Goal: Task Accomplishment & Management: Manage account settings

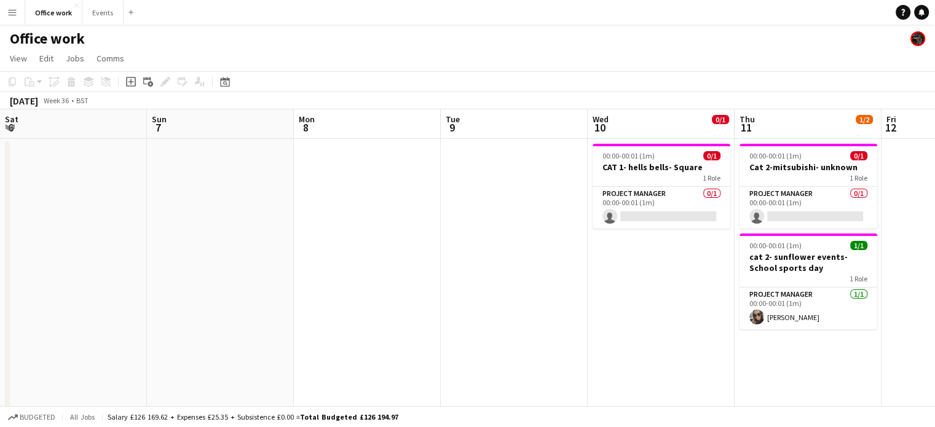
scroll to position [0, 294]
click at [634, 211] on app-card-role "Project Manager 0/1 00:00-00:01 (1m) single-neutral-actions" at bounding box center [661, 208] width 138 height 42
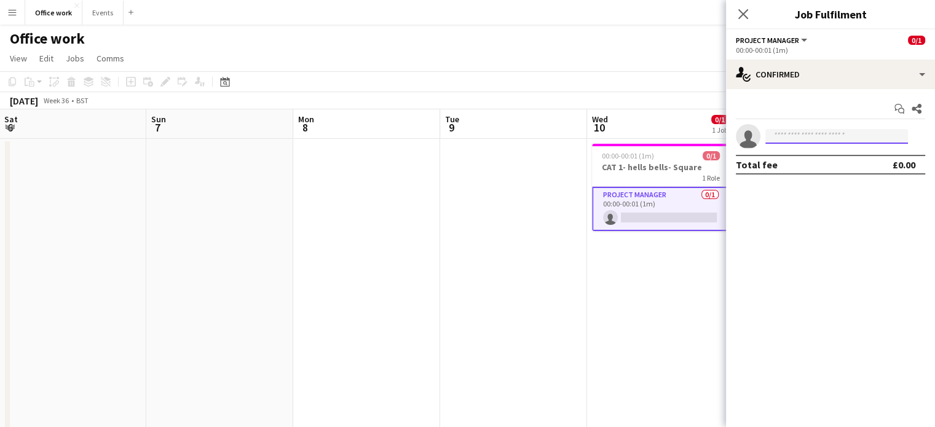
click at [791, 138] on input at bounding box center [836, 136] width 143 height 15
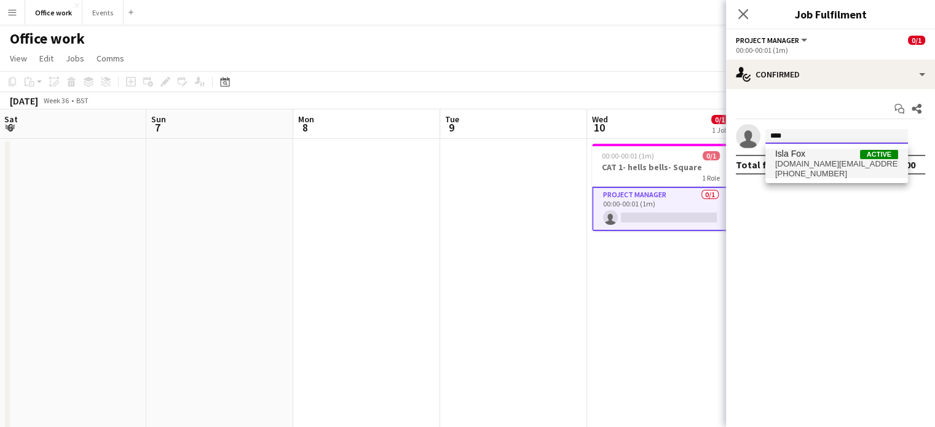
type input "****"
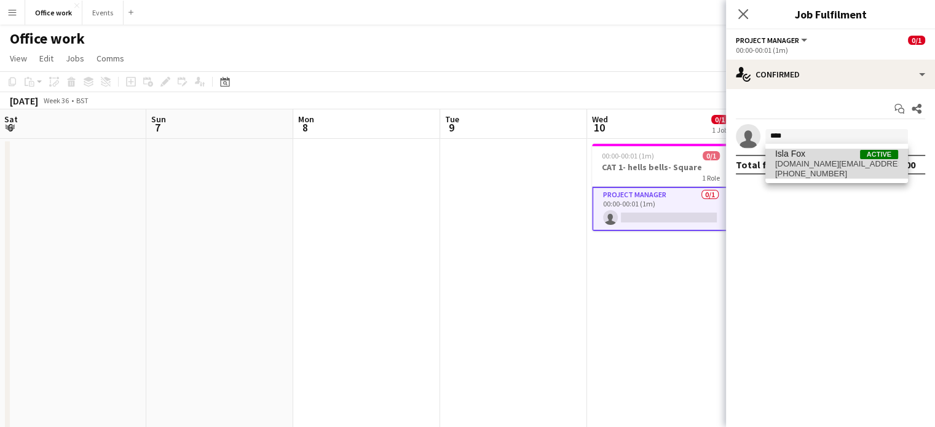
click at [801, 159] on span "cam.fox@live.co.uk" at bounding box center [836, 164] width 123 height 10
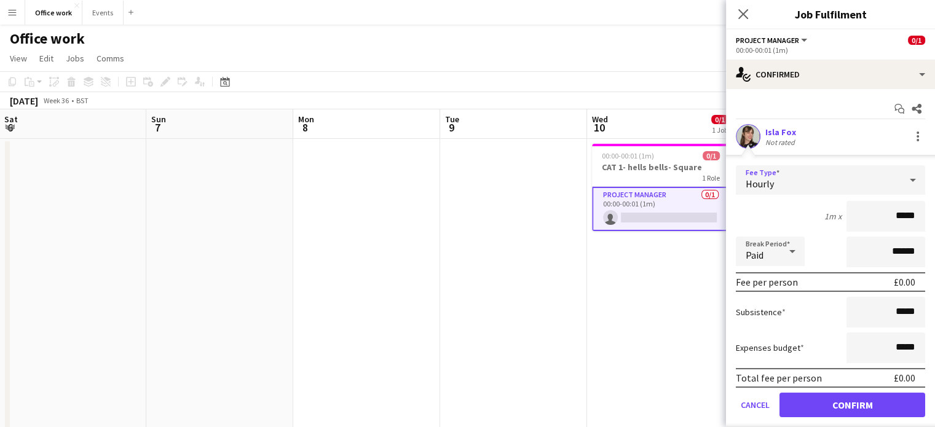
click at [887, 180] on div "Hourly" at bounding box center [818, 179] width 165 height 29
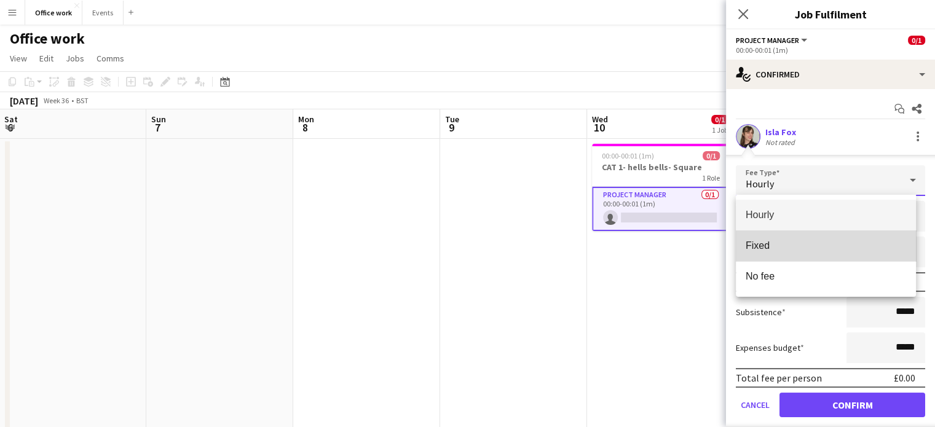
click at [850, 238] on mat-option "Fixed" at bounding box center [826, 245] width 180 height 31
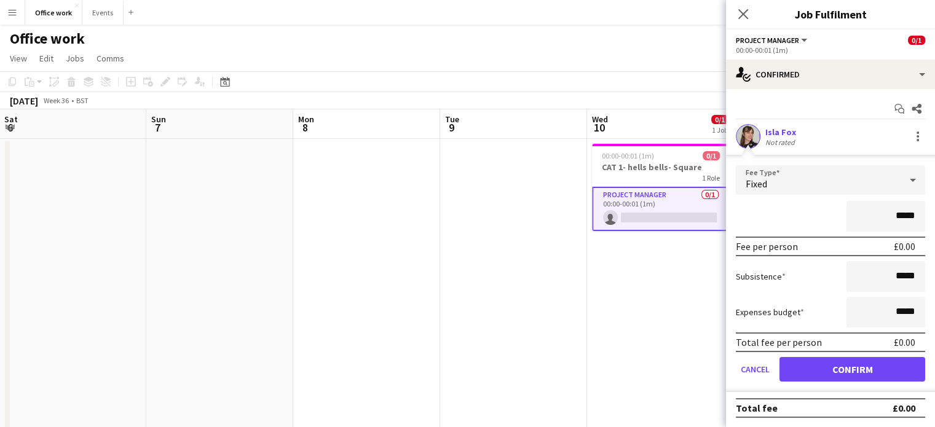
click at [902, 215] on input "*****" at bounding box center [885, 216] width 79 height 31
type input "**"
type input "*******"
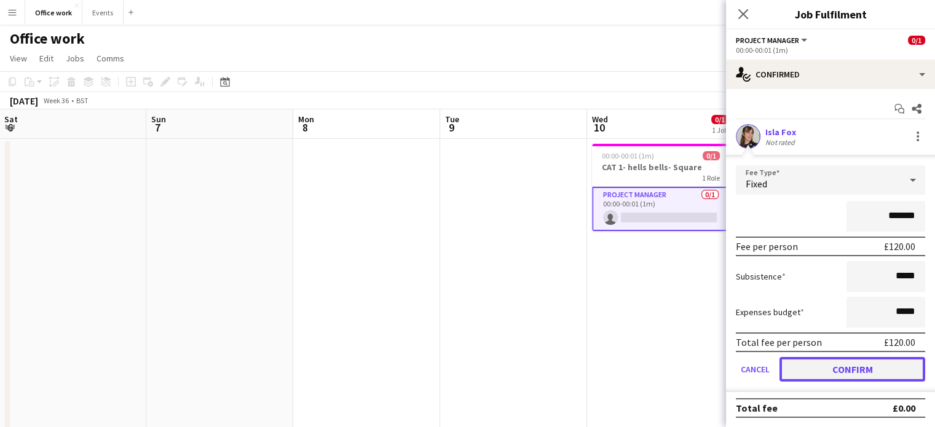
click at [838, 366] on button "Confirm" at bounding box center [852, 369] width 146 height 25
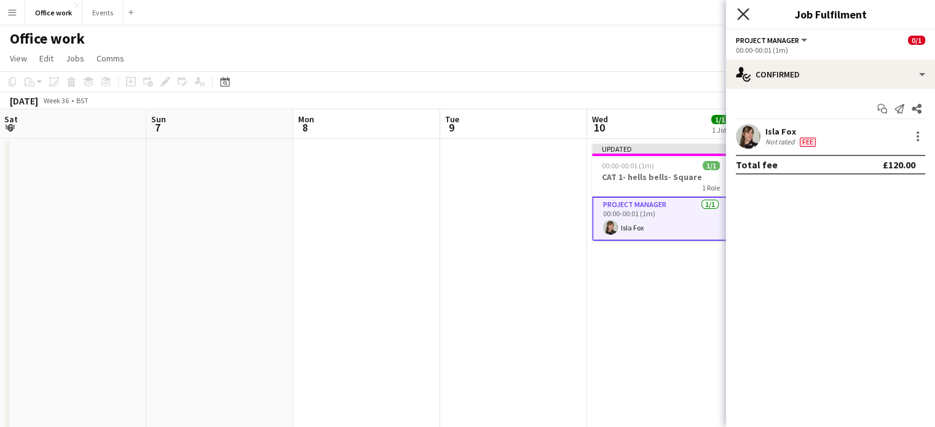
click at [742, 18] on icon "Close pop-in" at bounding box center [743, 14] width 12 height 12
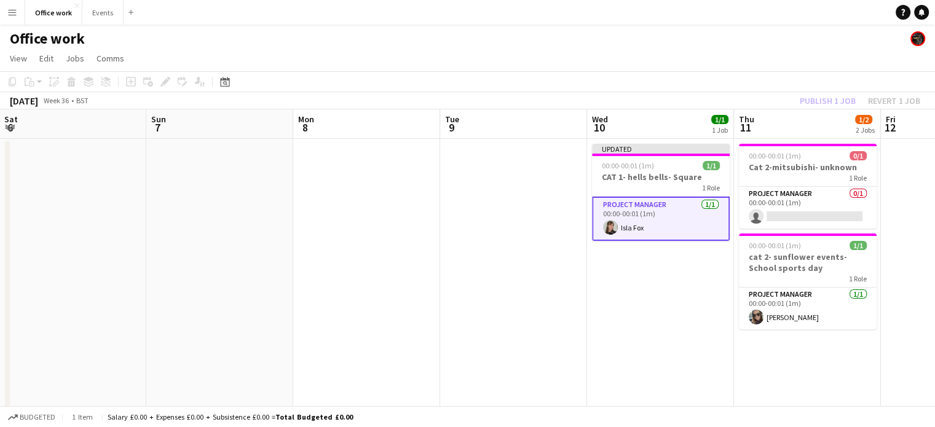
click at [824, 98] on div "Publish 1 job Revert 1 job" at bounding box center [860, 101] width 150 height 16
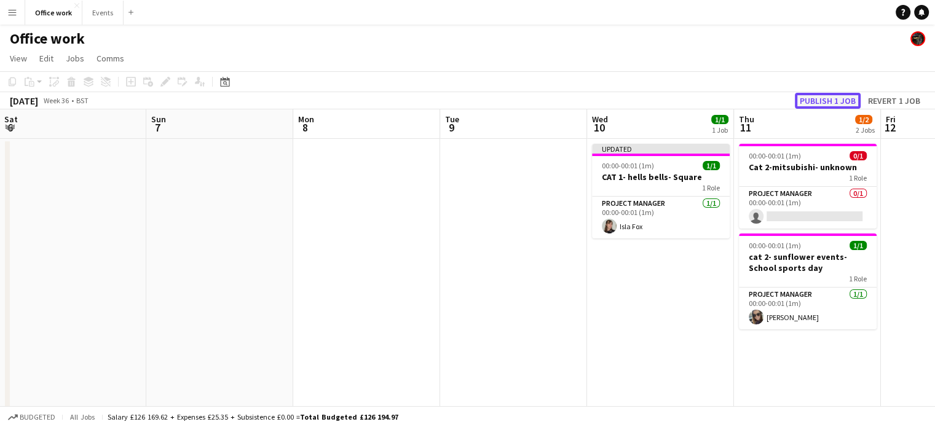
click at [824, 98] on button "Publish 1 job" at bounding box center [827, 101] width 66 height 16
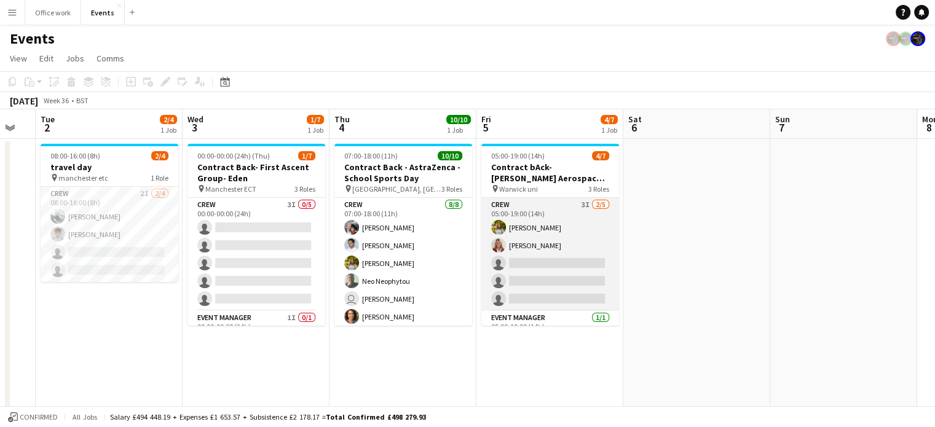
click at [541, 216] on app-card-role "Crew 3I [DATE] 05:00-19:00 (14h) [PERSON_NAME] [PERSON_NAME] single-neutral-act…" at bounding box center [550, 254] width 138 height 113
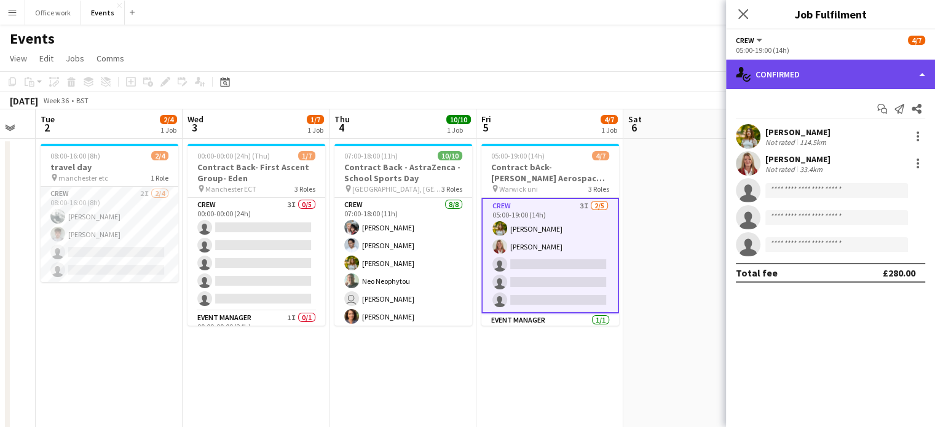
click at [844, 79] on div "single-neutral-actions-check-2 Confirmed" at bounding box center [830, 74] width 209 height 29
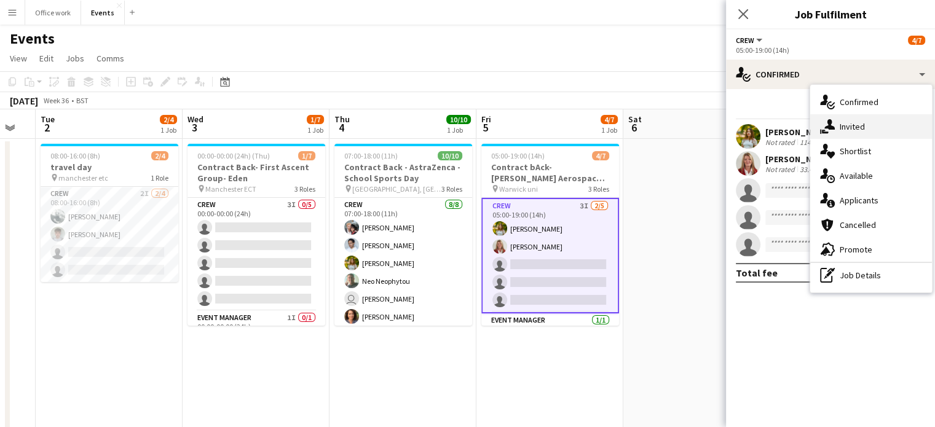
click at [838, 127] on div "single-neutral-actions-share-1 Invited" at bounding box center [871, 126] width 122 height 25
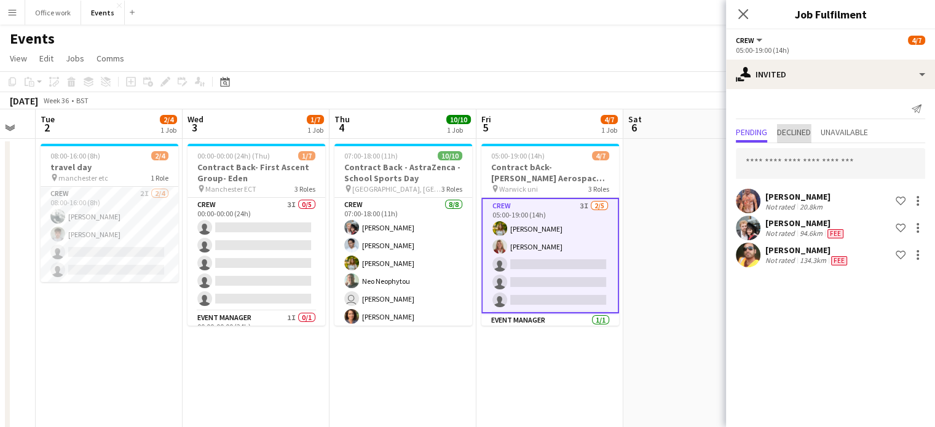
click at [797, 132] on span "Declined" at bounding box center [794, 132] width 34 height 9
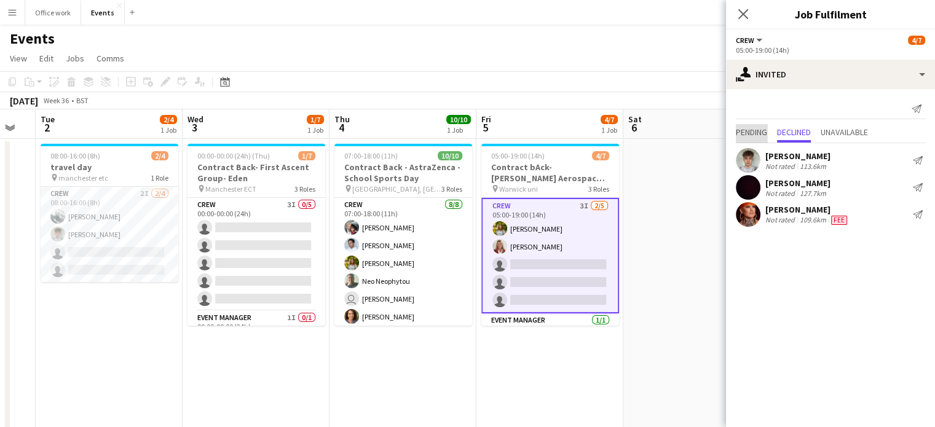
click at [752, 128] on span "Pending" at bounding box center [751, 132] width 31 height 9
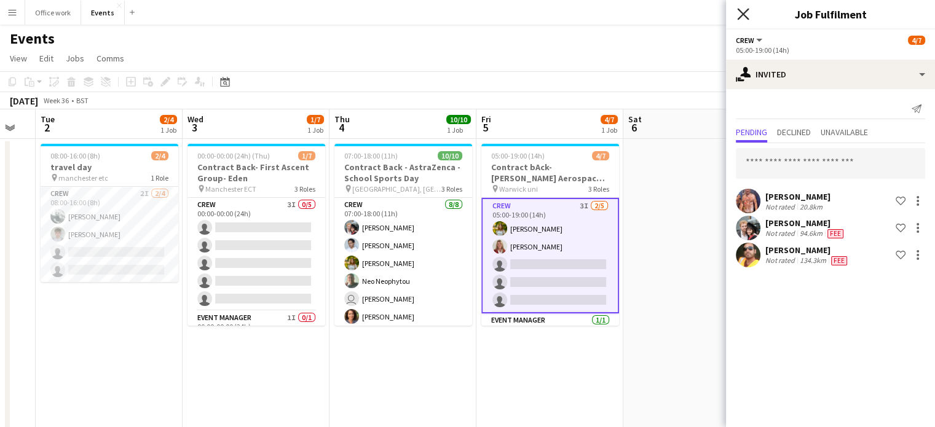
click at [738, 11] on icon "Close pop-in" at bounding box center [743, 14] width 12 height 12
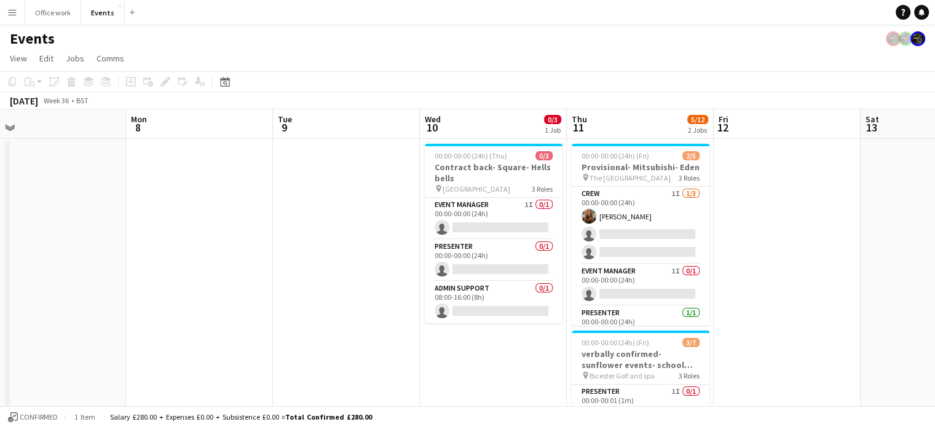
scroll to position [2, 0]
click at [484, 223] on app-card-role "Event Manager 1I 0/1 00:00-00:00 (24h) single-neutral-actions" at bounding box center [494, 219] width 138 height 42
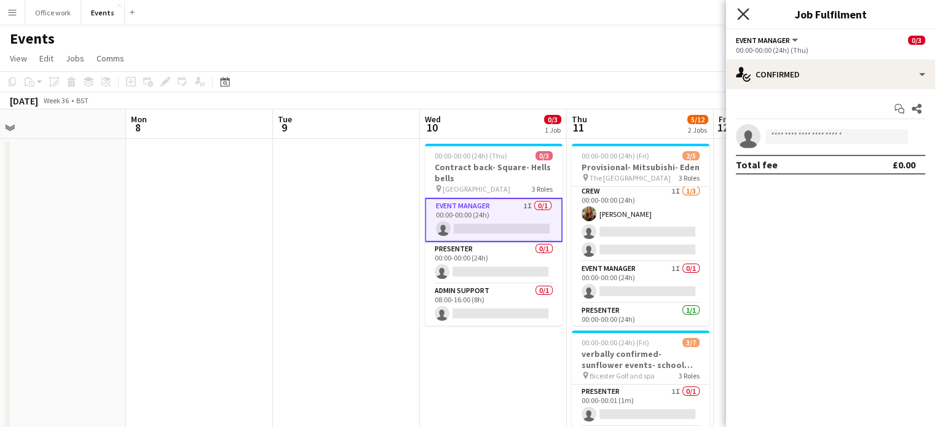
click at [747, 17] on icon "Close pop-in" at bounding box center [743, 14] width 12 height 12
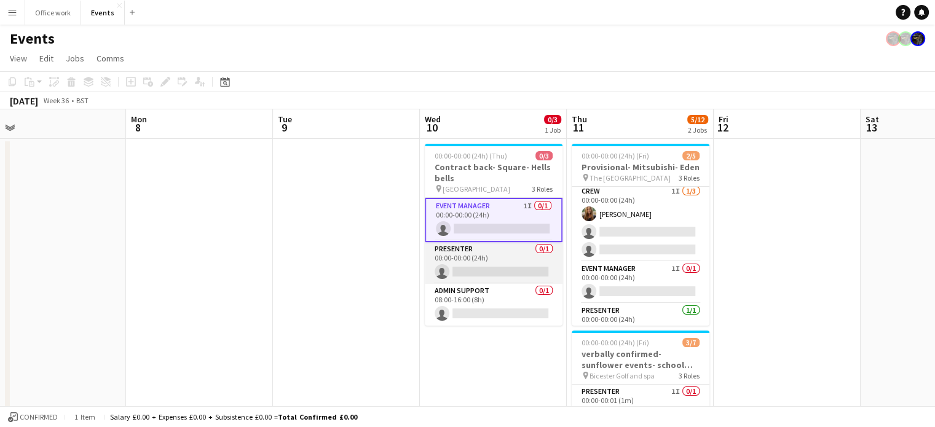
click at [471, 279] on app-card-role "Presenter 0/1 00:00-00:00 (24h) single-neutral-actions" at bounding box center [494, 263] width 138 height 42
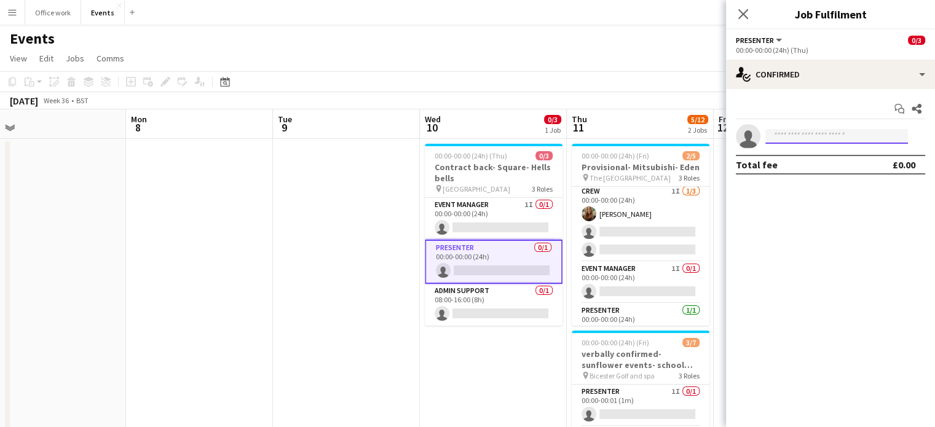
click at [802, 138] on input at bounding box center [836, 136] width 143 height 15
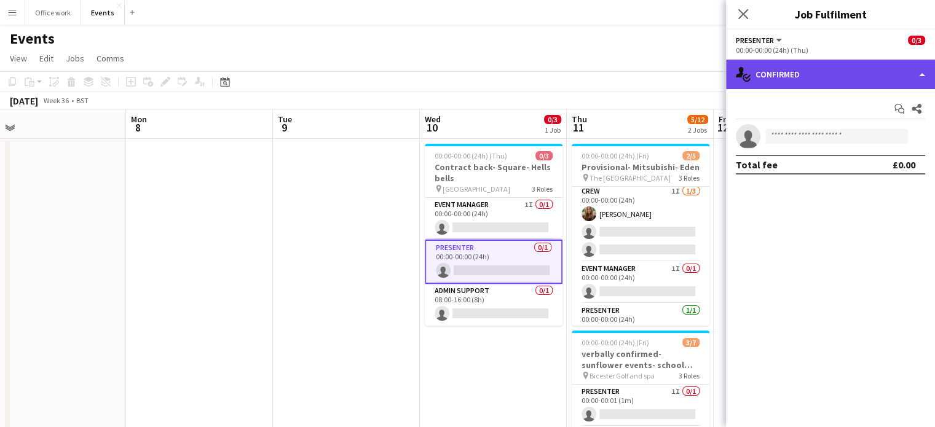
click at [821, 76] on div "single-neutral-actions-check-2 Confirmed" at bounding box center [830, 74] width 209 height 29
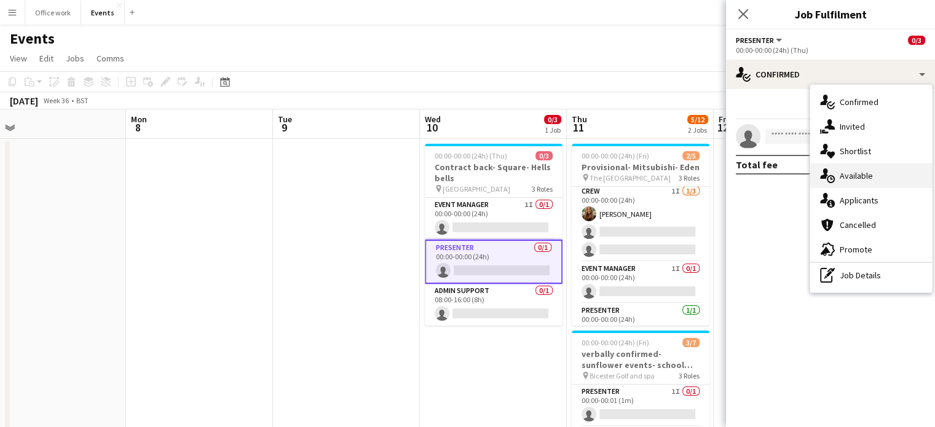
click at [836, 172] on div "single-neutral-actions-upload Available" at bounding box center [871, 175] width 122 height 25
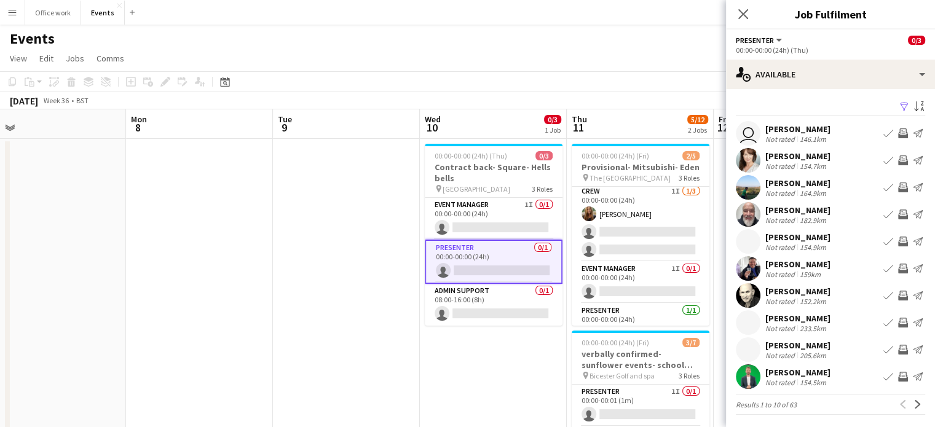
scroll to position [0, 0]
click at [913, 402] on app-icon "Next" at bounding box center [917, 405] width 9 height 9
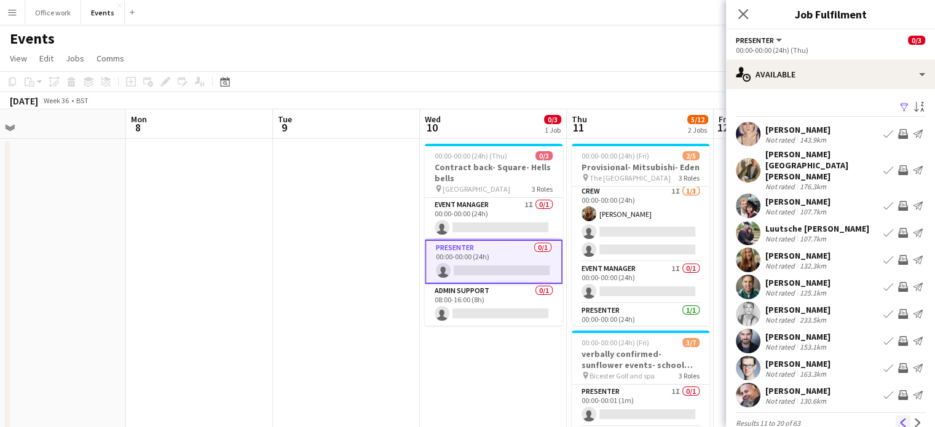
click at [898, 418] on app-icon "Previous" at bounding box center [902, 422] width 9 height 9
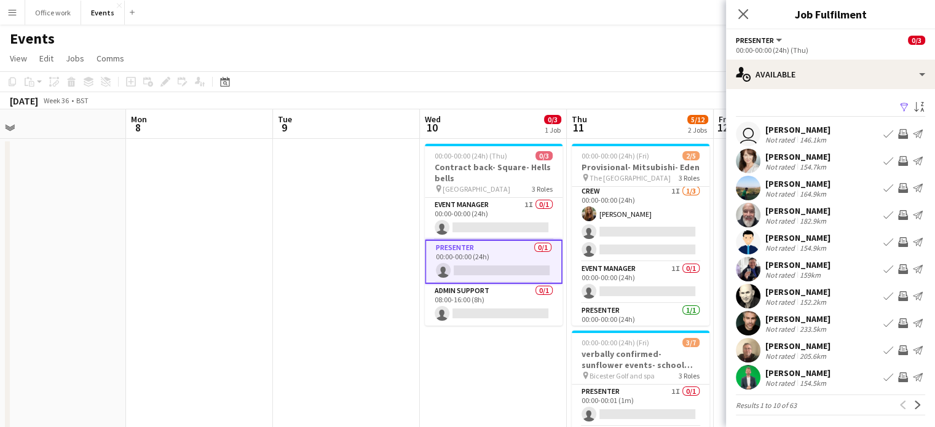
click at [898, 324] on app-icon "Invite crew" at bounding box center [903, 323] width 10 height 10
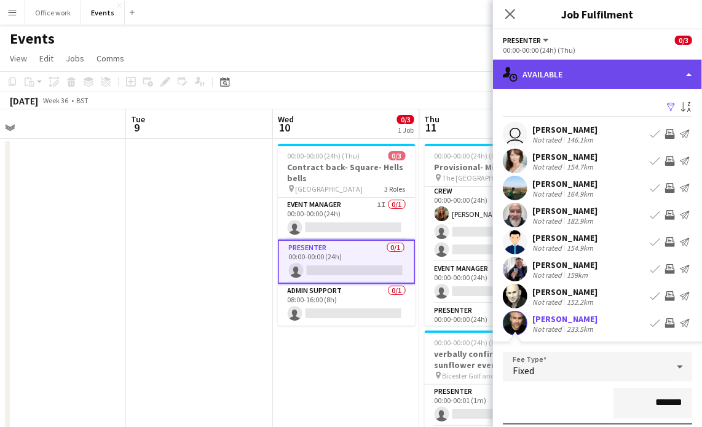
click at [583, 74] on div "single-neutral-actions-upload Available" at bounding box center [597, 74] width 209 height 29
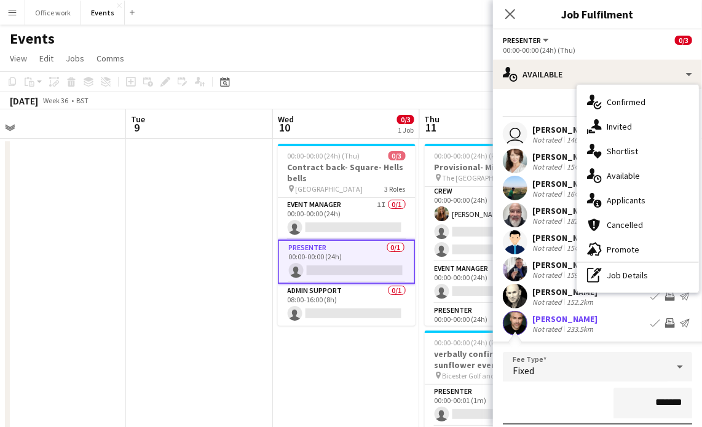
click at [537, 112] on div "Filter Sort asc" at bounding box center [597, 108] width 189 height 18
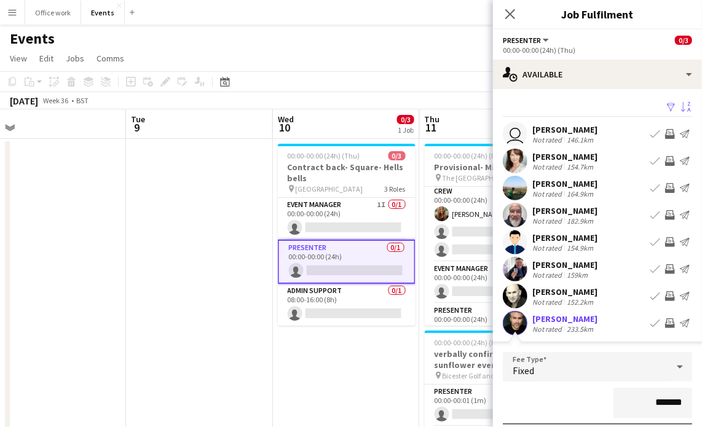
click at [681, 104] on app-icon "Sort asc" at bounding box center [686, 108] width 10 height 12
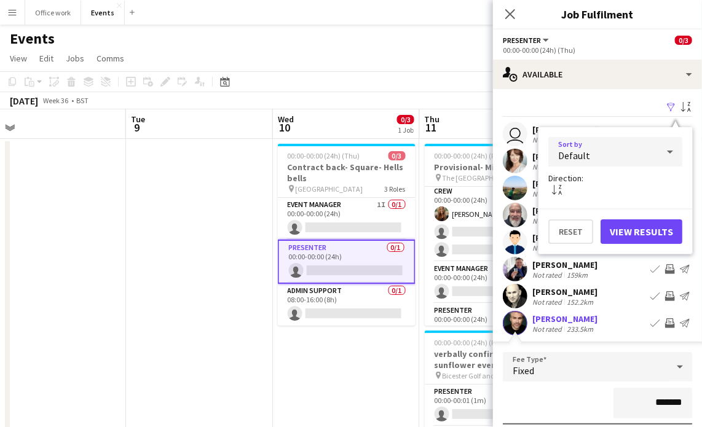
click at [597, 152] on div "Default" at bounding box center [602, 151] width 109 height 29
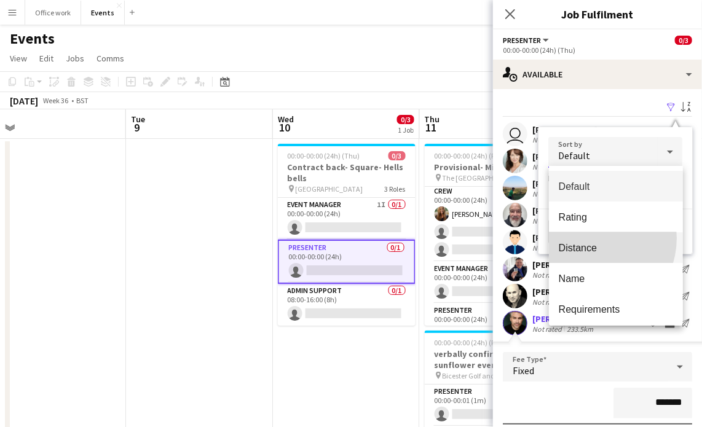
click at [586, 238] on mat-option "Distance" at bounding box center [616, 247] width 134 height 31
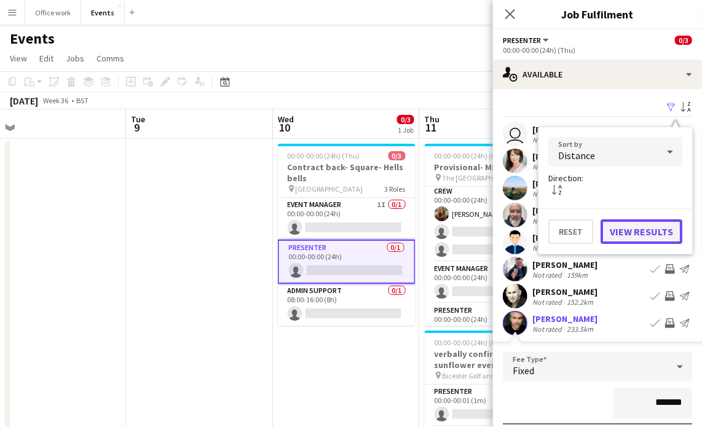
click at [614, 227] on button "View Results" at bounding box center [641, 231] width 82 height 25
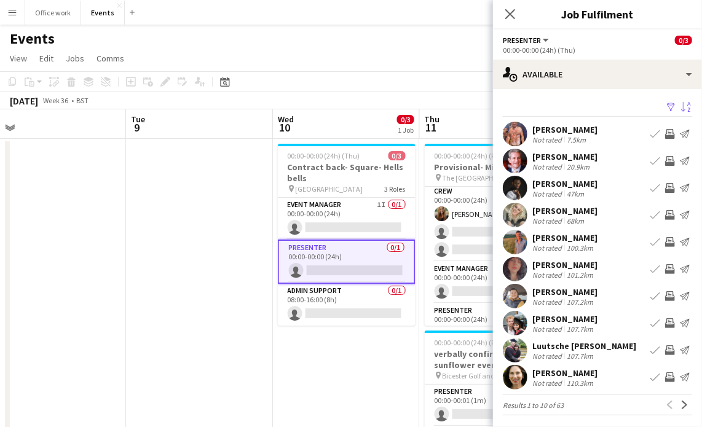
click at [665, 165] on app-icon "Invite crew" at bounding box center [670, 161] width 10 height 10
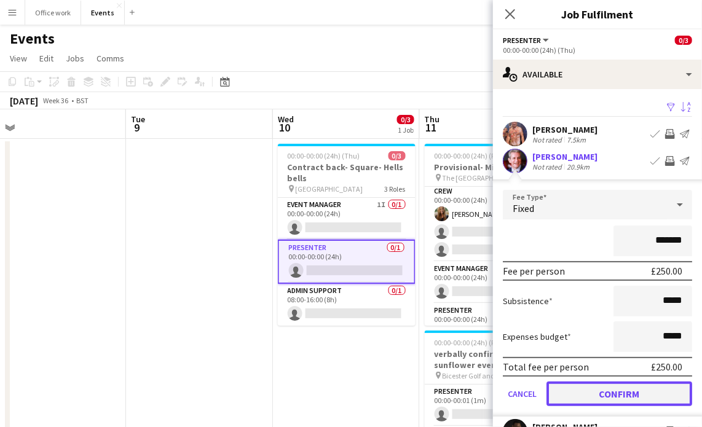
click at [571, 394] on button "Confirm" at bounding box center [619, 394] width 146 height 25
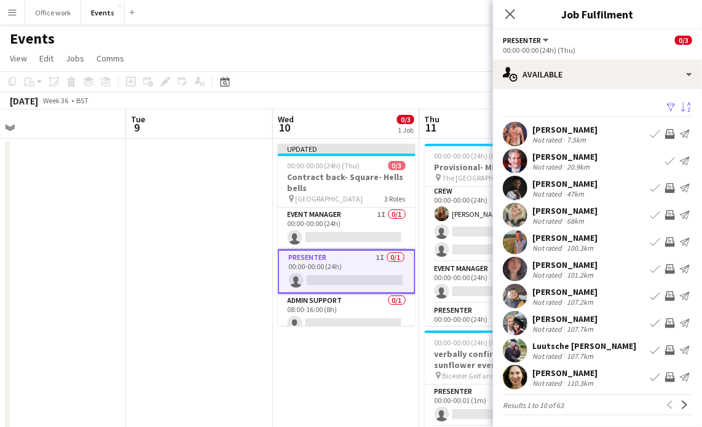
click at [332, 267] on app-card-role "Presenter 1I 0/1 00:00-00:00 (24h) single-neutral-actions" at bounding box center [347, 271] width 138 height 44
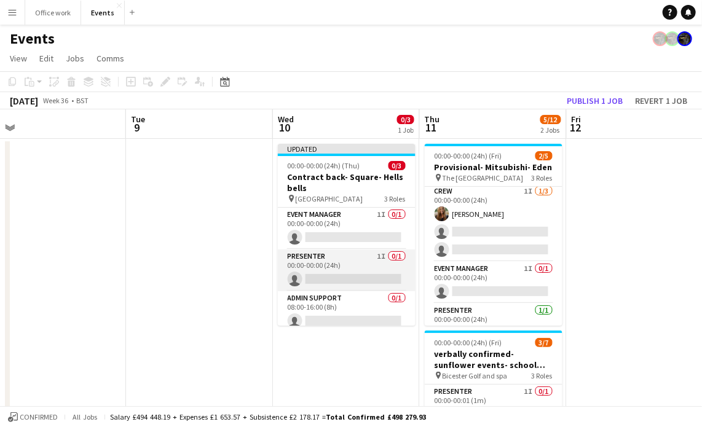
click at [356, 252] on app-card-role "Presenter 1I 0/1 00:00-00:00 (24h) single-neutral-actions" at bounding box center [347, 270] width 138 height 42
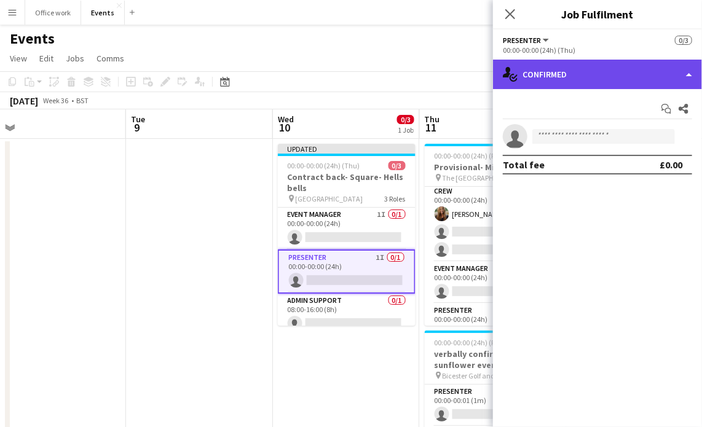
click at [593, 75] on div "single-neutral-actions-check-2 Confirmed" at bounding box center [597, 74] width 209 height 29
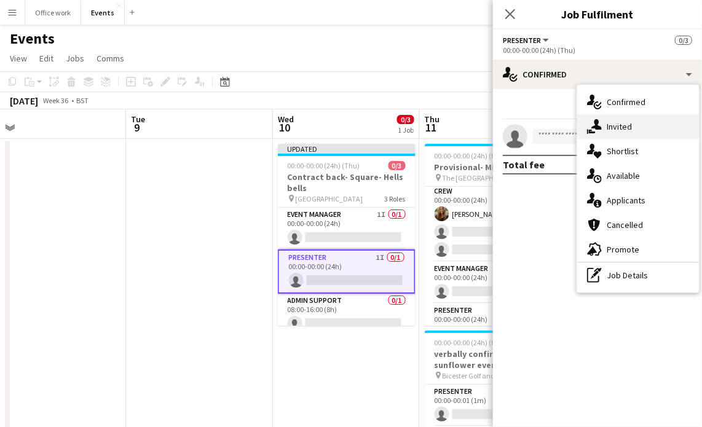
click at [611, 131] on div "single-neutral-actions-share-1 Invited" at bounding box center [638, 126] width 122 height 25
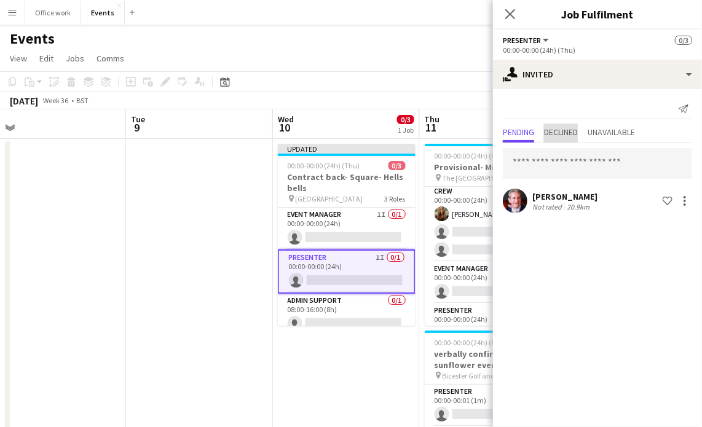
click at [557, 133] on span "Declined" at bounding box center [561, 132] width 34 height 9
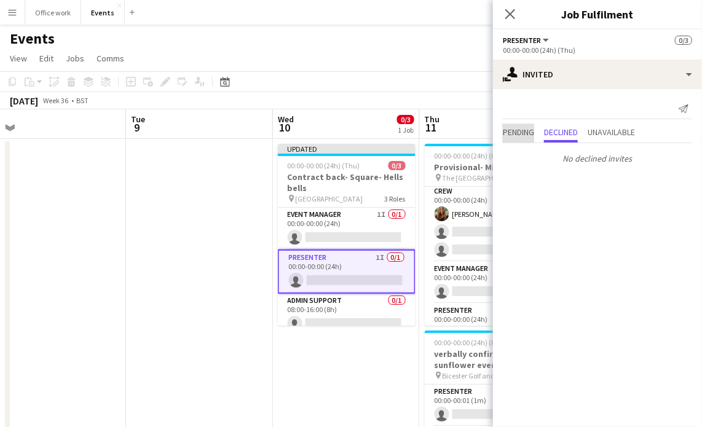
click at [521, 132] on span "Pending" at bounding box center [518, 132] width 31 height 9
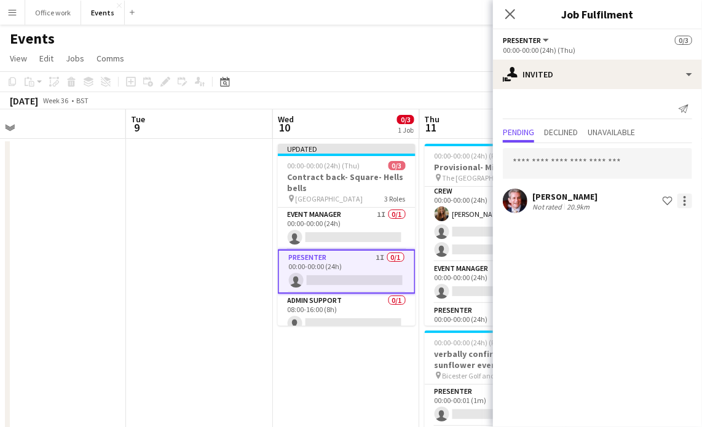
click at [685, 201] on div at bounding box center [684, 201] width 2 height 2
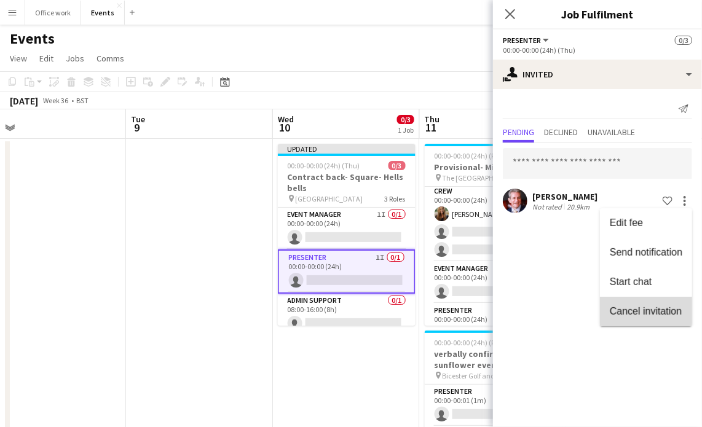
click at [629, 304] on button "Cancel invitation" at bounding box center [646, 311] width 92 height 29
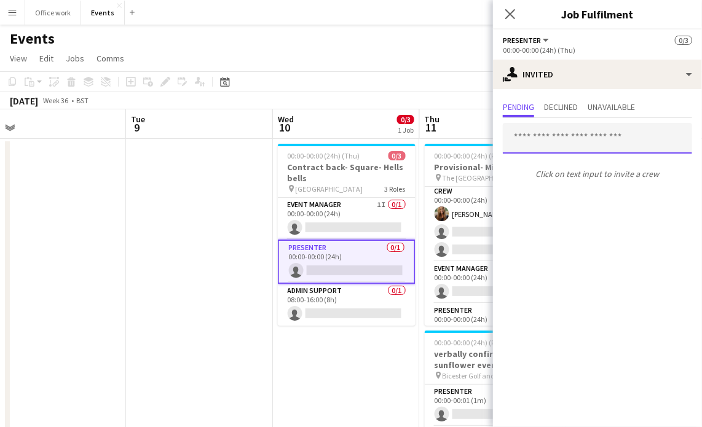
click at [544, 135] on input "text" at bounding box center [597, 138] width 189 height 31
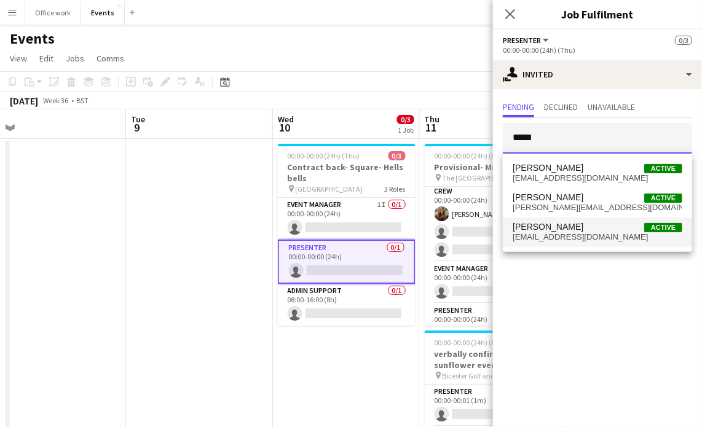
type input "*****"
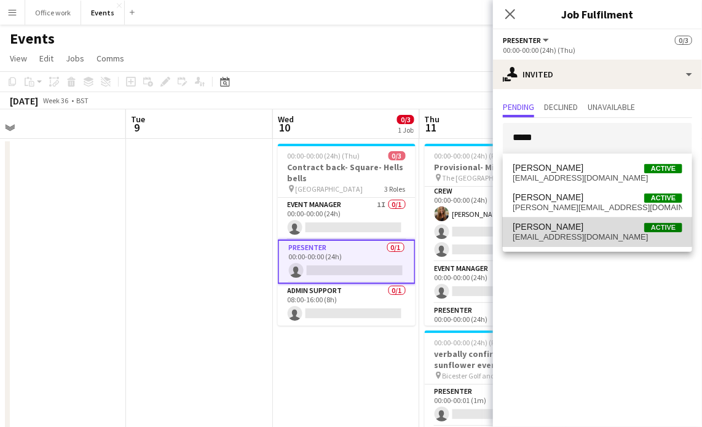
click at [544, 220] on mat-option "Michael Smith Active mycoolfreelance@gmail.com" at bounding box center [597, 232] width 189 height 29
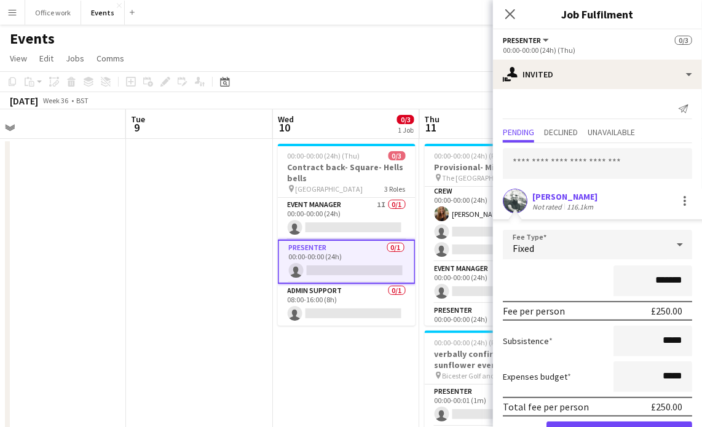
scroll to position [39, 0]
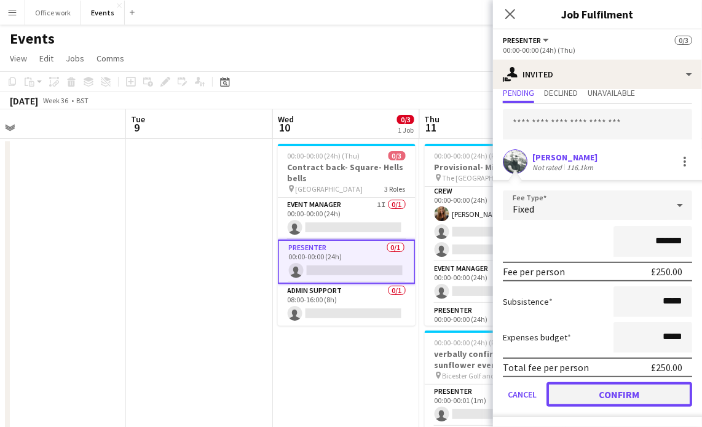
click at [605, 394] on button "Confirm" at bounding box center [619, 394] width 146 height 25
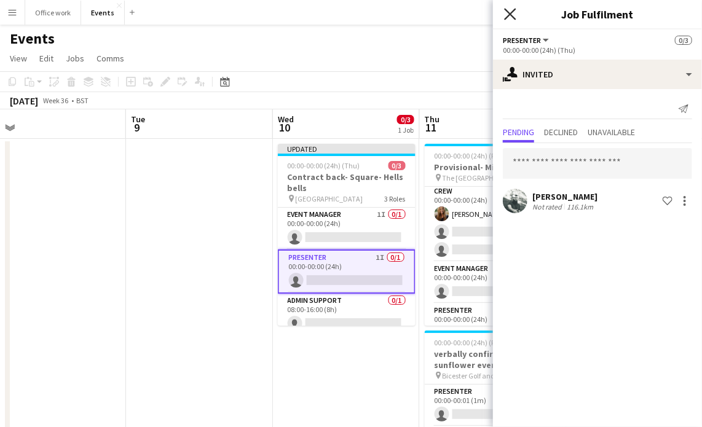
click at [507, 15] on icon "Close pop-in" at bounding box center [510, 14] width 12 height 12
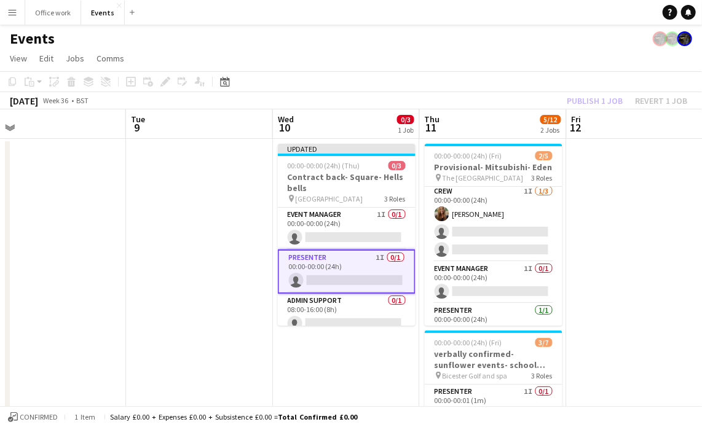
click at [600, 100] on div "Publish 1 job Revert 1 job" at bounding box center [627, 101] width 150 height 16
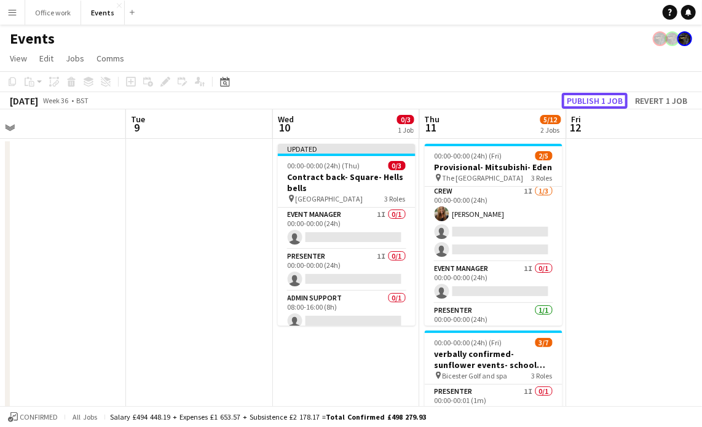
click at [600, 100] on button "Publish 1 job" at bounding box center [595, 101] width 66 height 16
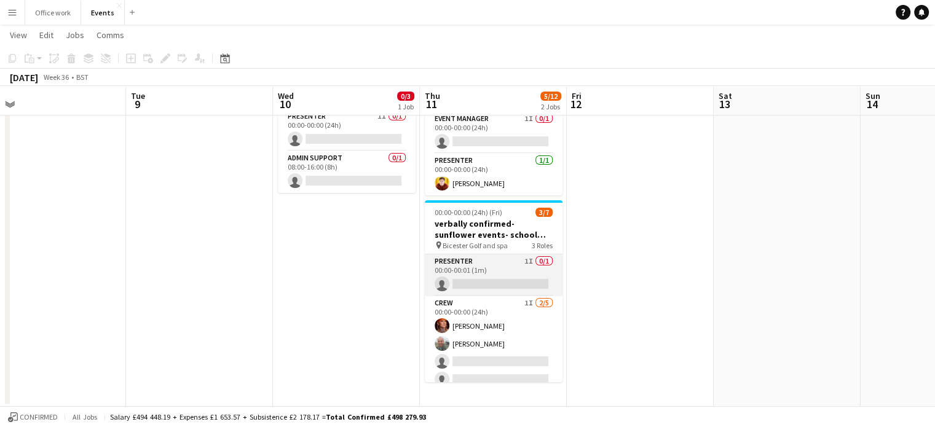
click at [460, 272] on app-card-role "Presenter 1I 0/1 00:00-00:01 (1m) single-neutral-actions" at bounding box center [494, 275] width 138 height 42
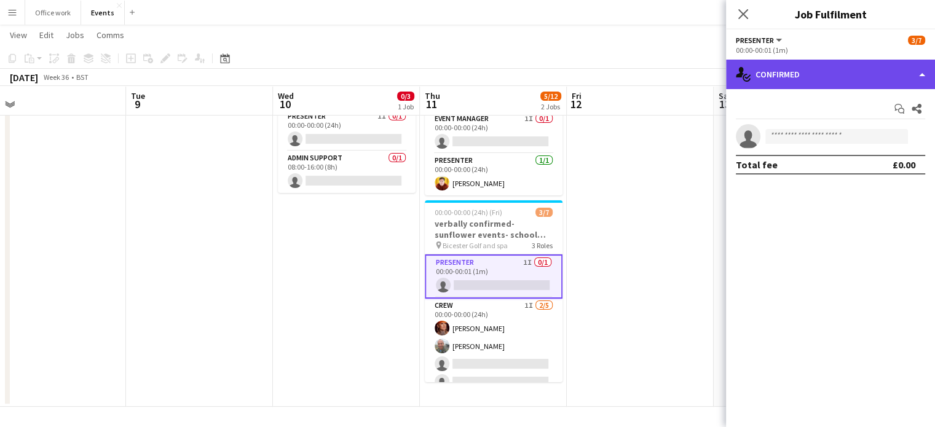
click at [769, 63] on div "single-neutral-actions-check-2 Confirmed" at bounding box center [830, 74] width 209 height 29
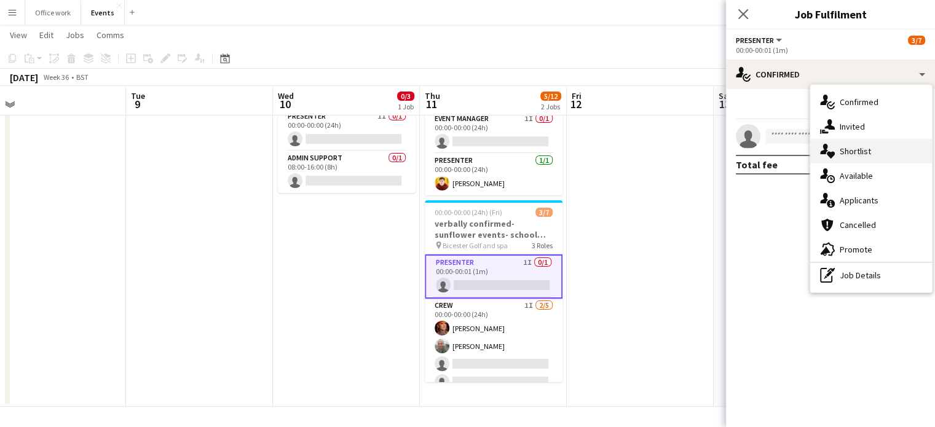
click at [849, 144] on div "single-neutral-actions-heart Shortlist" at bounding box center [871, 151] width 122 height 25
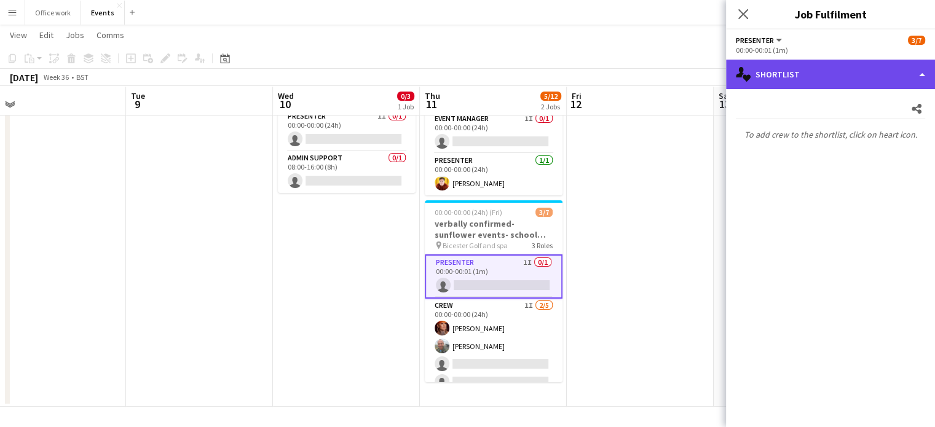
click at [815, 66] on div "single-neutral-actions-heart Shortlist" at bounding box center [830, 74] width 209 height 29
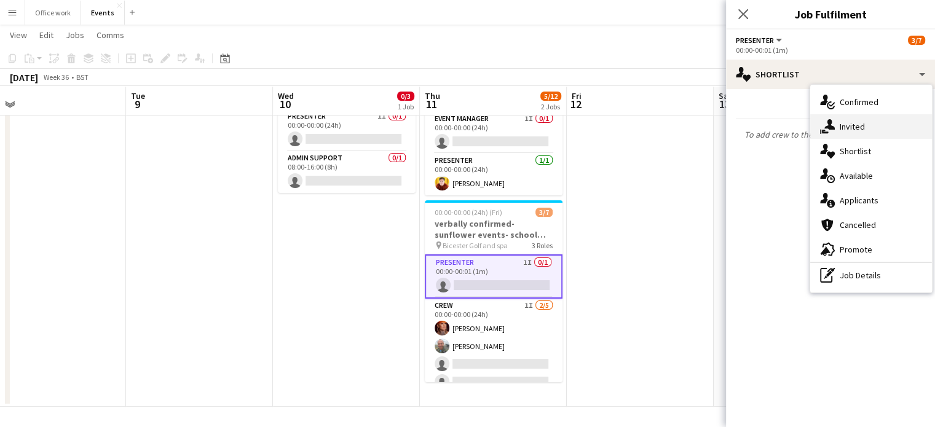
click at [838, 117] on div "single-neutral-actions-share-1 Invited" at bounding box center [871, 126] width 122 height 25
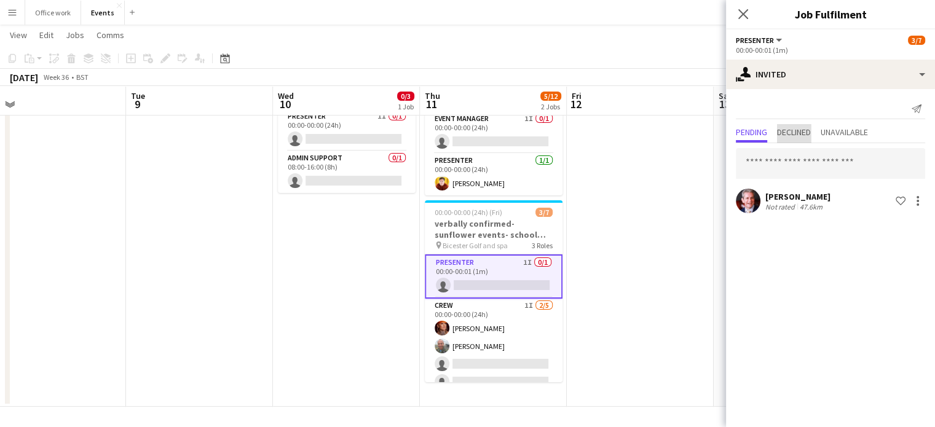
click at [805, 133] on span "Declined" at bounding box center [794, 132] width 34 height 9
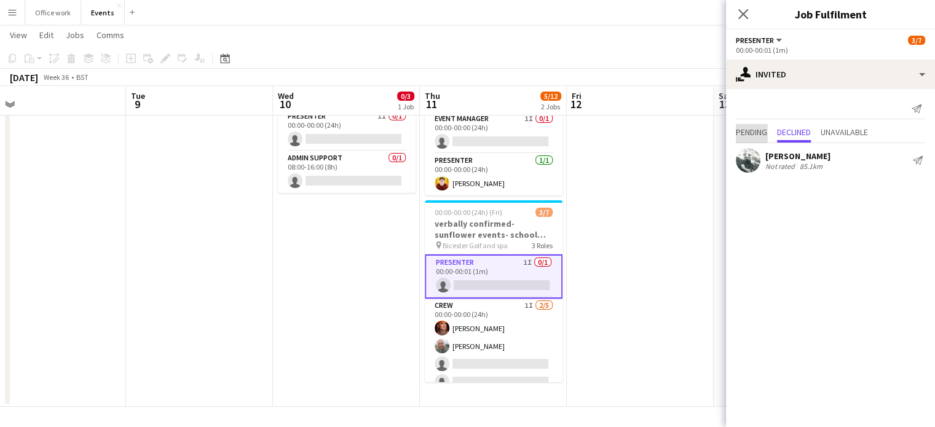
click at [751, 128] on span "Pending" at bounding box center [751, 132] width 31 height 9
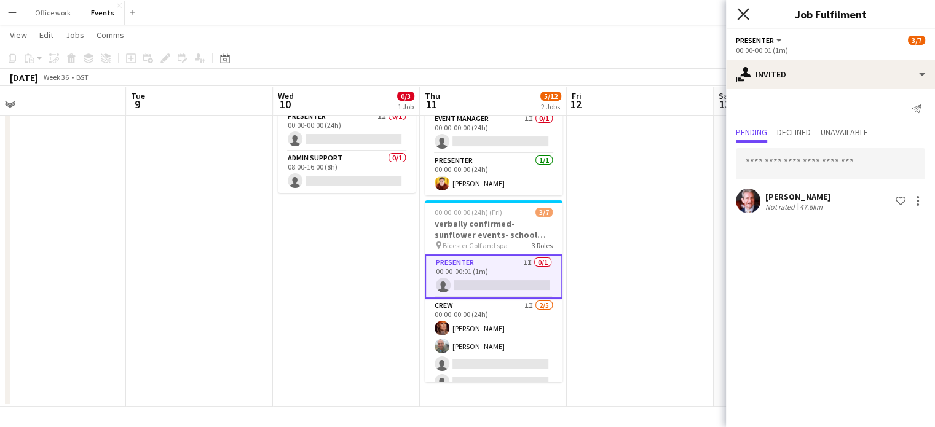
click at [740, 8] on icon "Close pop-in" at bounding box center [743, 14] width 12 height 12
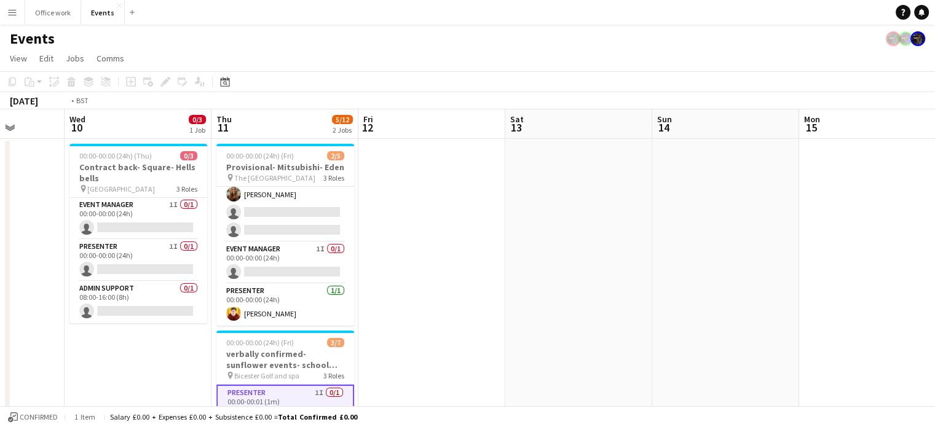
scroll to position [0, 375]
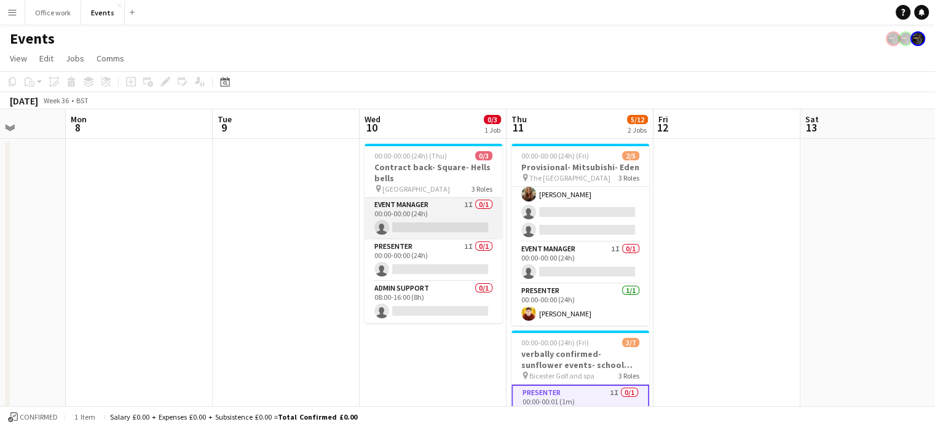
click at [438, 203] on app-card-role "Event Manager 1I 0/1 00:00-00:00 (24h) single-neutral-actions" at bounding box center [433, 219] width 138 height 42
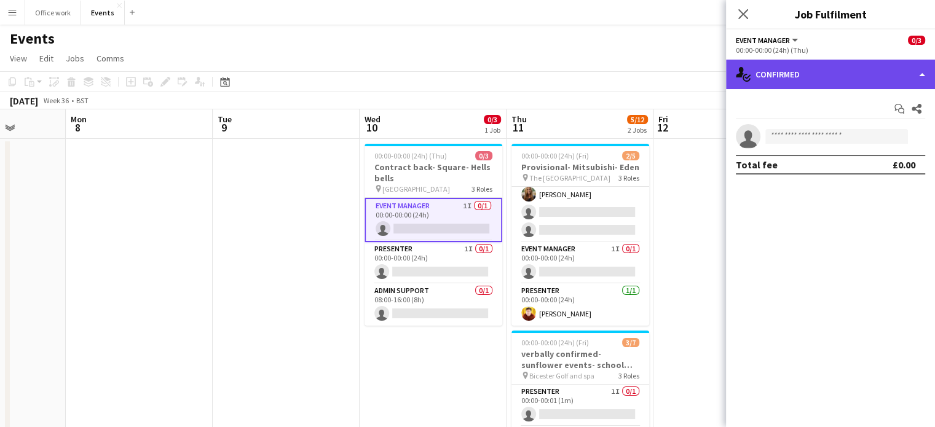
click at [833, 78] on div "single-neutral-actions-check-2 Confirmed" at bounding box center [830, 74] width 209 height 29
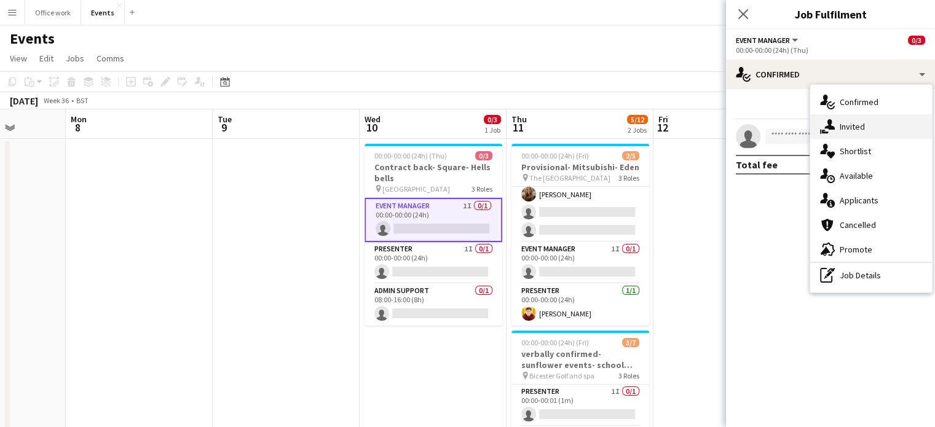
click at [843, 127] on div "single-neutral-actions-share-1 Invited" at bounding box center [871, 126] width 122 height 25
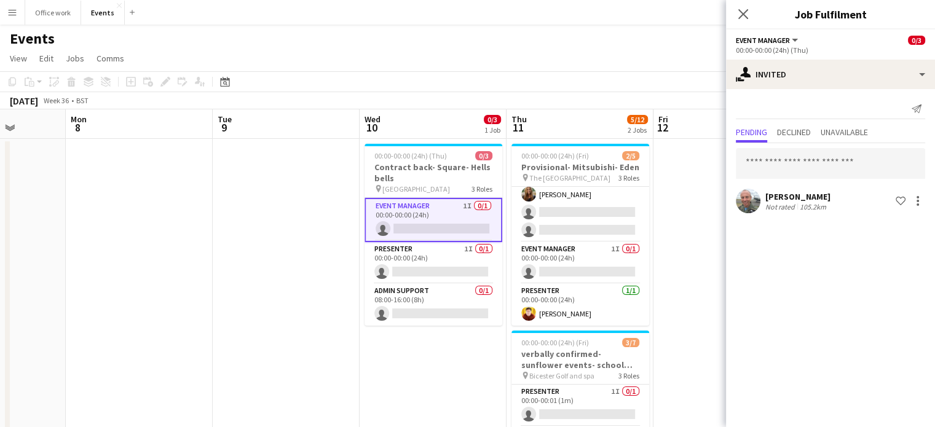
click at [740, 22] on div "Close pop-in" at bounding box center [743, 14] width 34 height 28
click at [418, 287] on app-card-role "Admin Support 0/1 08:00-16:00 (8h) single-neutral-actions" at bounding box center [433, 305] width 138 height 42
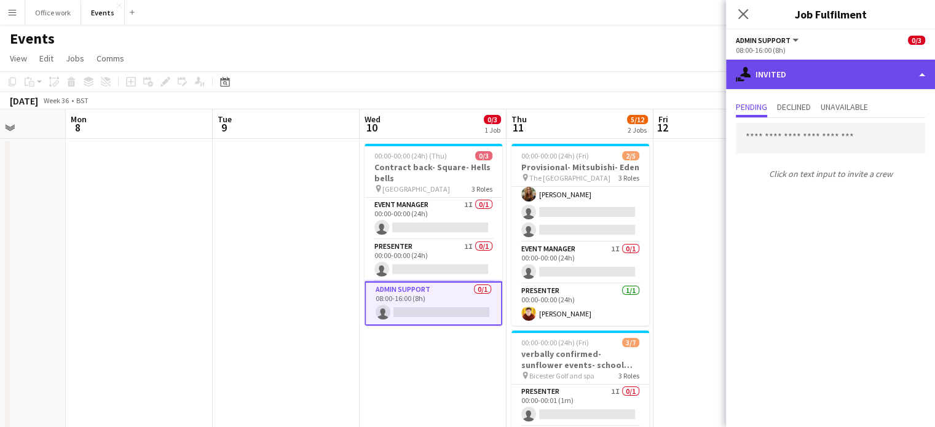
click at [767, 71] on div "single-neutral-actions-share-1 Invited" at bounding box center [830, 74] width 209 height 29
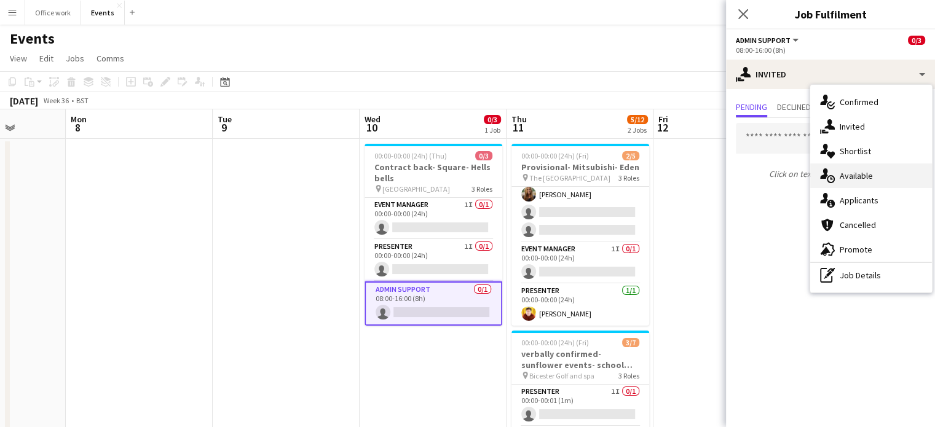
click at [845, 165] on div "single-neutral-actions-upload Available" at bounding box center [871, 175] width 122 height 25
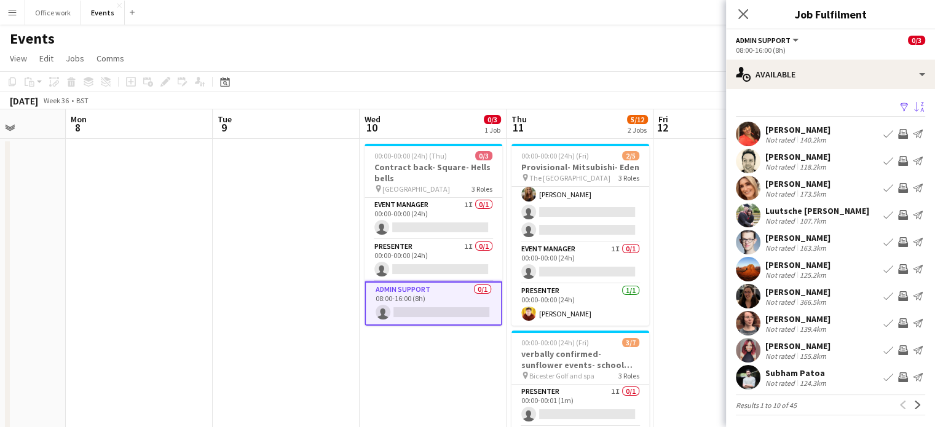
click at [914, 104] on app-icon "Sort asc" at bounding box center [919, 108] width 10 height 12
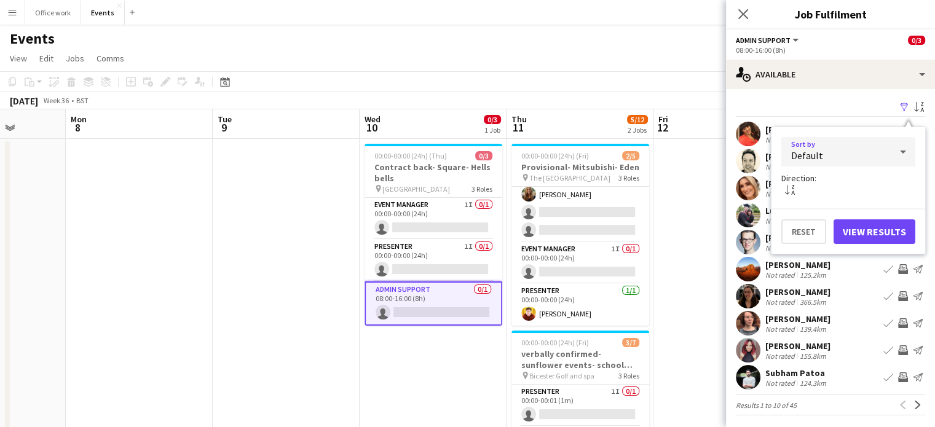
click at [859, 149] on div "Default" at bounding box center [835, 151] width 109 height 29
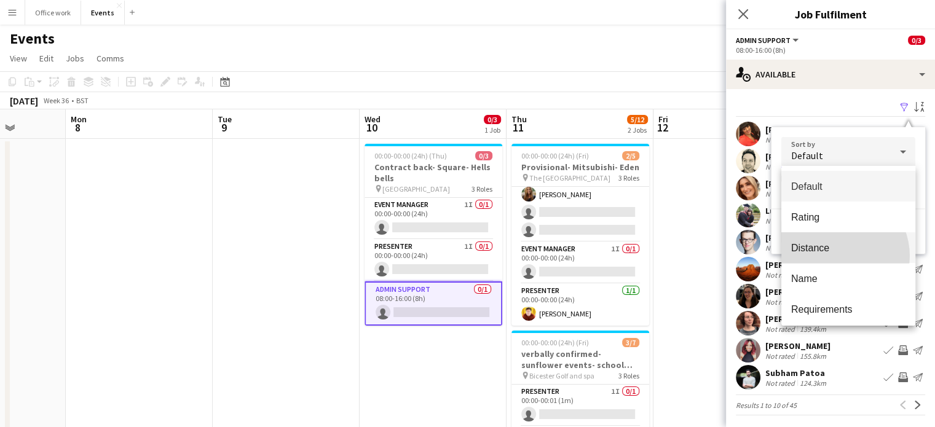
click at [838, 256] on mat-option "Distance" at bounding box center [848, 247] width 134 height 31
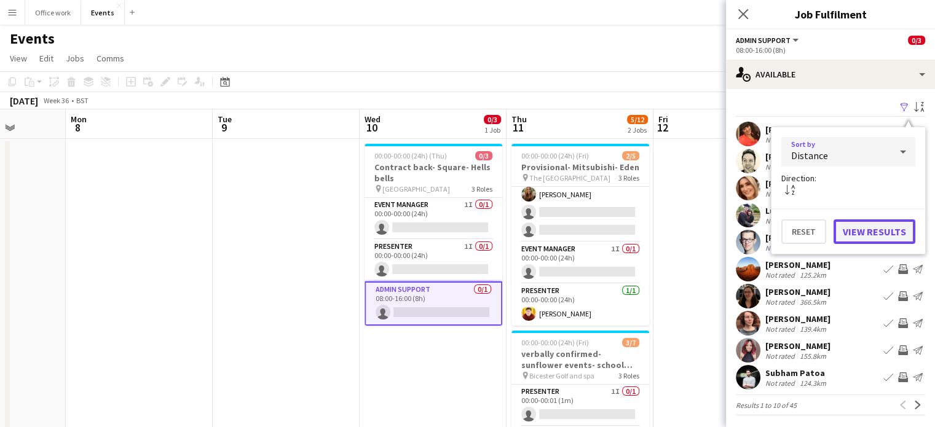
click at [859, 223] on button "View Results" at bounding box center [874, 231] width 82 height 25
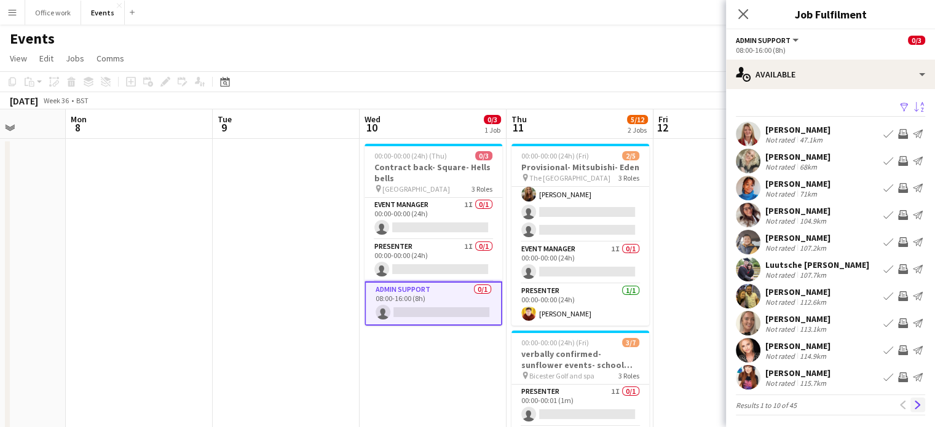
click at [913, 407] on app-icon "Next" at bounding box center [917, 405] width 9 height 9
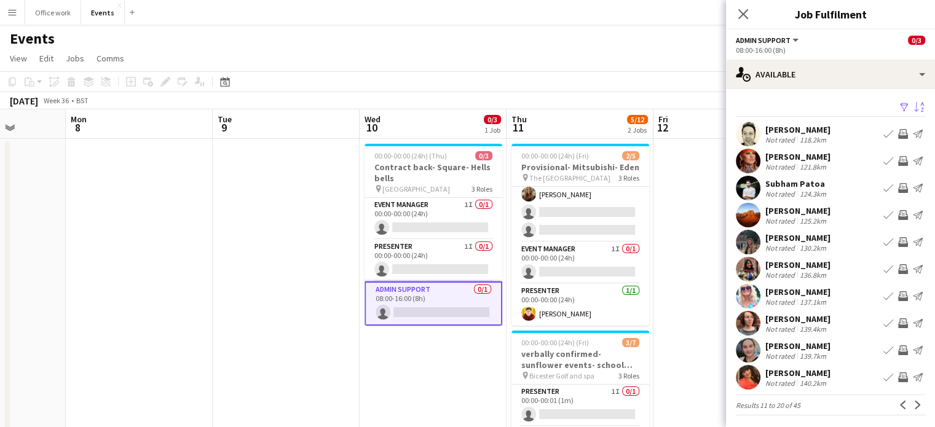
click at [448, 297] on app-card-role "Admin Support 0/1 08:00-16:00 (8h) single-neutral-actions" at bounding box center [433, 303] width 138 height 44
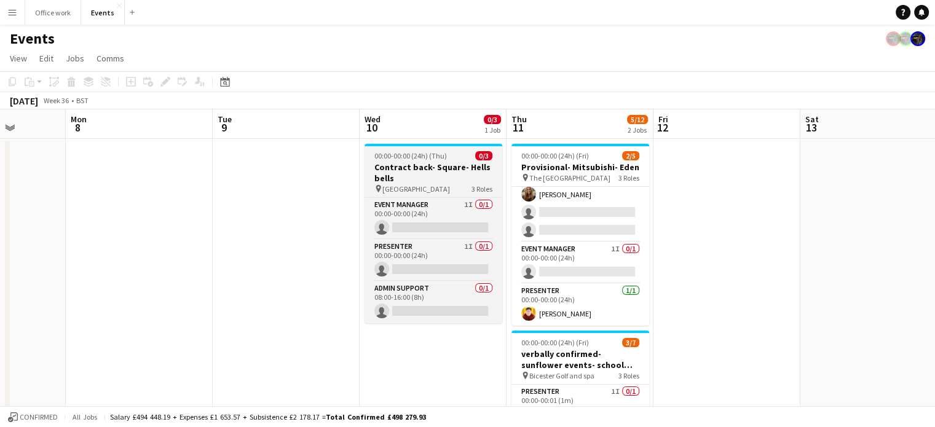
click at [409, 179] on h3 "Contract back- Square- Hells bells" at bounding box center [433, 173] width 138 height 22
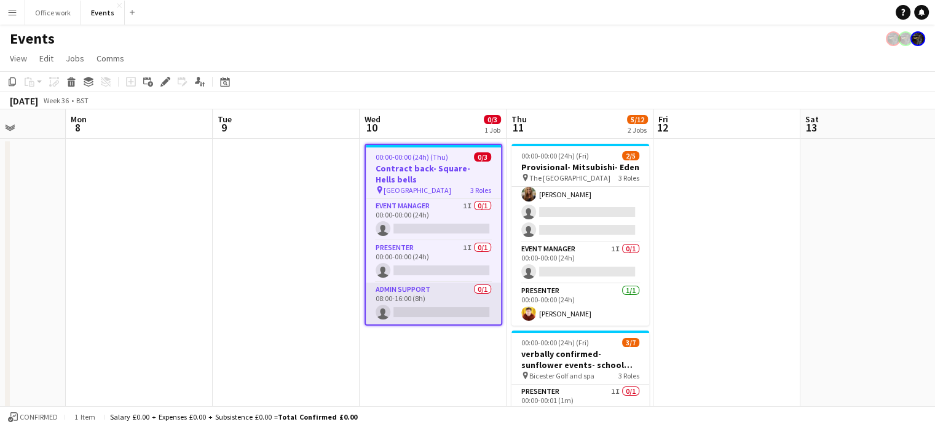
click at [450, 299] on app-card-role "Admin Support 0/1 08:00-16:00 (8h) single-neutral-actions" at bounding box center [433, 304] width 135 height 42
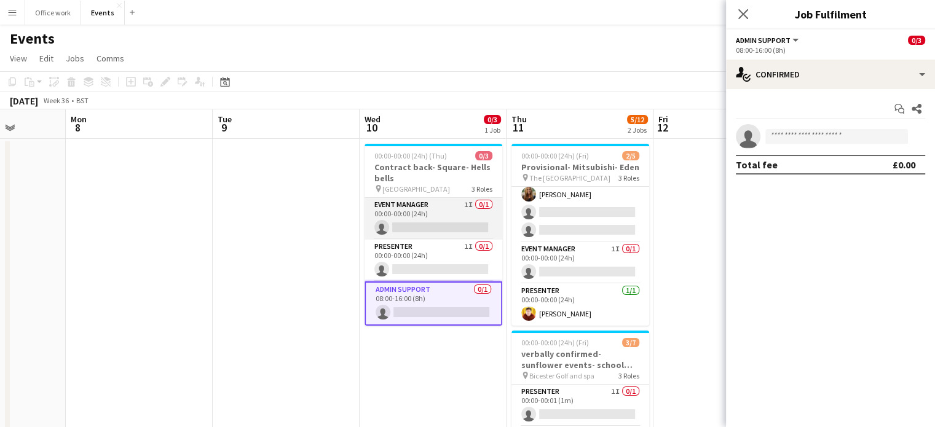
click at [433, 219] on app-card-role "Event Manager 1I 0/1 00:00-00:00 (24h) single-neutral-actions" at bounding box center [433, 219] width 138 height 42
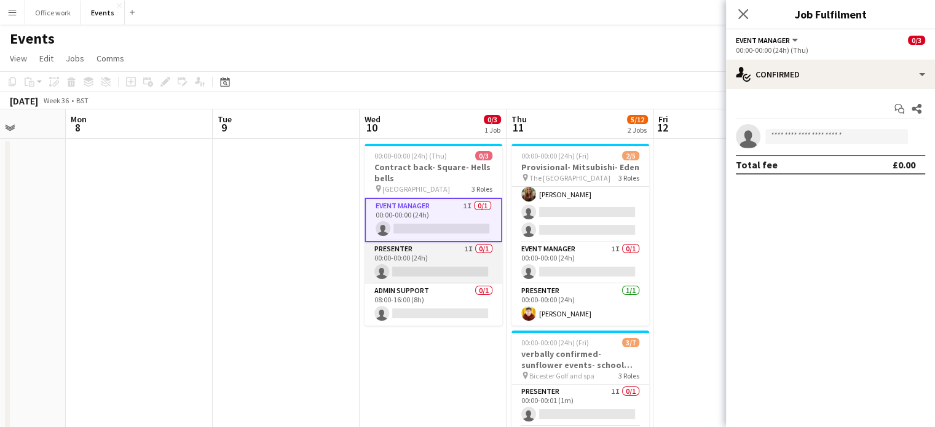
click at [433, 257] on app-card-role "Presenter 1I 0/1 00:00-00:00 (24h) single-neutral-actions" at bounding box center [433, 263] width 138 height 42
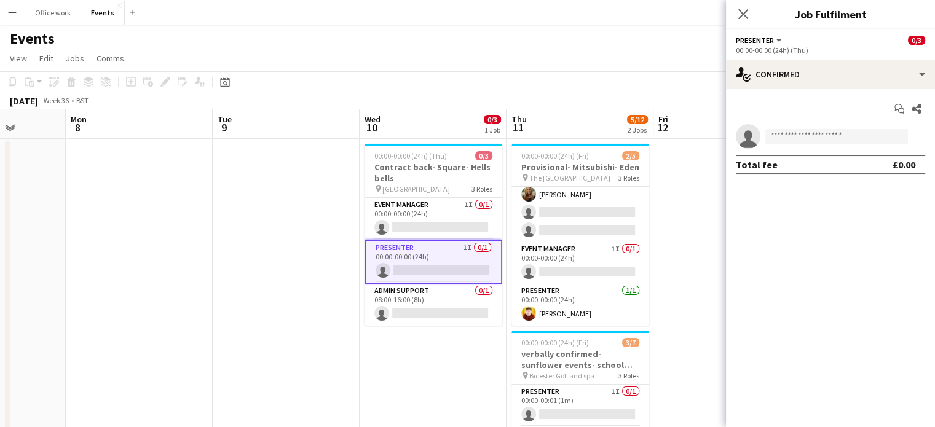
click at [268, 59] on app-page-menu "View Day view expanded Day view collapsed Month view Date picker Jump to today …" at bounding box center [467, 59] width 935 height 23
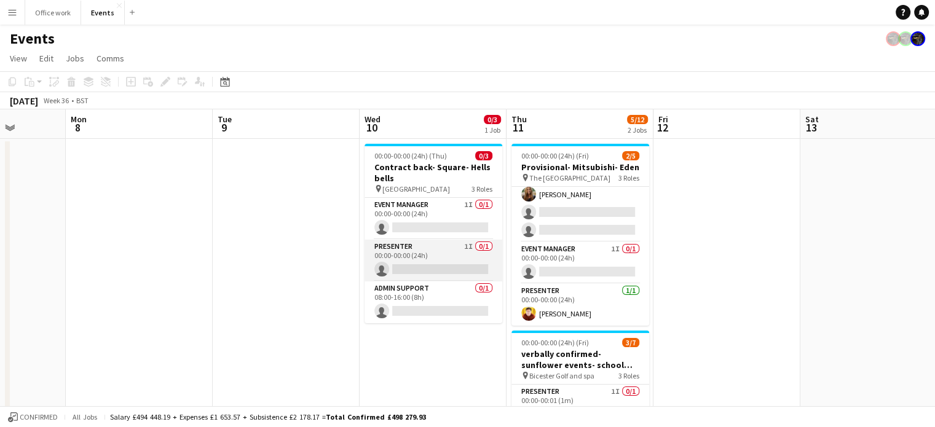
click at [440, 250] on app-card-role "Presenter 1I 0/1 00:00-00:00 (24h) single-neutral-actions" at bounding box center [433, 261] width 138 height 42
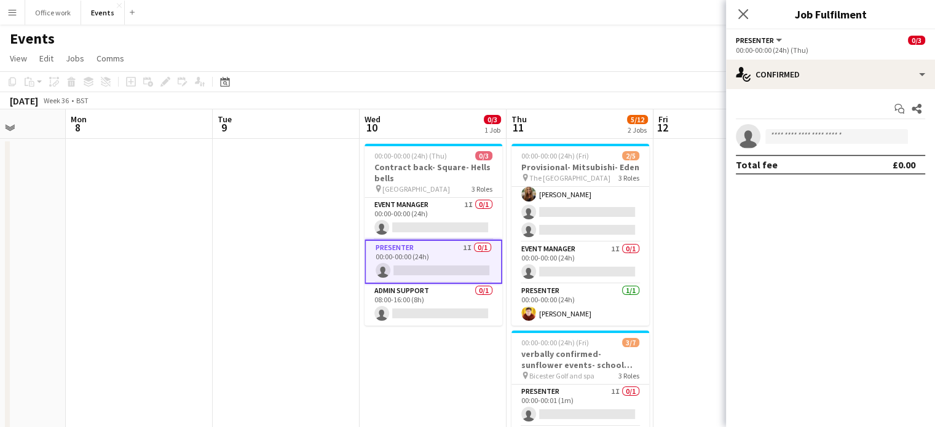
click at [697, 61] on app-page-menu "View Day view expanded Day view collapsed Month view Date picker Jump to today …" at bounding box center [467, 59] width 935 height 23
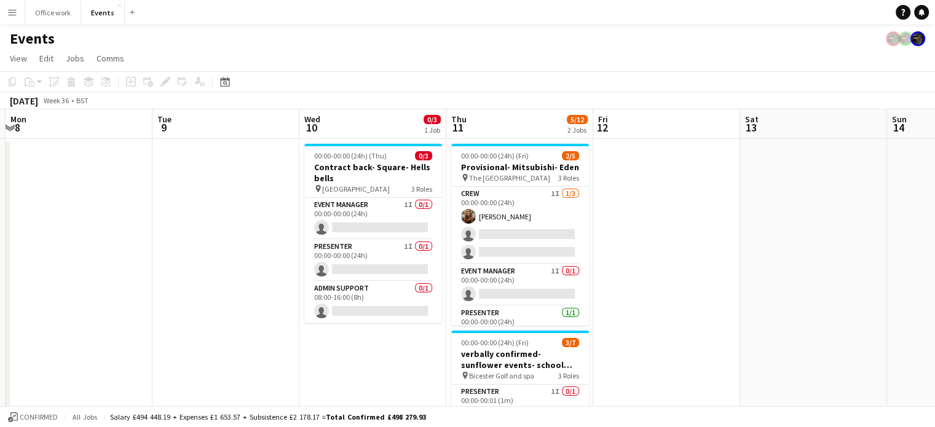
scroll to position [0, 436]
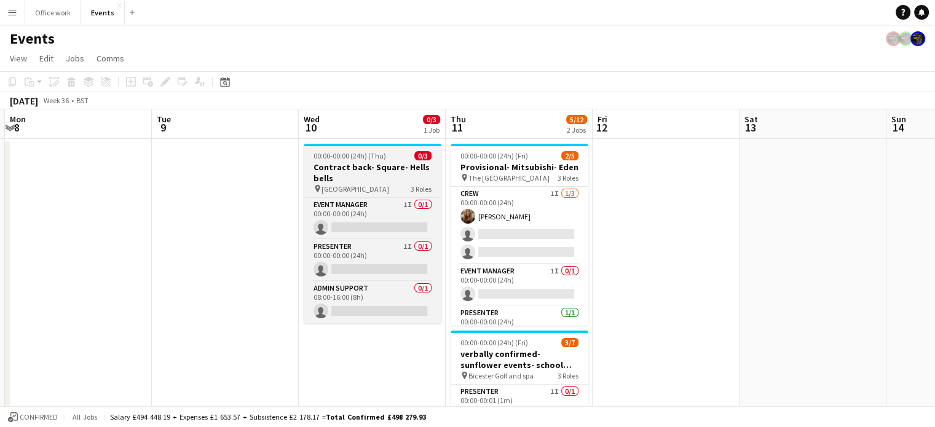
click at [394, 170] on h3 "Contract back- Square- Hells bells" at bounding box center [373, 173] width 138 height 22
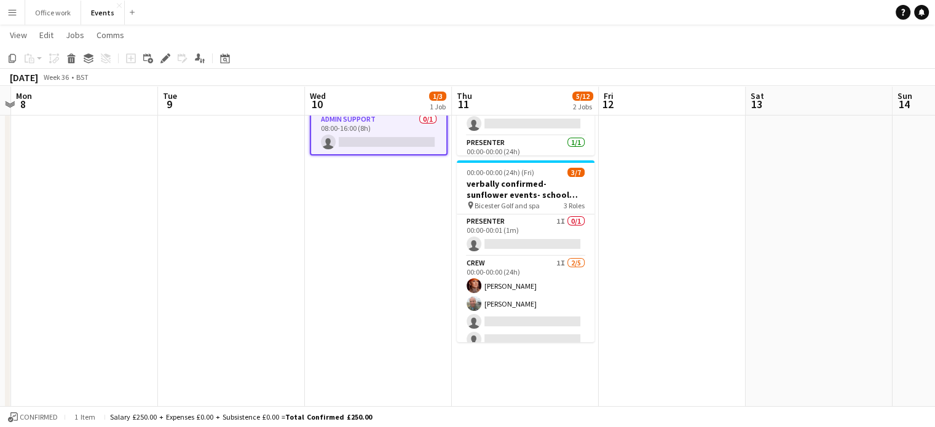
scroll to position [0, 0]
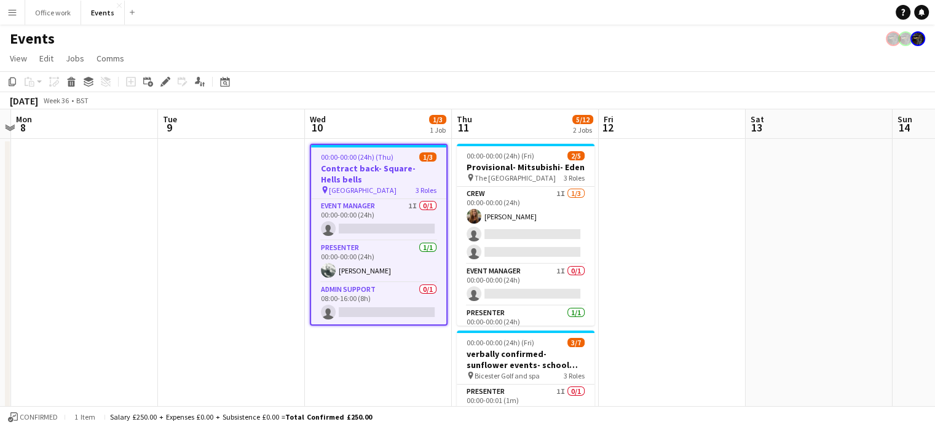
click at [238, 238] on app-date-cell at bounding box center [231, 431] width 147 height 584
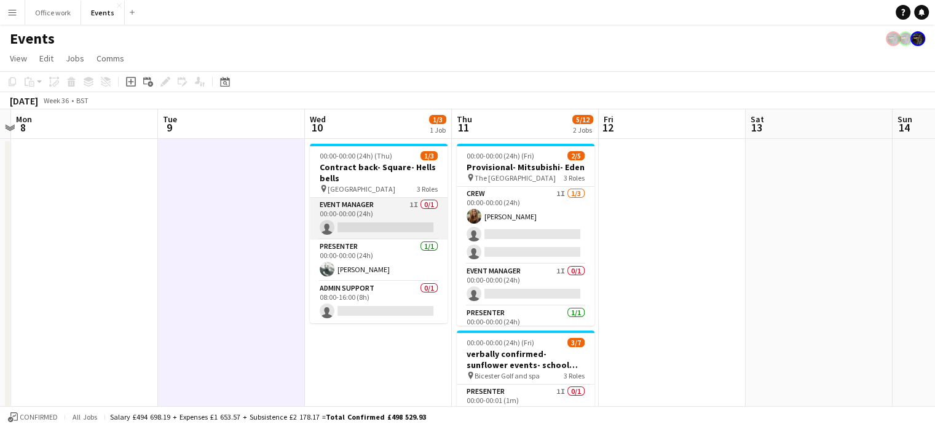
click at [356, 216] on app-card-role "Event Manager 1I 0/1 00:00-00:00 (24h) single-neutral-actions" at bounding box center [379, 219] width 138 height 42
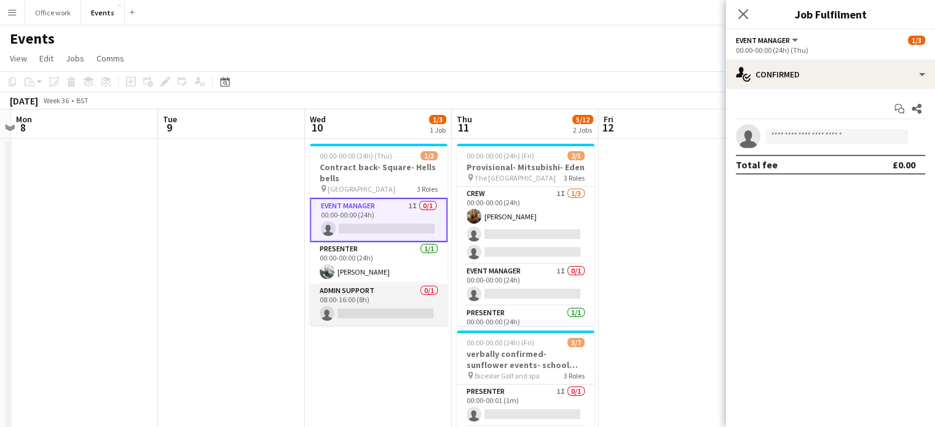
click at [356, 295] on app-card-role "Admin Support 0/1 08:00-16:00 (8h) single-neutral-actions" at bounding box center [379, 305] width 138 height 42
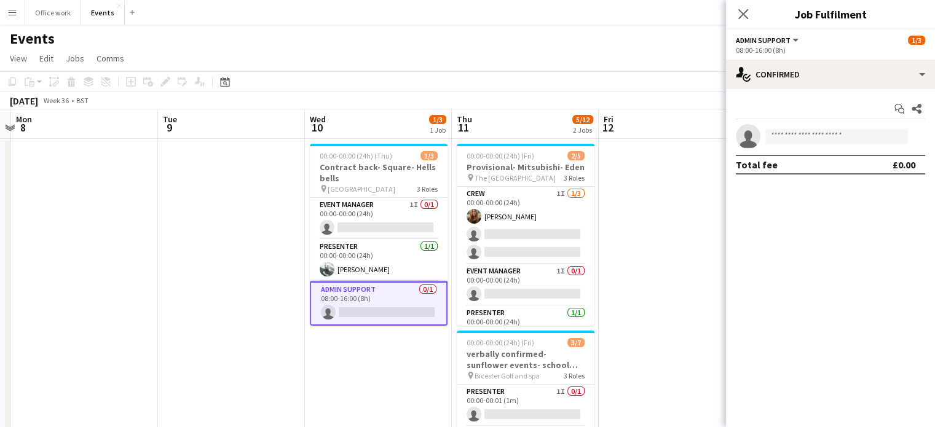
click at [163, 82] on div "Add job Add linked Job Edit Edit linked Job Applicants" at bounding box center [160, 81] width 94 height 15
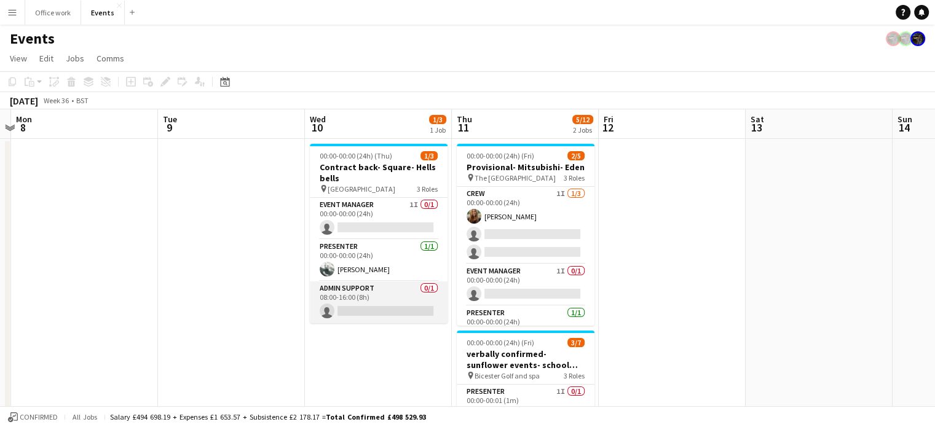
click at [376, 322] on app-card-role "Admin Support 0/1 08:00-16:00 (8h) single-neutral-actions" at bounding box center [379, 302] width 138 height 42
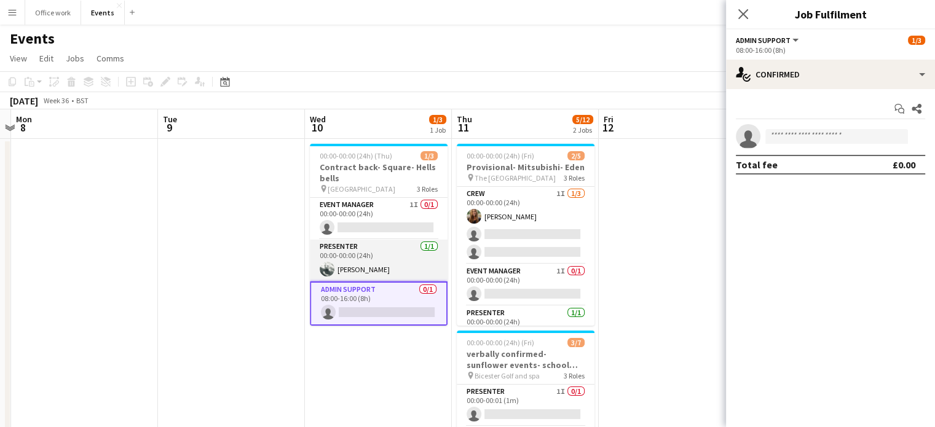
click at [377, 266] on app-card-role "Presenter 1/1 00:00-00:00 (24h) Michael Smith" at bounding box center [379, 261] width 138 height 42
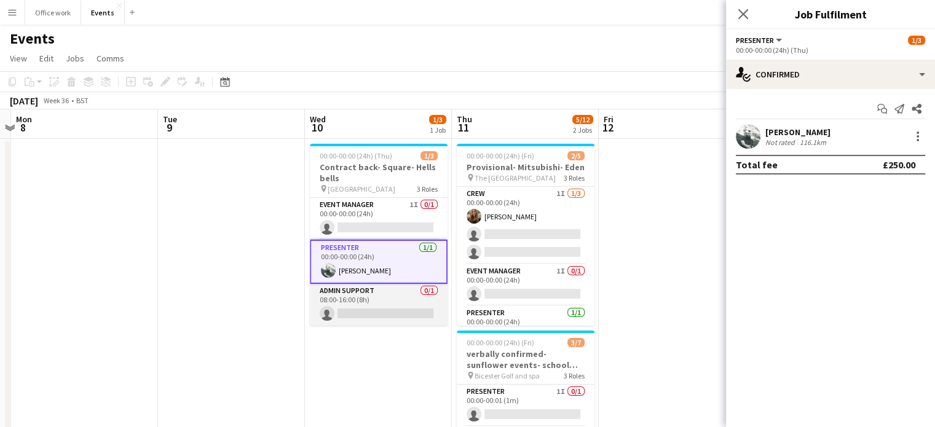
click at [371, 298] on app-card-role "Admin Support 0/1 08:00-16:00 (8h) single-neutral-actions" at bounding box center [379, 305] width 138 height 42
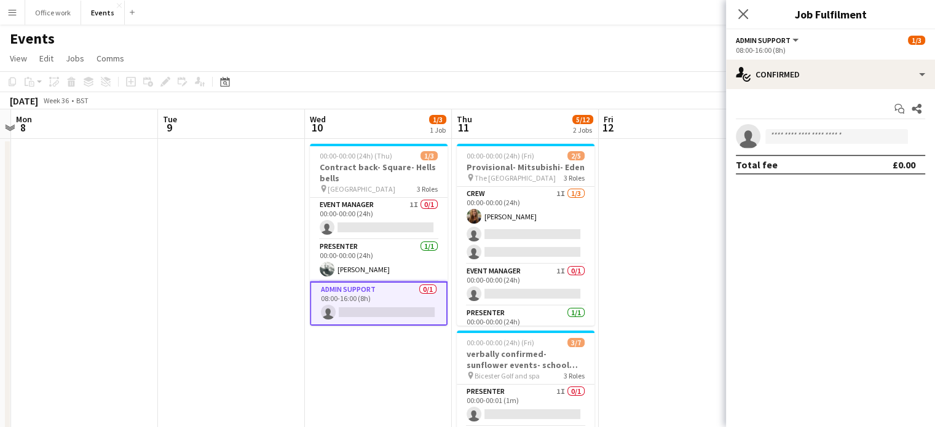
click at [167, 77] on div "Add job Add linked Job Edit Edit linked Job Applicants" at bounding box center [160, 81] width 94 height 15
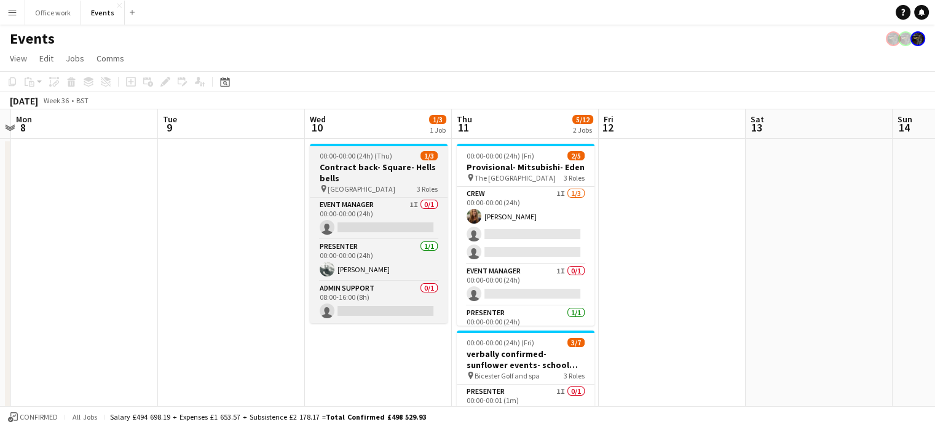
click at [366, 167] on h3 "Contract back- Square- Hells bells" at bounding box center [379, 173] width 138 height 22
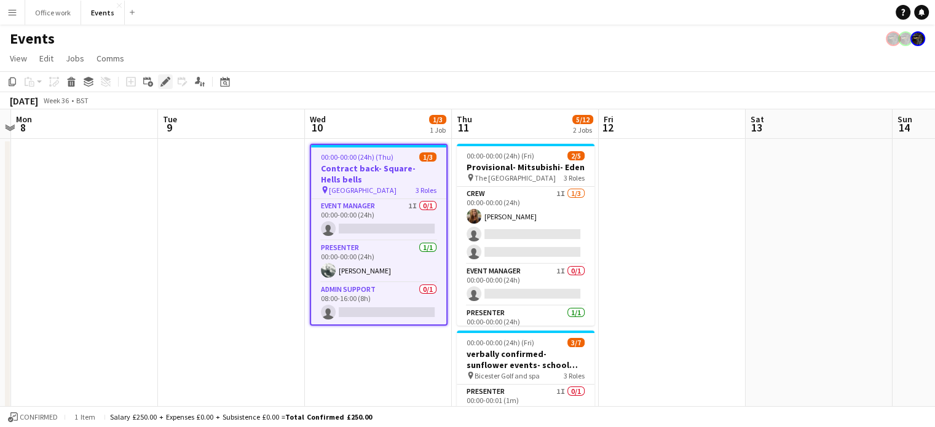
click at [163, 80] on icon "Edit" at bounding box center [165, 82] width 10 height 10
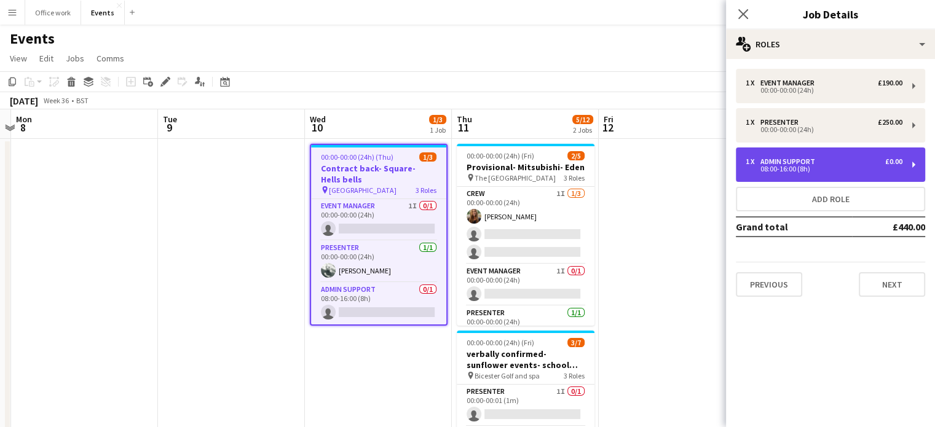
click at [780, 171] on div "08:00-16:00 (8h)" at bounding box center [823, 169] width 157 height 6
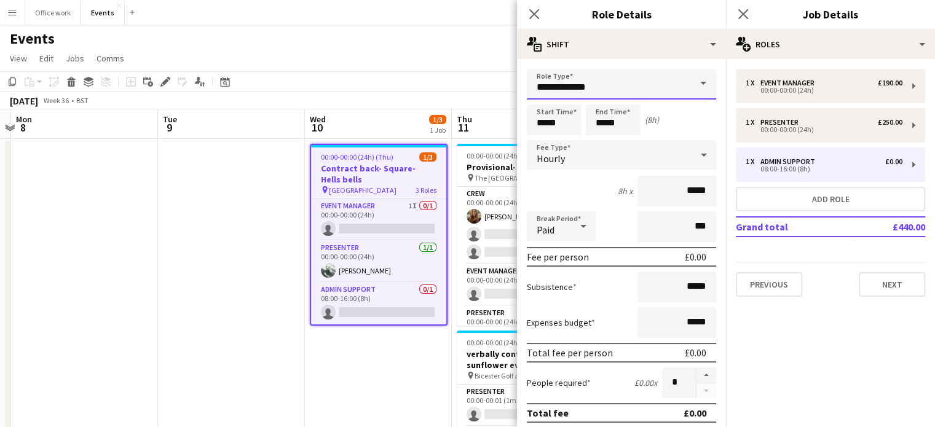
click at [604, 85] on input "**********" at bounding box center [621, 84] width 189 height 31
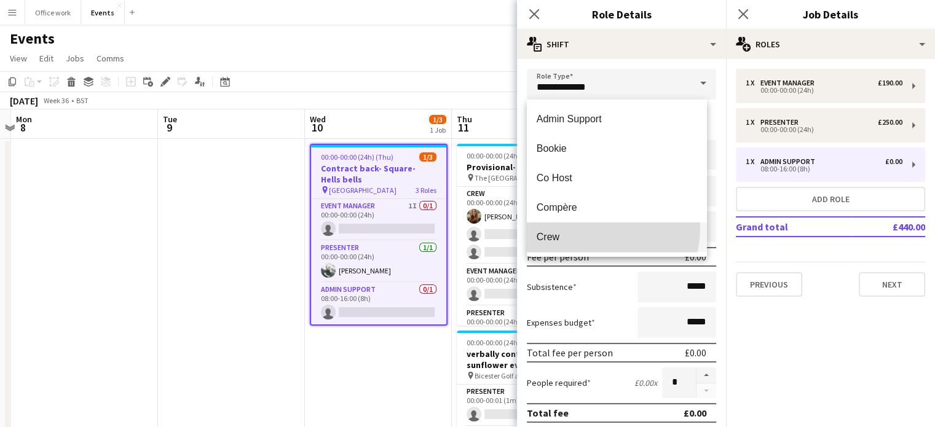
click at [590, 228] on mat-option "Crew" at bounding box center [617, 236] width 180 height 29
type input "****"
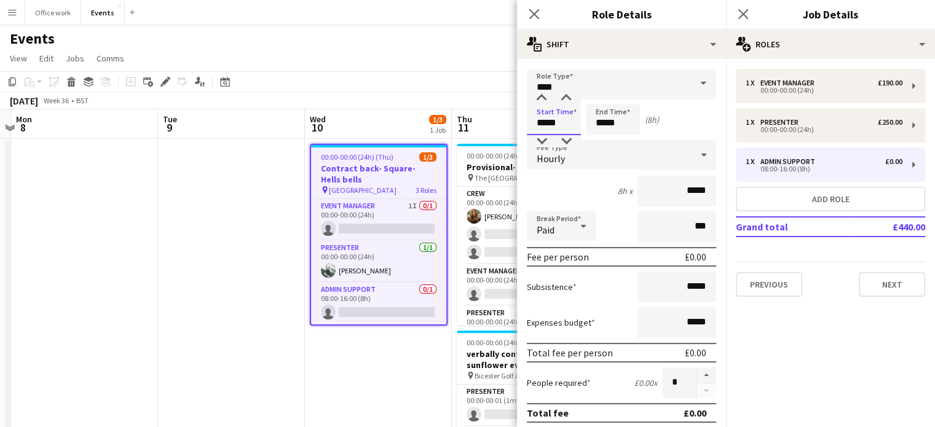
click at [544, 121] on input "*****" at bounding box center [554, 119] width 54 height 31
type input "*****"
click at [603, 124] on input "*****" at bounding box center [613, 119] width 54 height 31
type input "*****"
click at [886, 283] on button "Next" at bounding box center [891, 284] width 66 height 25
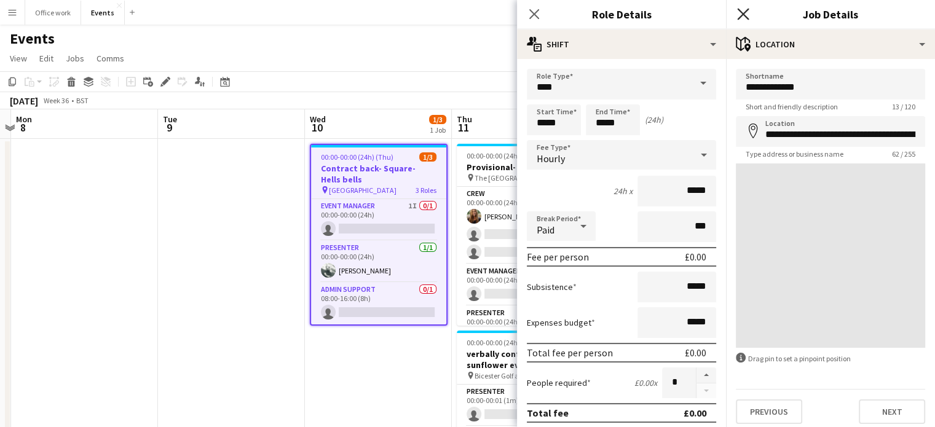
click at [742, 12] on icon "Close pop-in" at bounding box center [743, 14] width 12 height 12
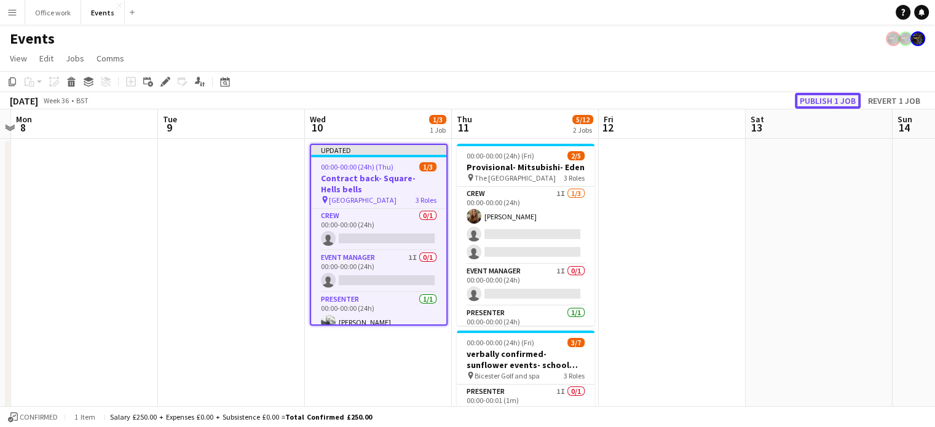
click at [833, 98] on button "Publish 1 job" at bounding box center [827, 101] width 66 height 16
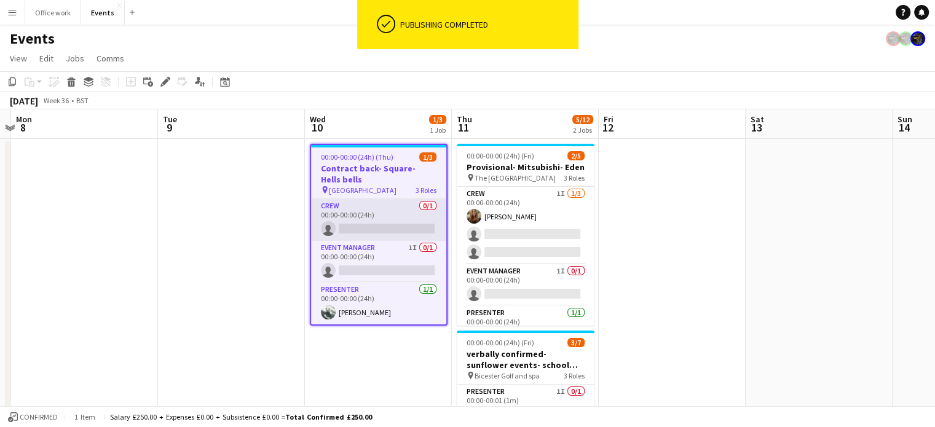
click at [366, 216] on app-card-role "Crew 0/1 00:00-00:00 (24h) single-neutral-actions" at bounding box center [378, 220] width 135 height 42
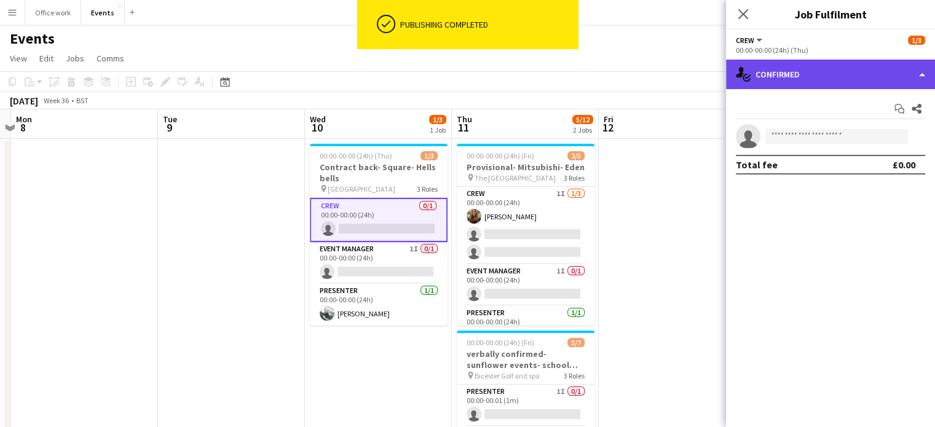
click at [814, 61] on div "single-neutral-actions-check-2 Confirmed" at bounding box center [830, 74] width 209 height 29
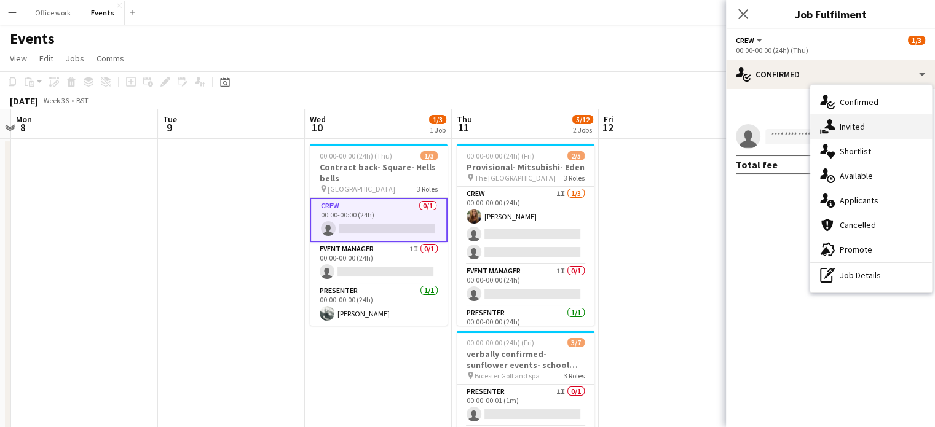
click at [829, 128] on icon at bounding box center [829, 124] width 10 height 10
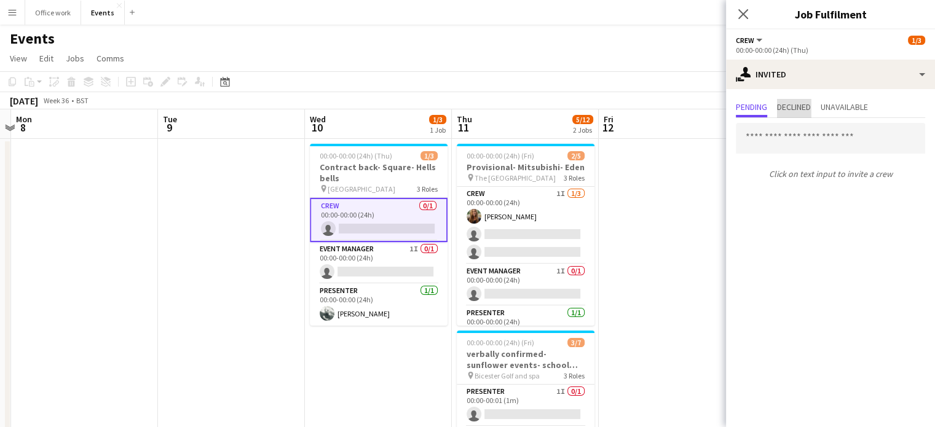
click at [794, 99] on span "Declined" at bounding box center [794, 108] width 34 height 18
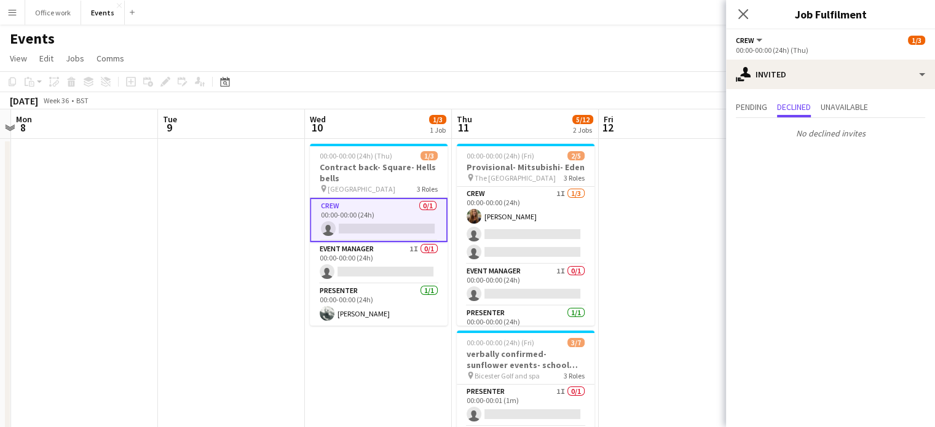
click at [827, 98] on div "Pending Declined Unavailable No declined invites" at bounding box center [830, 121] width 209 height 65
click at [759, 96] on div "Pending Declined Unavailable No declined invites" at bounding box center [830, 121] width 209 height 65
click at [839, 103] on span "Unavailable" at bounding box center [843, 107] width 47 height 9
click at [758, 108] on span "Pending" at bounding box center [751, 107] width 31 height 9
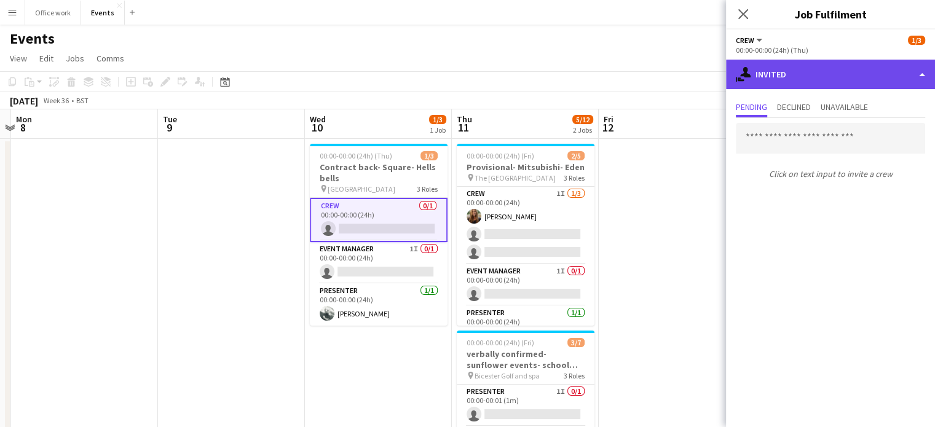
click at [792, 77] on div "single-neutral-actions-share-1 Invited" at bounding box center [830, 74] width 209 height 29
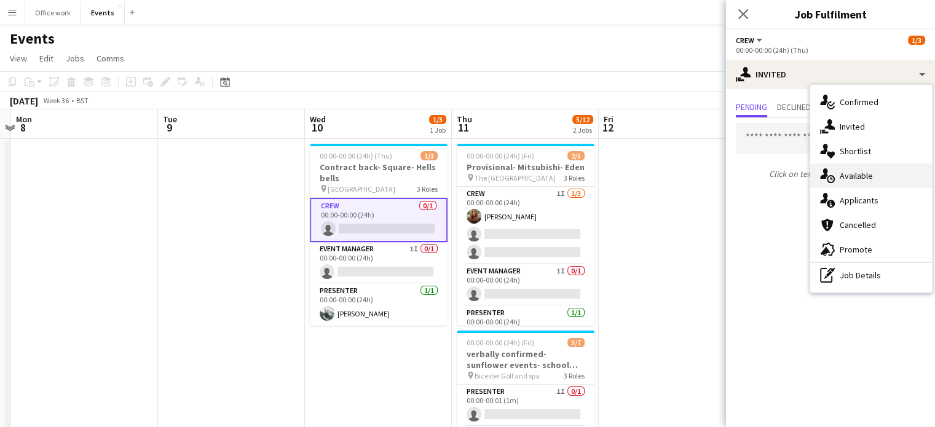
click at [831, 172] on icon "single-neutral-actions-upload" at bounding box center [827, 175] width 15 height 15
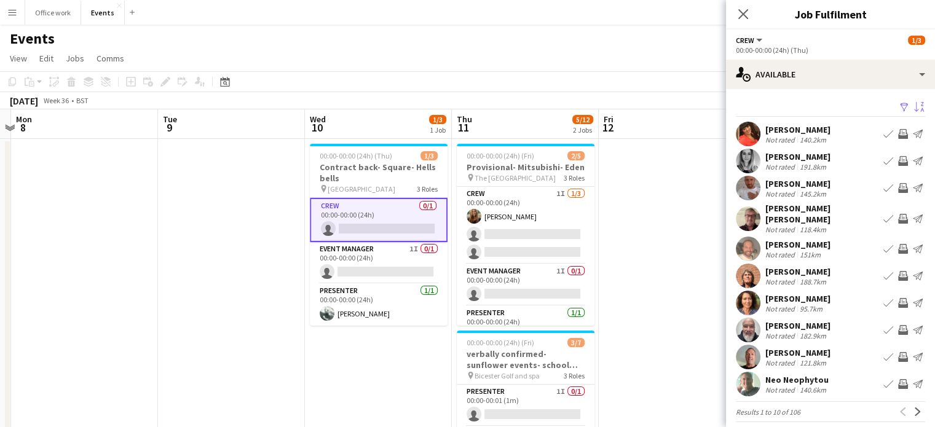
click at [914, 106] on app-icon "Sort asc" at bounding box center [919, 108] width 10 height 12
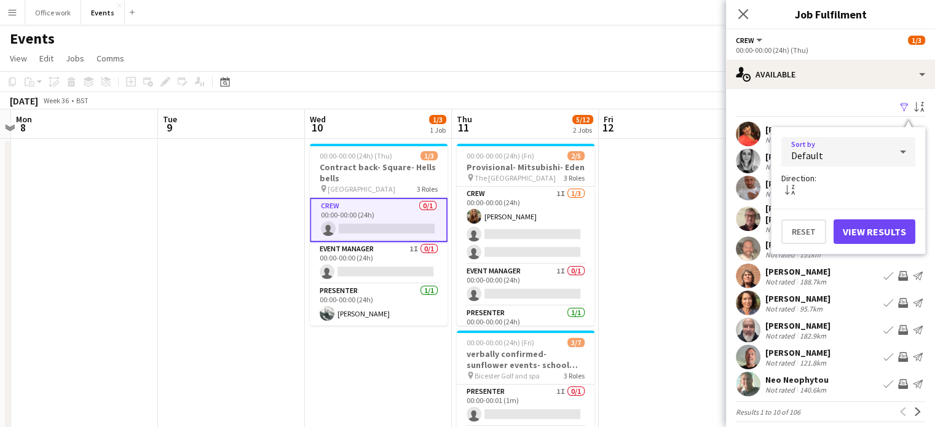
click at [851, 147] on div "Default" at bounding box center [835, 151] width 109 height 29
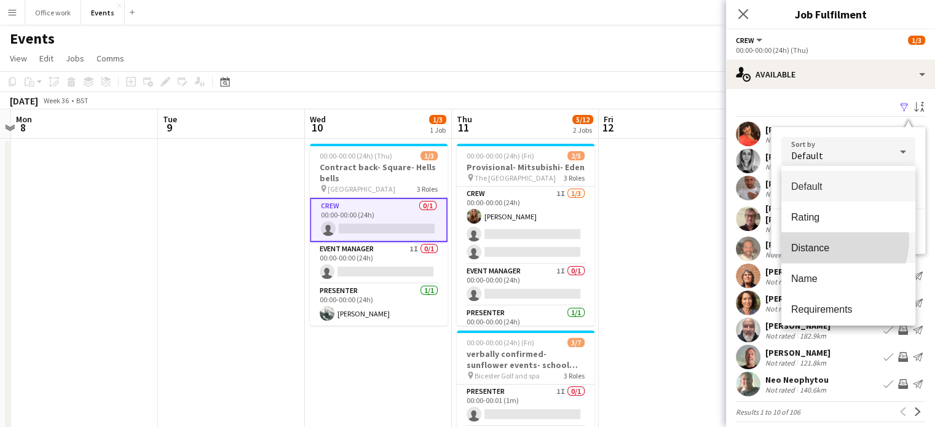
click at [831, 240] on mat-option "Distance" at bounding box center [848, 247] width 134 height 31
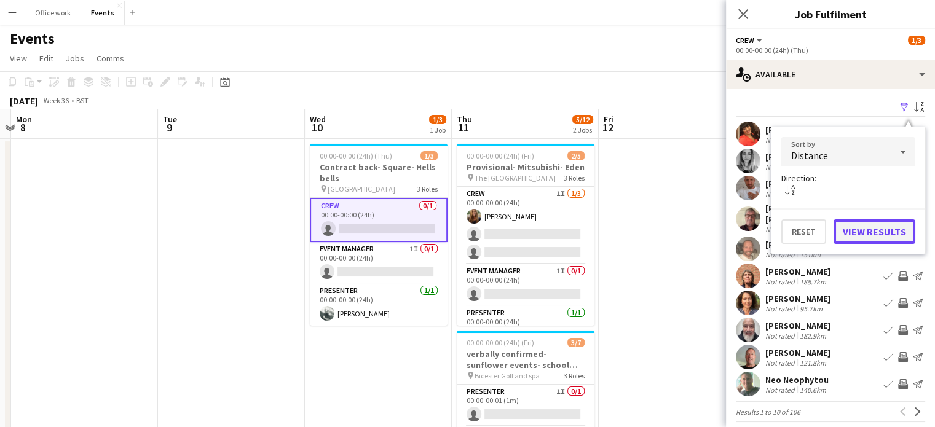
click at [858, 230] on button "View Results" at bounding box center [874, 231] width 82 height 25
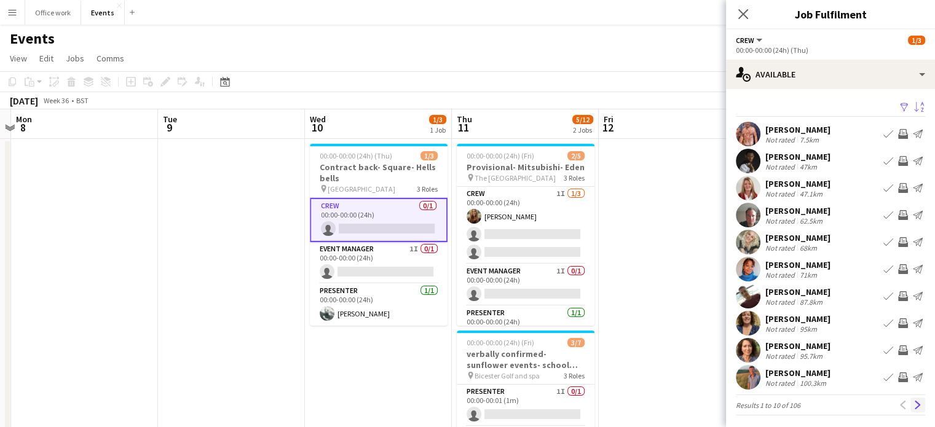
click at [913, 404] on app-icon "Next" at bounding box center [917, 405] width 9 height 9
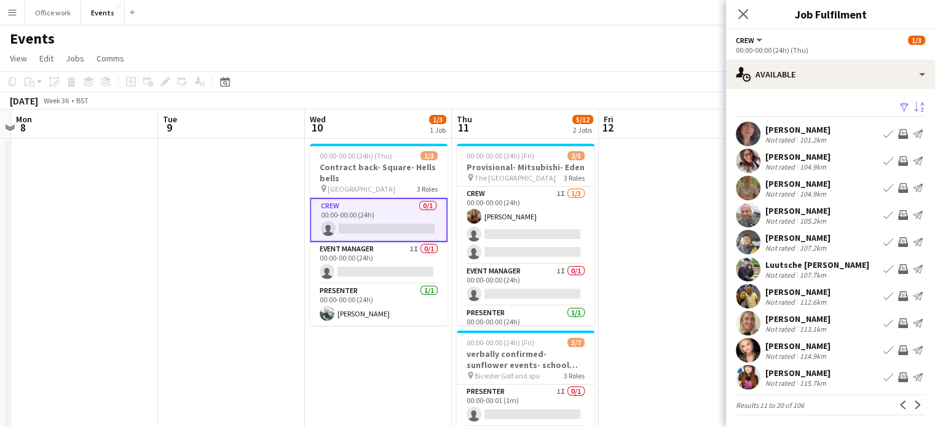
click at [913, 404] on app-icon "Next" at bounding box center [917, 405] width 9 height 9
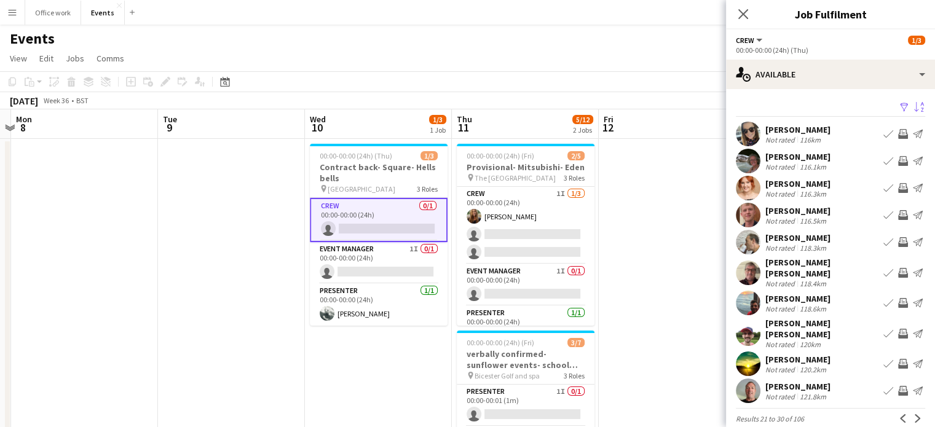
click at [913, 414] on app-icon "Next" at bounding box center [917, 418] width 9 height 9
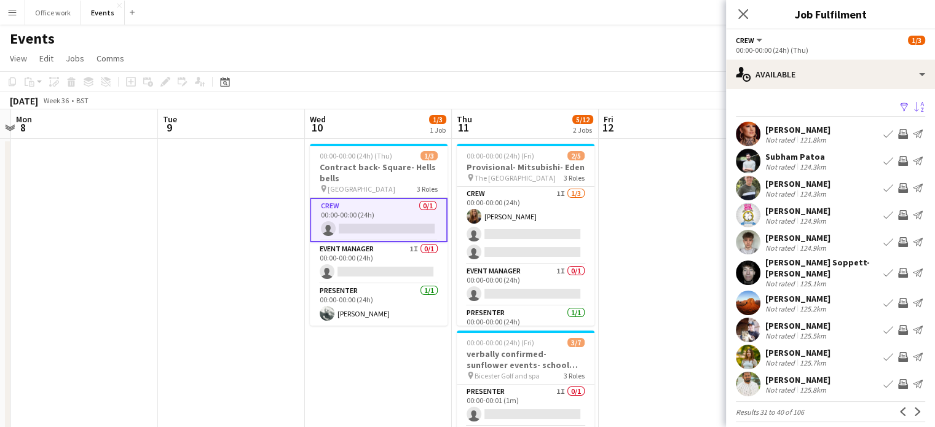
click at [898, 130] on app-icon "Invite crew" at bounding box center [903, 134] width 10 height 10
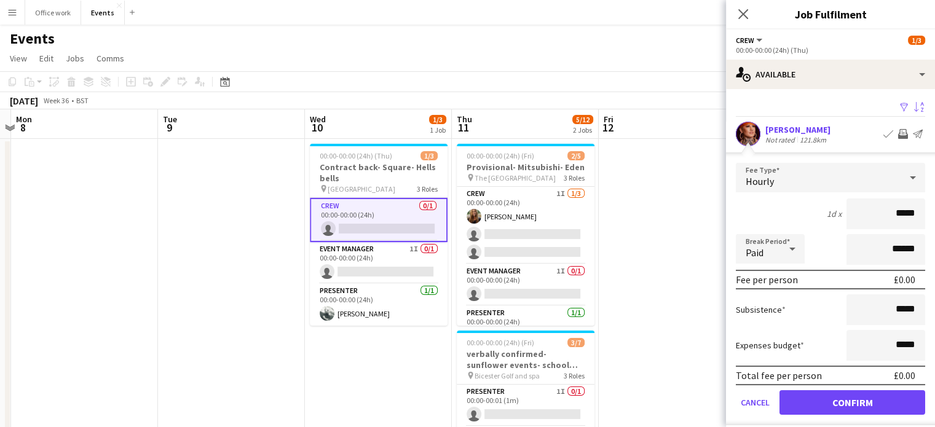
click at [853, 173] on div "Hourly" at bounding box center [818, 177] width 165 height 29
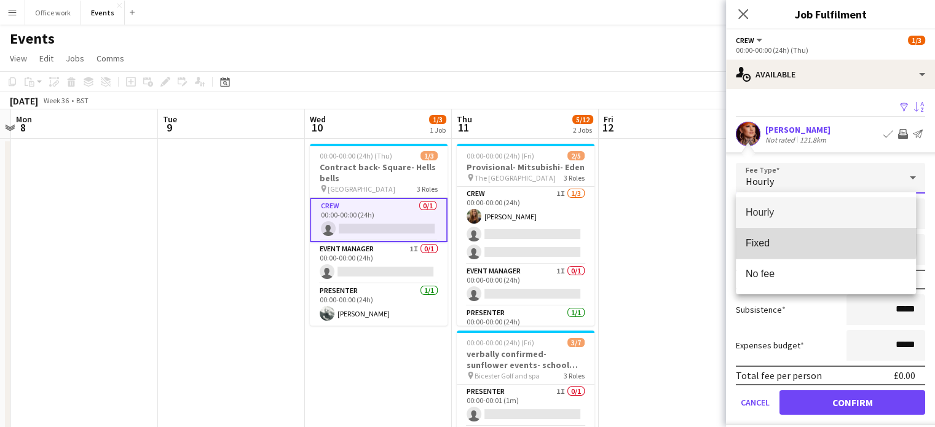
click at [823, 239] on span "Fixed" at bounding box center [825, 243] width 160 height 12
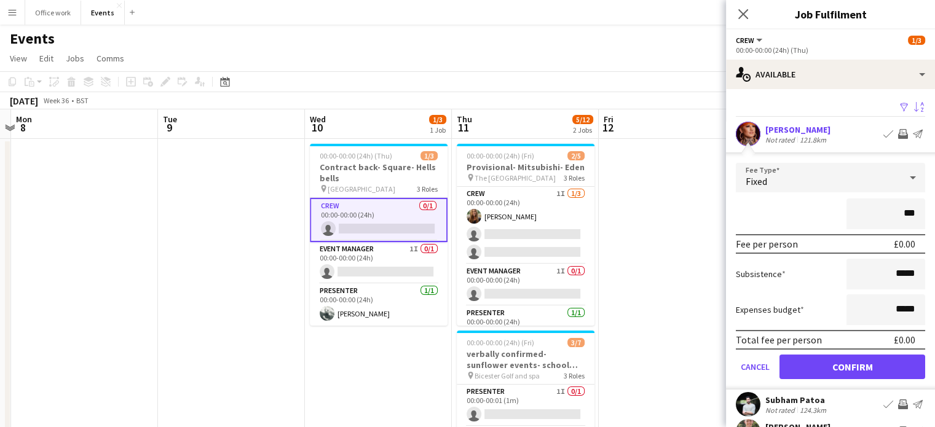
type input "**"
type input "****"
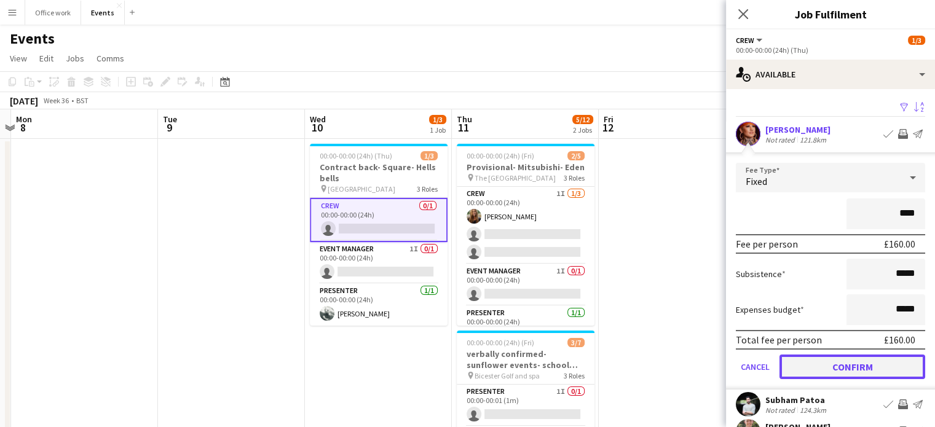
click at [833, 360] on button "Confirm" at bounding box center [852, 367] width 146 height 25
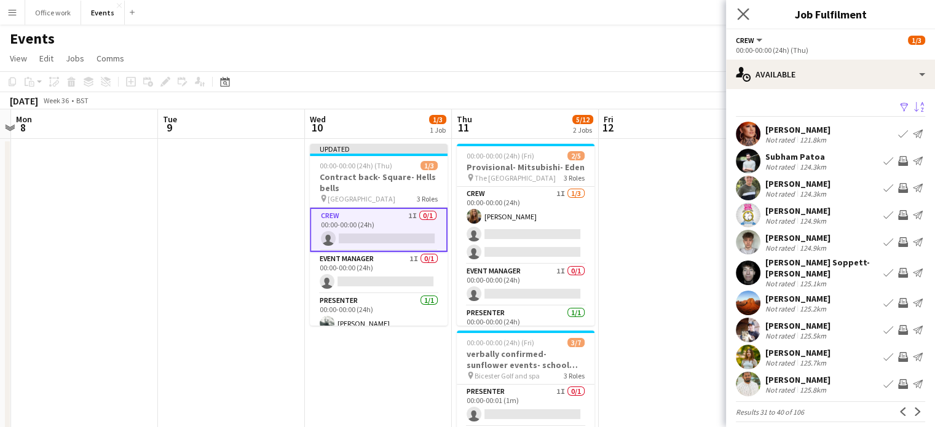
click at [739, 7] on app-icon "Close pop-in" at bounding box center [743, 15] width 18 height 18
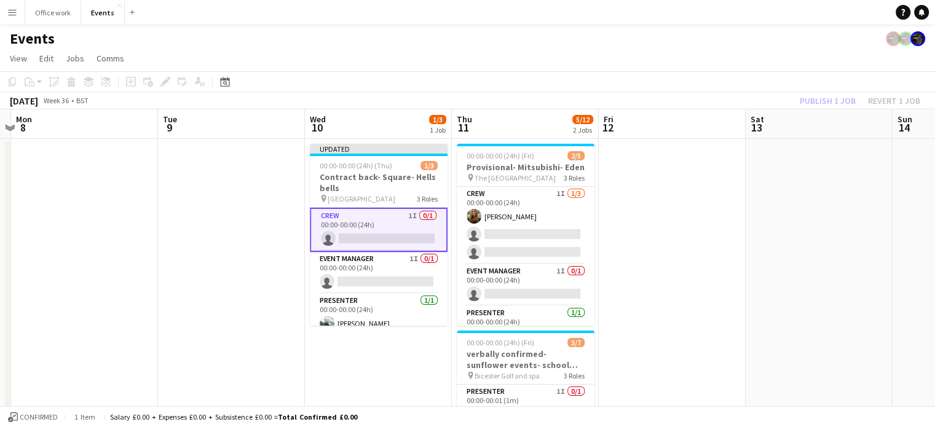
click at [834, 96] on div "Publish 1 job Revert 1 job" at bounding box center [860, 101] width 150 height 16
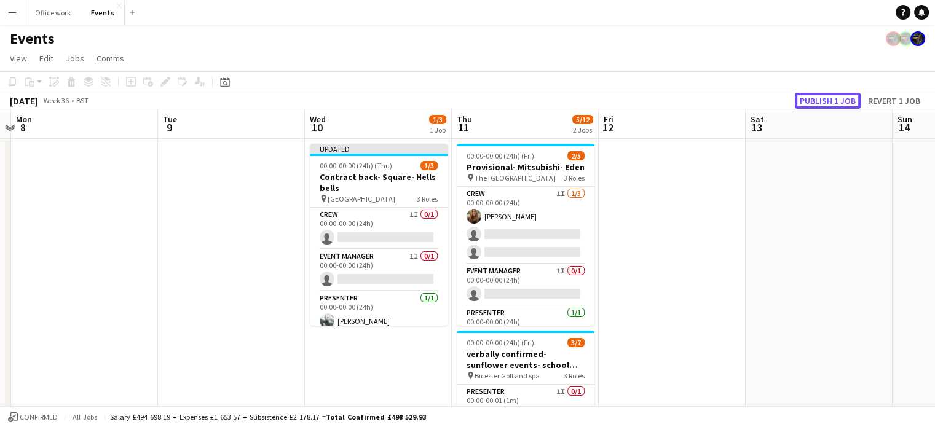
click at [834, 96] on button "Publish 1 job" at bounding box center [827, 101] width 66 height 16
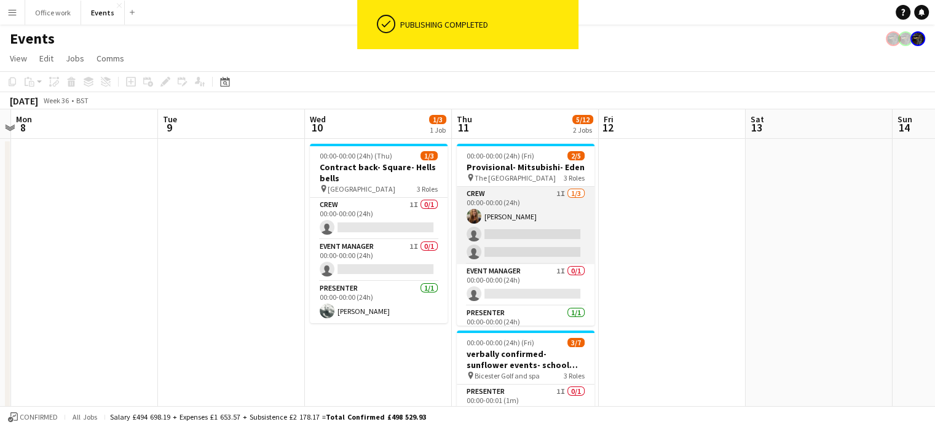
click at [555, 251] on app-card-role "Crew 1I 1/3 00:00-00:00 (24h) Jennifer Bardsley-Taylor single-neutral-actions s…" at bounding box center [526, 225] width 138 height 77
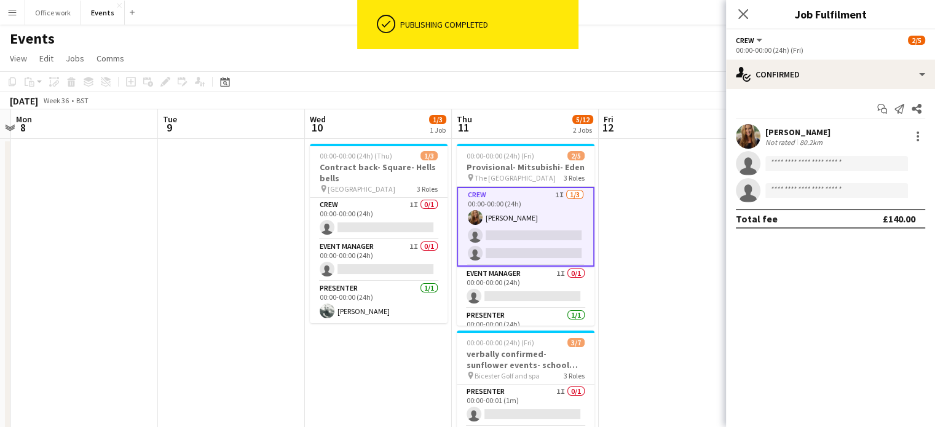
click at [689, 211] on app-date-cell at bounding box center [671, 431] width 147 height 584
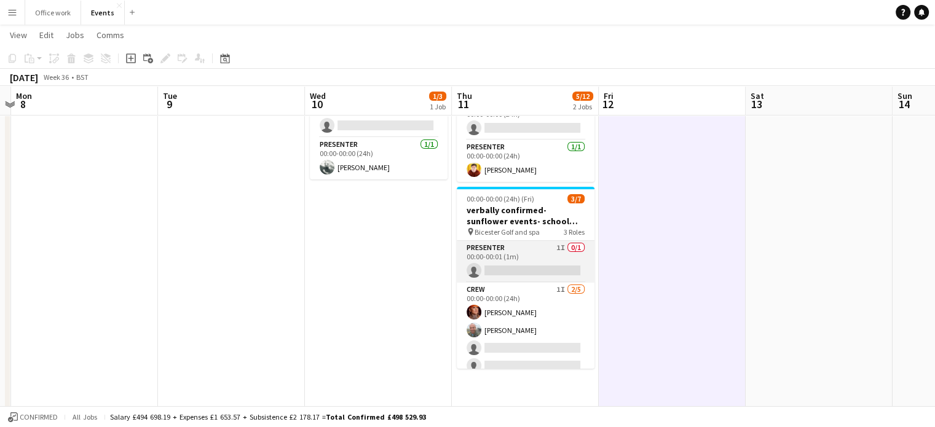
click at [514, 270] on app-card-role "Presenter 1I 0/1 00:00-00:01 (1m) single-neutral-actions" at bounding box center [526, 262] width 138 height 42
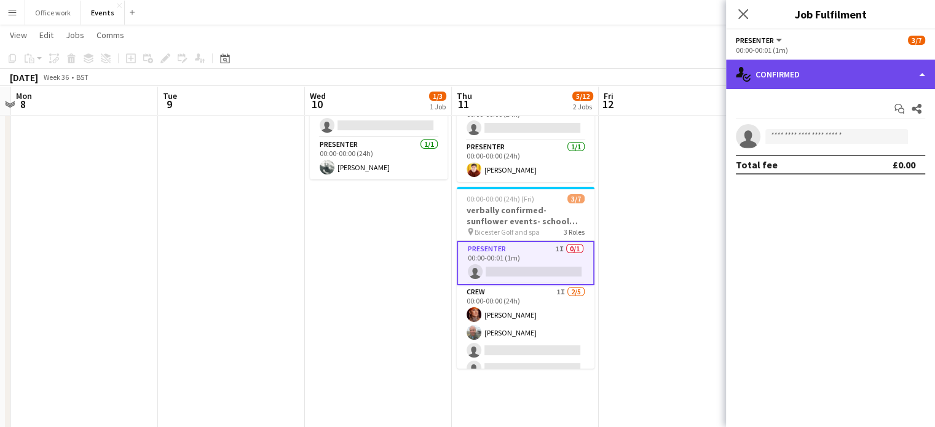
click at [818, 83] on div "single-neutral-actions-check-2 Confirmed" at bounding box center [830, 74] width 209 height 29
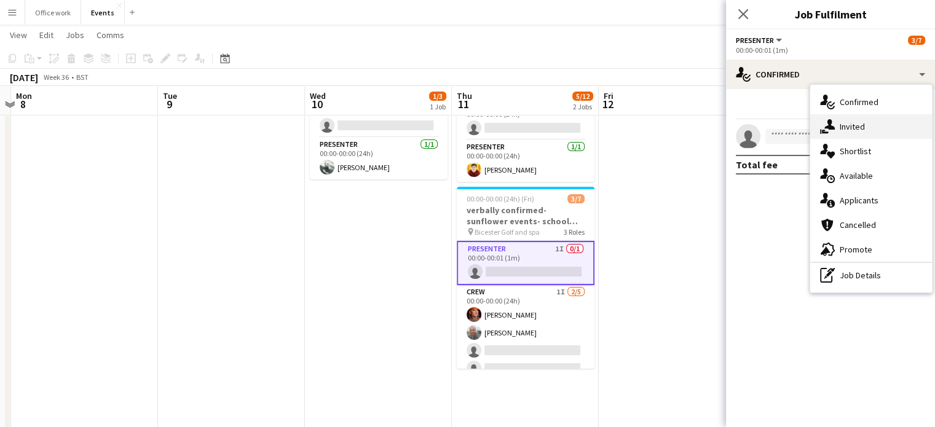
click at [840, 125] on div "single-neutral-actions-share-1 Invited" at bounding box center [871, 126] width 122 height 25
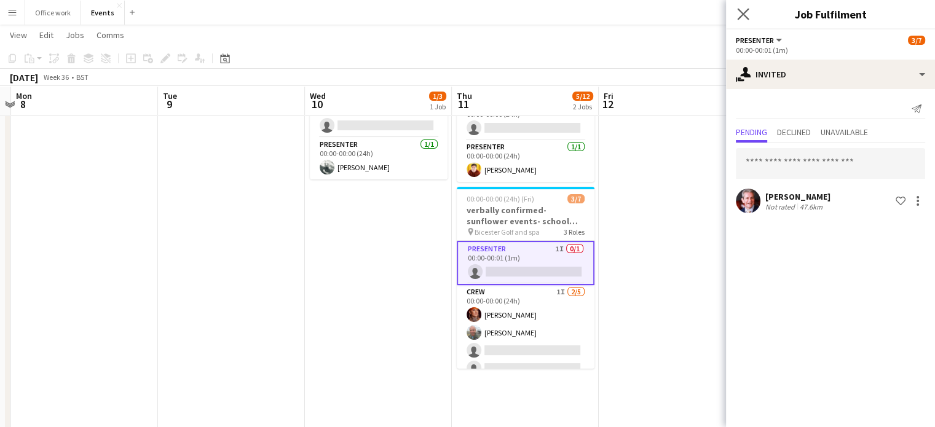
click at [736, 12] on app-icon "Close pop-in" at bounding box center [743, 15] width 18 height 18
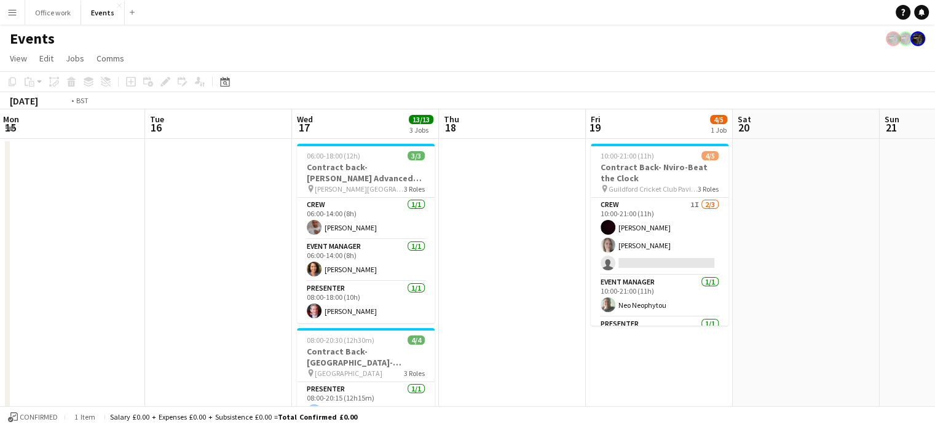
scroll to position [0, 446]
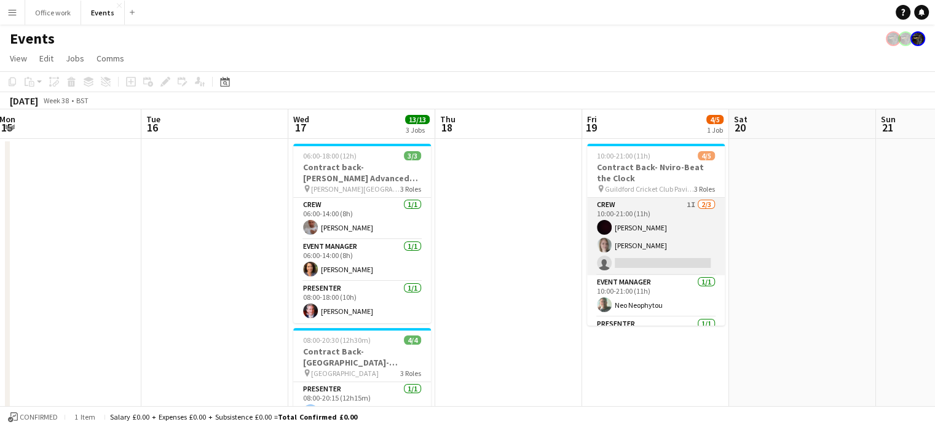
click at [685, 218] on app-card-role "Crew 1I 2/3 10:00-21:00 (11h) Christopher Michael Katie Allen single-neutral-ac…" at bounding box center [656, 236] width 138 height 77
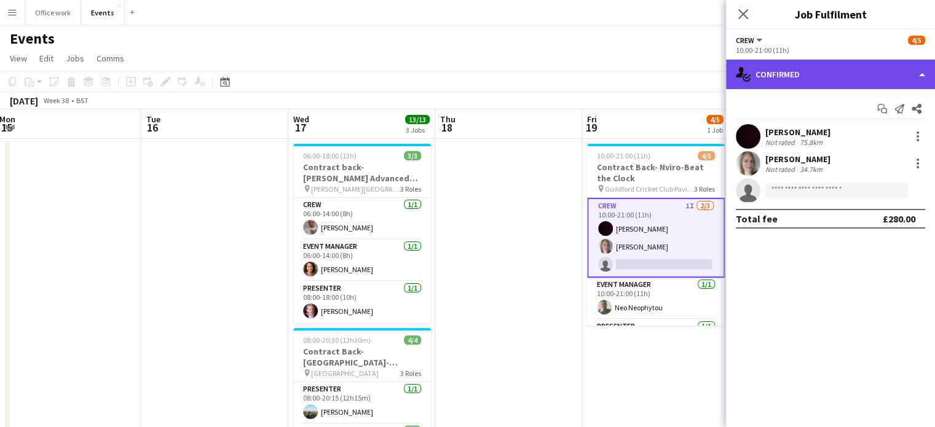
click at [815, 63] on div "single-neutral-actions-check-2 Confirmed" at bounding box center [830, 74] width 209 height 29
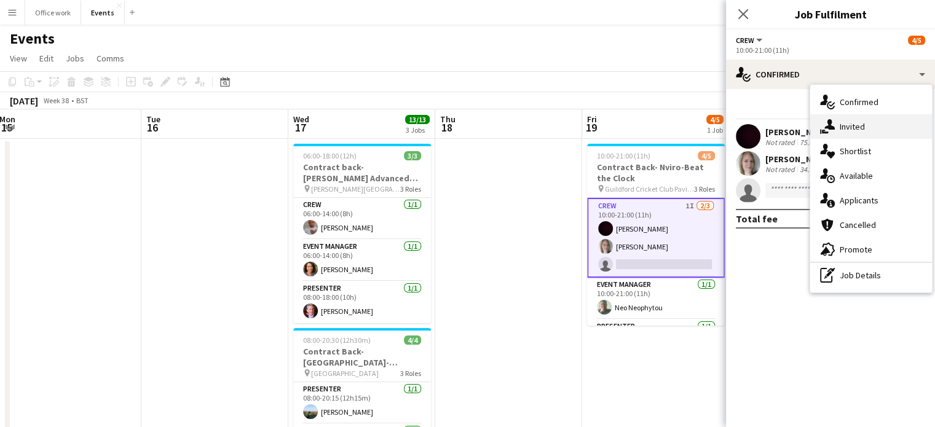
click at [837, 124] on div "single-neutral-actions-share-1 Invited" at bounding box center [871, 126] width 122 height 25
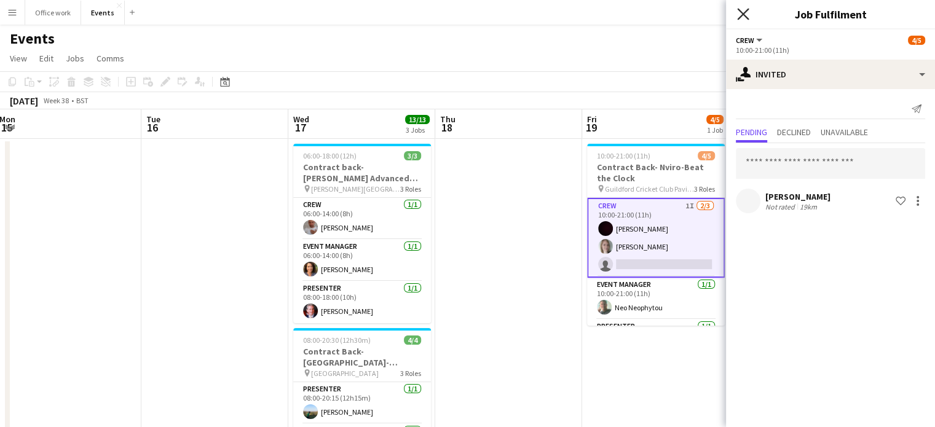
click at [742, 17] on icon "Close pop-in" at bounding box center [743, 14] width 12 height 12
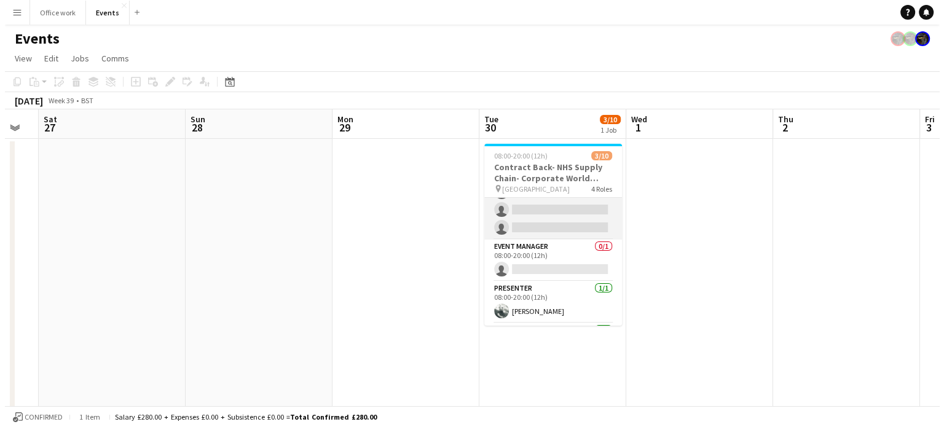
scroll to position [86, 0]
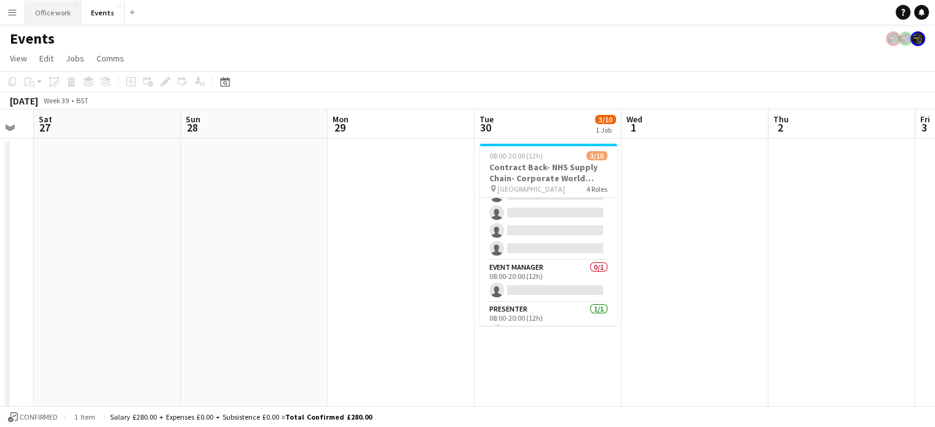
click at [52, 23] on button "Office work Close" at bounding box center [53, 13] width 56 height 24
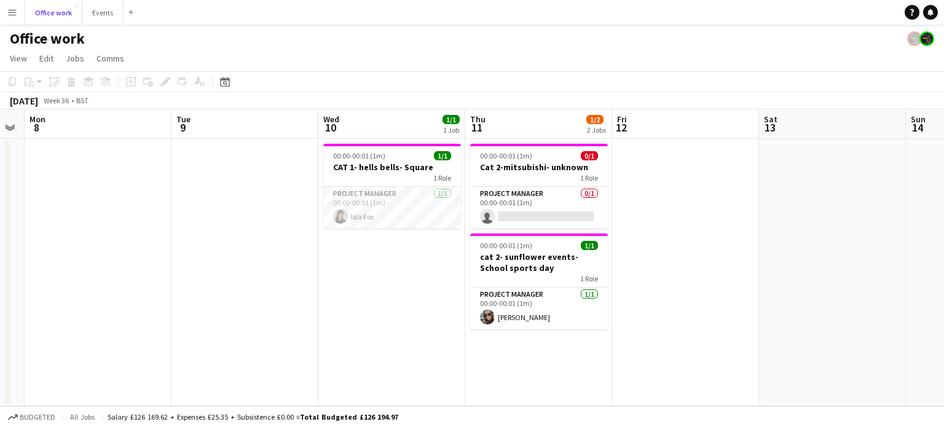
scroll to position [0, 569]
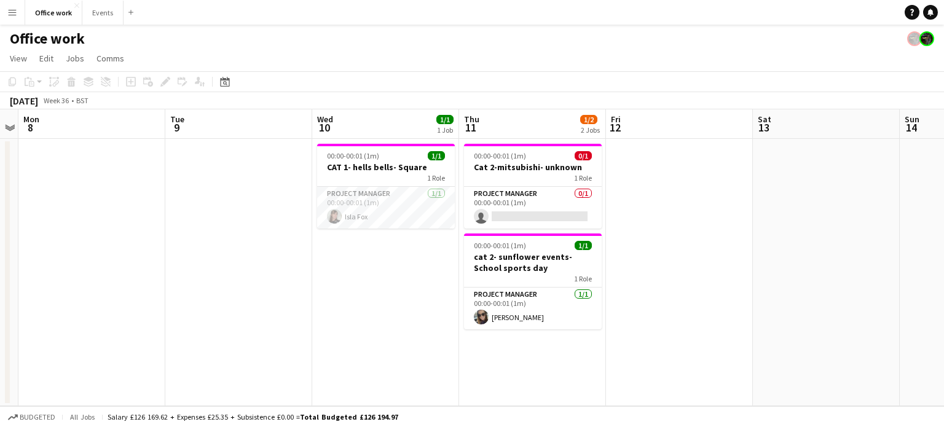
click at [656, 270] on app-date-cell at bounding box center [679, 272] width 147 height 267
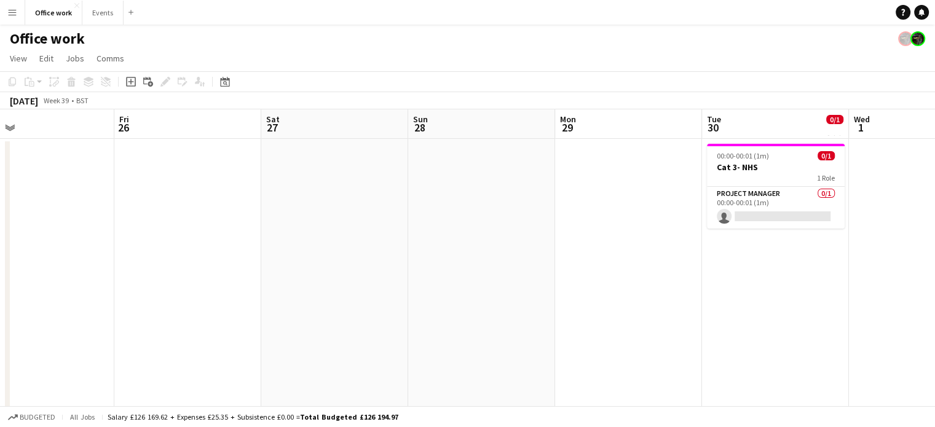
scroll to position [0, 467]
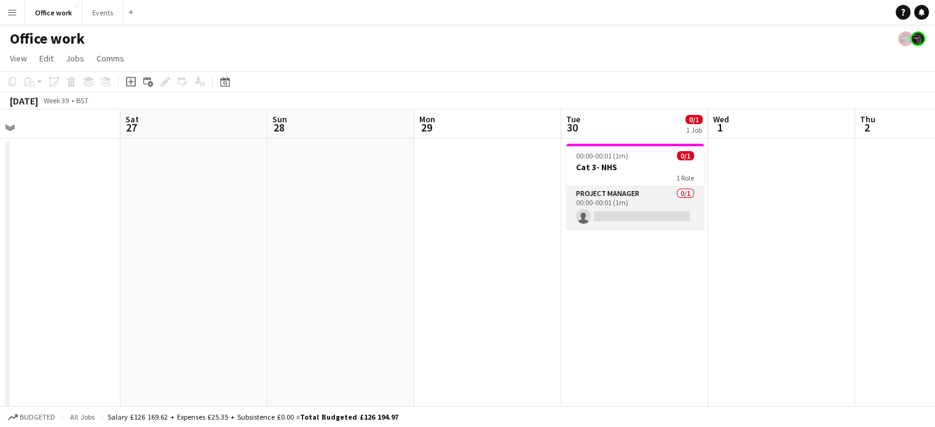
click at [643, 202] on app-card-role "Project Manager 0/1 00:00-00:01 (1m) single-neutral-actions" at bounding box center [635, 208] width 138 height 42
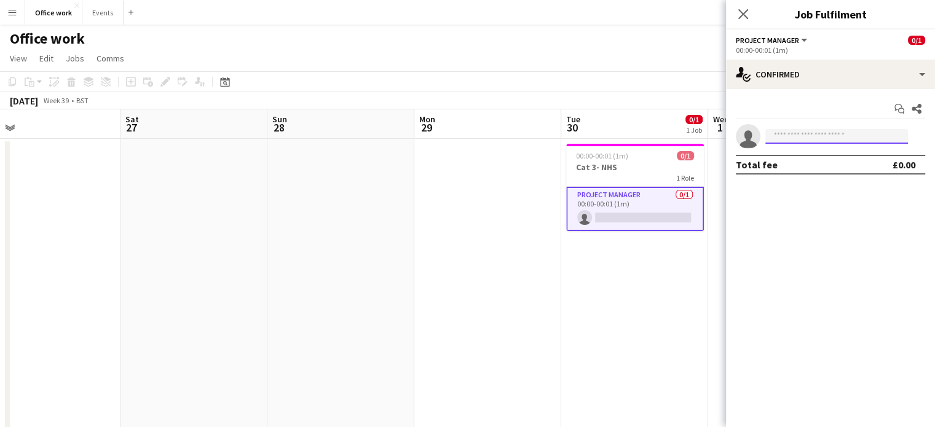
click at [802, 143] on body "Menu Boards Boards Boards All jobs Status Workforce Workforce My Workforce Recr…" at bounding box center [467, 245] width 935 height 490
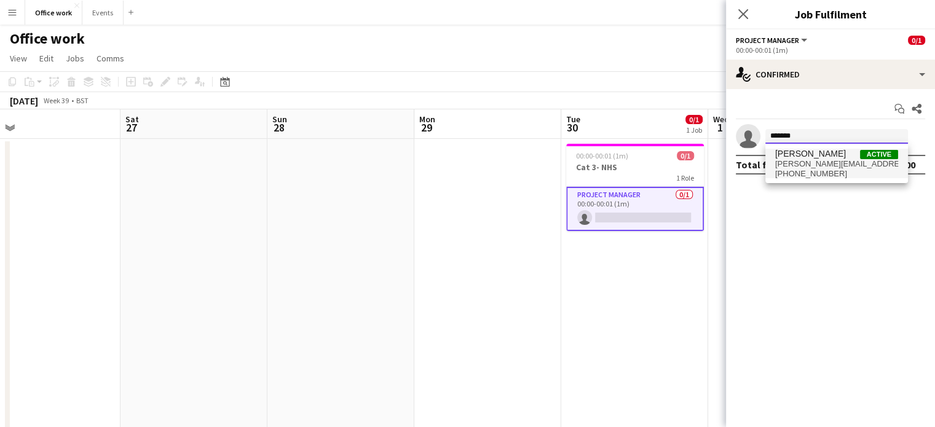
type input "*******"
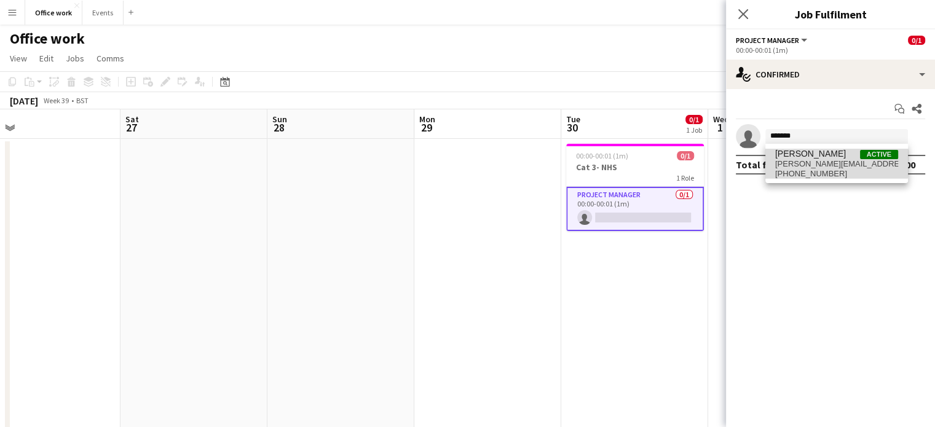
click at [804, 162] on span "[PERSON_NAME][EMAIL_ADDRESS][PERSON_NAME][DOMAIN_NAME]" at bounding box center [836, 164] width 123 height 10
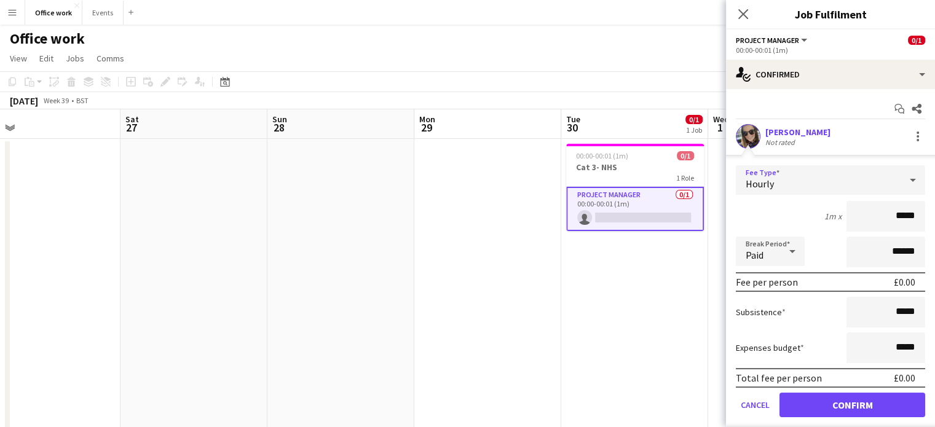
click at [802, 184] on div "Hourly" at bounding box center [818, 179] width 165 height 29
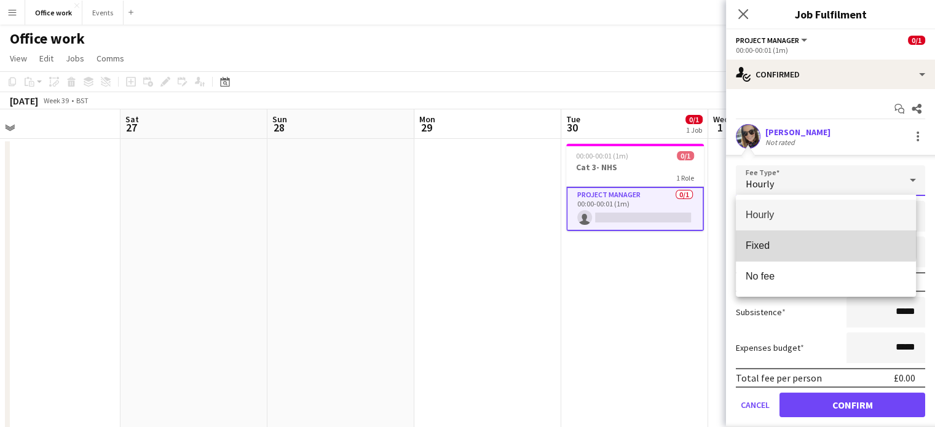
click at [813, 238] on mat-option "Fixed" at bounding box center [826, 245] width 180 height 31
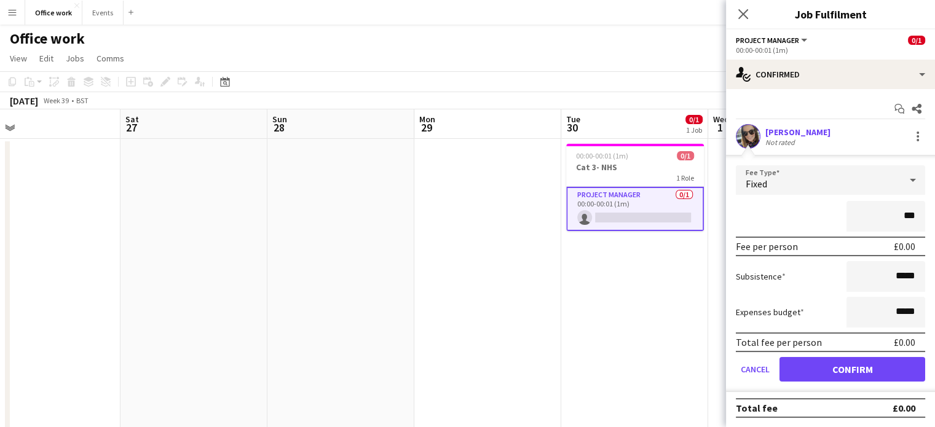
type input "**"
type input "*******"
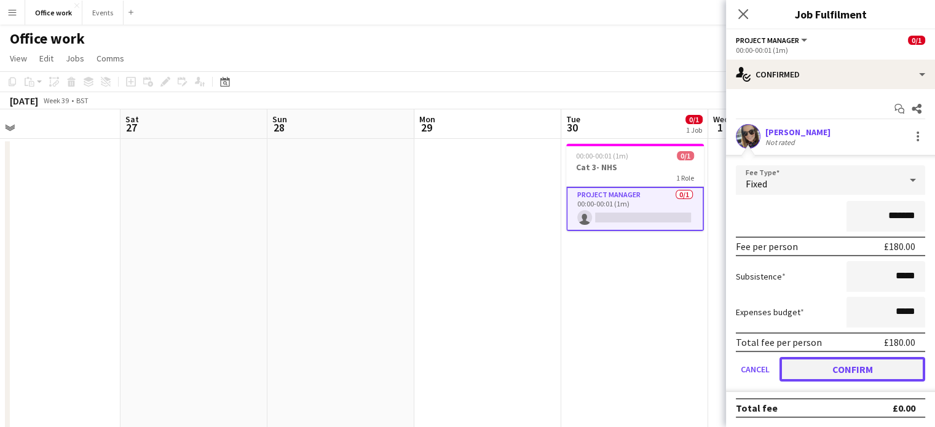
click at [852, 363] on button "Confirm" at bounding box center [852, 369] width 146 height 25
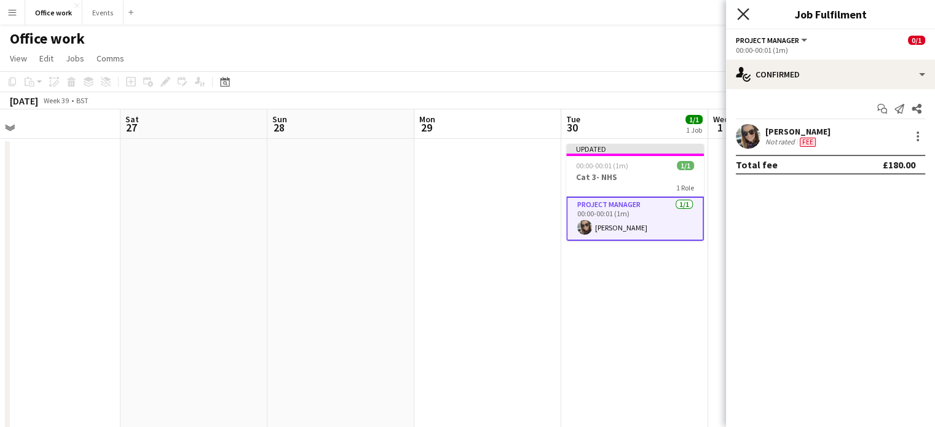
click at [742, 14] on icon at bounding box center [743, 14] width 12 height 12
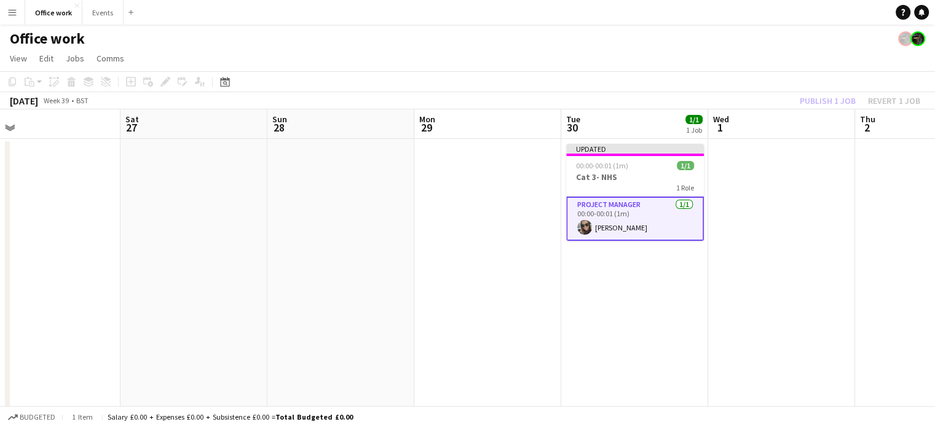
click at [838, 103] on div "Publish 1 job Revert 1 job" at bounding box center [860, 101] width 150 height 16
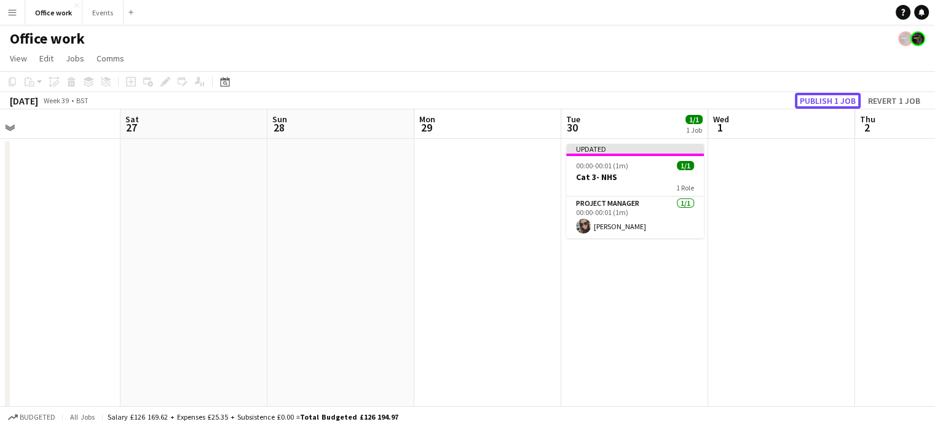
click at [838, 103] on button "Publish 1 job" at bounding box center [827, 101] width 66 height 16
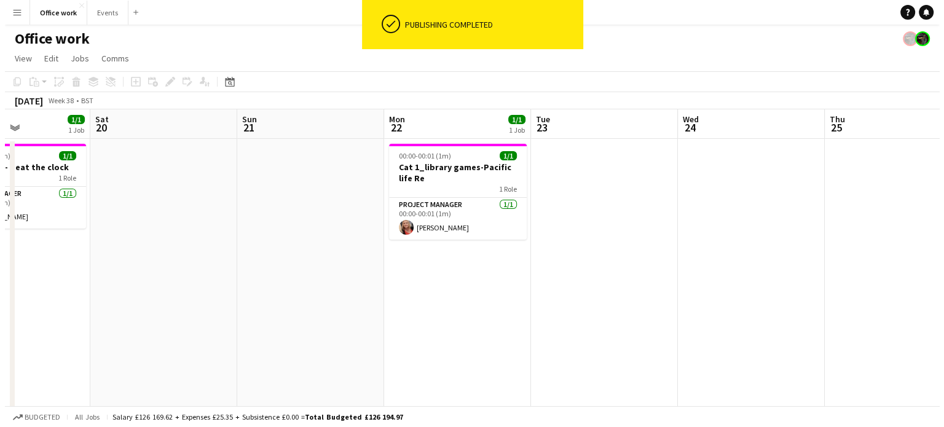
scroll to position [0, 256]
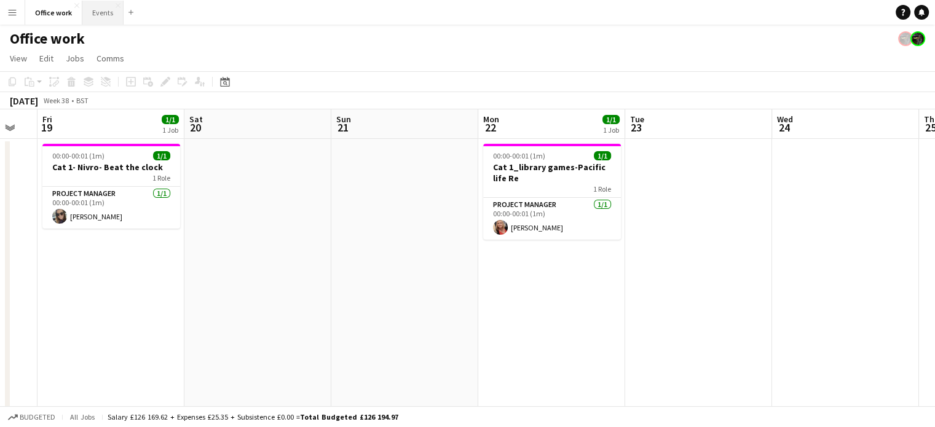
click at [93, 11] on button "Events Close" at bounding box center [102, 13] width 41 height 24
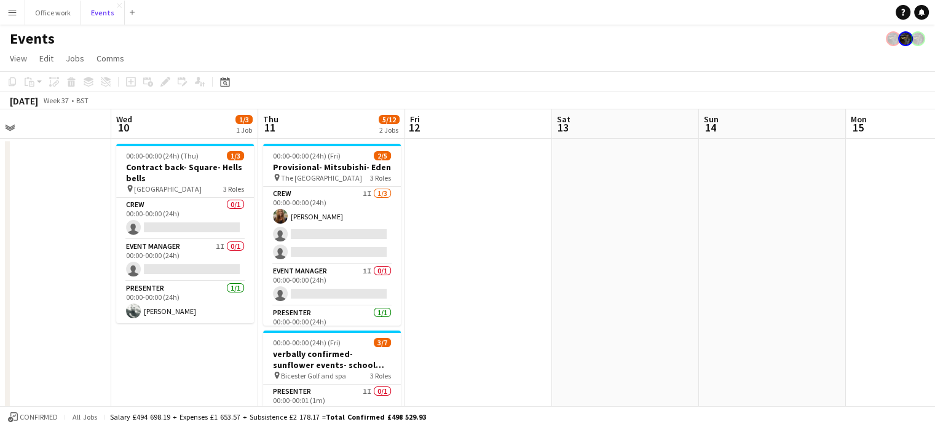
scroll to position [0, 362]
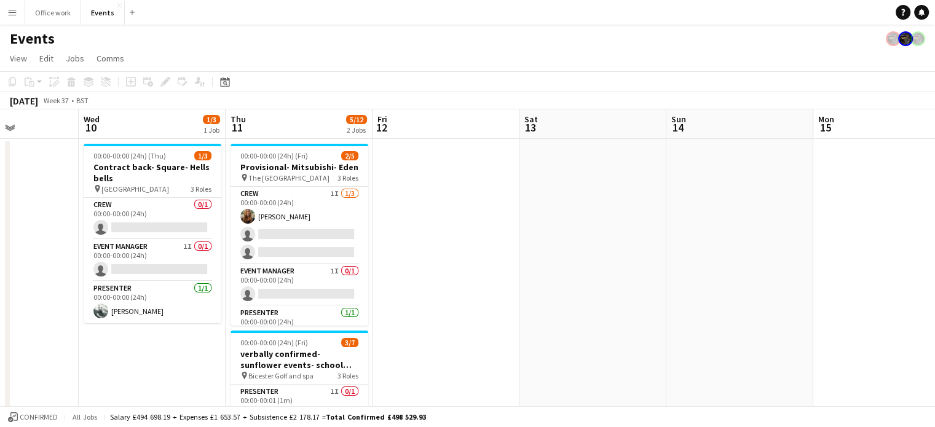
click at [278, 159] on span "00:00-00:00 (24h) (Fri)" at bounding box center [274, 155] width 68 height 9
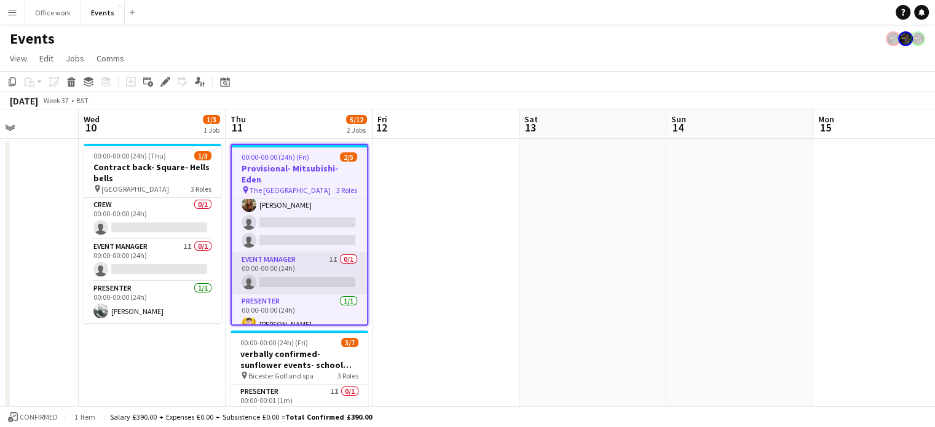
scroll to position [0, 0]
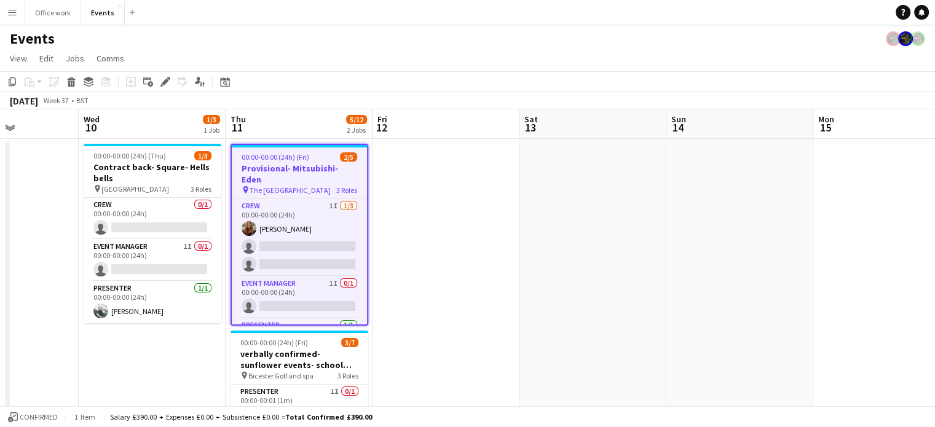
click at [285, 170] on h3 "Provisional- Mitsubishi- Eden" at bounding box center [299, 174] width 135 height 22
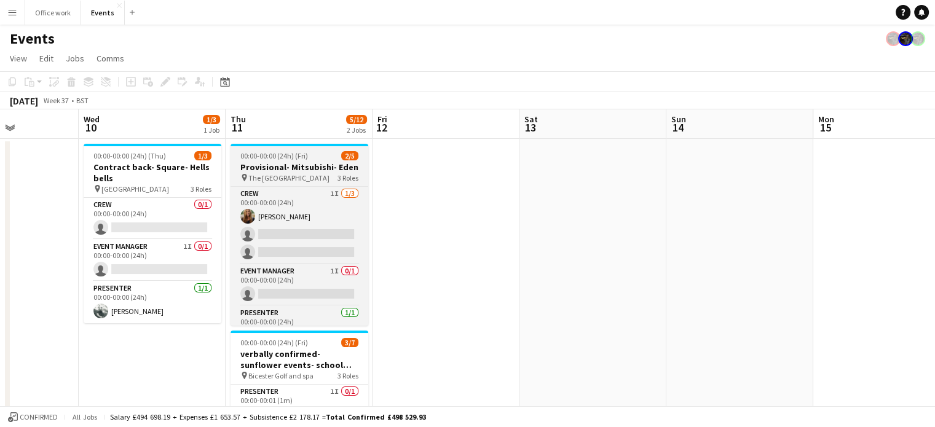
click at [277, 170] on h3 "Provisional- Mitsubishi- Eden" at bounding box center [299, 167] width 138 height 11
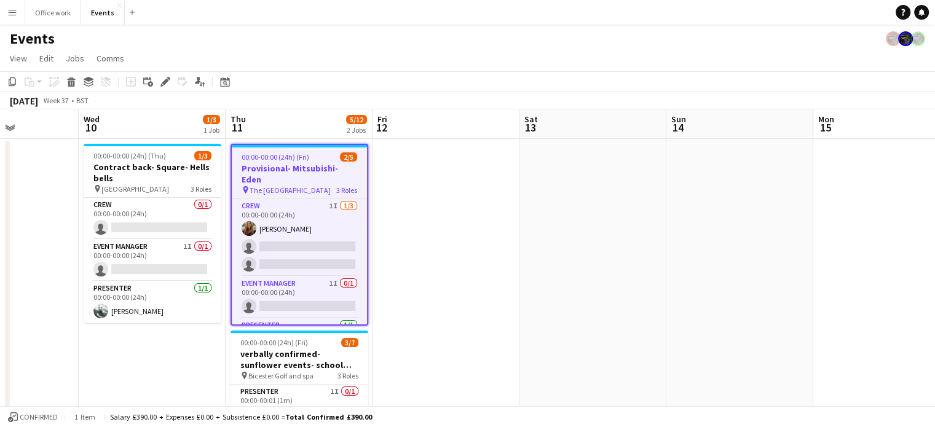
click at [485, 69] on app-page-menu "View Day view expanded Day view collapsed Month view Date picker Jump to today …" at bounding box center [467, 59] width 935 height 23
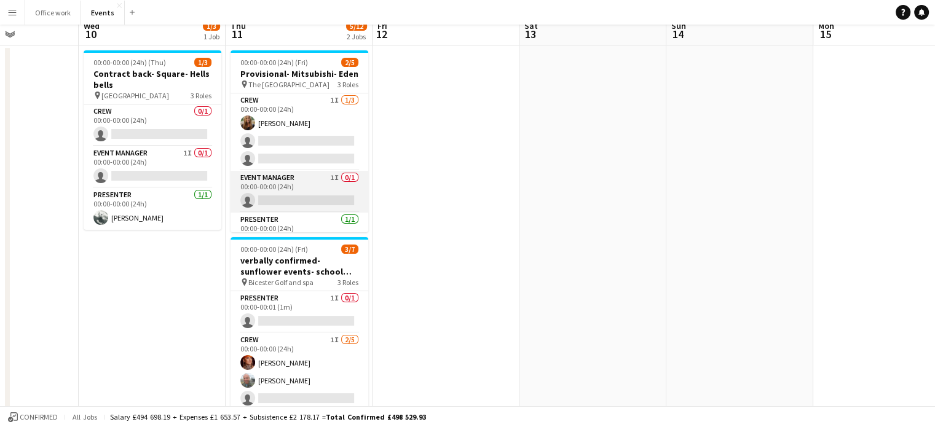
scroll to position [156, 0]
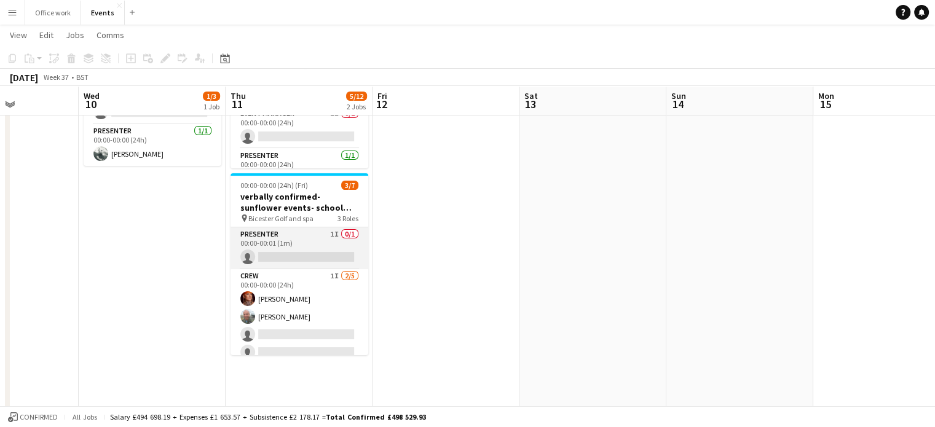
click at [297, 254] on app-card-role "Presenter 1I 0/1 00:00-00:01 (1m) single-neutral-actions" at bounding box center [299, 248] width 138 height 42
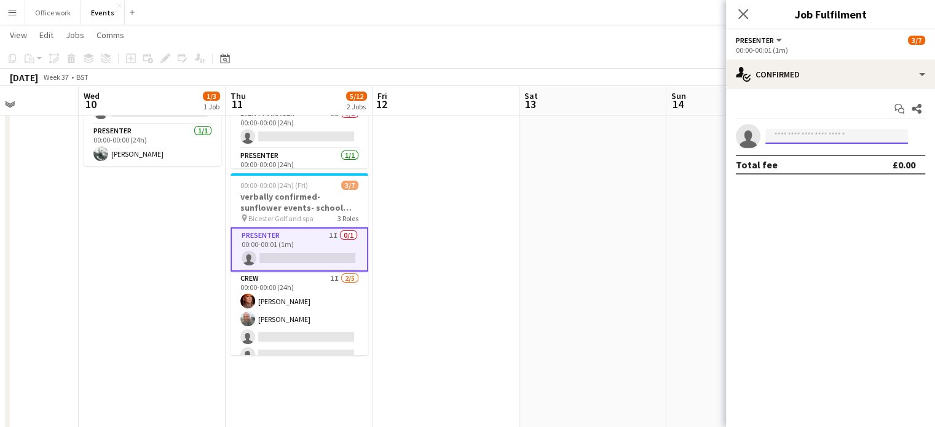
click at [780, 139] on input at bounding box center [836, 136] width 143 height 15
click at [460, 312] on app-date-cell at bounding box center [445, 274] width 147 height 584
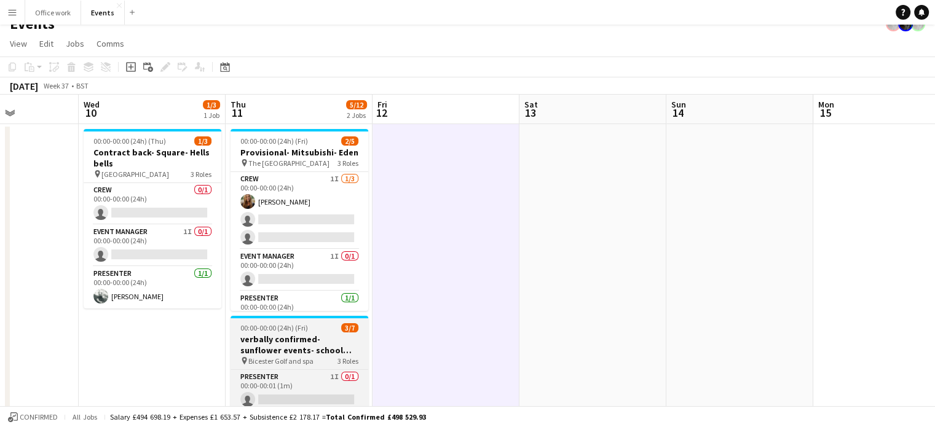
scroll to position [0, 0]
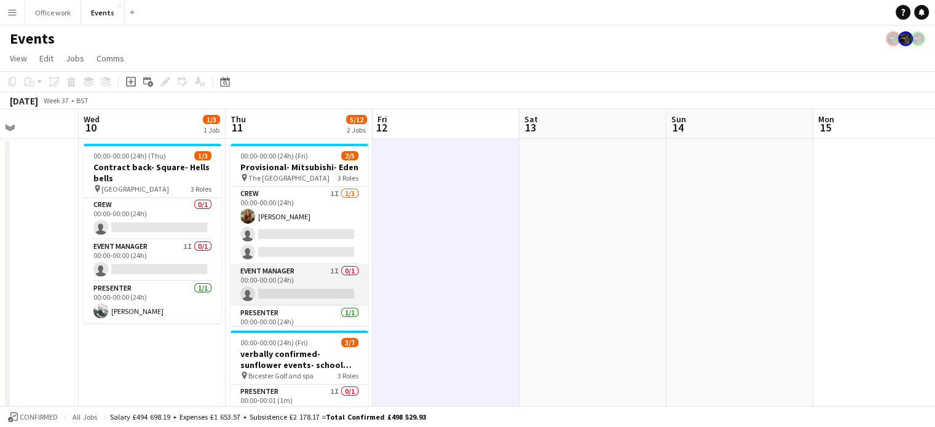
click at [282, 297] on app-card-role "Event Manager 1I 0/1 00:00-00:00 (24h) single-neutral-actions" at bounding box center [299, 285] width 138 height 42
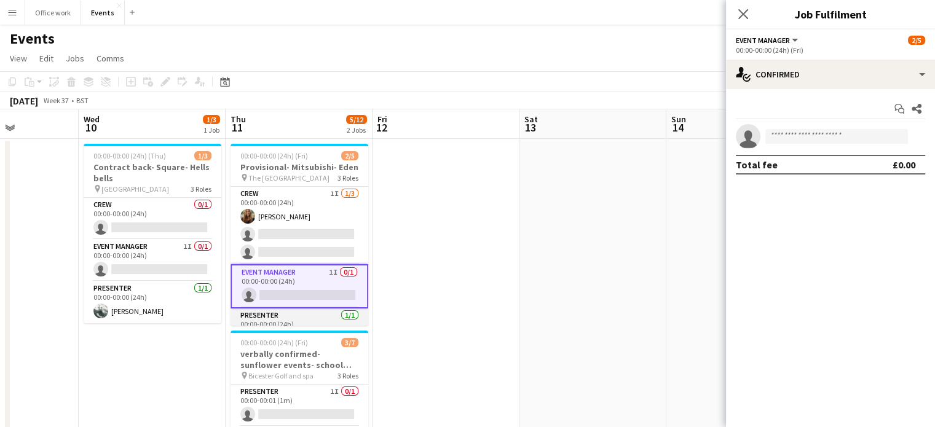
click at [280, 320] on app-card-role "Presenter 1/1 00:00-00:00 (24h) Robin Parsons" at bounding box center [299, 329] width 138 height 42
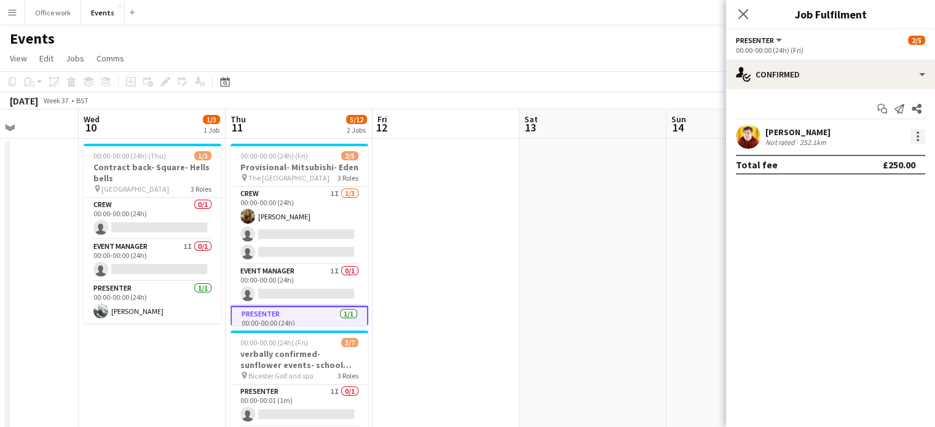
click at [914, 132] on div at bounding box center [917, 136] width 15 height 15
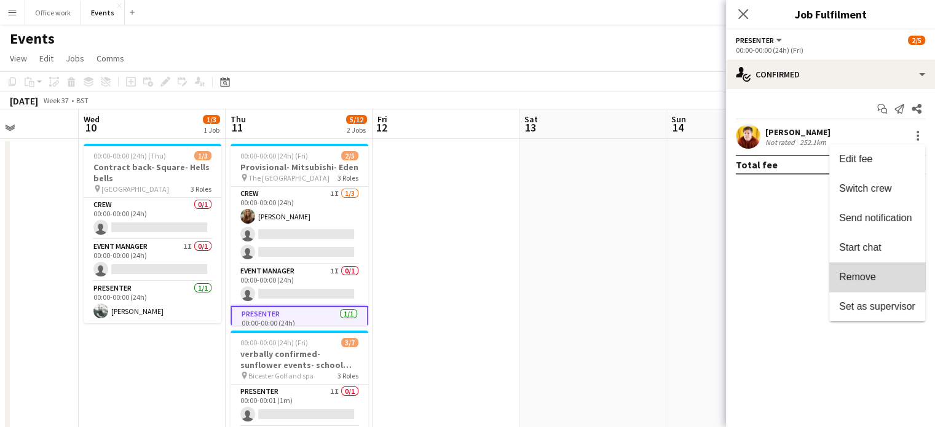
click at [853, 273] on span "Remove" at bounding box center [857, 277] width 37 height 10
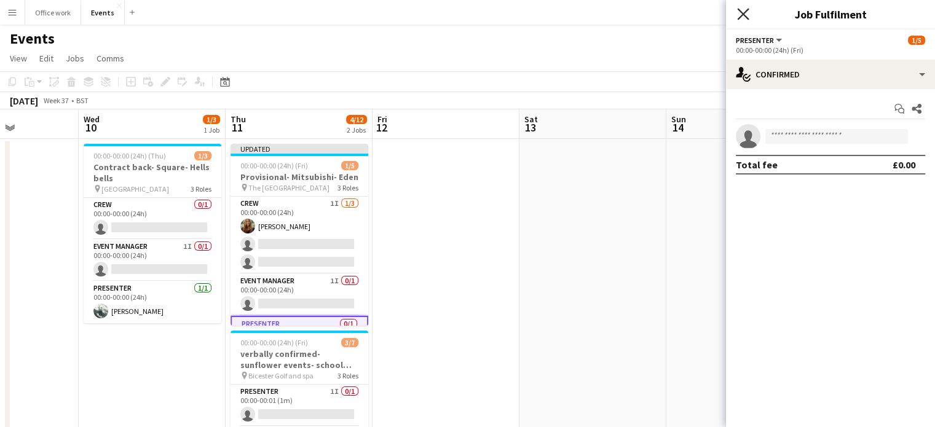
click at [745, 17] on icon at bounding box center [743, 14] width 12 height 12
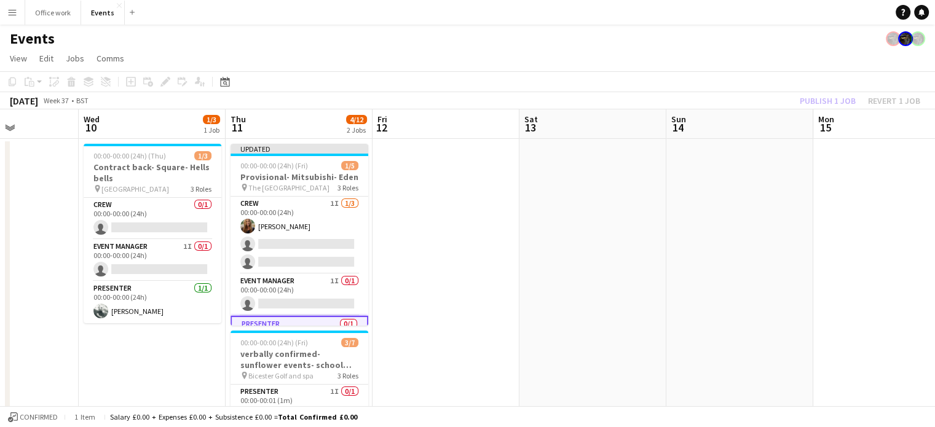
click at [823, 98] on div "Publish 1 job Revert 1 job" at bounding box center [860, 101] width 150 height 16
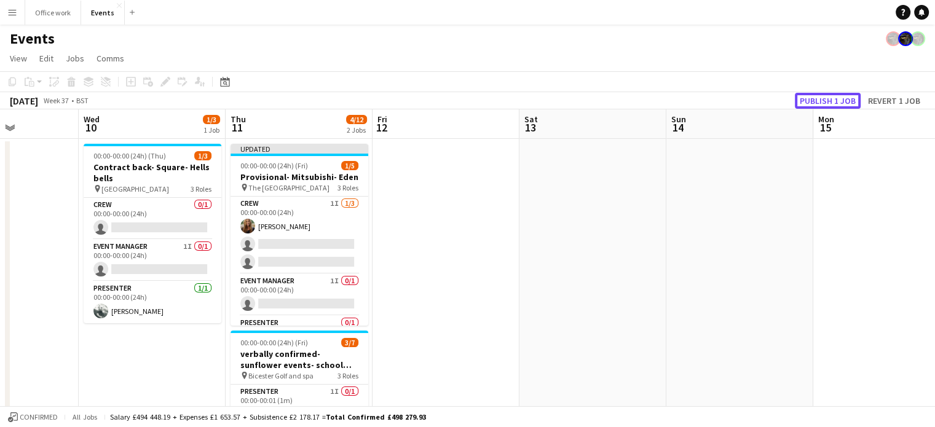
click at [823, 98] on button "Publish 1 job" at bounding box center [827, 101] width 66 height 16
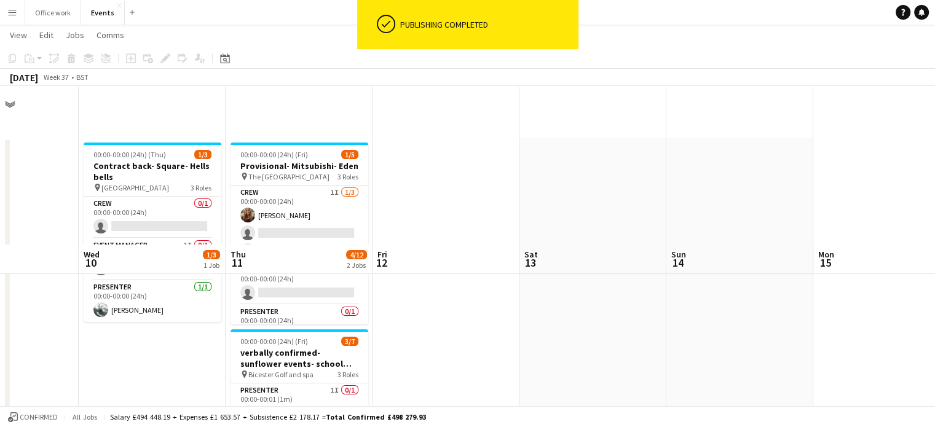
scroll to position [251, 0]
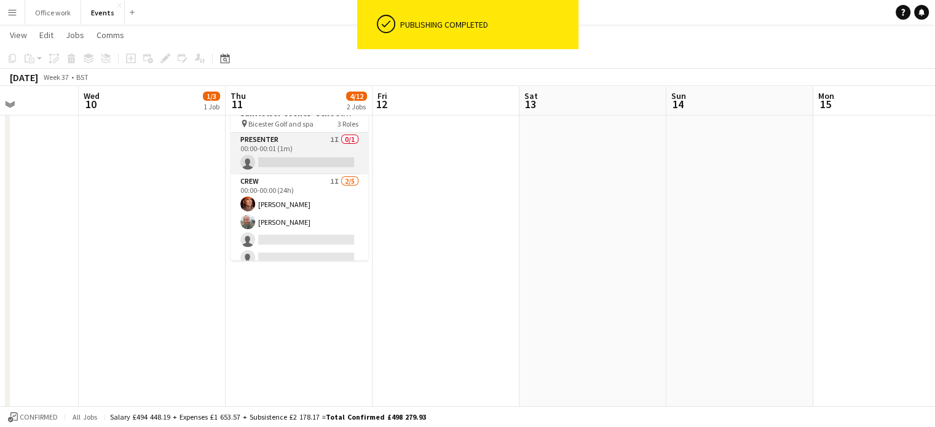
click at [290, 141] on app-card-role "Presenter 1I 0/1 00:00-00:01 (1m) single-neutral-actions" at bounding box center [299, 154] width 138 height 42
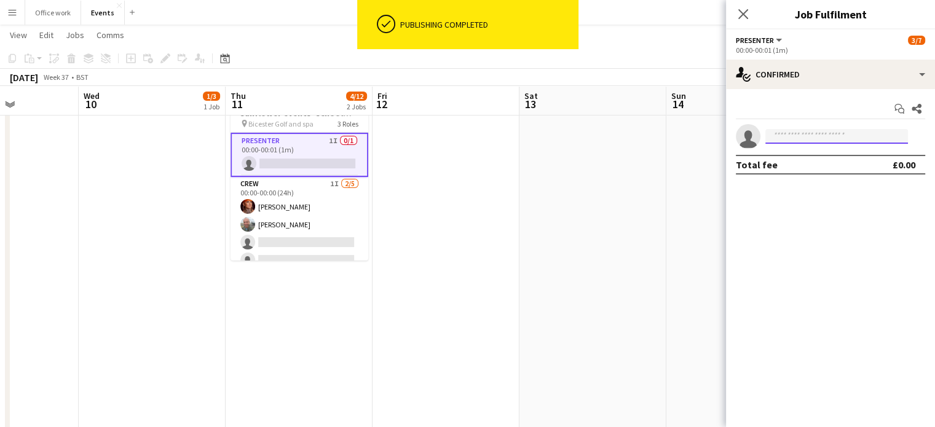
click at [804, 131] on input at bounding box center [836, 136] width 143 height 15
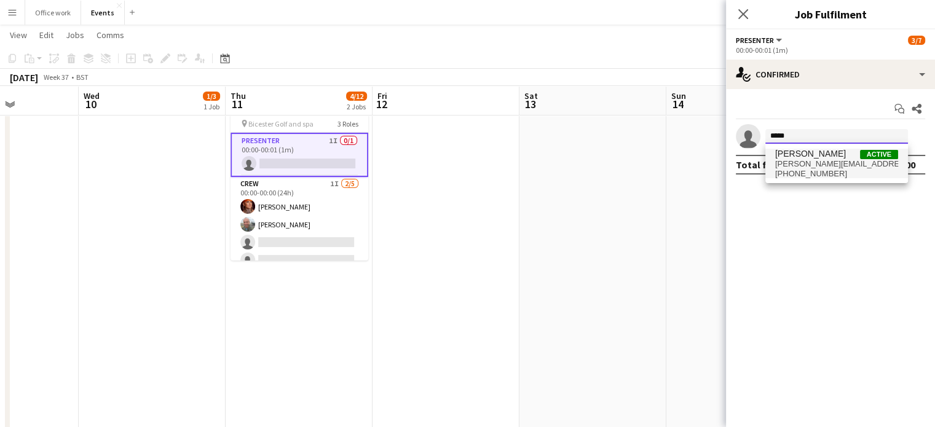
type input "*****"
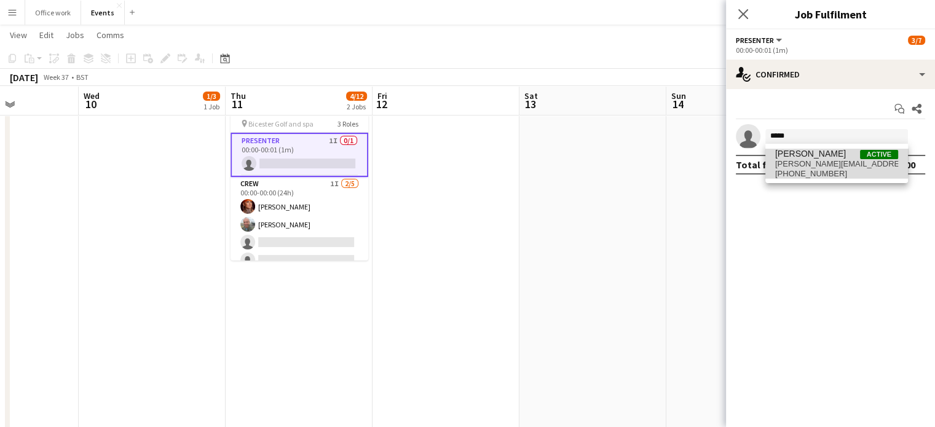
click at [808, 159] on span "robin-parsons@hotmail.co.uk" at bounding box center [836, 164] width 123 height 10
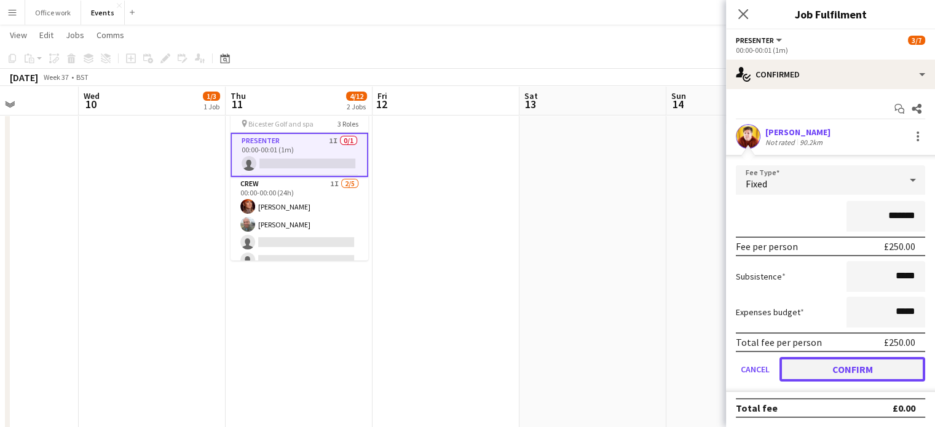
click at [822, 377] on button "Confirm" at bounding box center [852, 369] width 146 height 25
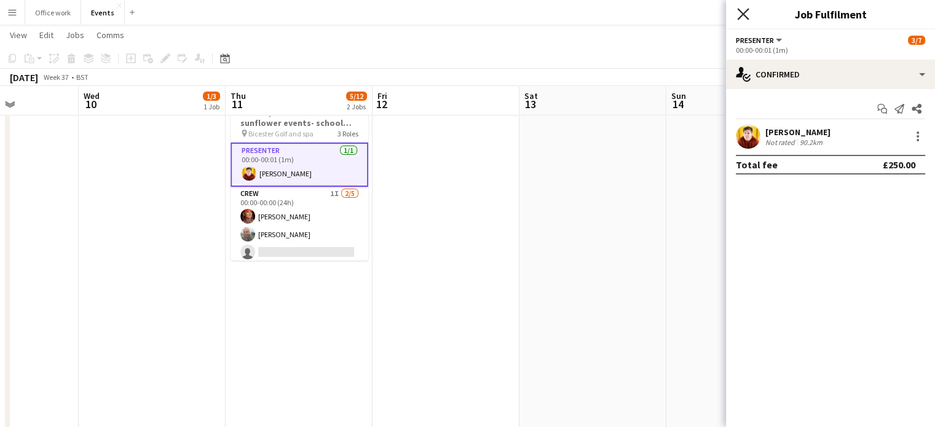
click at [742, 12] on icon "Close pop-in" at bounding box center [743, 14] width 12 height 12
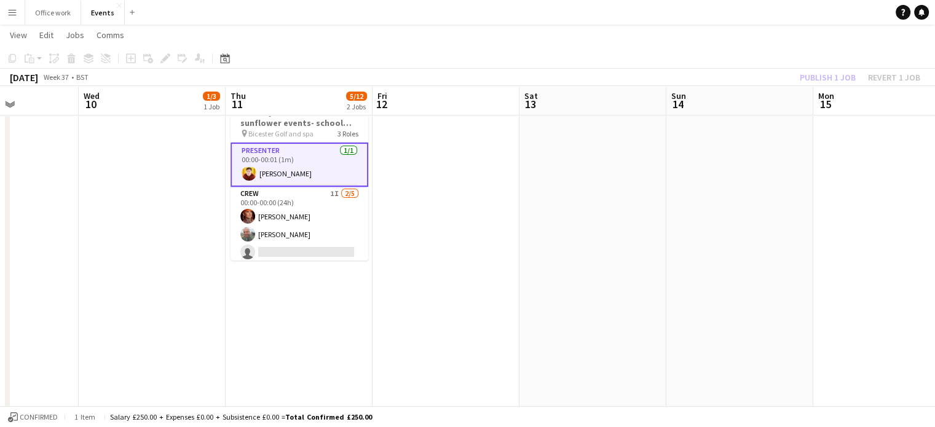
click at [834, 75] on div "Publish 1 job Revert 1 job" at bounding box center [860, 77] width 150 height 16
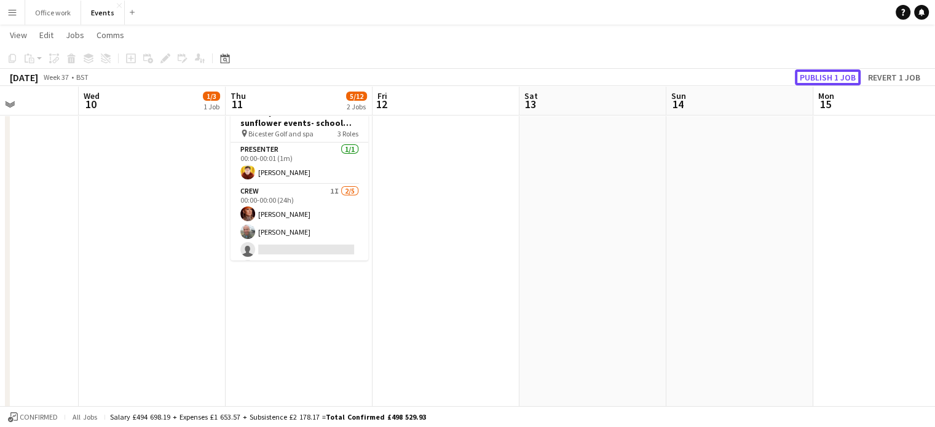
click at [834, 75] on button "Publish 1 job" at bounding box center [827, 77] width 66 height 16
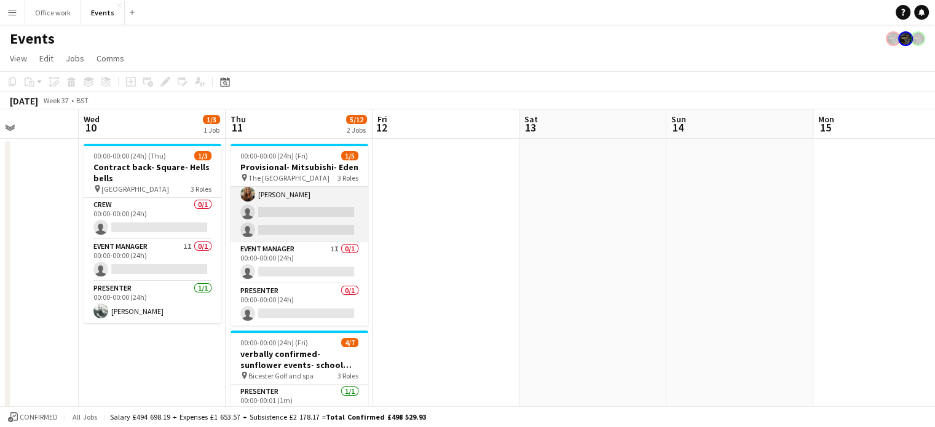
scroll to position [0, 0]
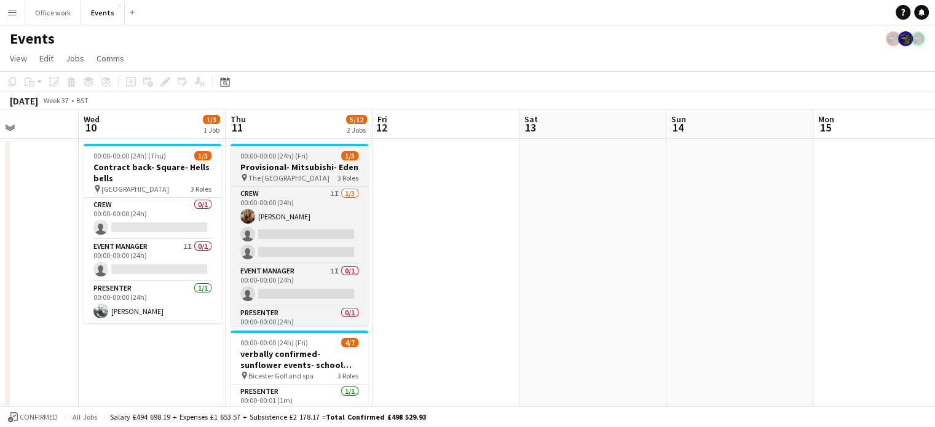
click at [316, 164] on h3 "Provisional- Mitsubishi- Eden" at bounding box center [299, 167] width 138 height 11
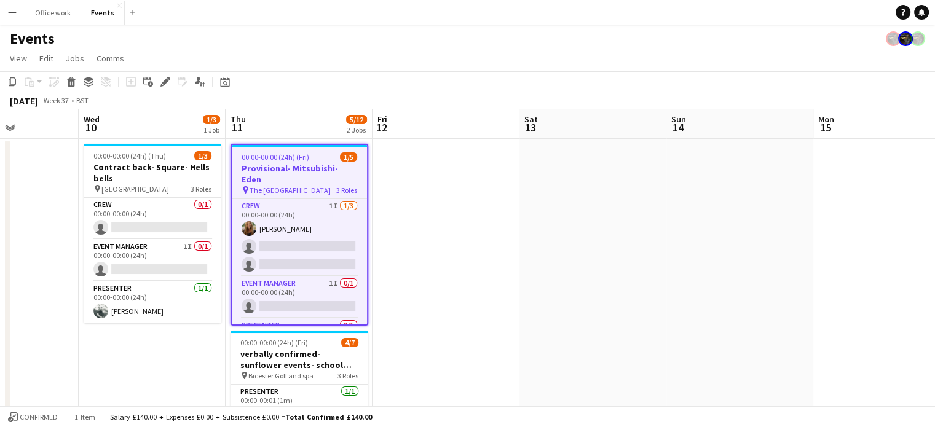
click at [310, 165] on h3 "Provisional- Mitsubishi- Eden" at bounding box center [299, 174] width 135 height 22
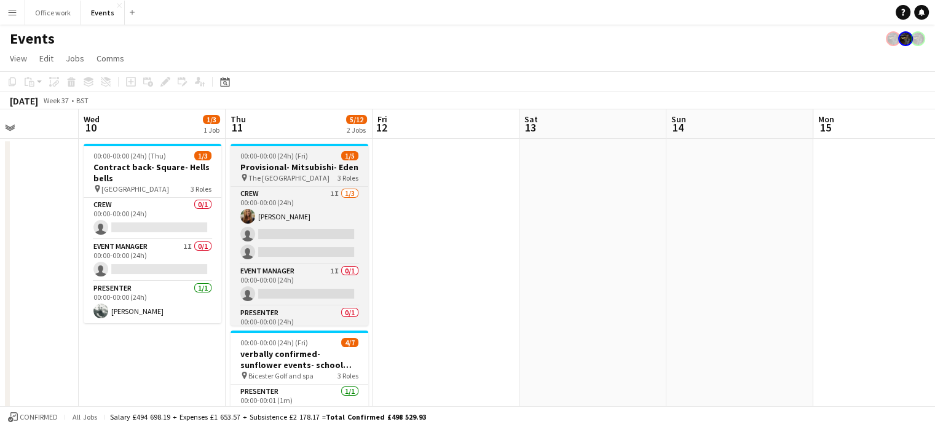
click at [310, 165] on h3 "Provisional- Mitsubishi- Eden" at bounding box center [299, 167] width 138 height 11
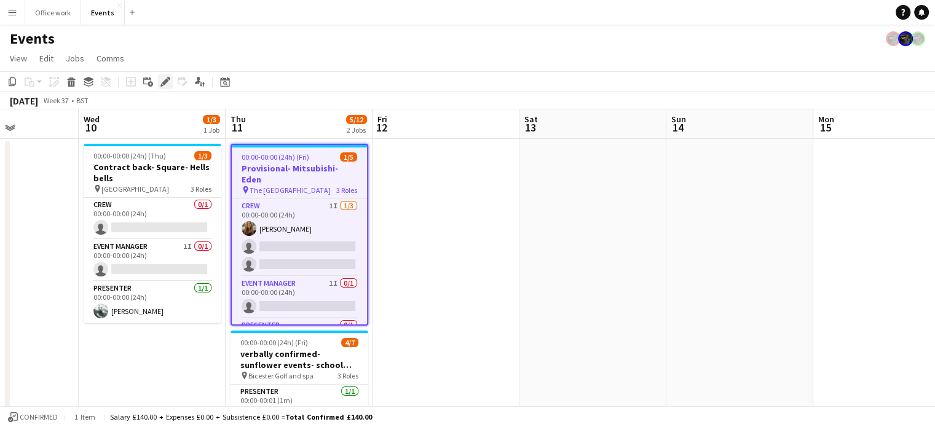
click at [171, 80] on div "Edit" at bounding box center [165, 81] width 15 height 15
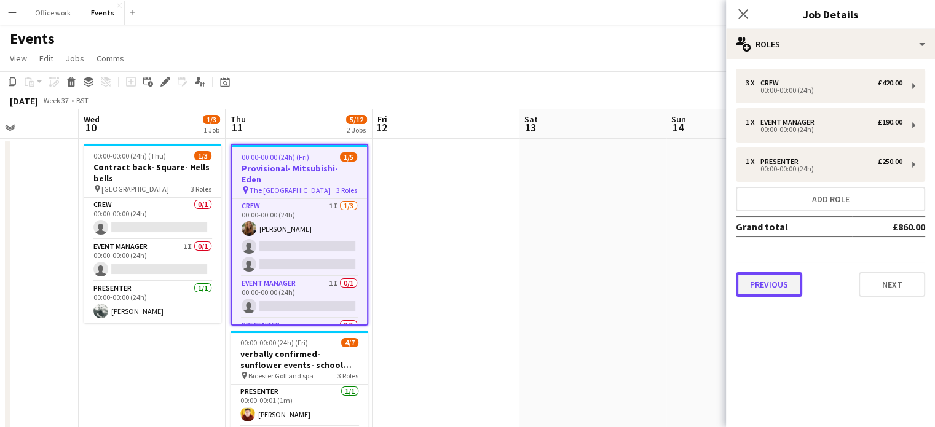
click at [769, 286] on button "Previous" at bounding box center [769, 284] width 66 height 25
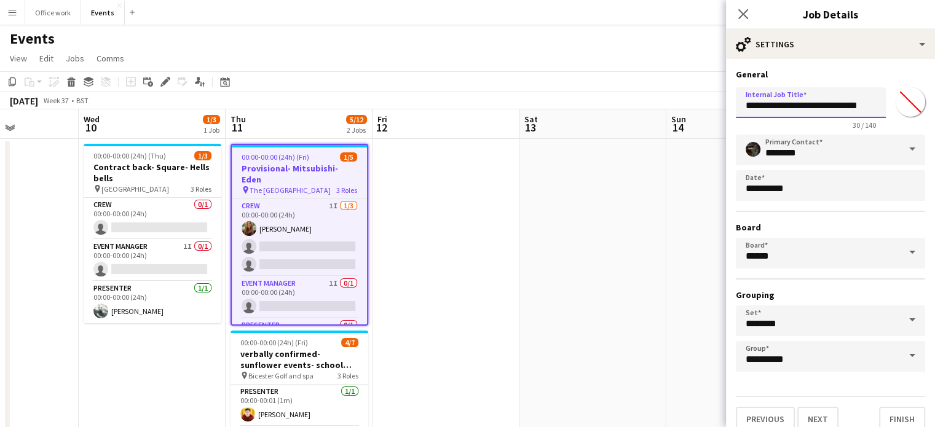
click at [790, 106] on input "**********" at bounding box center [811, 102] width 150 height 31
click at [745, 15] on icon "Close pop-in" at bounding box center [743, 14] width 12 height 12
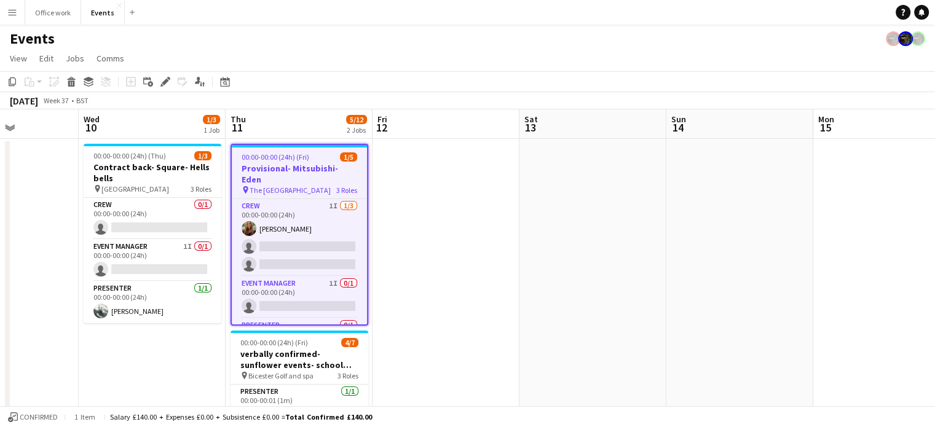
click at [818, 75] on app-toolbar "Copy Paste Paste Ctrl+V Paste with crew Ctrl+Shift+V Paste linked Job Delete Gr…" at bounding box center [467, 81] width 935 height 21
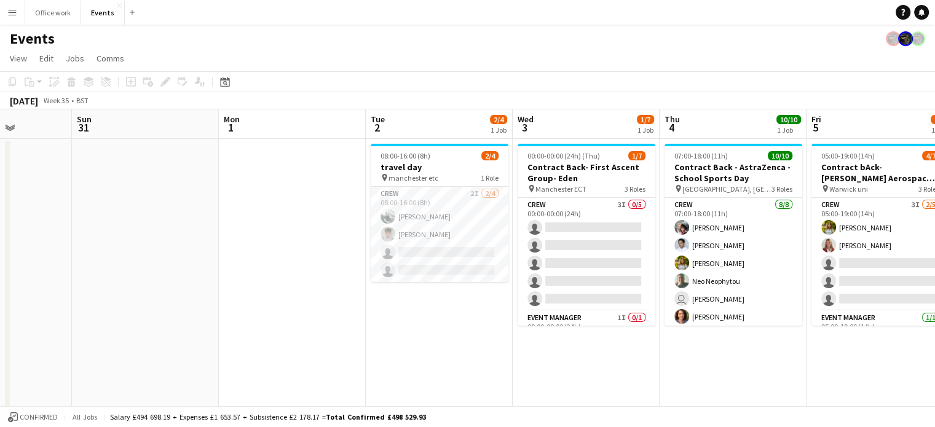
scroll to position [0, 369]
click at [536, 331] on app-date-cell "00:00-00:00 (24h) (Thu) 1/7 Contract Back- First Ascent Group- Eden pin Manches…" at bounding box center [585, 431] width 147 height 584
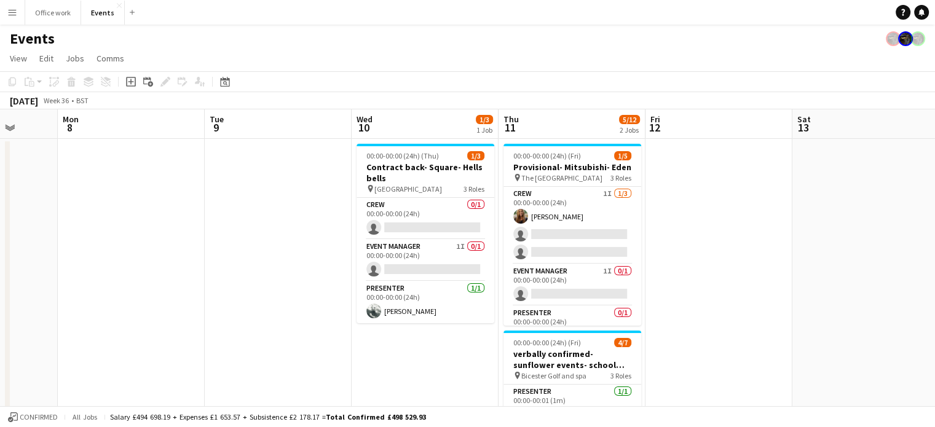
scroll to position [0, 383]
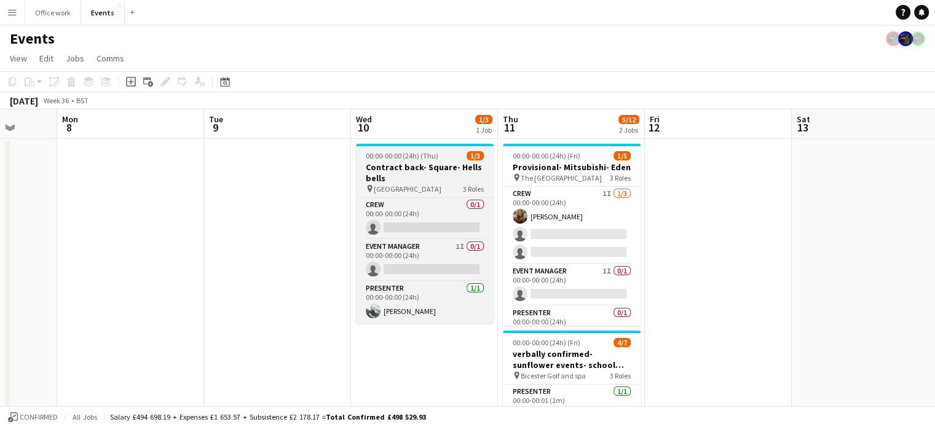
click at [413, 162] on h3 "Contract back- Square- Hells bells" at bounding box center [425, 173] width 138 height 22
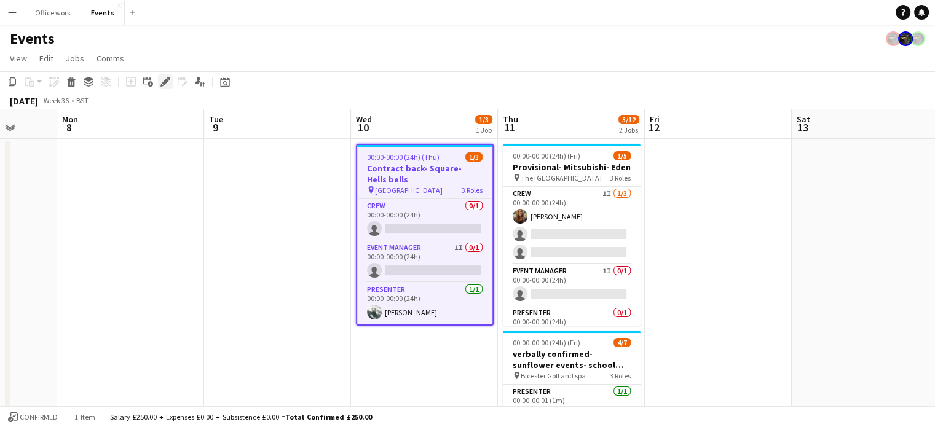
click at [166, 77] on icon "Edit" at bounding box center [165, 82] width 10 height 10
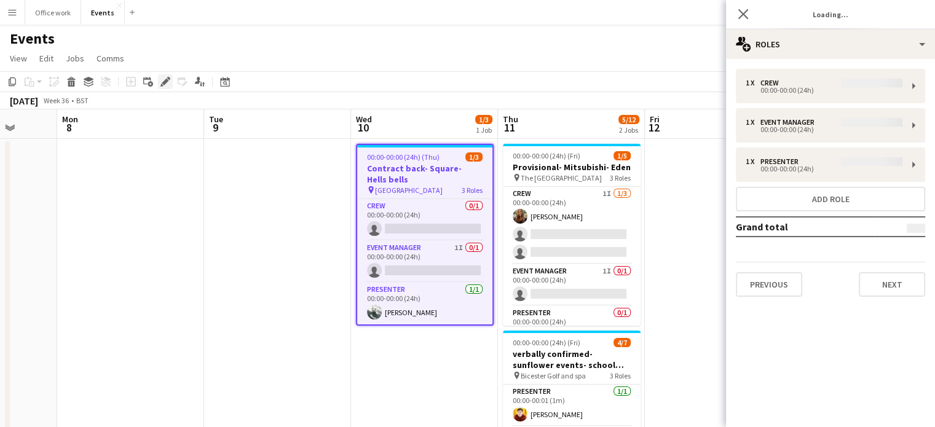
type input "*******"
click at [775, 284] on button "Previous" at bounding box center [769, 284] width 66 height 25
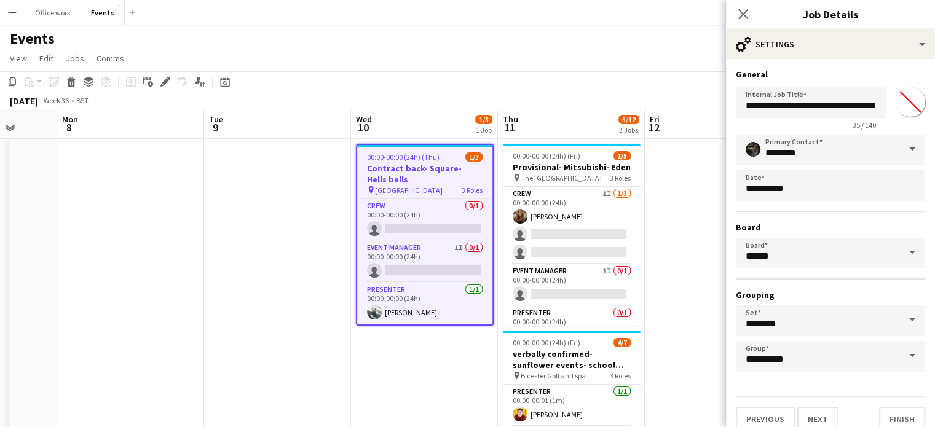
click at [286, 223] on app-date-cell at bounding box center [277, 431] width 147 height 584
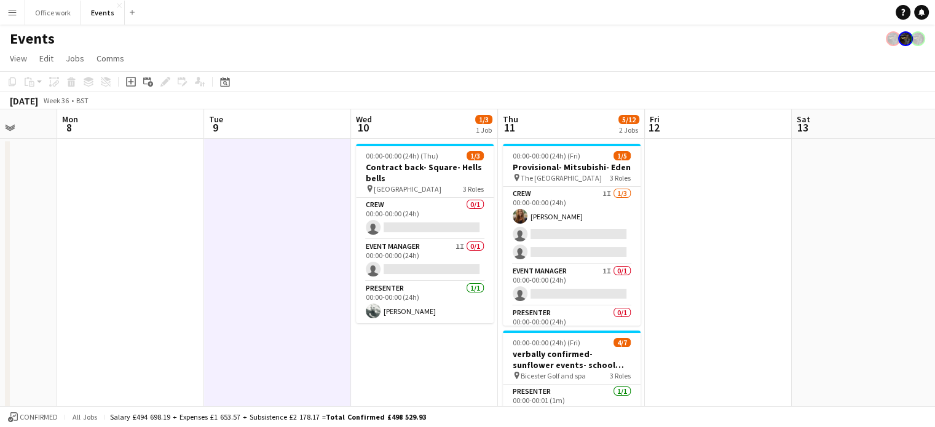
click at [533, 66] on app-page-menu "View Day view expanded Day view collapsed Month view Date picker Jump to today …" at bounding box center [467, 59] width 935 height 23
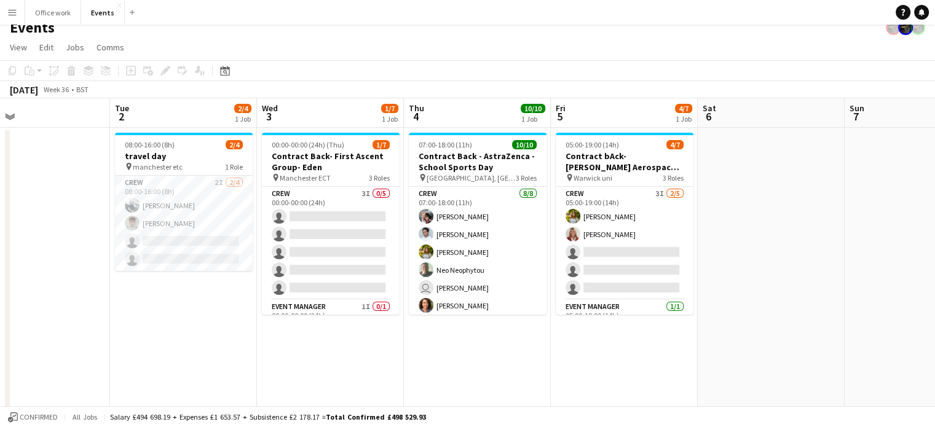
scroll to position [0, 330]
click at [423, 369] on app-date-cell "07:00-18:00 (11h) 10/10 Contract Back - AstraZenca - School Sports Day pin Madi…" at bounding box center [477, 420] width 147 height 584
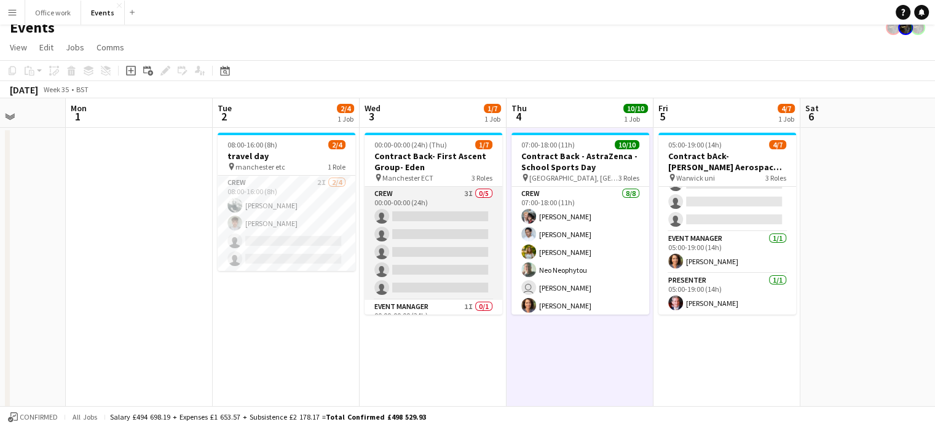
scroll to position [0, 0]
click at [429, 187] on app-card-role "Crew 3I 0/5 00:00-00:00 (24h) single-neutral-actions single-neutral-actions sin…" at bounding box center [433, 243] width 138 height 113
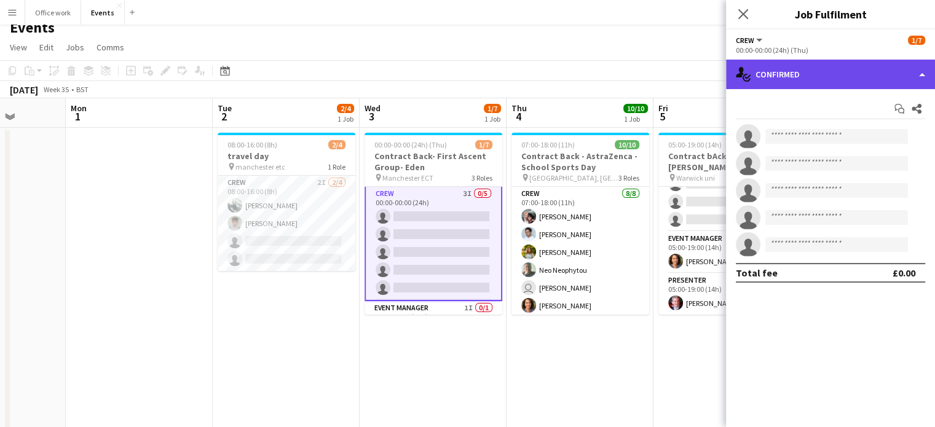
click at [774, 74] on div "single-neutral-actions-check-2 Confirmed" at bounding box center [830, 74] width 209 height 29
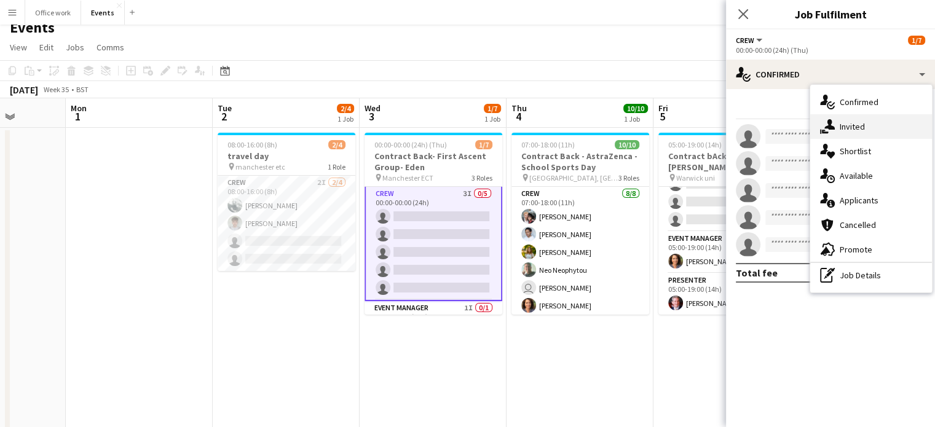
click at [837, 120] on div "single-neutral-actions-share-1 Invited" at bounding box center [871, 126] width 122 height 25
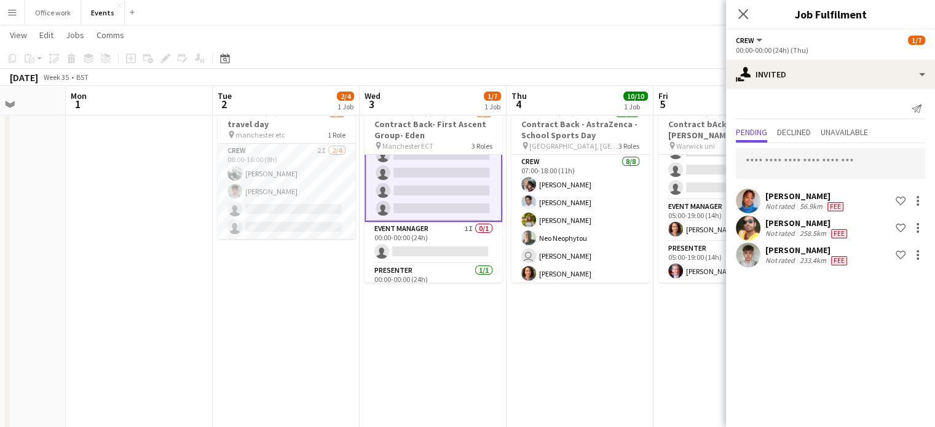
scroll to position [0, 0]
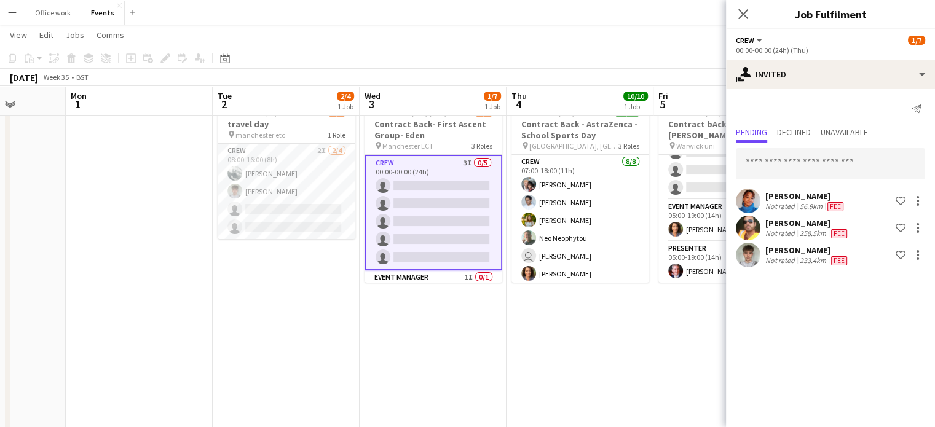
click at [328, 284] on app-date-cell "08:00-16:00 (8h) 2/4 travel day pin manchester etc 1 Role Crew 2I 2/4 08:00-16:…" at bounding box center [286, 388] width 147 height 584
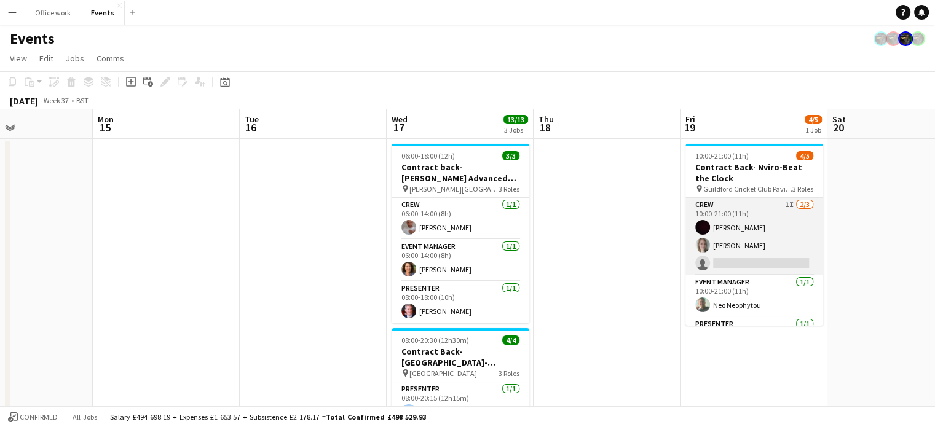
scroll to position [0, 415]
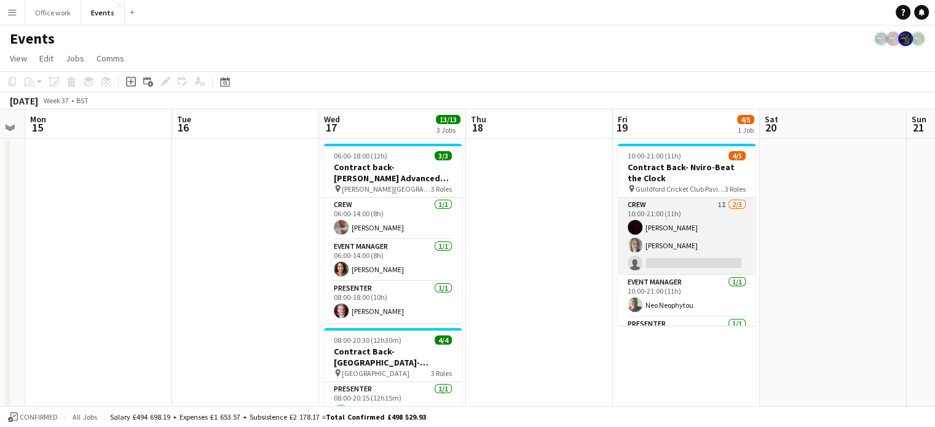
click at [710, 245] on app-card-role "Crew 1I 2/3 10:00-21:00 (11h) Christopher Michael Katie Allen single-neutral-ac…" at bounding box center [687, 236] width 138 height 77
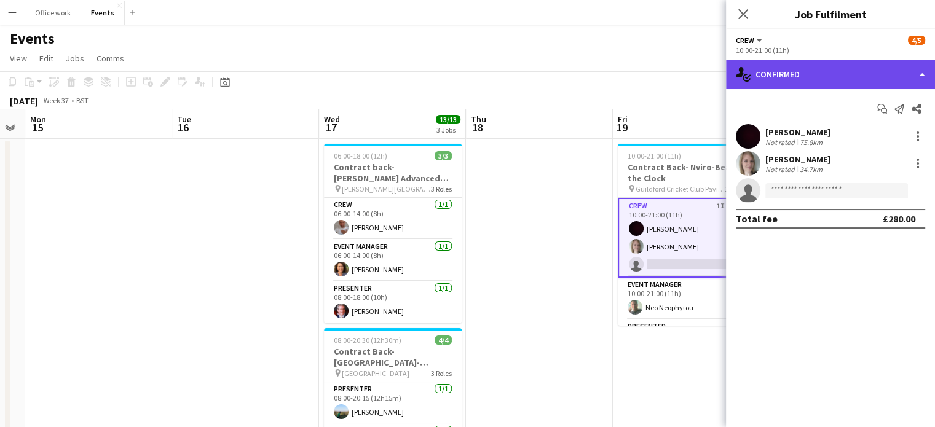
click at [850, 71] on div "single-neutral-actions-check-2 Confirmed" at bounding box center [830, 74] width 209 height 29
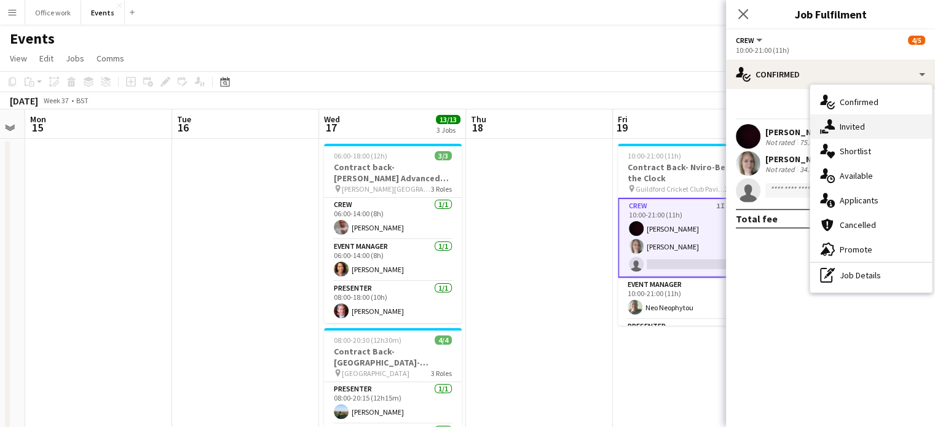
click at [836, 114] on div "single-neutral-actions-share-1 Invited" at bounding box center [871, 126] width 122 height 25
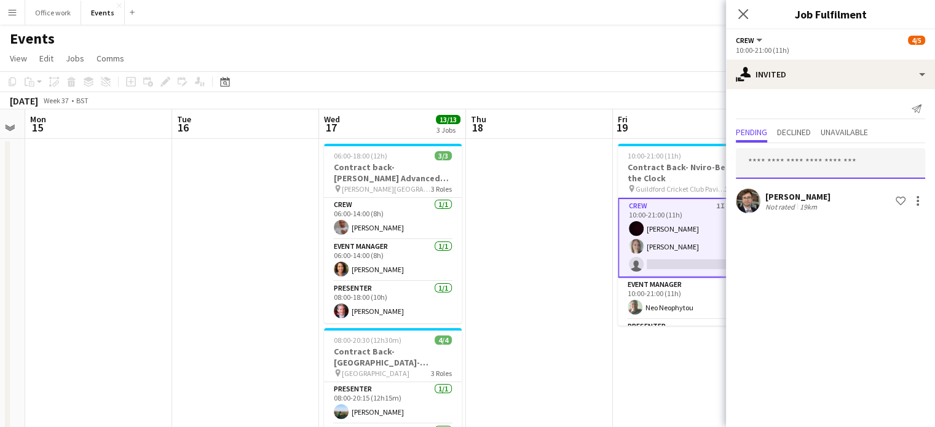
click at [783, 167] on input "text" at bounding box center [830, 163] width 189 height 31
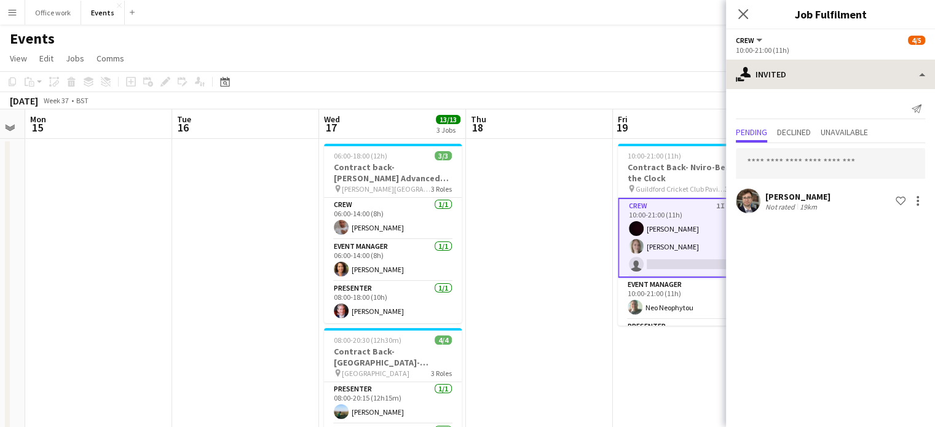
drag, startPoint x: 853, startPoint y: 55, endPoint x: 855, endPoint y: 67, distance: 11.8
click at [855, 67] on div "Crew All roles Crew 4/5 10:00-21:00 (11h) single-neutral-actions-share-1 Invite…" at bounding box center [830, 228] width 209 height 398
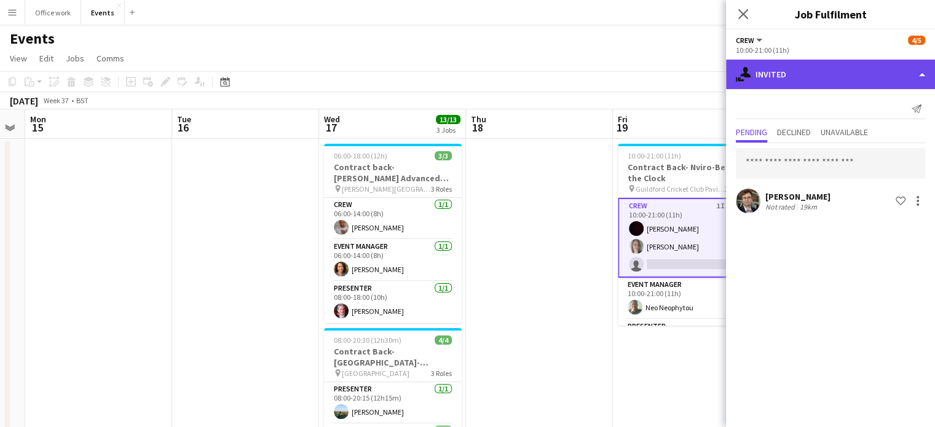
click at [855, 67] on div "single-neutral-actions-share-1 Invited" at bounding box center [830, 74] width 209 height 29
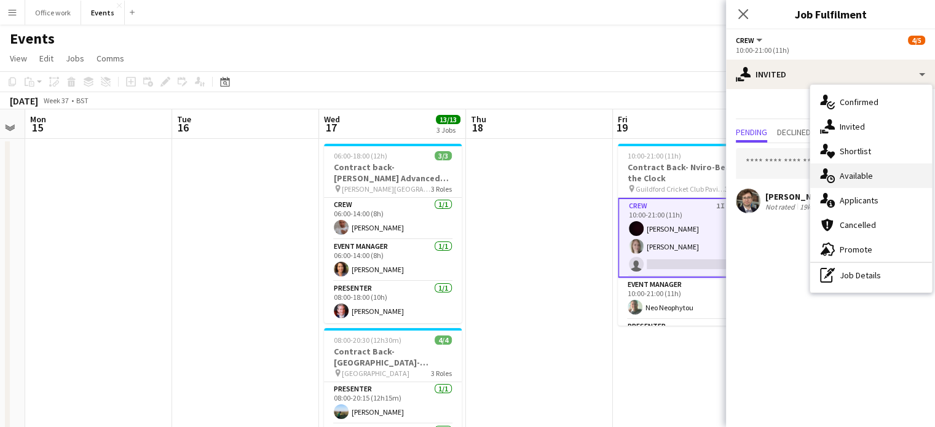
click at [832, 179] on icon "single-neutral-actions-upload" at bounding box center [827, 175] width 15 height 15
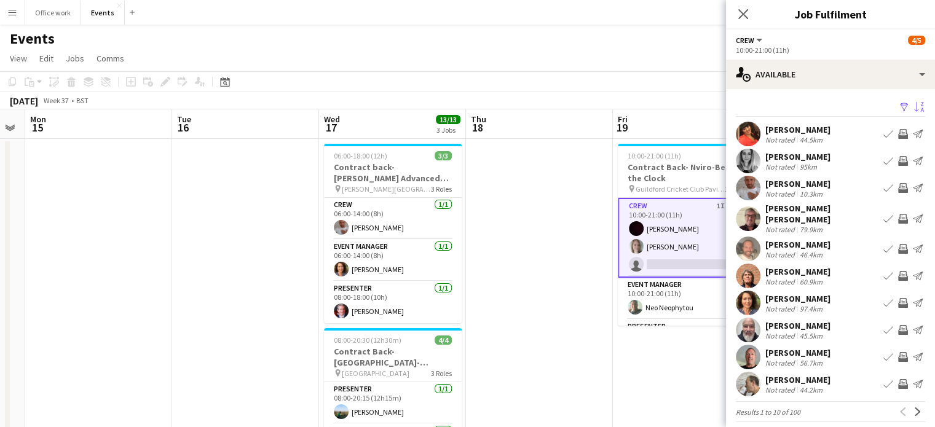
click at [914, 102] on app-icon "Sort asc" at bounding box center [919, 108] width 10 height 12
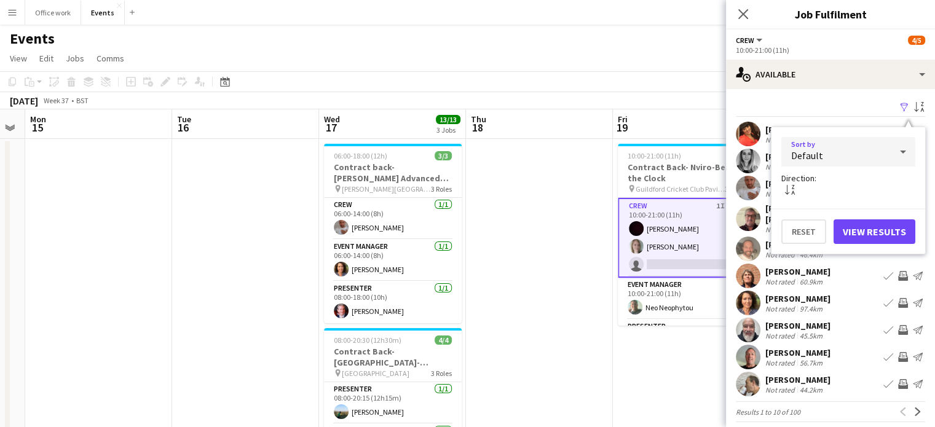
click at [830, 153] on div "Default" at bounding box center [835, 151] width 109 height 29
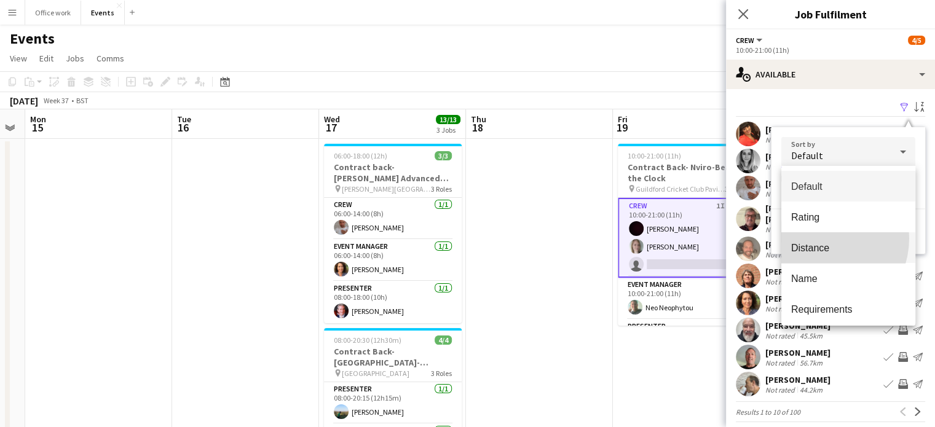
click at [819, 238] on mat-option "Distance" at bounding box center [848, 247] width 134 height 31
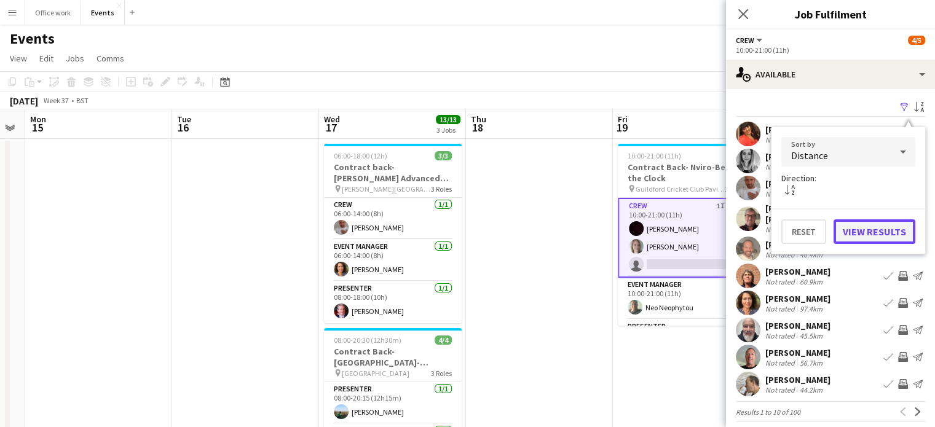
click at [865, 227] on button "View Results" at bounding box center [874, 231] width 82 height 25
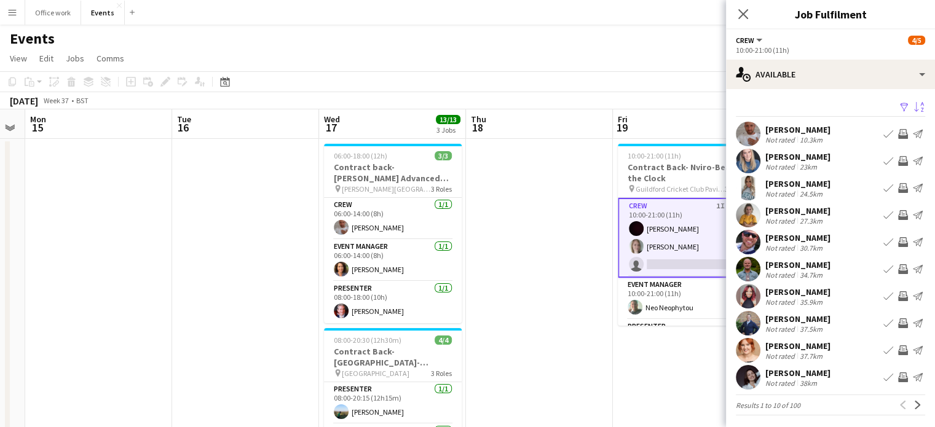
click at [806, 159] on div "Holly Skinner" at bounding box center [797, 156] width 65 height 11
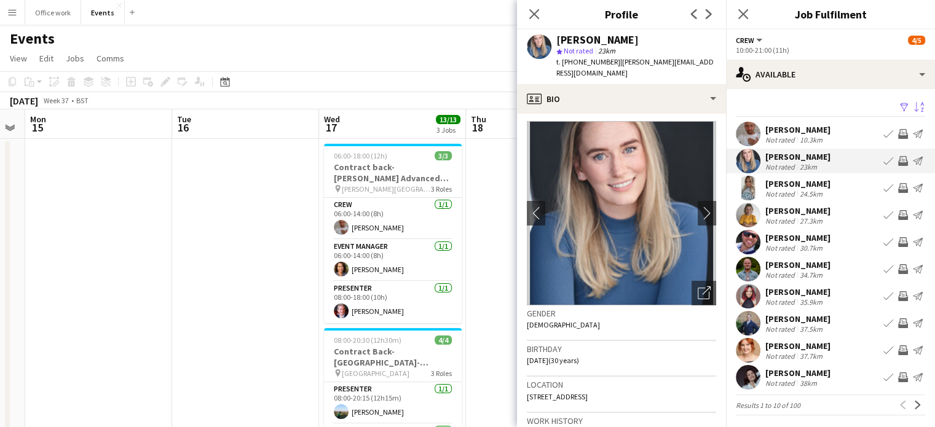
scroll to position [0, 0]
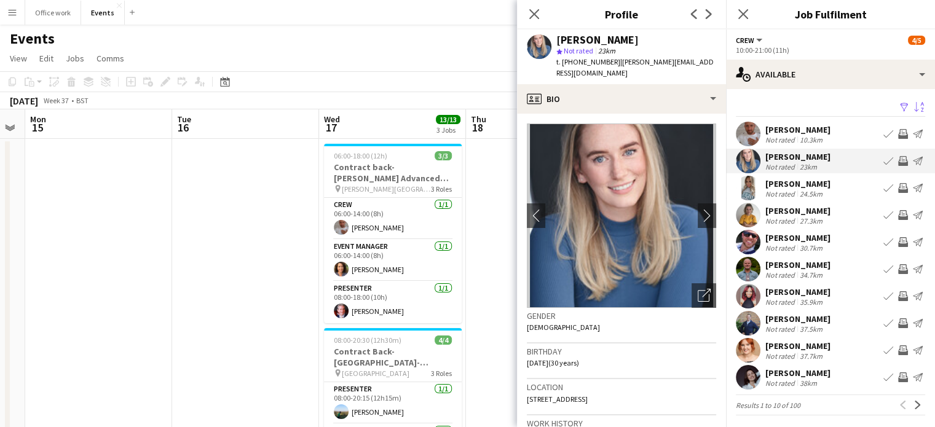
click at [898, 162] on app-icon "Invite crew" at bounding box center [903, 161] width 10 height 10
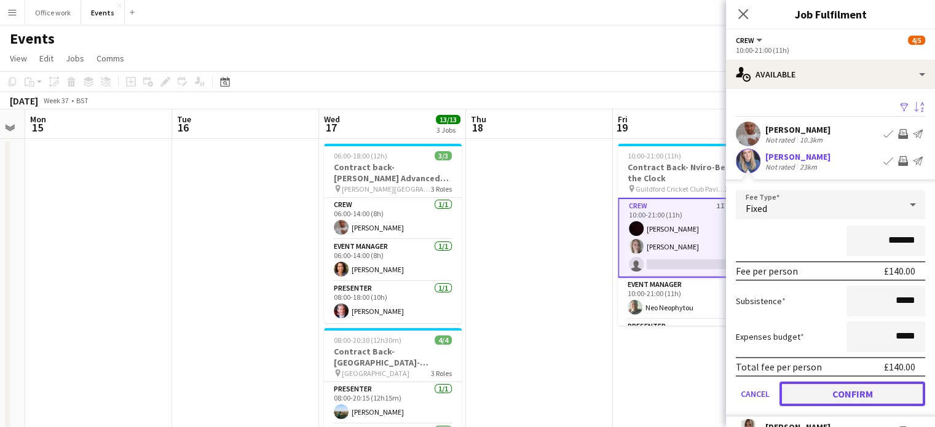
click at [826, 394] on button "Confirm" at bounding box center [852, 394] width 146 height 25
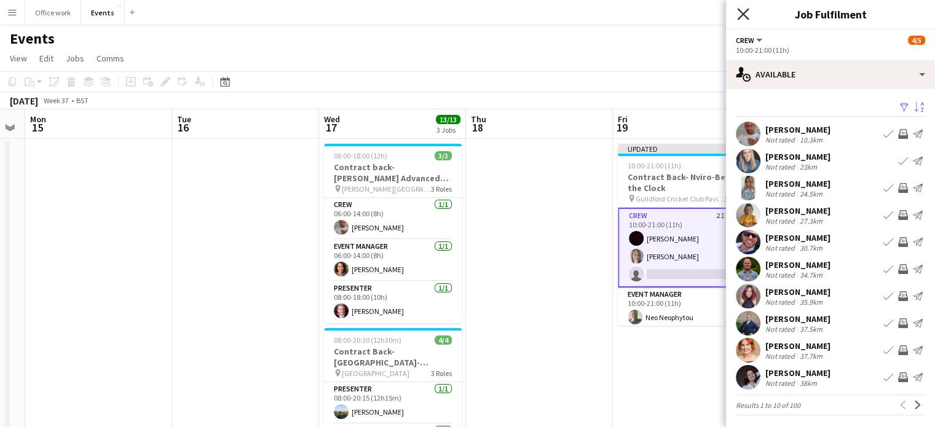
click at [737, 8] on icon "Close pop-in" at bounding box center [743, 14] width 12 height 12
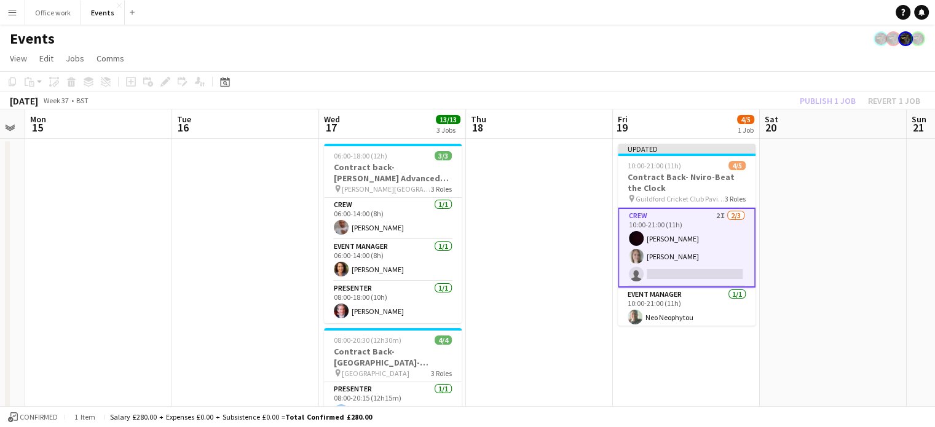
click at [833, 100] on div "Publish 1 job Revert 1 job" at bounding box center [860, 101] width 150 height 16
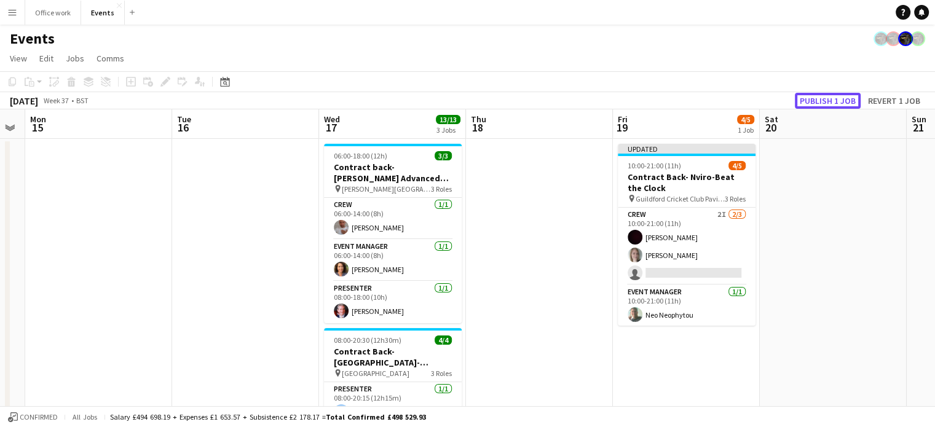
click at [833, 100] on button "Publish 1 job" at bounding box center [827, 101] width 66 height 16
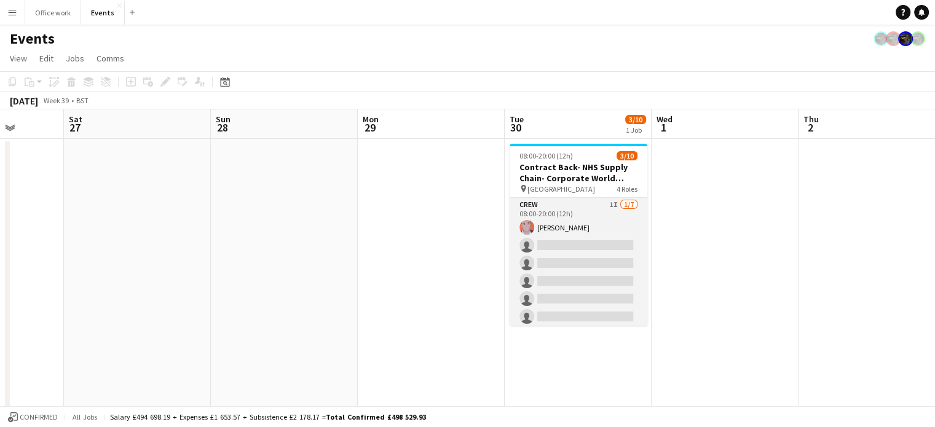
click at [602, 278] on app-card-role "Crew 1I 1/7 08:00-20:00 (12h) Mark Dishington single-neutral-actions single-neu…" at bounding box center [578, 272] width 138 height 149
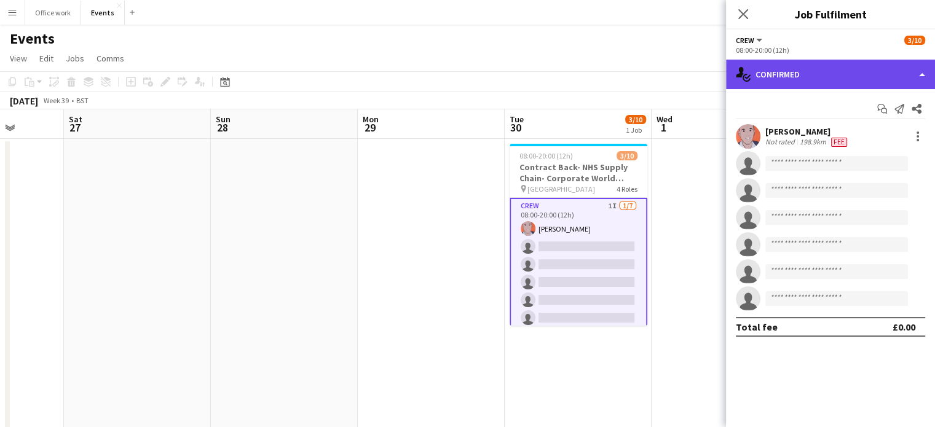
click at [843, 73] on div "single-neutral-actions-check-2 Confirmed" at bounding box center [830, 74] width 209 height 29
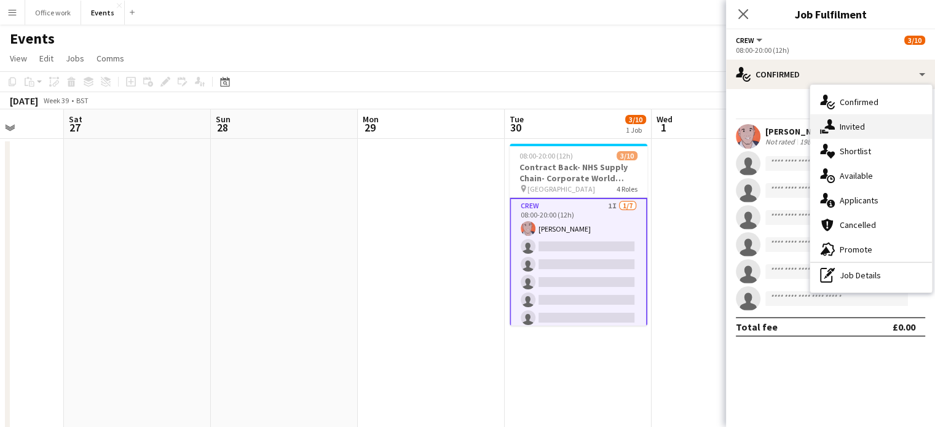
click at [838, 130] on div "single-neutral-actions-share-1 Invited" at bounding box center [871, 126] width 122 height 25
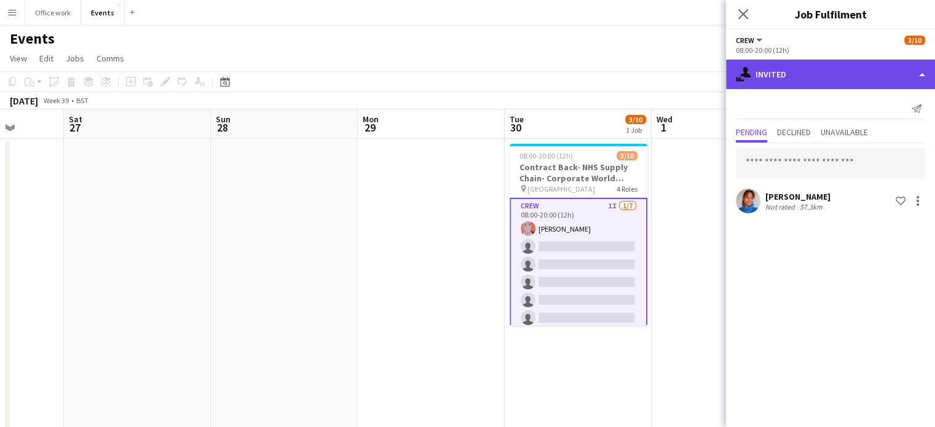
click at [825, 72] on div "single-neutral-actions-share-1 Invited" at bounding box center [830, 74] width 209 height 29
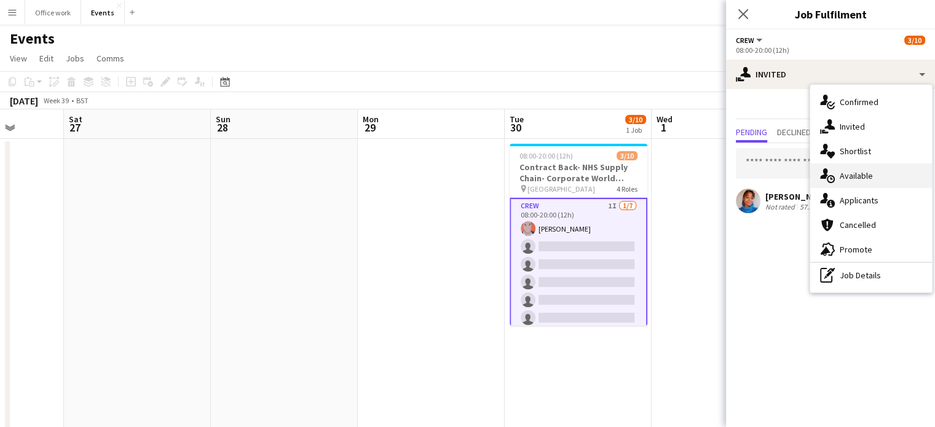
click at [845, 167] on div "single-neutral-actions-upload Available" at bounding box center [871, 175] width 122 height 25
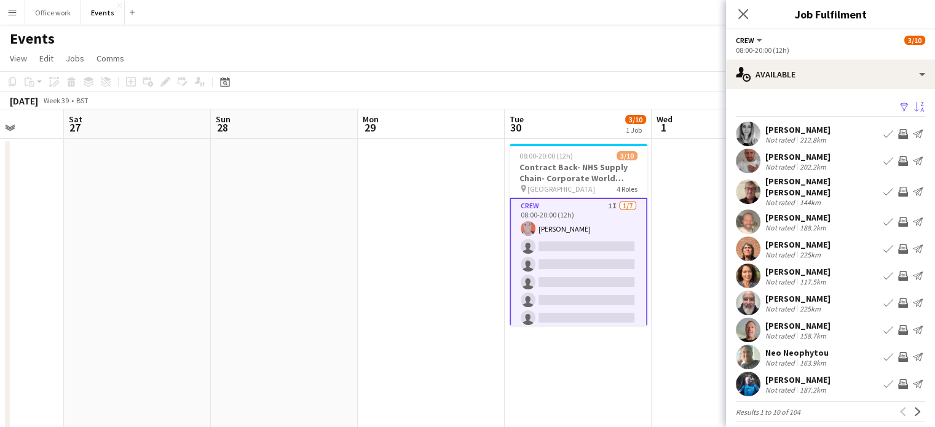
click at [914, 102] on app-icon "Sort asc" at bounding box center [919, 108] width 10 height 12
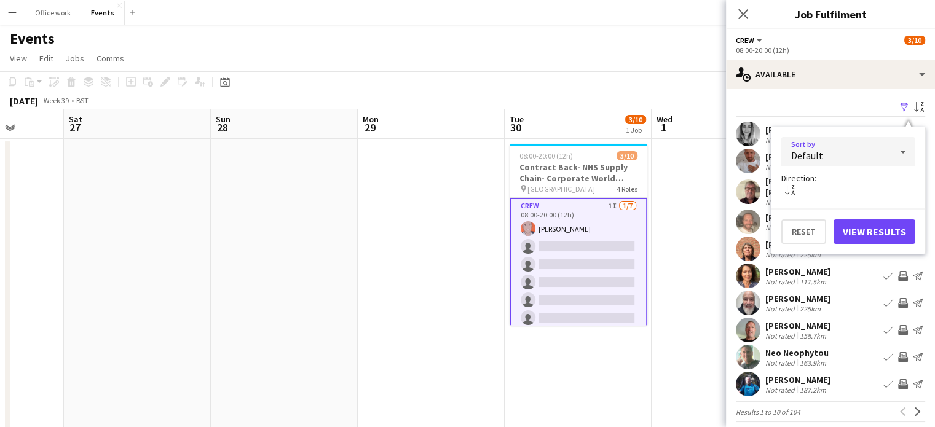
click at [855, 147] on div "Default" at bounding box center [835, 151] width 109 height 29
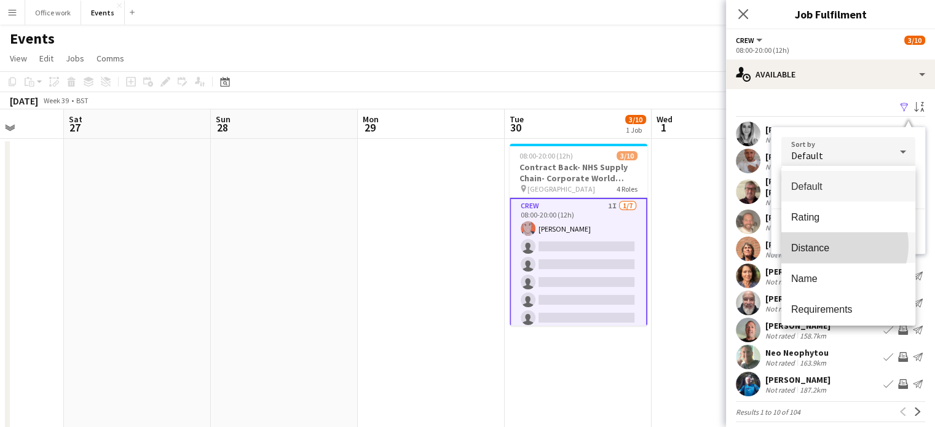
click at [837, 245] on span "Distance" at bounding box center [848, 248] width 114 height 12
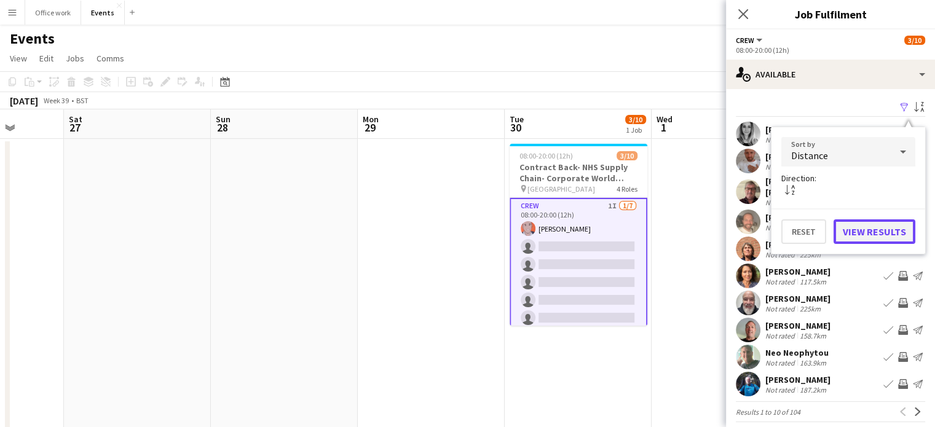
click at [880, 222] on button "View Results" at bounding box center [874, 231] width 82 height 25
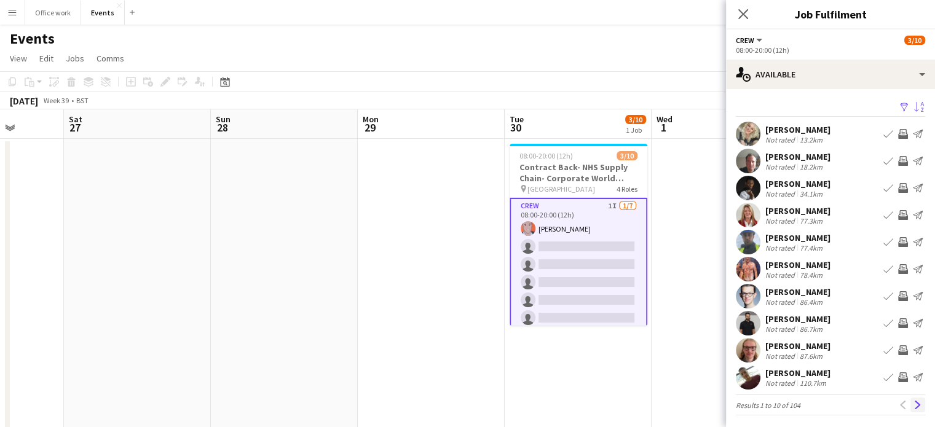
click at [913, 403] on app-icon "Next" at bounding box center [917, 405] width 9 height 9
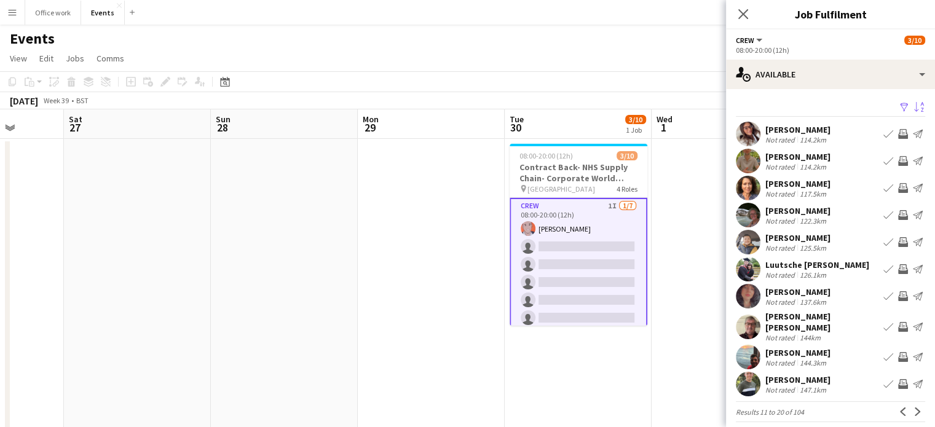
scroll to position [1, 0]
click at [898, 189] on app-icon "Invite crew" at bounding box center [903, 188] width 10 height 10
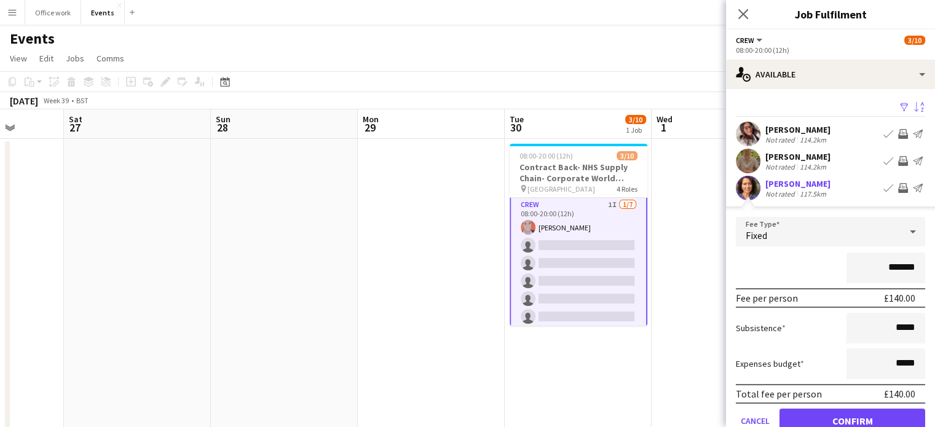
click at [889, 266] on input "*******" at bounding box center [885, 268] width 79 height 31
type input "*******"
click at [830, 412] on button "Confirm" at bounding box center [852, 421] width 146 height 25
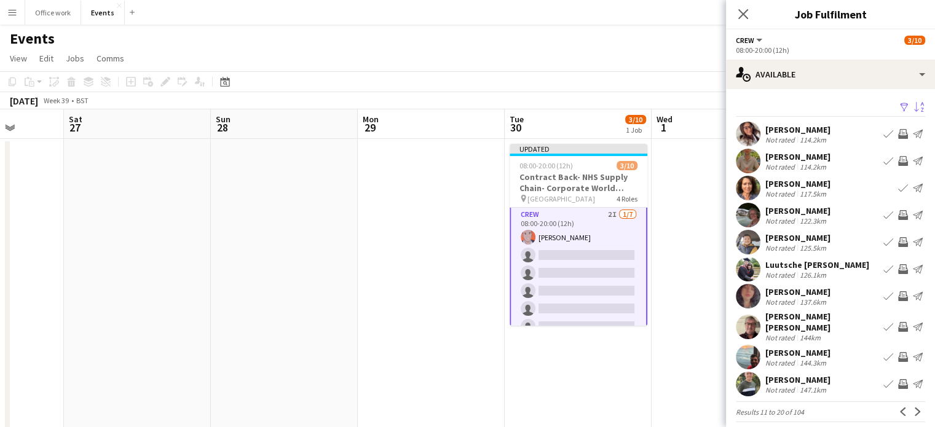
click at [898, 352] on app-icon "Invite crew" at bounding box center [903, 357] width 10 height 10
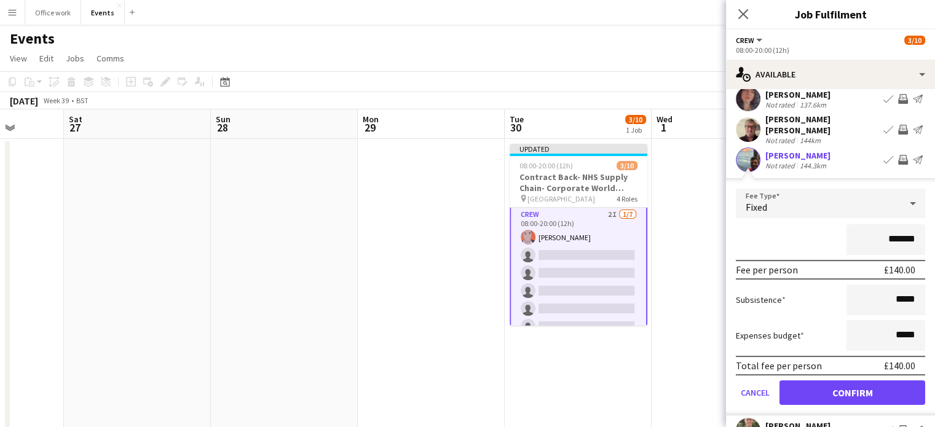
scroll to position [198, 0]
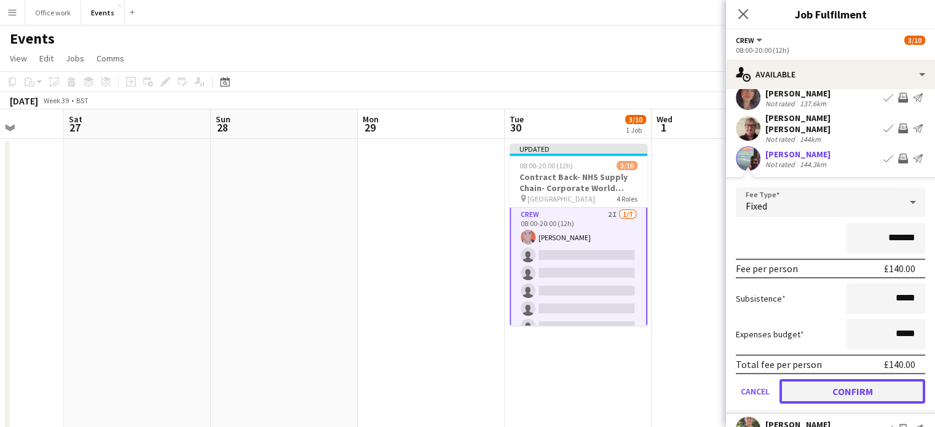
click at [824, 379] on button "Confirm" at bounding box center [852, 391] width 146 height 25
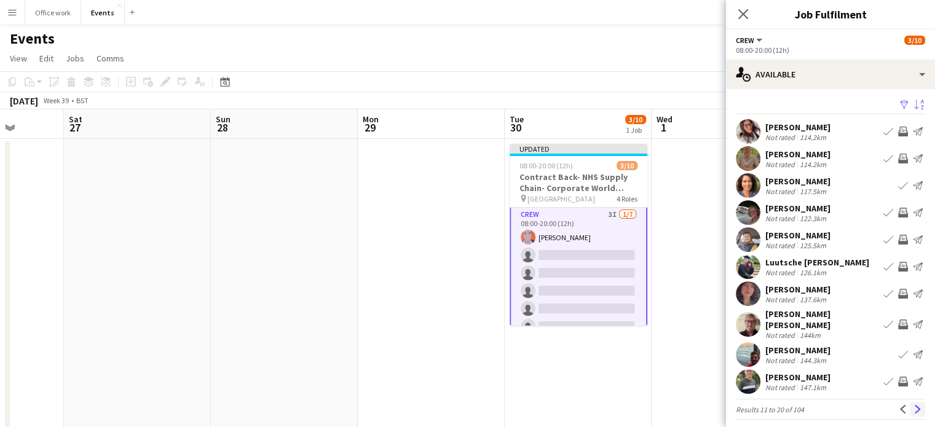
click at [913, 405] on app-icon "Next" at bounding box center [917, 409] width 9 height 9
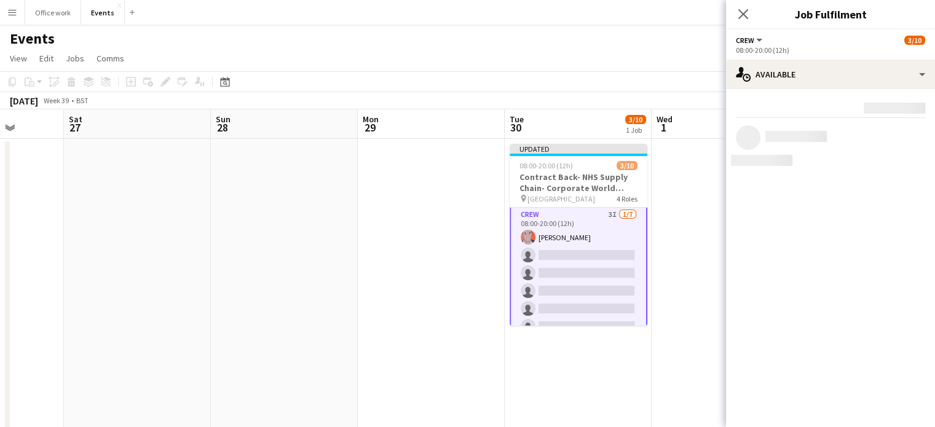
scroll to position [0, 0]
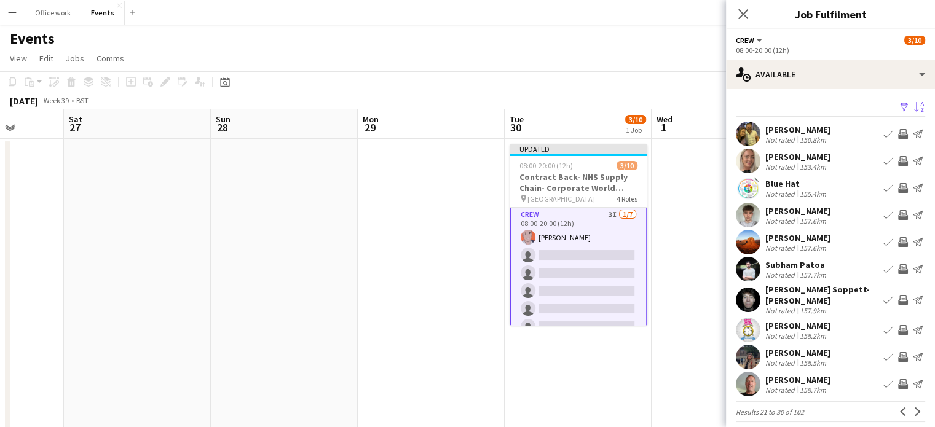
click at [898, 214] on app-icon "Invite crew" at bounding box center [903, 215] width 10 height 10
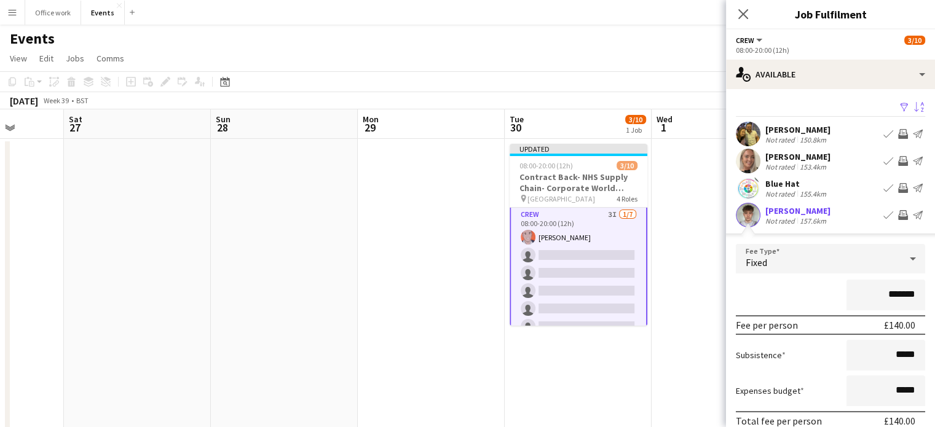
scroll to position [245, 0]
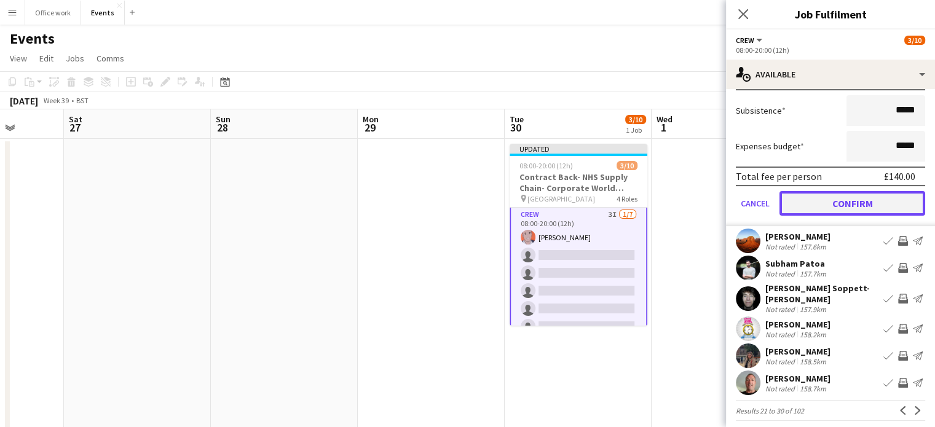
click at [854, 194] on button "Confirm" at bounding box center [852, 203] width 146 height 25
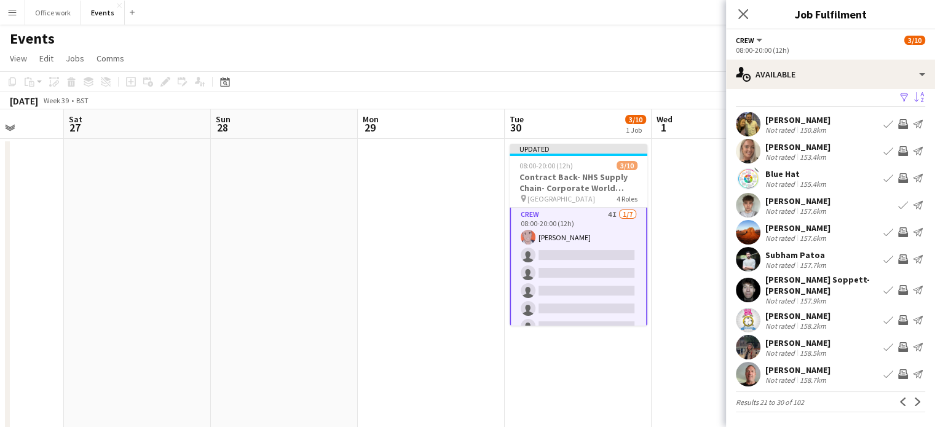
scroll to position [2, 0]
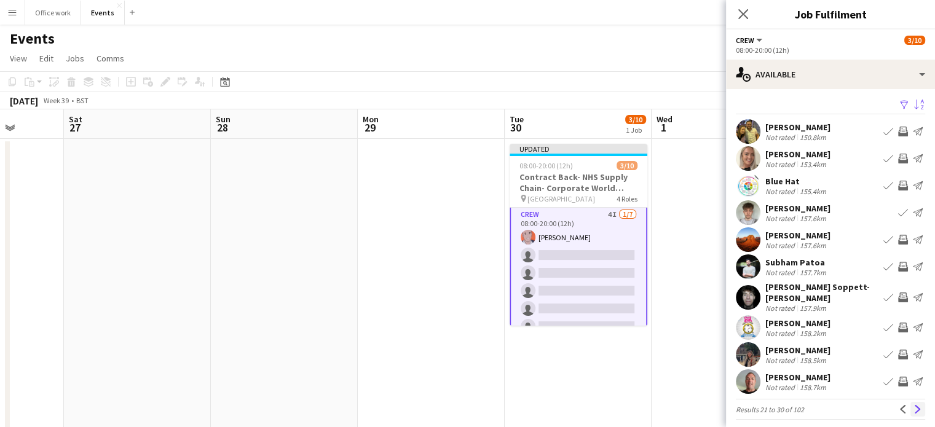
click at [913, 405] on app-icon "Next" at bounding box center [917, 409] width 9 height 9
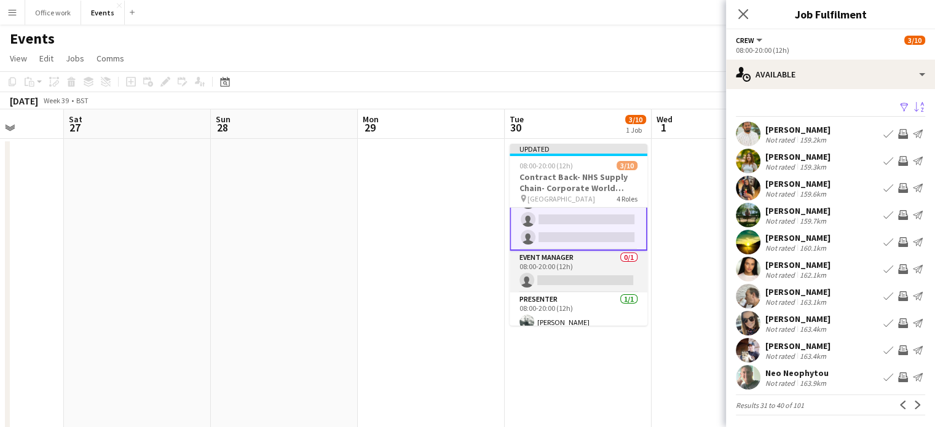
scroll to position [157, 0]
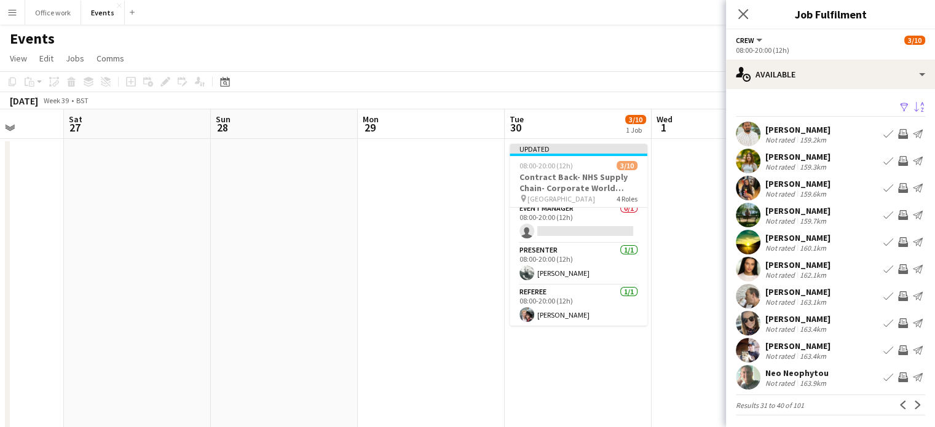
click at [898, 380] on app-icon "Invite crew" at bounding box center [903, 377] width 10 height 10
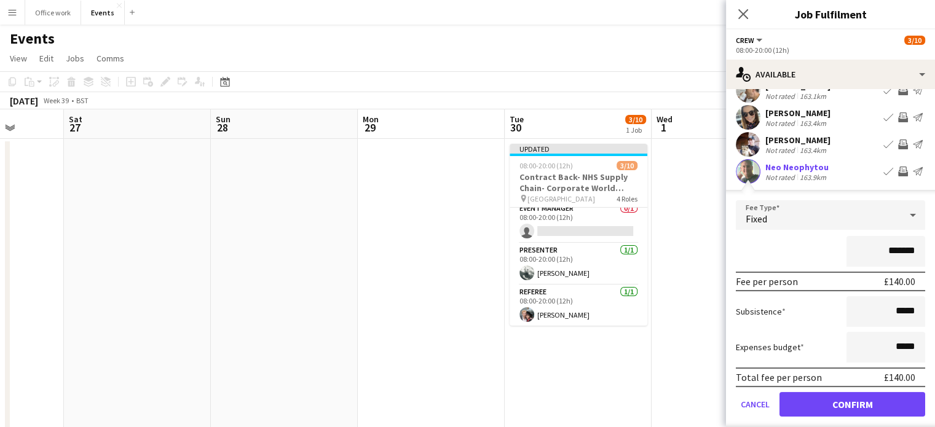
scroll to position [205, 0]
click at [841, 213] on div "Fixed" at bounding box center [818, 215] width 165 height 29
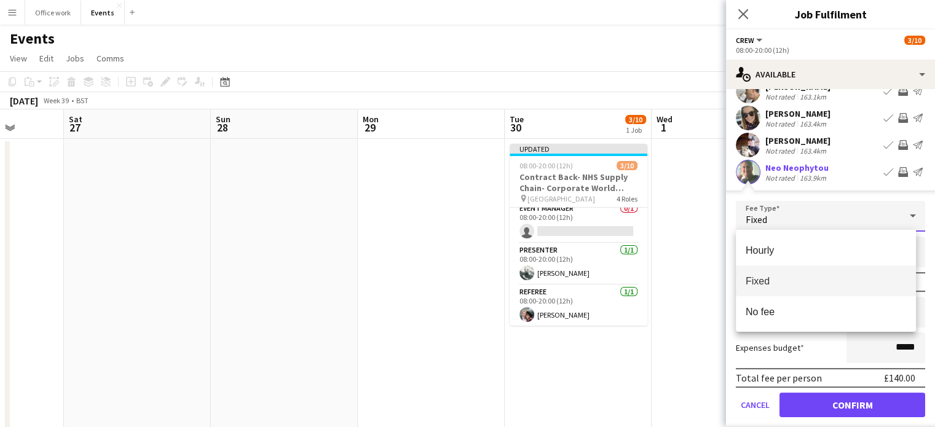
click at [782, 182] on div at bounding box center [467, 213] width 935 height 427
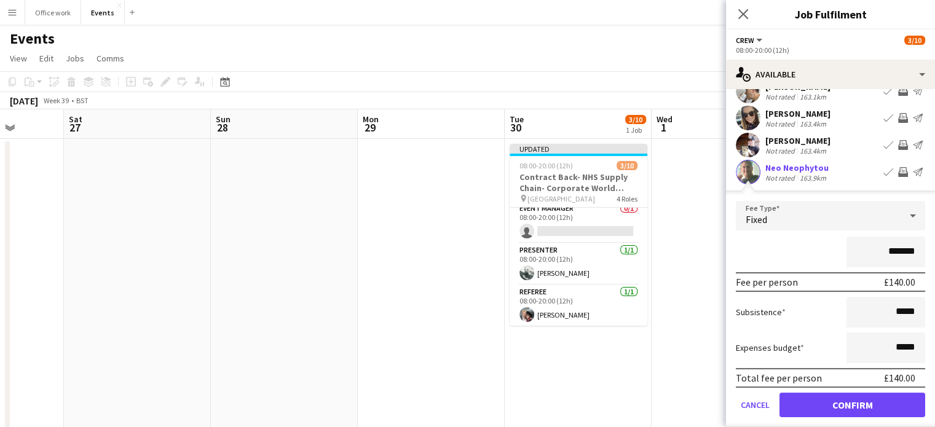
scroll to position [245, 0]
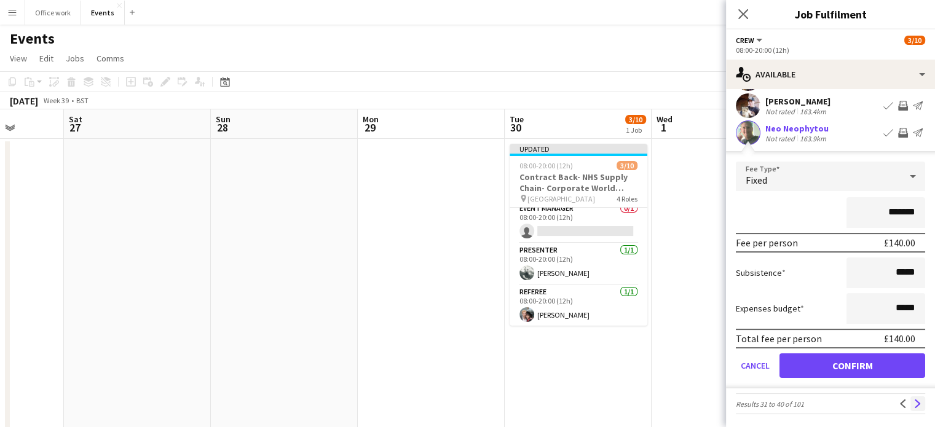
click at [913, 400] on app-icon "Next" at bounding box center [917, 403] width 9 height 9
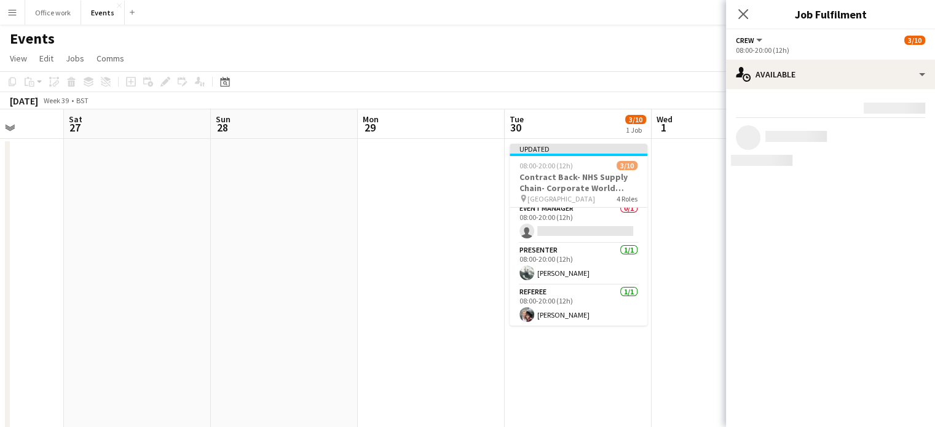
scroll to position [0, 0]
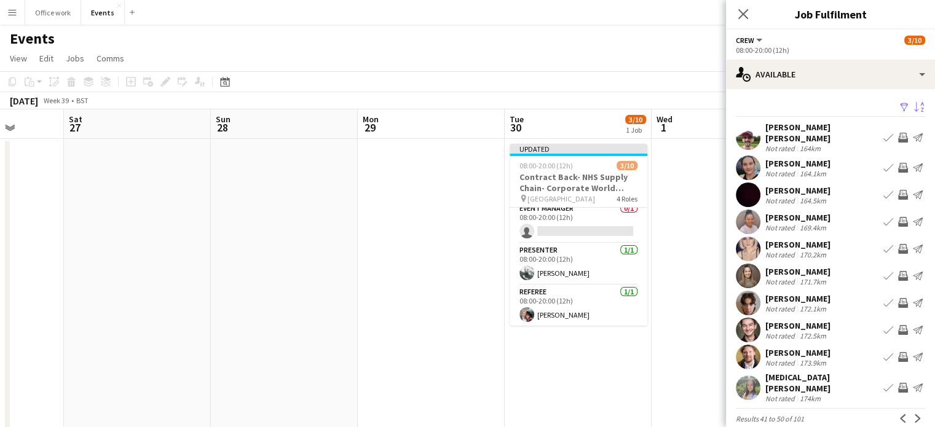
click at [898, 188] on button "Invite crew" at bounding box center [902, 194] width 15 height 15
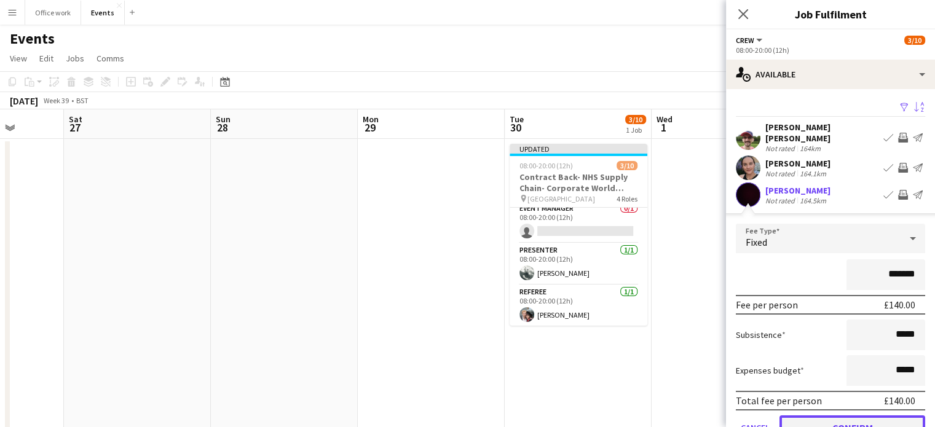
click at [861, 416] on button "Confirm" at bounding box center [852, 427] width 146 height 25
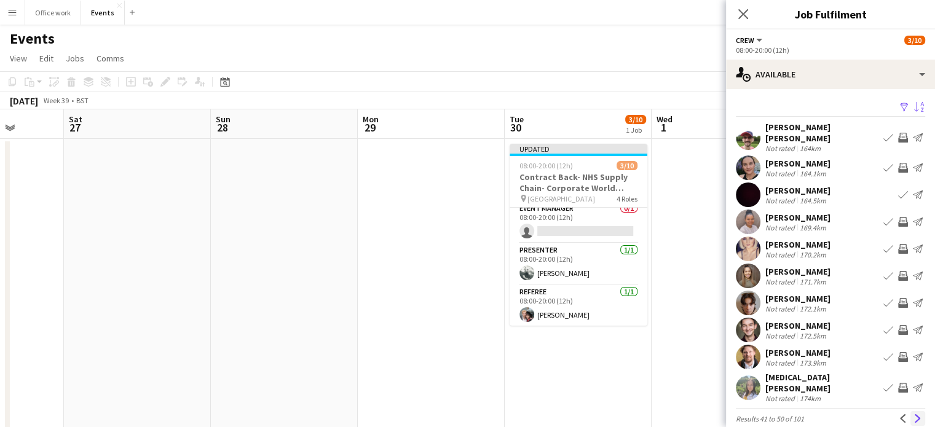
click at [913, 414] on app-icon "Next" at bounding box center [917, 418] width 9 height 9
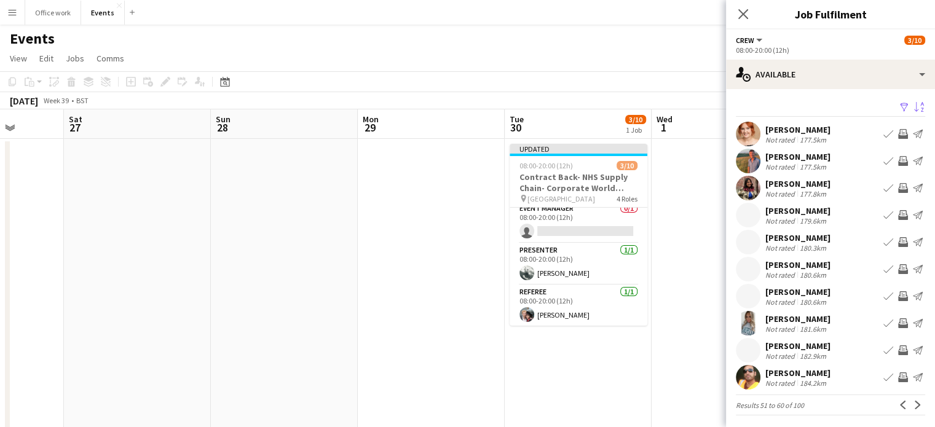
click at [755, 18] on div "Close pop-in" at bounding box center [743, 14] width 34 height 28
click at [739, 16] on icon "Close pop-in" at bounding box center [743, 14] width 12 height 12
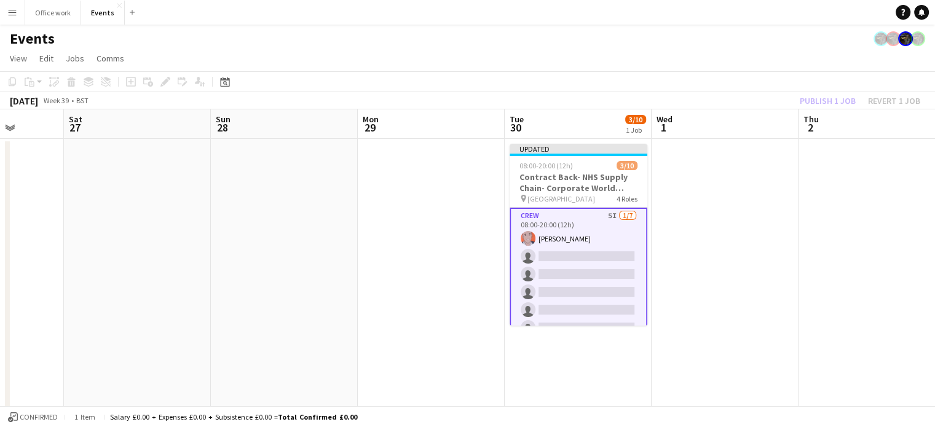
click at [817, 101] on div "Publish 1 job Revert 1 job" at bounding box center [860, 101] width 150 height 16
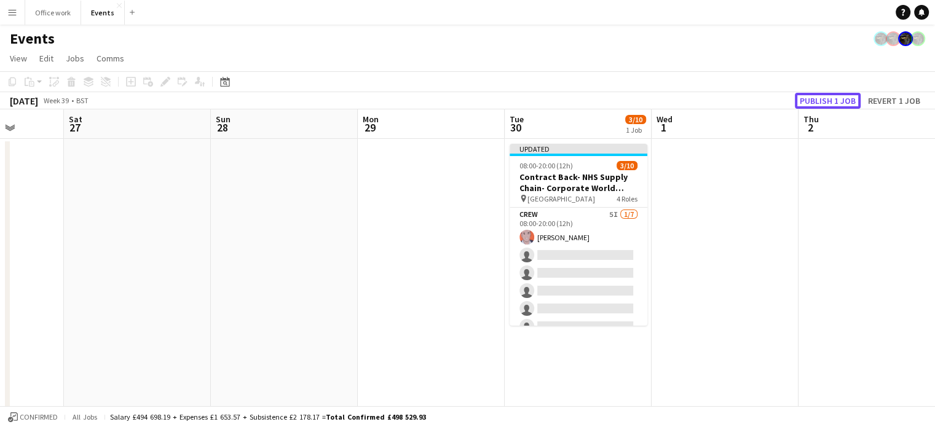
click at [817, 101] on button "Publish 1 job" at bounding box center [827, 101] width 66 height 16
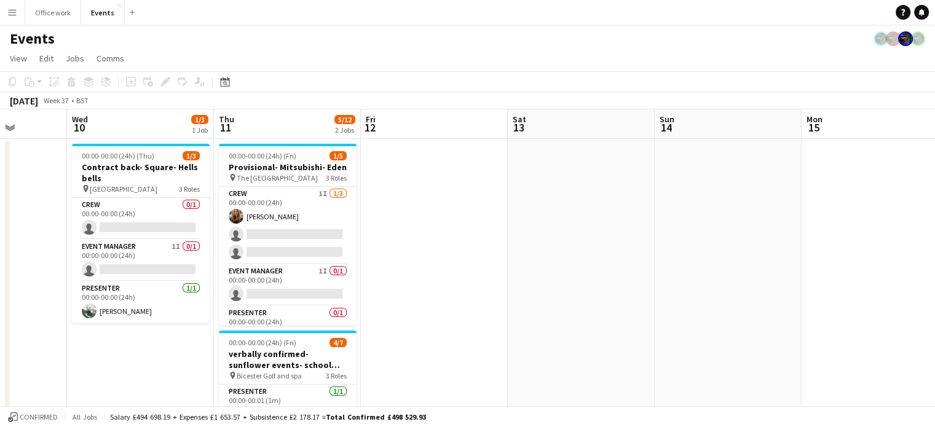
scroll to position [0, 359]
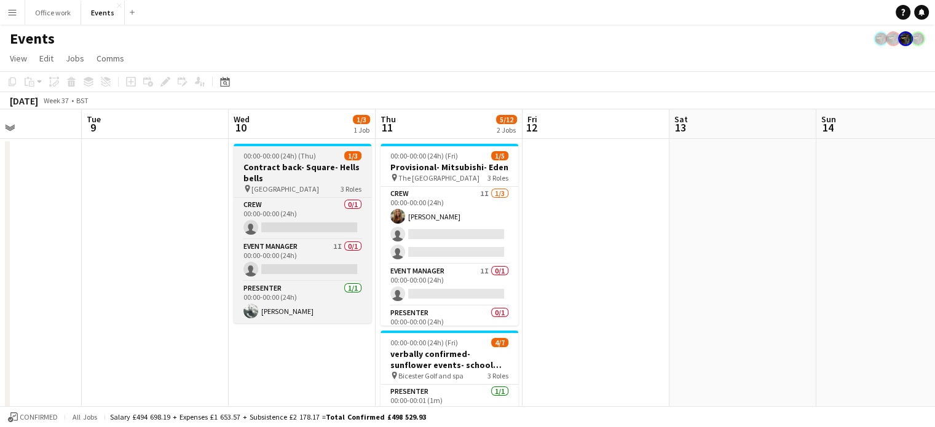
click at [295, 161] on app-job-card "00:00-00:00 (24h) (Thu) 1/3 Contract back- Square- Hells bells pin Hogarth hote…" at bounding box center [302, 233] width 138 height 179
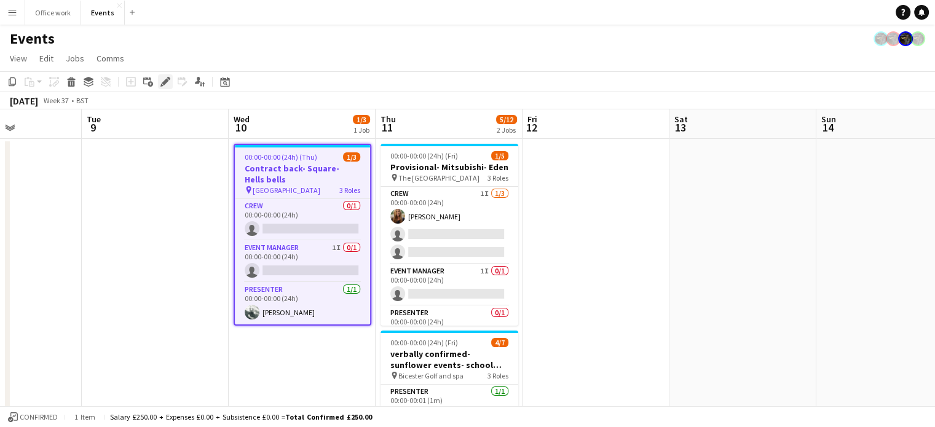
click at [160, 77] on icon "Edit" at bounding box center [165, 82] width 10 height 10
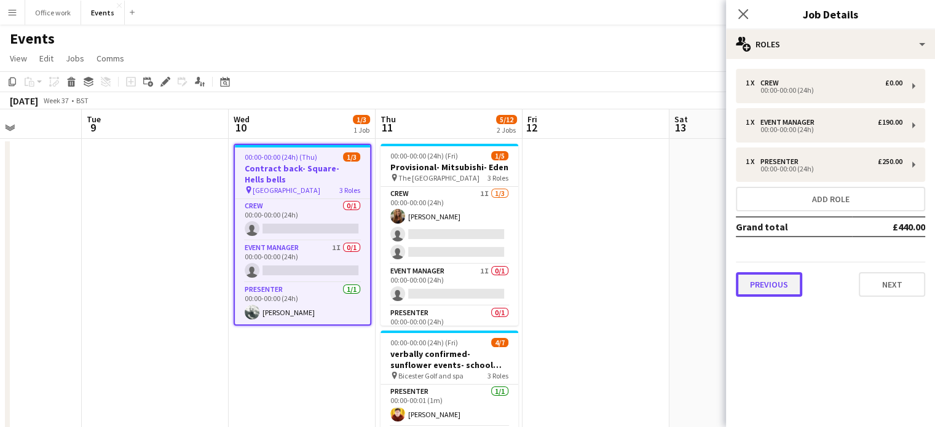
click at [794, 281] on button "Previous" at bounding box center [769, 284] width 66 height 25
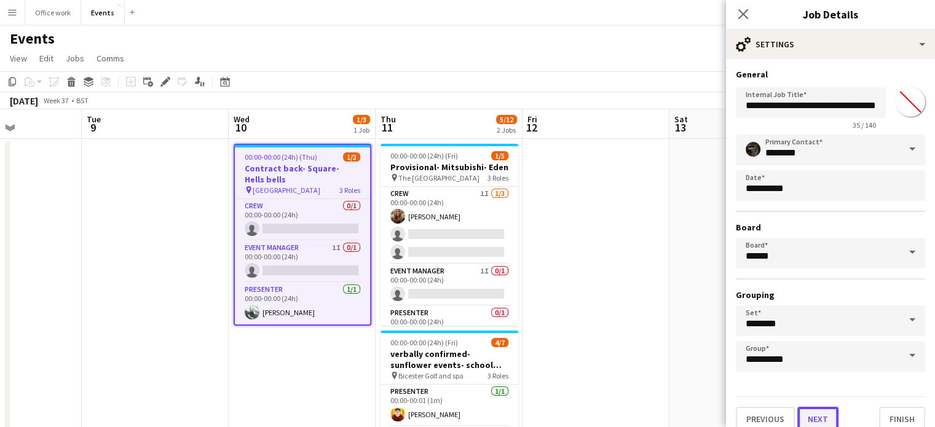
click at [802, 415] on button "Next" at bounding box center [817, 419] width 41 height 25
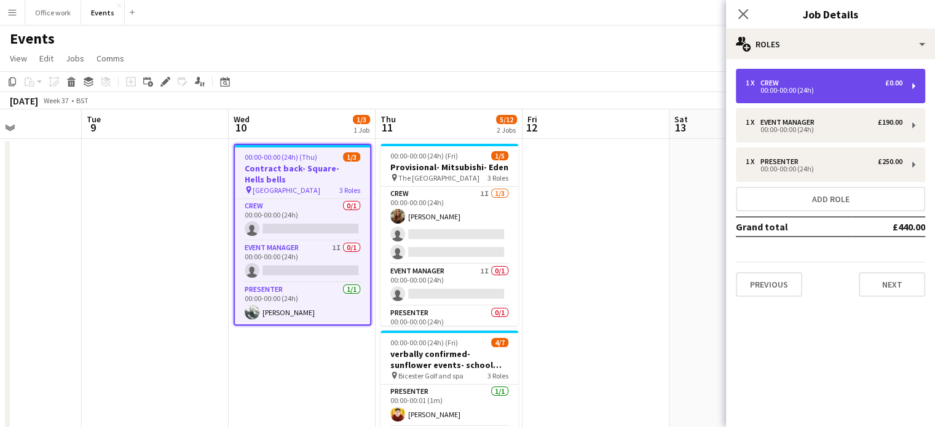
click at [801, 103] on div "1 x Crew £0.00 00:00-00:00 (24h)" at bounding box center [830, 86] width 189 height 34
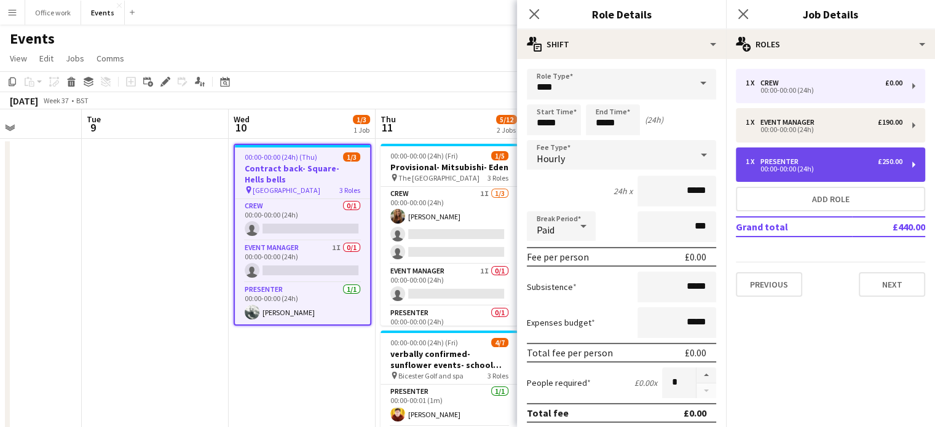
click at [801, 158] on div "Presenter" at bounding box center [781, 161] width 43 height 9
type input "*********"
type input "*******"
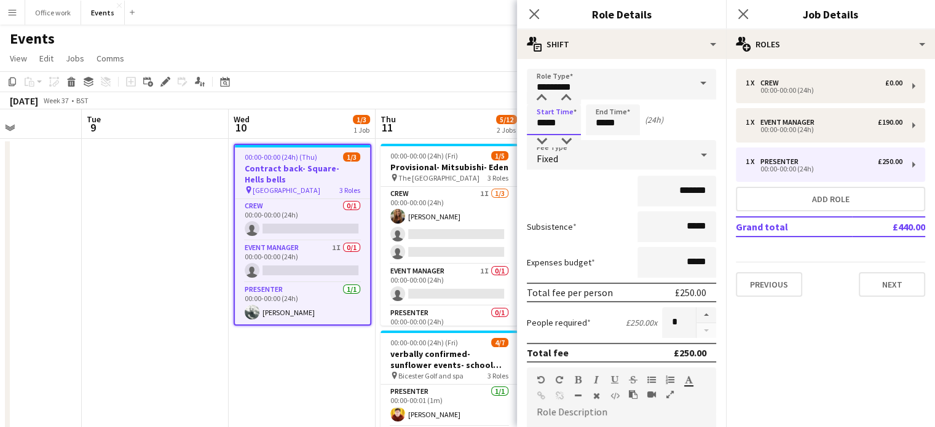
click at [555, 117] on input "*****" at bounding box center [554, 119] width 54 height 31
click at [546, 122] on input "*****" at bounding box center [554, 119] width 54 height 31
type input "*****"
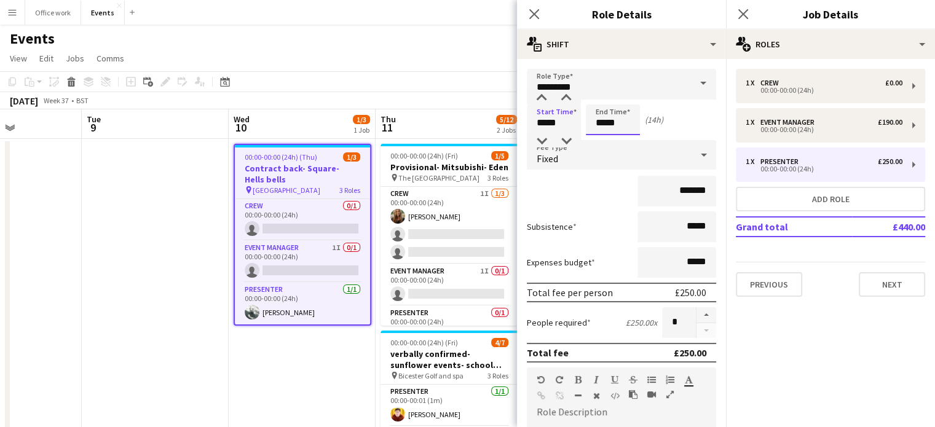
click at [602, 125] on input "*****" at bounding box center [613, 119] width 54 height 31
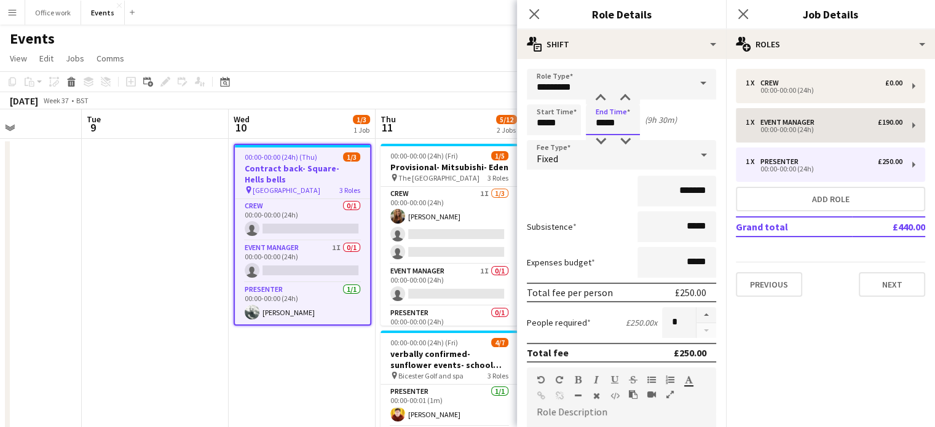
type input "*****"
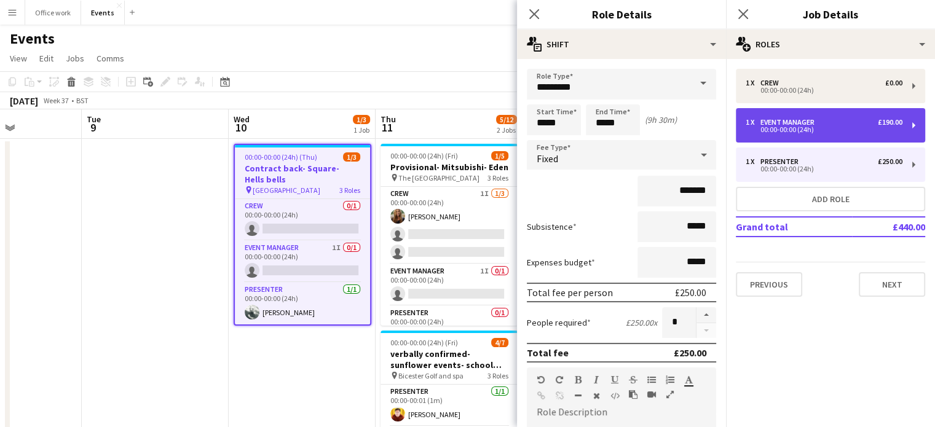
click at [849, 122] on div "1 x Event Manager £190.00" at bounding box center [823, 122] width 157 height 9
type input "**********"
type input "*****"
type input "*******"
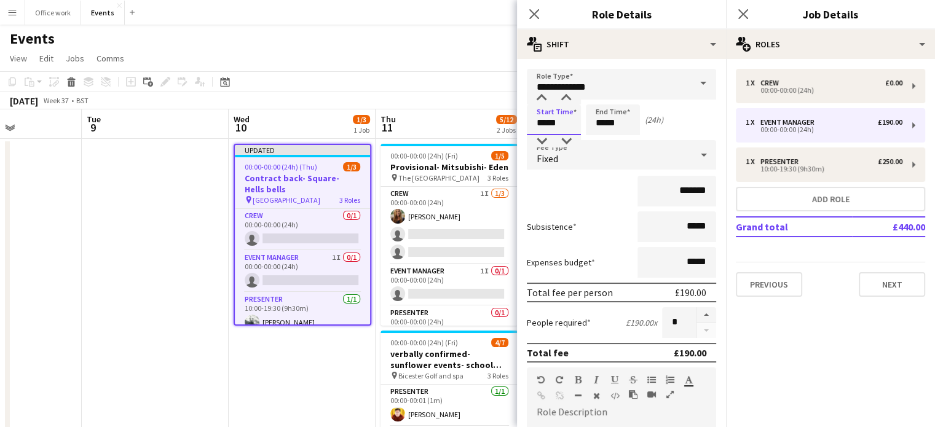
click at [546, 122] on input "*****" at bounding box center [554, 119] width 54 height 31
type input "*****"
click at [604, 123] on input "*****" at bounding box center [613, 119] width 54 height 31
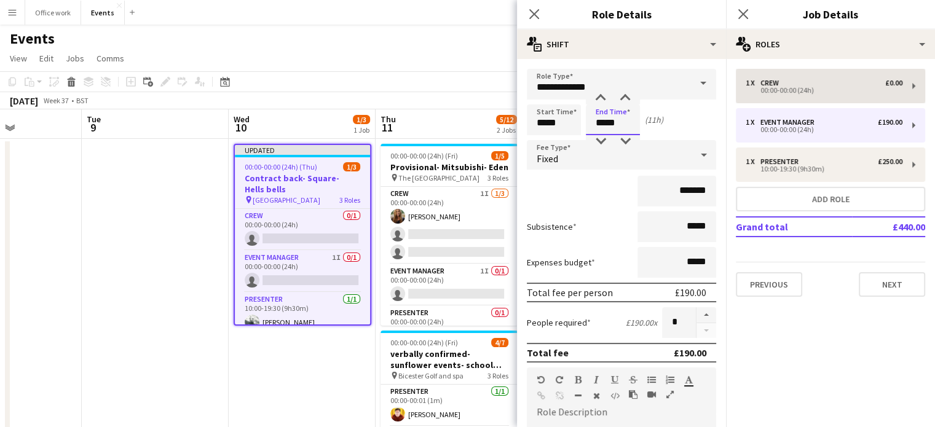
type input "*****"
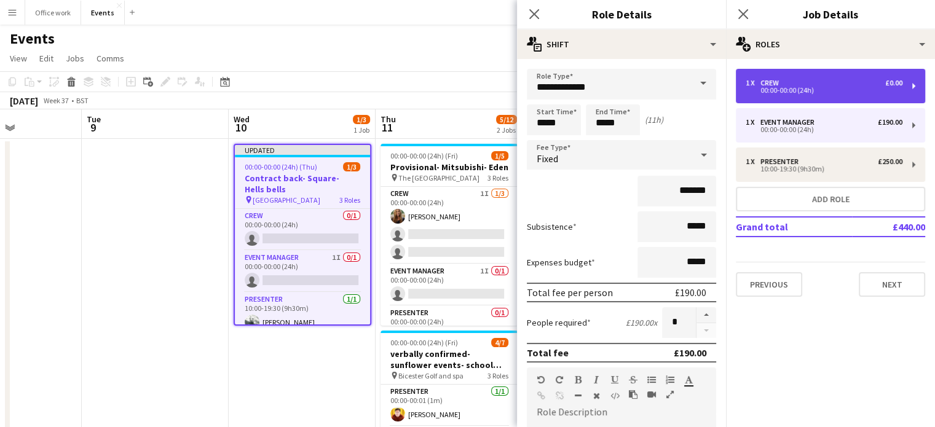
click at [826, 93] on div "1 x Crew £0.00 00:00-00:00 (24h)" at bounding box center [830, 86] width 189 height 34
type input "****"
type input "*****"
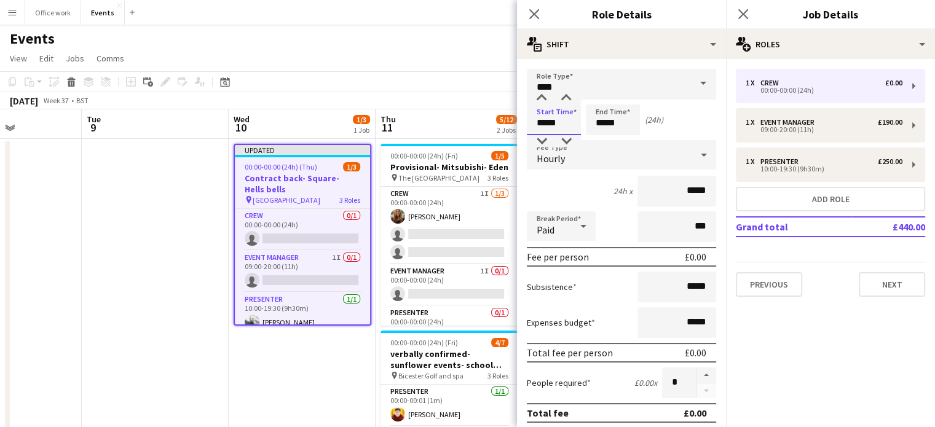
click at [547, 120] on input "*****" at bounding box center [554, 119] width 54 height 31
type input "*****"
click at [605, 124] on input "*****" at bounding box center [613, 119] width 54 height 31
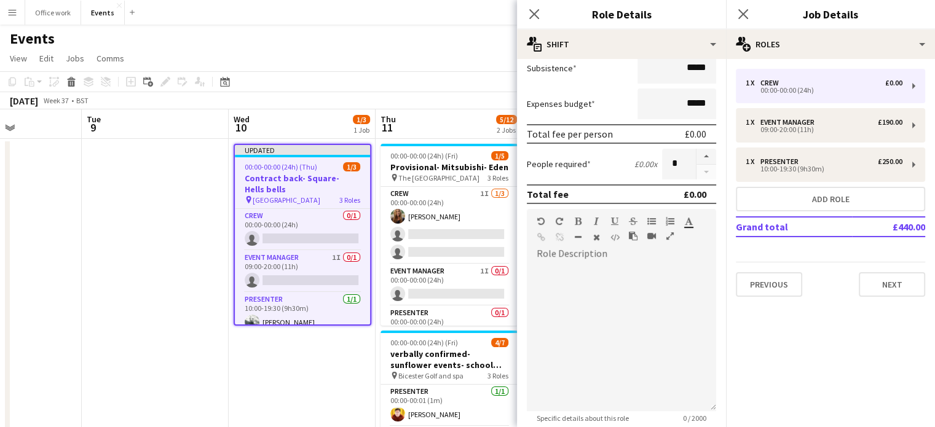
scroll to position [221, 0]
type input "*****"
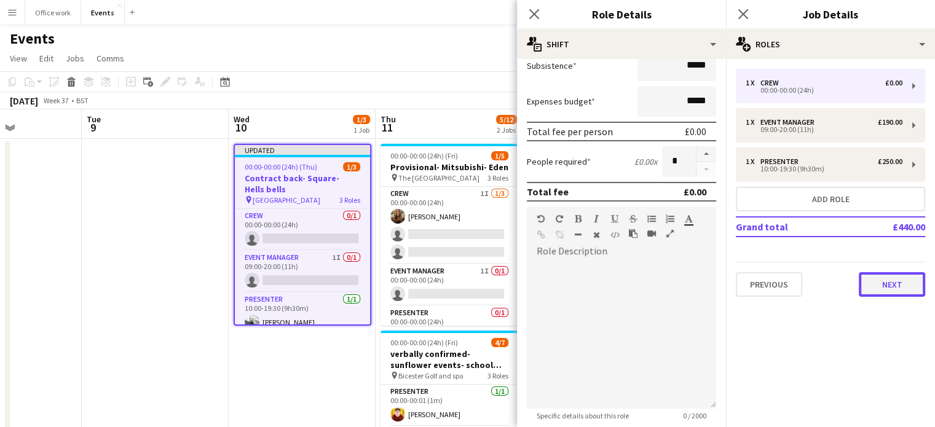
click at [883, 283] on button "Next" at bounding box center [891, 284] width 66 height 25
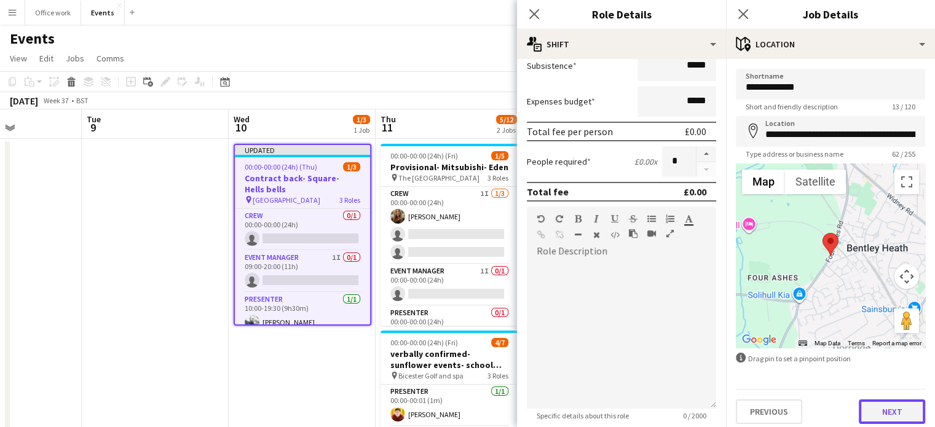
click at [876, 412] on button "Next" at bounding box center [891, 411] width 66 height 25
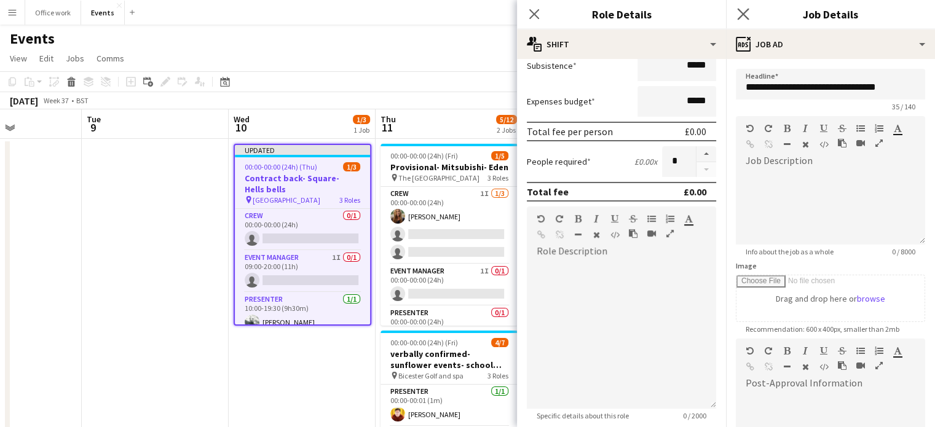
click at [735, 11] on app-icon "Close pop-in" at bounding box center [743, 15] width 18 height 18
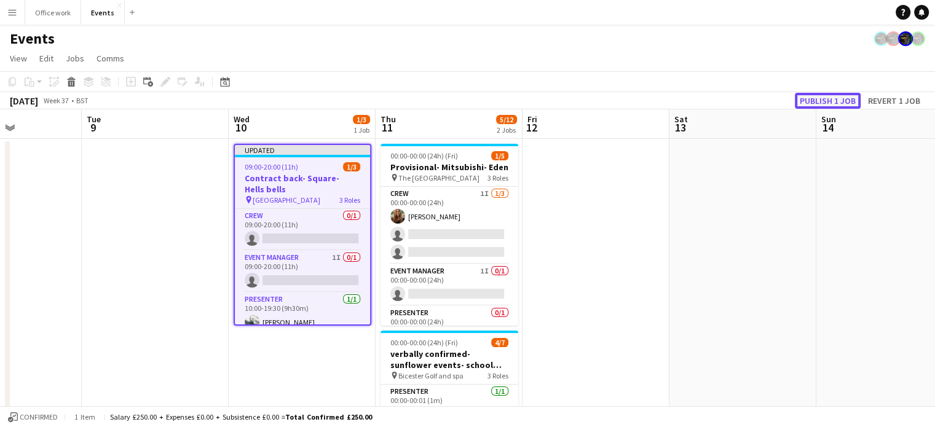
click at [828, 96] on button "Publish 1 job" at bounding box center [827, 101] width 66 height 16
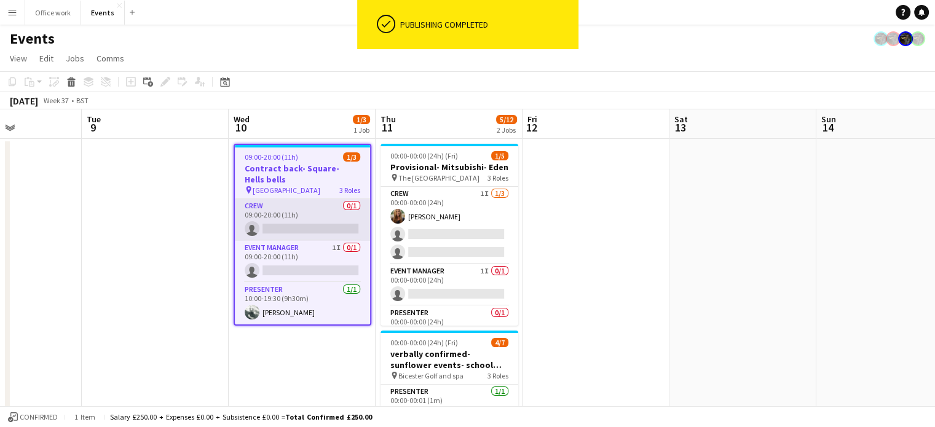
click at [294, 213] on app-card-role "Crew 0/1 09:00-20:00 (11h) single-neutral-actions" at bounding box center [302, 220] width 135 height 42
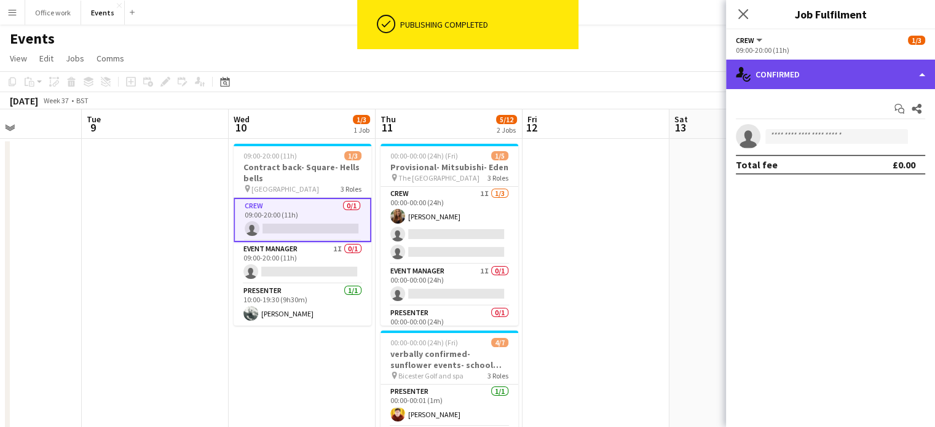
click at [833, 64] on div "single-neutral-actions-check-2 Confirmed" at bounding box center [830, 74] width 209 height 29
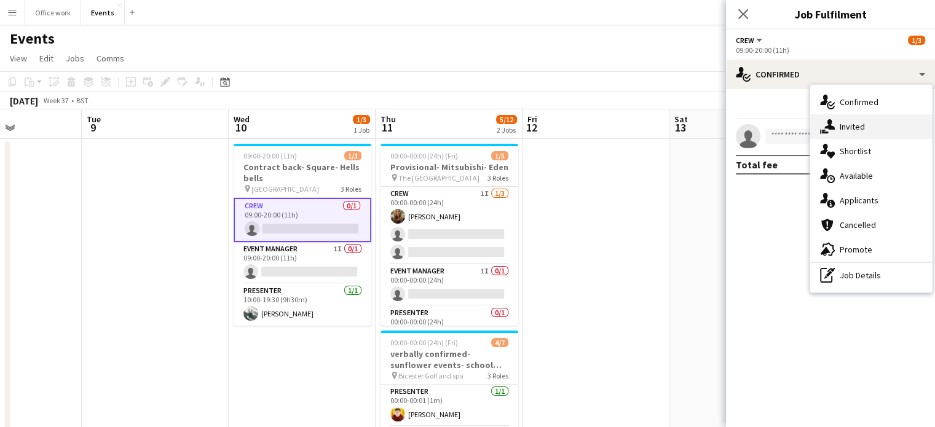
click at [853, 125] on div "single-neutral-actions-share-1 Invited" at bounding box center [871, 126] width 122 height 25
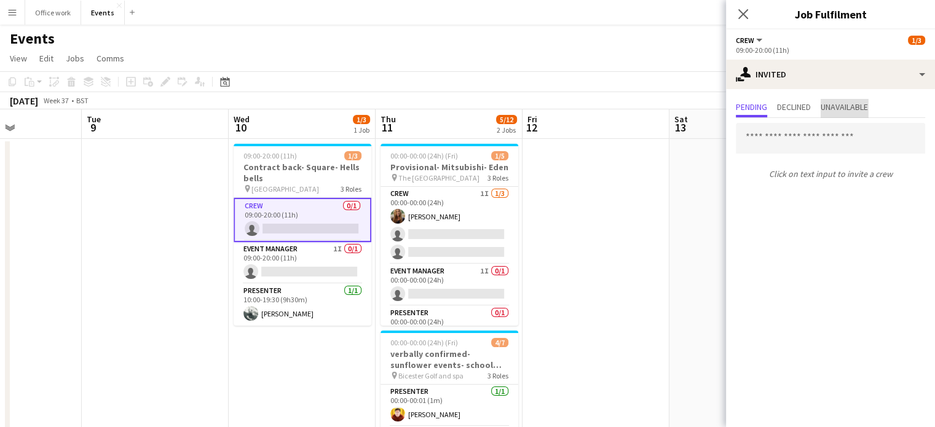
click at [845, 109] on span "Unavailable" at bounding box center [843, 107] width 47 height 9
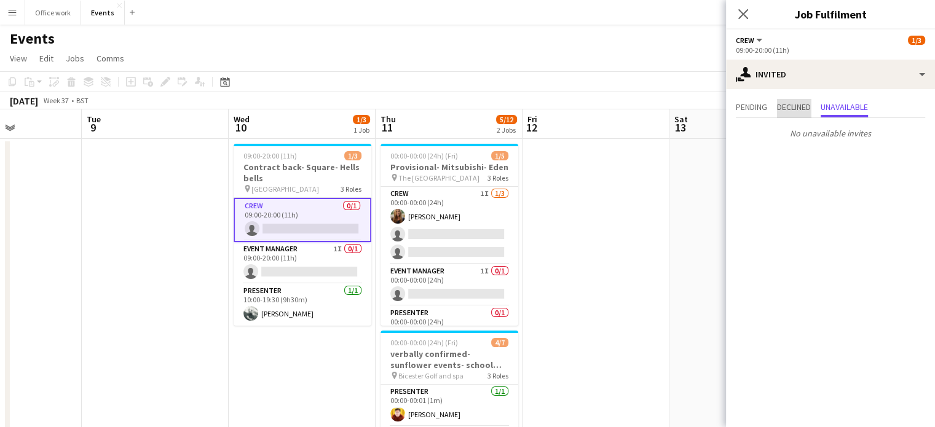
click at [795, 103] on span "Declined" at bounding box center [794, 107] width 34 height 9
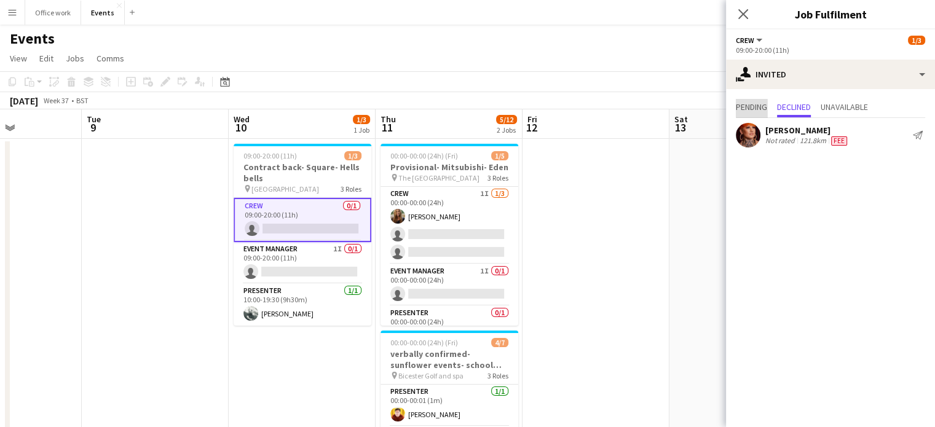
click at [764, 103] on span "Pending" at bounding box center [751, 107] width 31 height 9
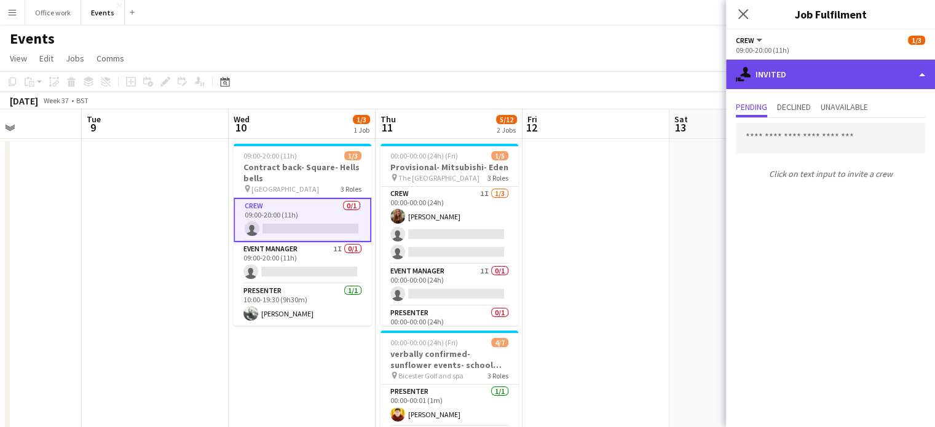
click at [784, 76] on div "single-neutral-actions-share-1 Invited" at bounding box center [830, 74] width 209 height 29
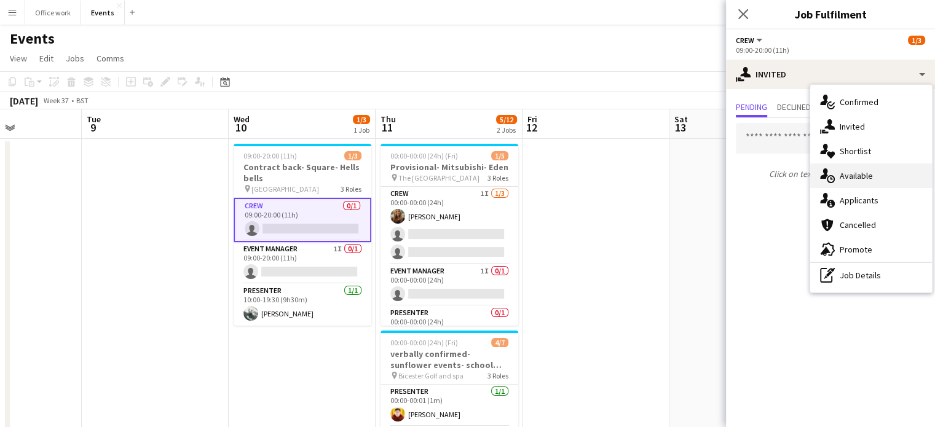
click at [839, 170] on div "single-neutral-actions-upload Available" at bounding box center [871, 175] width 122 height 25
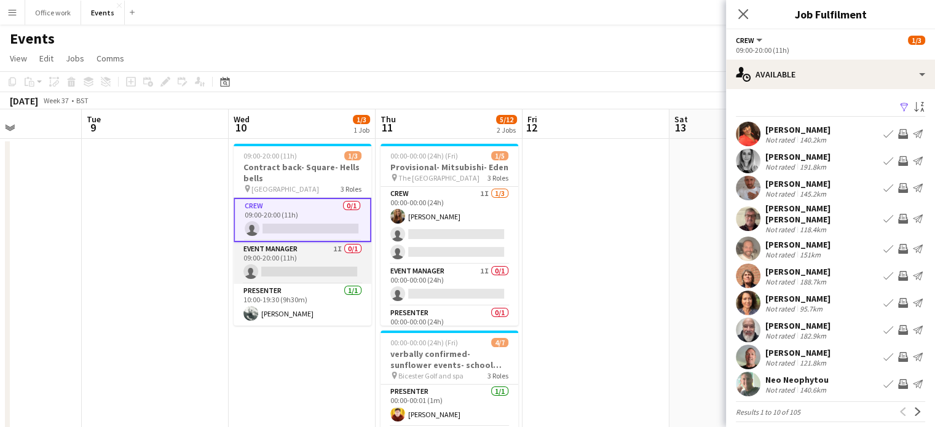
click at [318, 267] on app-card-role "Event Manager 1I 0/1 09:00-20:00 (11h) single-neutral-actions" at bounding box center [302, 263] width 138 height 42
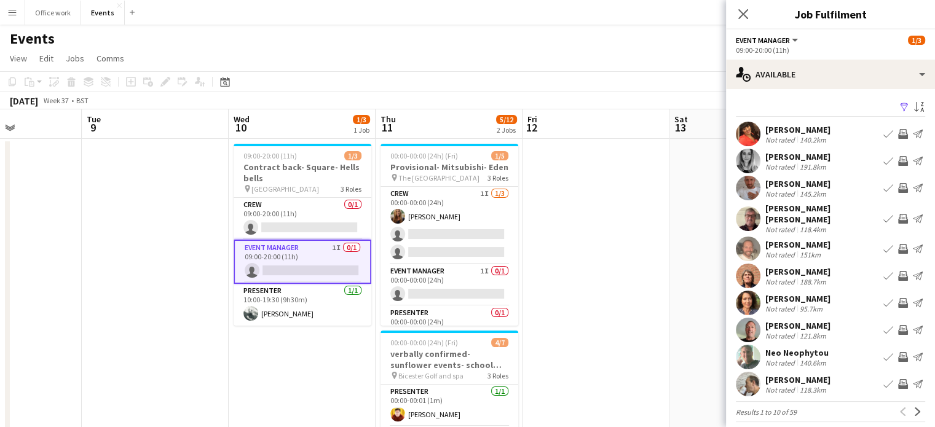
click at [310, 260] on app-card-role "Event Manager 1I 0/1 09:00-20:00 (11h) single-neutral-actions" at bounding box center [302, 262] width 138 height 44
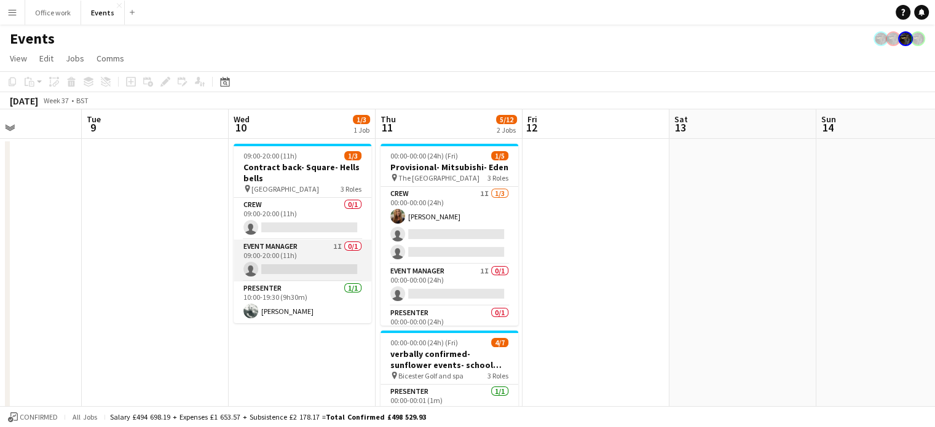
click at [310, 260] on app-card-role "Event Manager 1I 0/1 09:00-20:00 (11h) single-neutral-actions" at bounding box center [302, 261] width 138 height 42
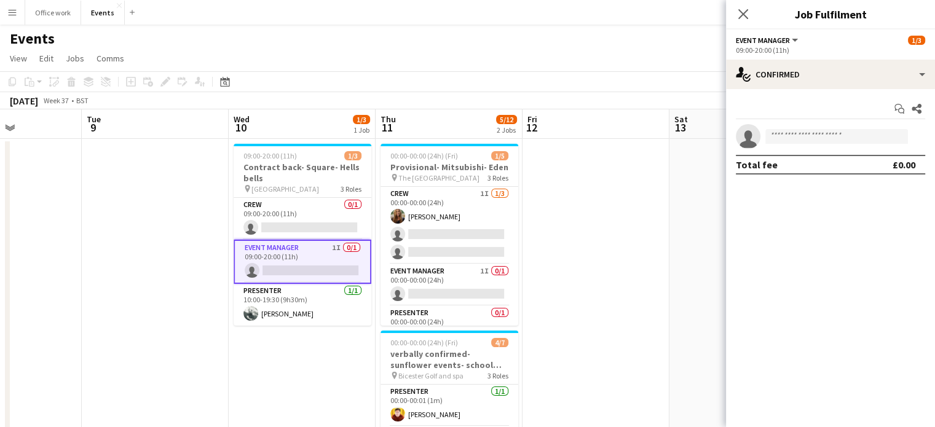
click at [310, 260] on app-card-role "Event Manager 1I 0/1 09:00-20:00 (11h) single-neutral-actions" at bounding box center [302, 262] width 138 height 44
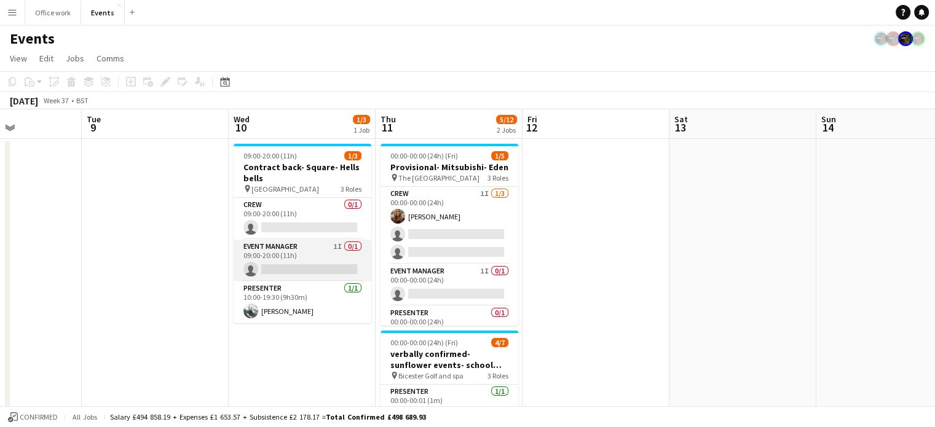
click at [310, 260] on app-card-role "Event Manager 1I 0/1 09:00-20:00 (11h) single-neutral-actions" at bounding box center [302, 261] width 138 height 42
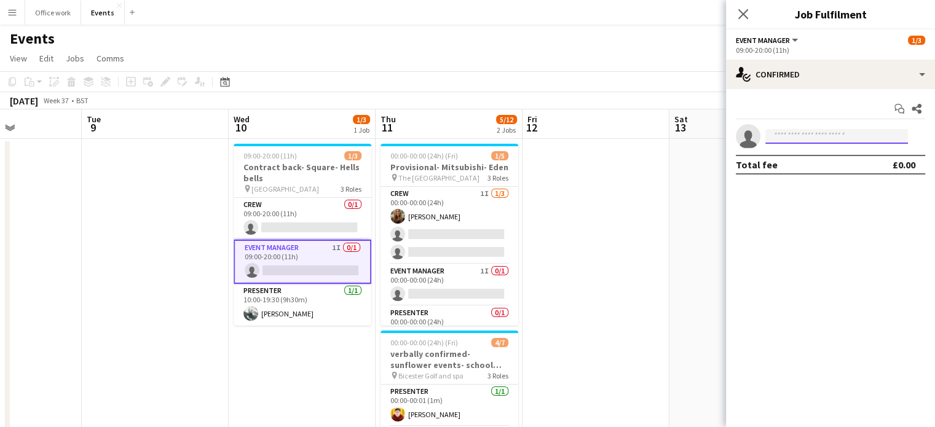
click at [780, 137] on input at bounding box center [836, 136] width 143 height 15
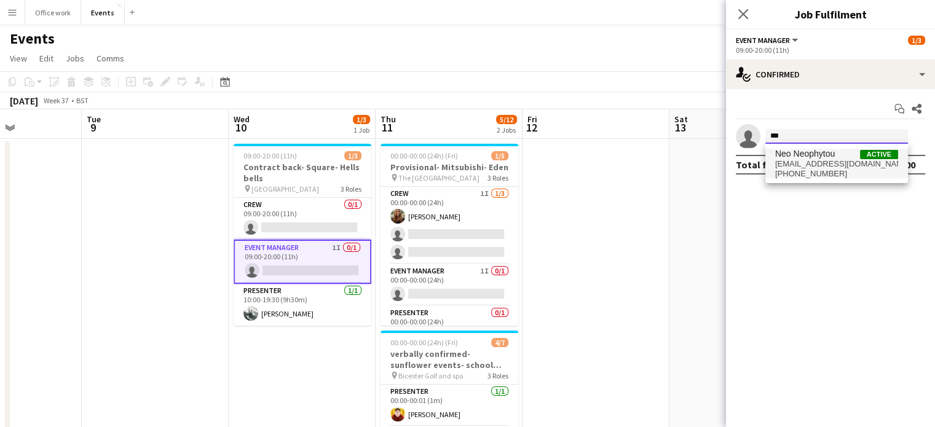
type input "***"
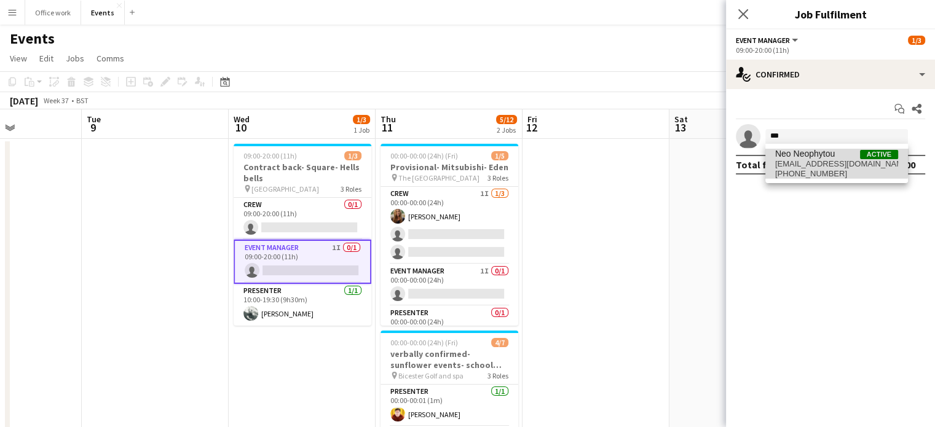
click at [796, 157] on span "Neo Neophytou" at bounding box center [805, 154] width 60 height 10
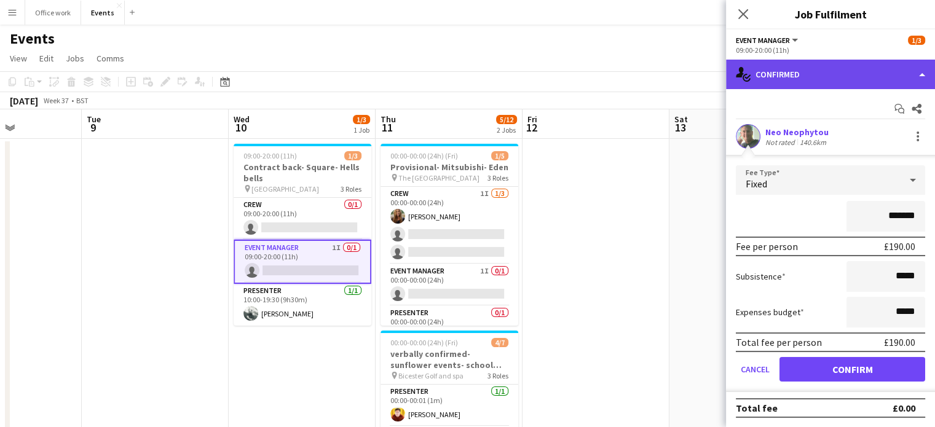
click at [836, 82] on div "single-neutral-actions-check-2 Confirmed" at bounding box center [830, 74] width 209 height 29
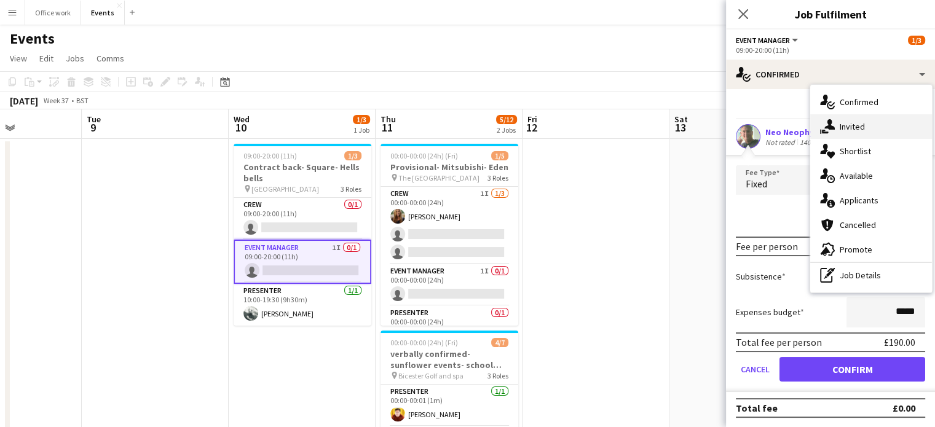
click at [841, 132] on div "single-neutral-actions-share-1 Invited" at bounding box center [871, 126] width 122 height 25
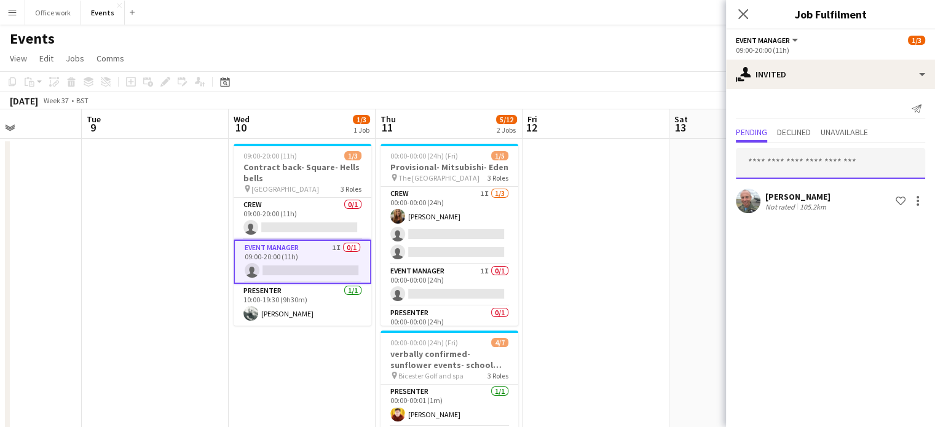
click at [782, 161] on input "text" at bounding box center [830, 163] width 189 height 31
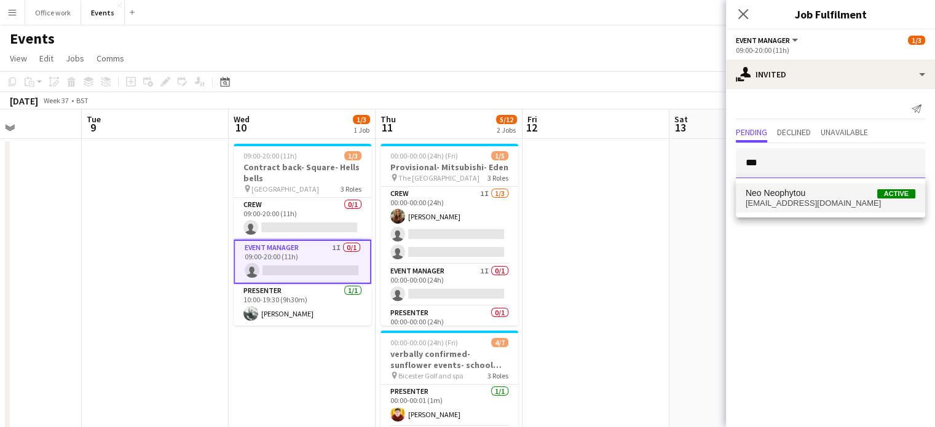
type input "***"
click at [786, 194] on span "Neo Neophytou" at bounding box center [775, 193] width 60 height 10
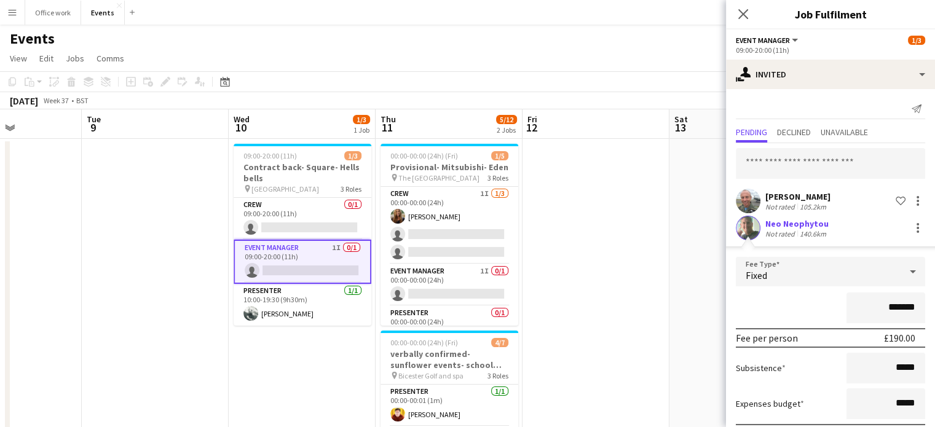
scroll to position [66, 0]
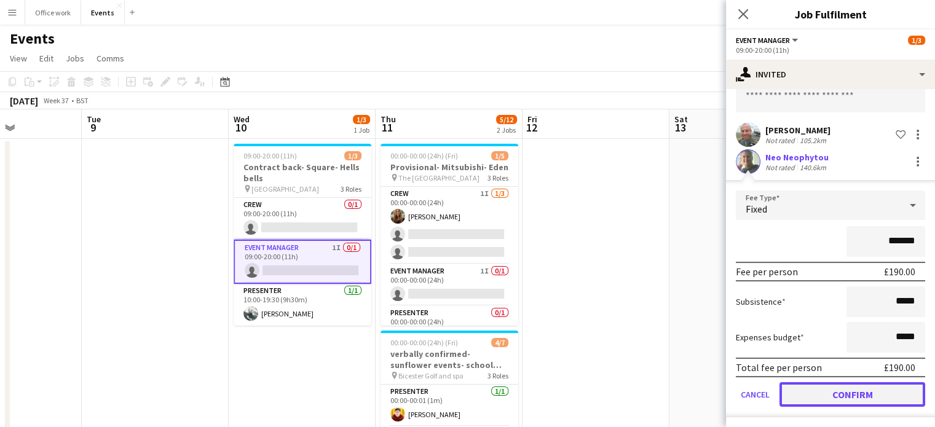
click at [814, 391] on button "Confirm" at bounding box center [852, 394] width 146 height 25
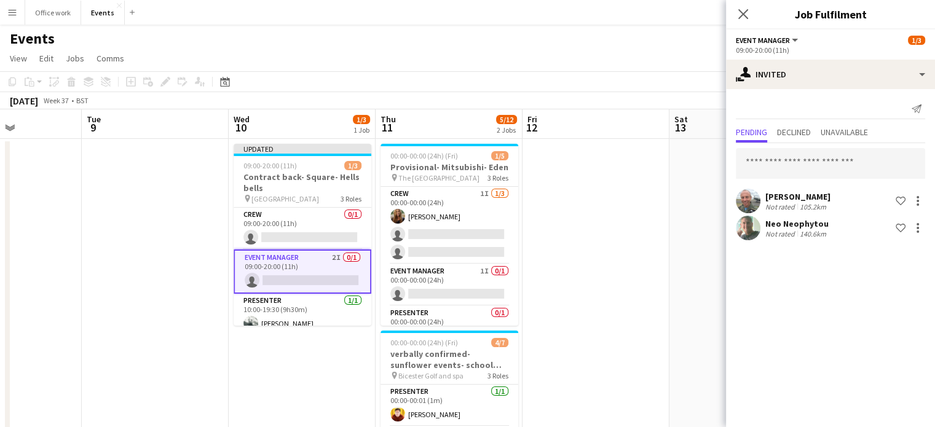
scroll to position [0, 0]
click at [746, 12] on icon at bounding box center [743, 14] width 12 height 12
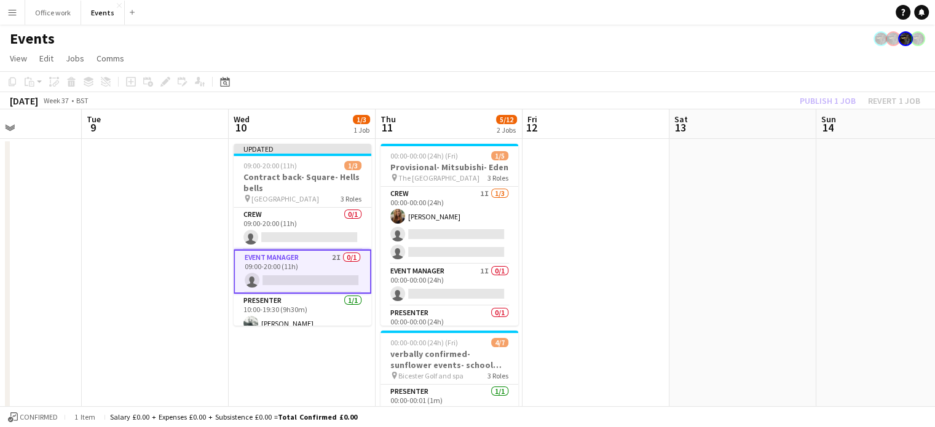
click at [830, 99] on div "Publish 1 job Revert 1 job" at bounding box center [860, 101] width 150 height 16
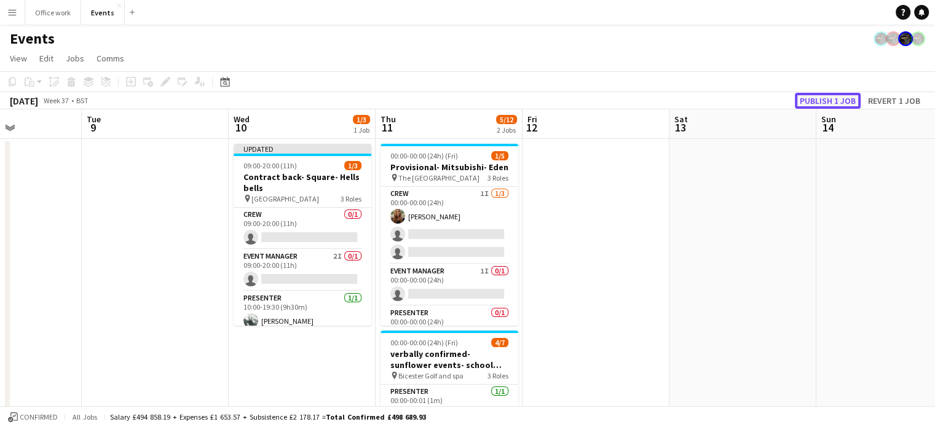
click at [830, 99] on button "Publish 1 job" at bounding box center [827, 101] width 66 height 16
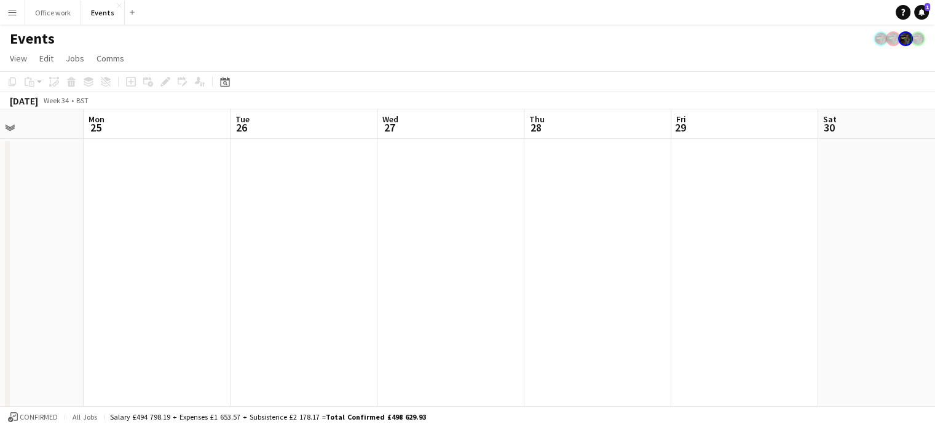
scroll to position [0, 521]
click at [406, 160] on app-date-cell at bounding box center [433, 431] width 147 height 584
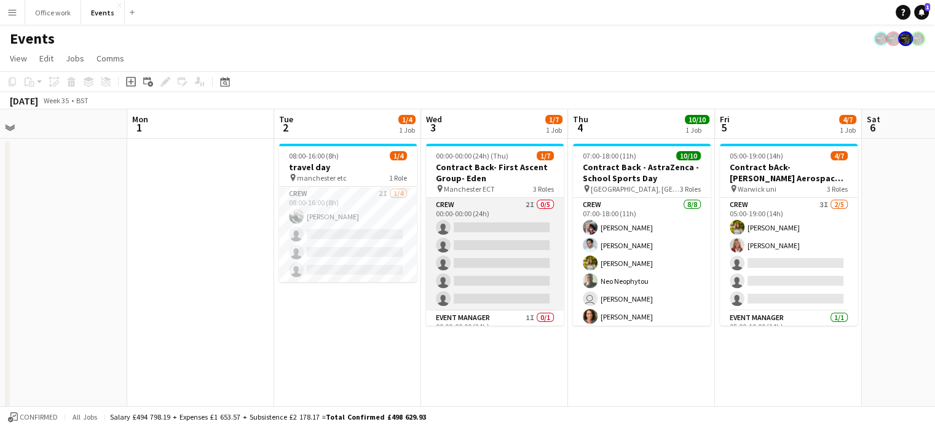
scroll to position [69, 0]
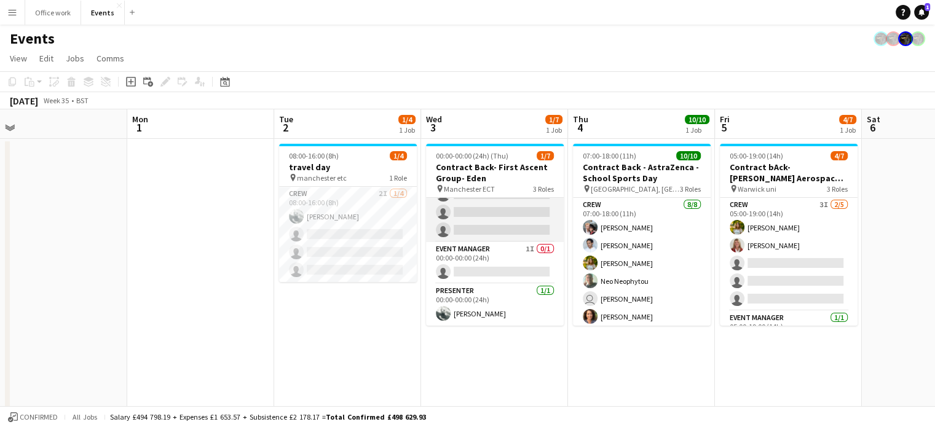
click at [490, 248] on app-card-role "Event Manager 1I 0/1 00:00-00:00 (24h) single-neutral-actions" at bounding box center [495, 263] width 138 height 42
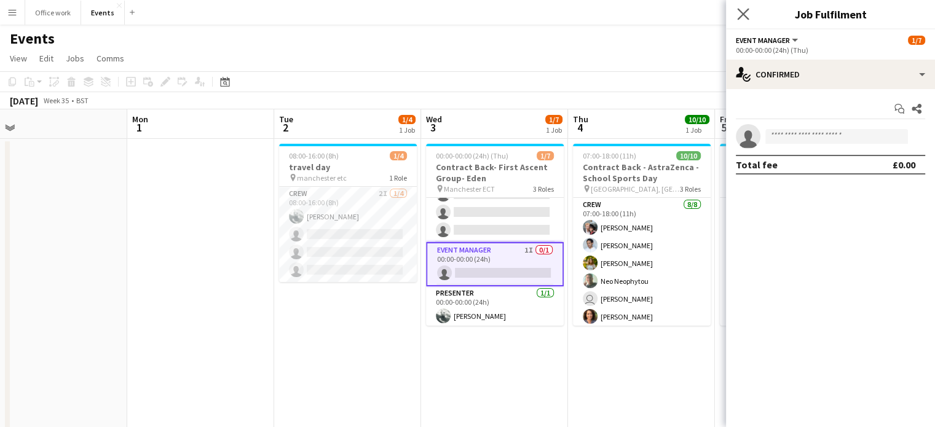
click at [742, 20] on app-icon "Close pop-in" at bounding box center [743, 15] width 18 height 18
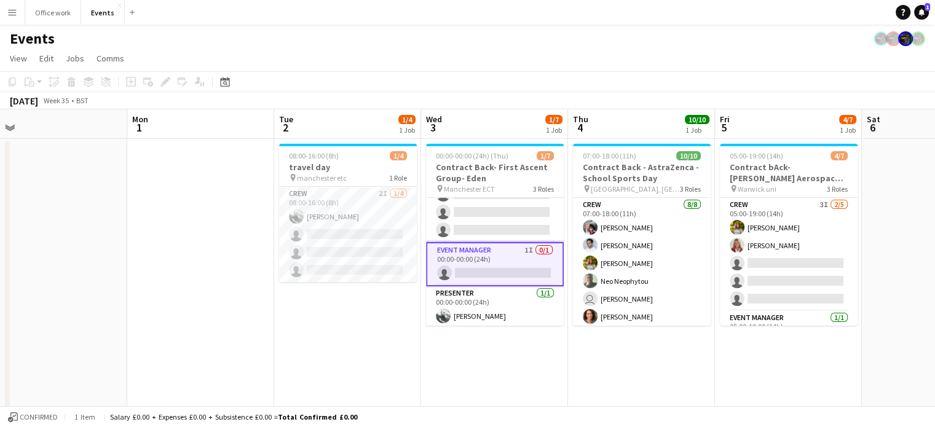
scroll to position [0, 0]
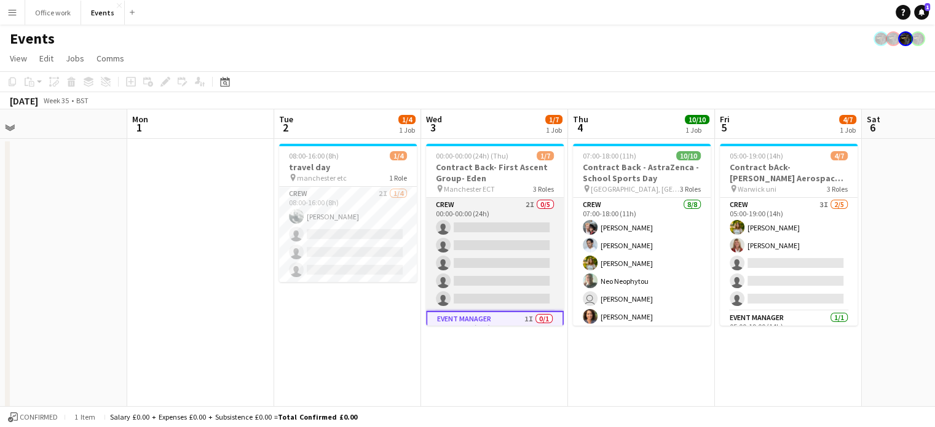
click at [507, 249] on app-card-role "Crew 2I 0/5 00:00-00:00 (24h) single-neutral-actions single-neutral-actions sin…" at bounding box center [495, 254] width 138 height 113
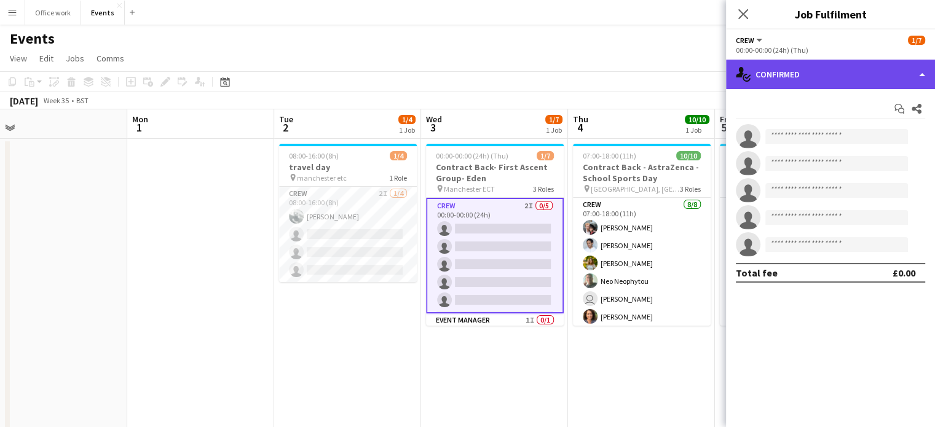
click at [831, 71] on div "single-neutral-actions-check-2 Confirmed" at bounding box center [830, 74] width 209 height 29
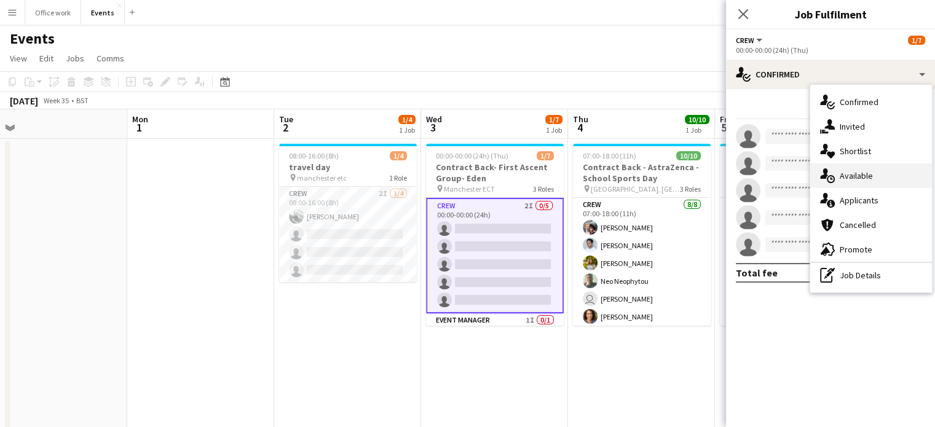
click at [855, 168] on div "single-neutral-actions-upload Available" at bounding box center [871, 175] width 122 height 25
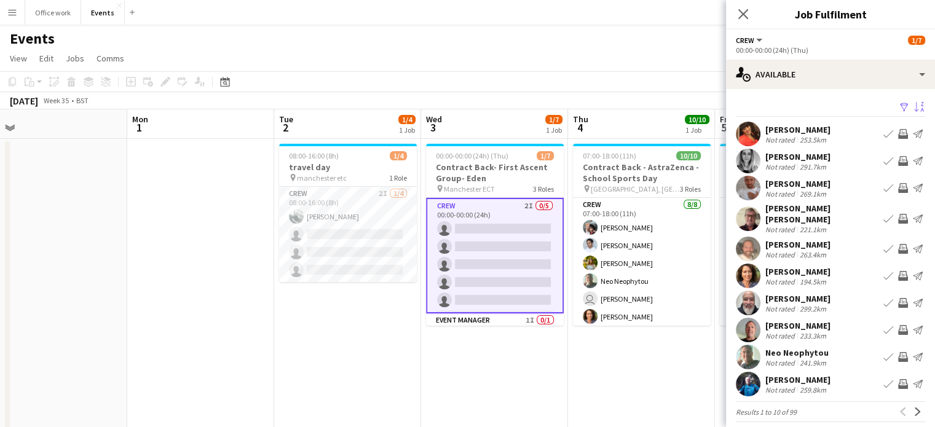
click at [914, 106] on app-icon "Sort asc" at bounding box center [919, 108] width 10 height 12
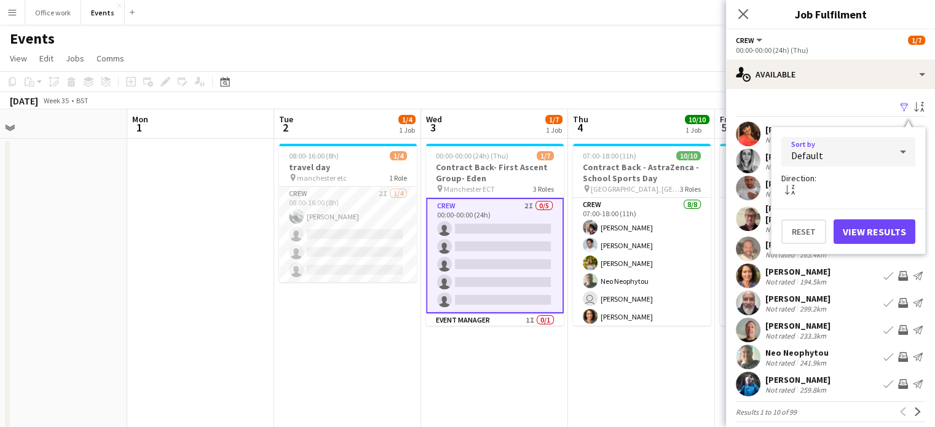
click at [877, 144] on div "Default" at bounding box center [835, 151] width 109 height 29
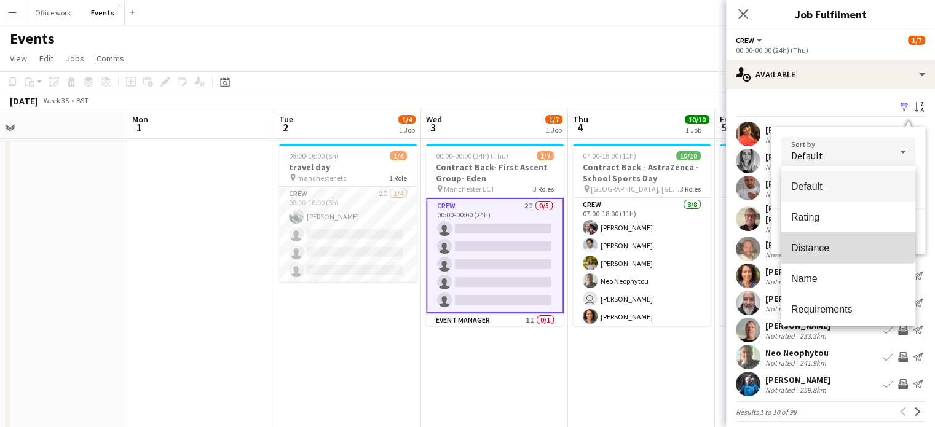
click at [847, 244] on span "Distance" at bounding box center [848, 248] width 114 height 12
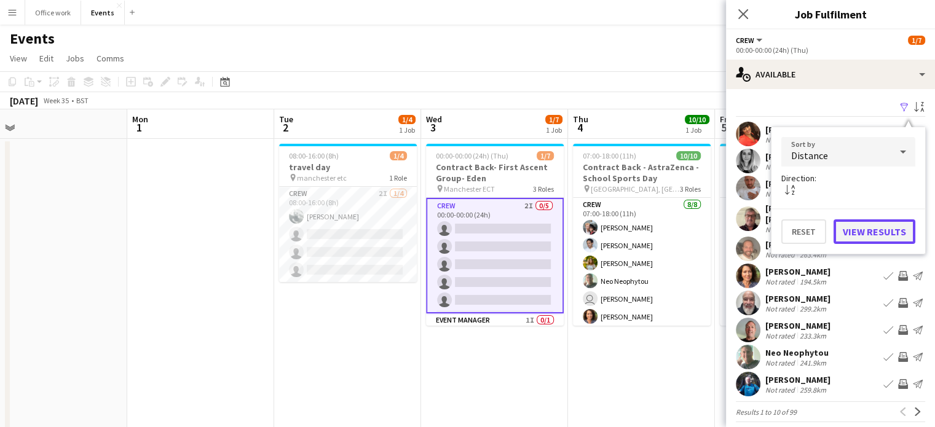
click at [876, 226] on button "View Results" at bounding box center [874, 231] width 82 height 25
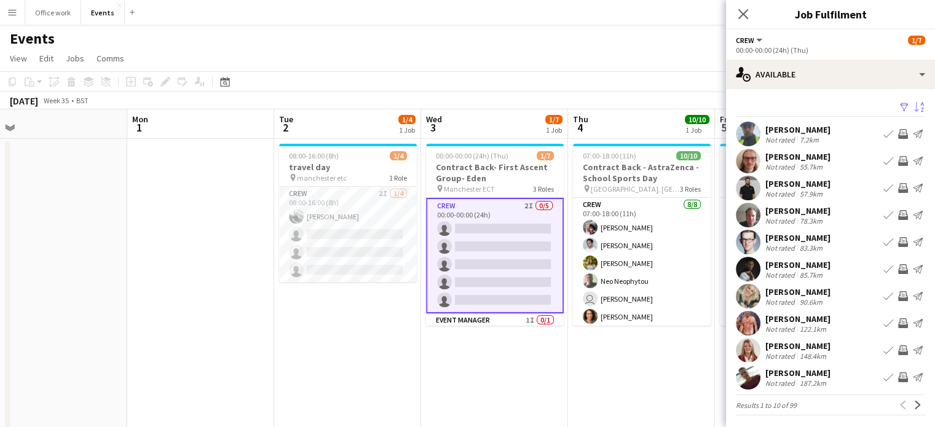
click at [777, 128] on div "Anthony Fleming" at bounding box center [797, 129] width 65 height 11
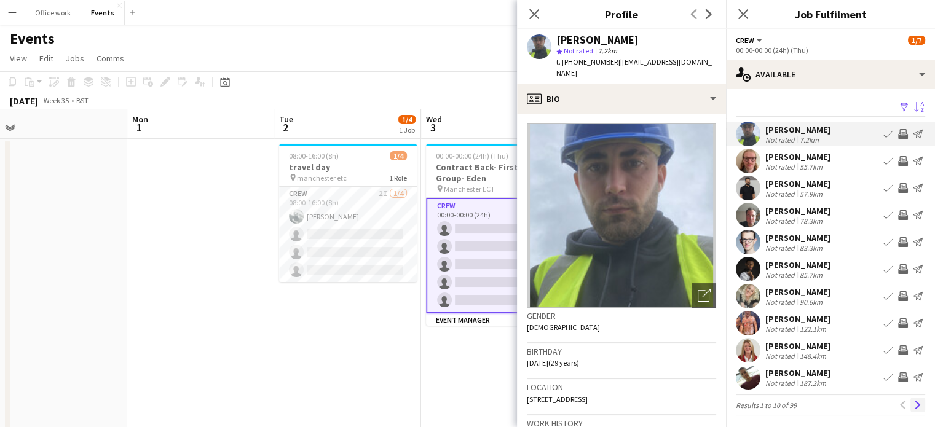
click at [910, 399] on button "Next" at bounding box center [917, 405] width 15 height 15
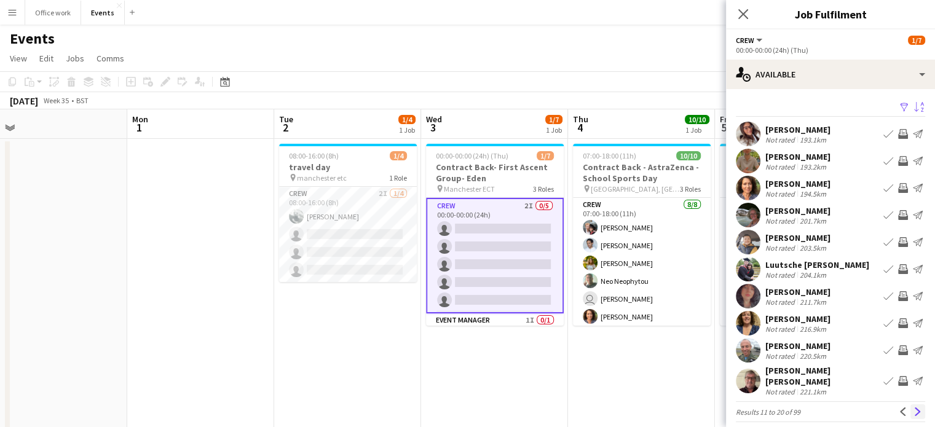
click at [913, 407] on app-icon "Next" at bounding box center [917, 411] width 9 height 9
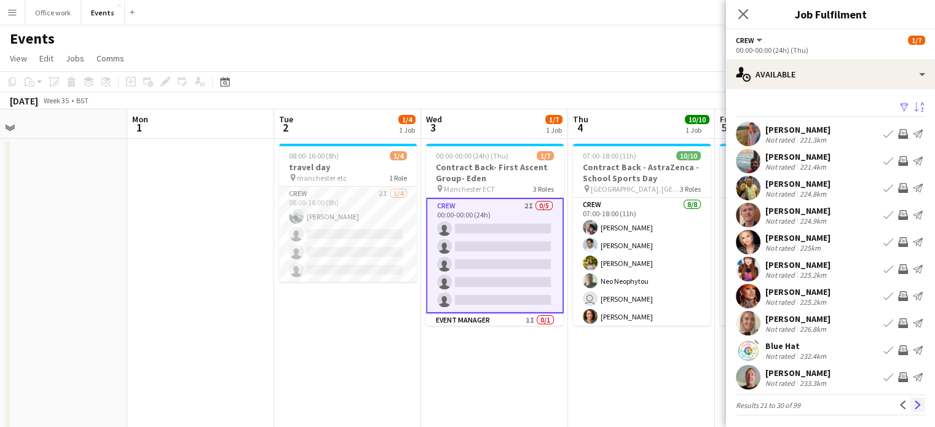
click at [914, 409] on button "Next" at bounding box center [917, 405] width 15 height 15
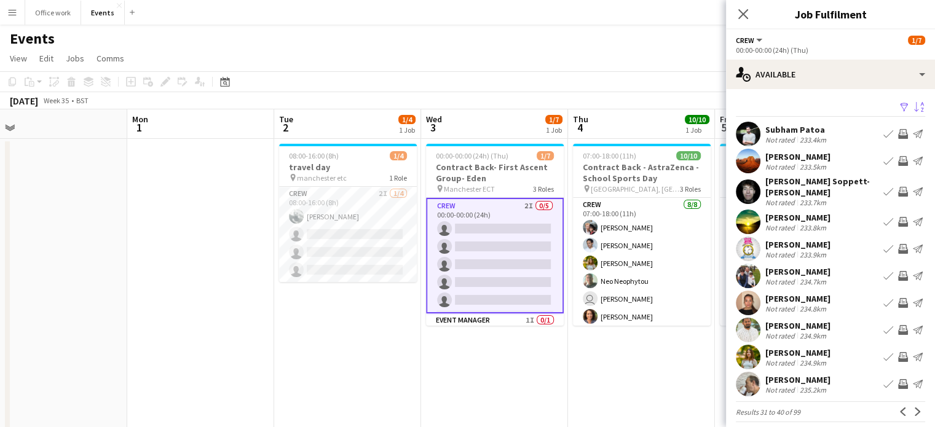
click at [516, 226] on app-card-role "Crew 2I 0/5 00:00-00:00 (24h) single-neutral-actions single-neutral-actions sin…" at bounding box center [495, 256] width 138 height 116
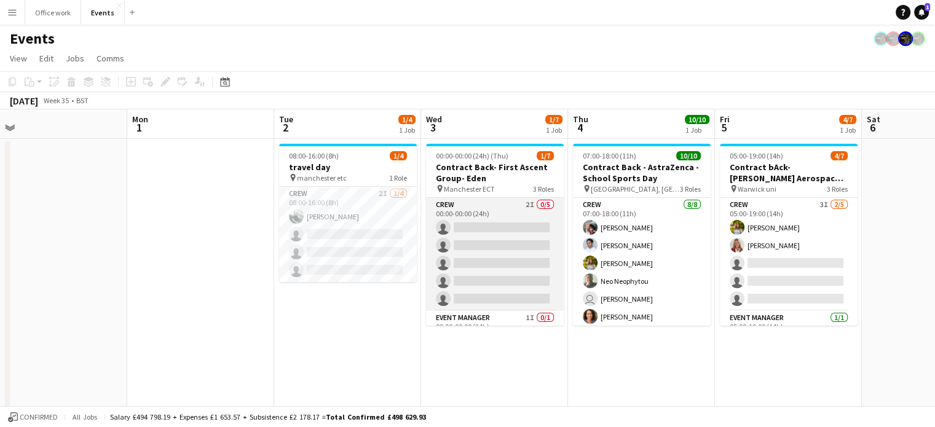
click at [516, 226] on app-card-role "Crew 2I 0/5 00:00-00:00 (24h) single-neutral-actions single-neutral-actions sin…" at bounding box center [495, 254] width 138 height 113
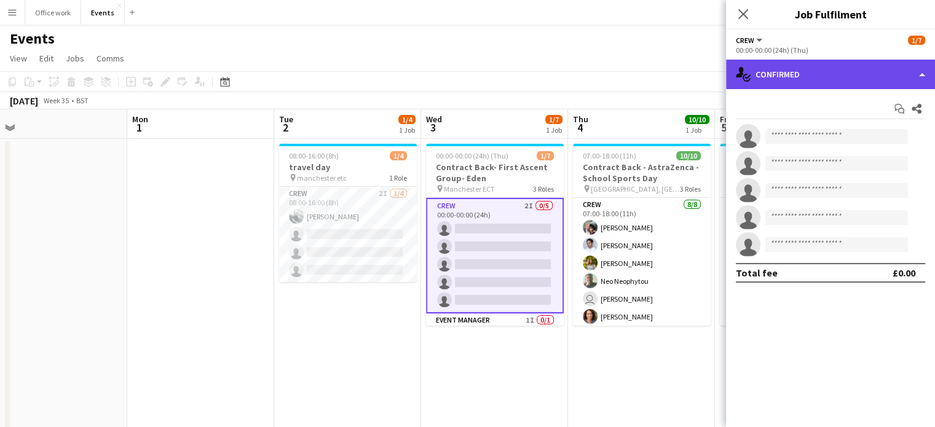
click at [810, 63] on div "single-neutral-actions-check-2 Confirmed" at bounding box center [830, 74] width 209 height 29
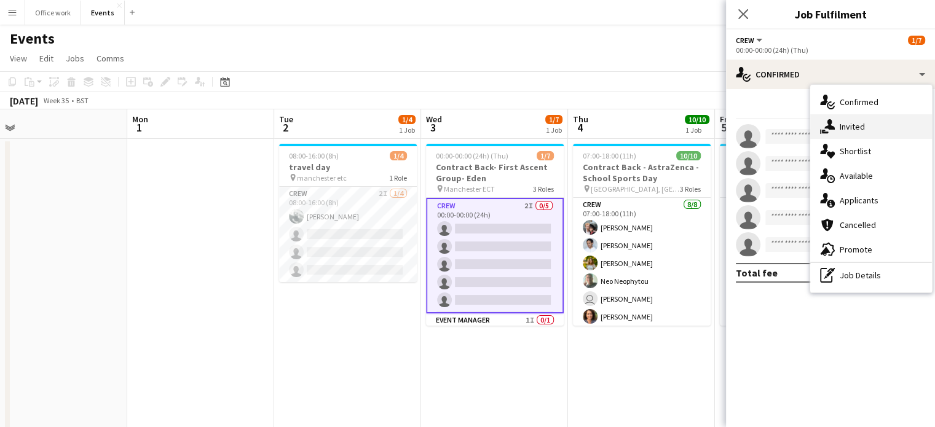
click at [832, 131] on icon "single-neutral-actions-share-1" at bounding box center [827, 126] width 15 height 15
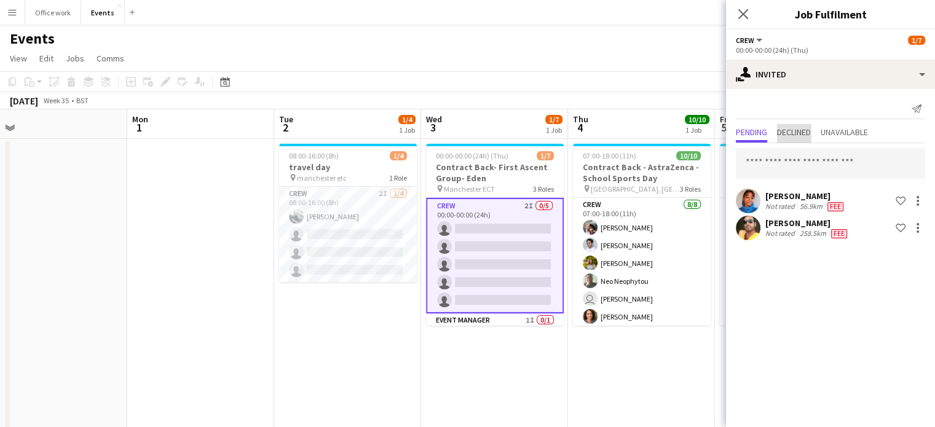
click at [798, 136] on span "Declined" at bounding box center [794, 132] width 34 height 9
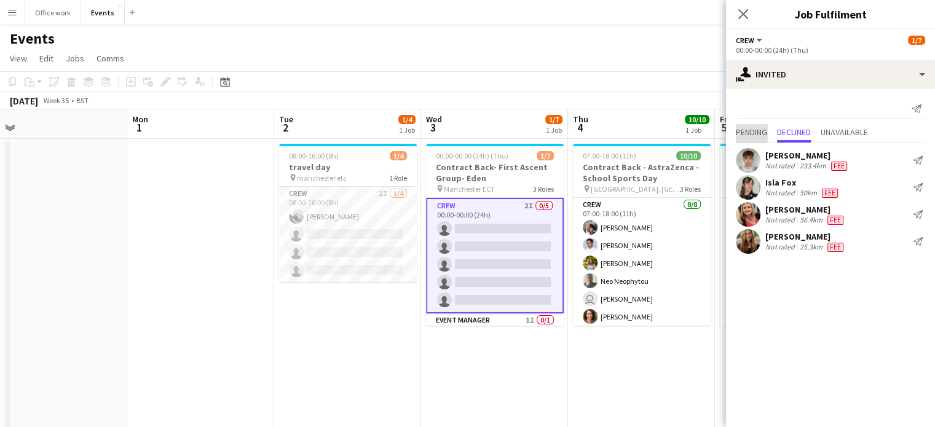
click at [757, 131] on span "Pending" at bounding box center [751, 132] width 31 height 9
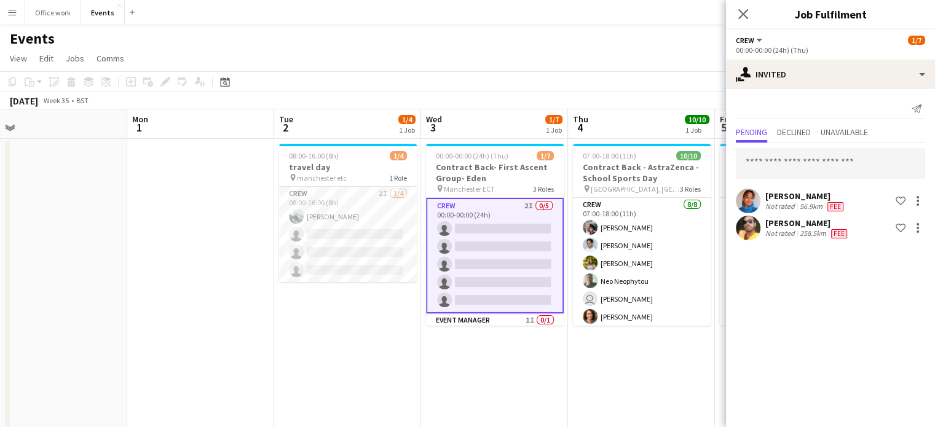
click at [483, 229] on app-card-role "Crew 2I 0/5 00:00-00:00 (24h) single-neutral-actions single-neutral-actions sin…" at bounding box center [495, 256] width 138 height 116
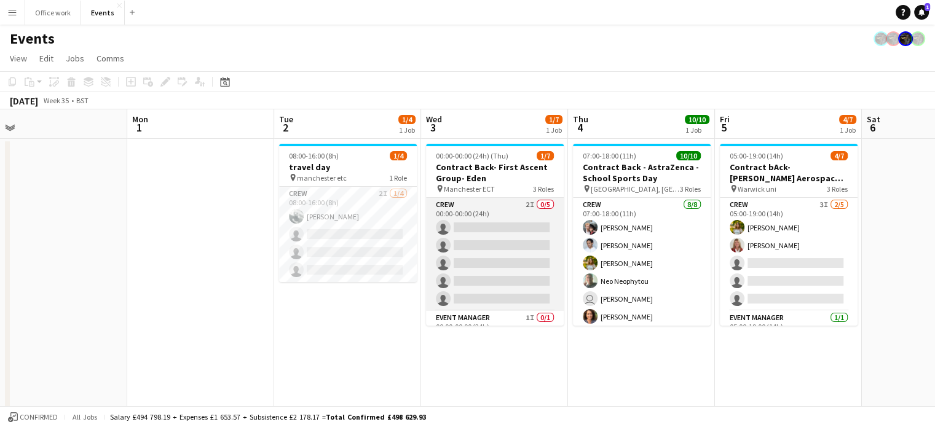
click at [495, 233] on app-card-role "Crew 2I 0/5 00:00-00:00 (24h) single-neutral-actions single-neutral-actions sin…" at bounding box center [495, 254] width 138 height 113
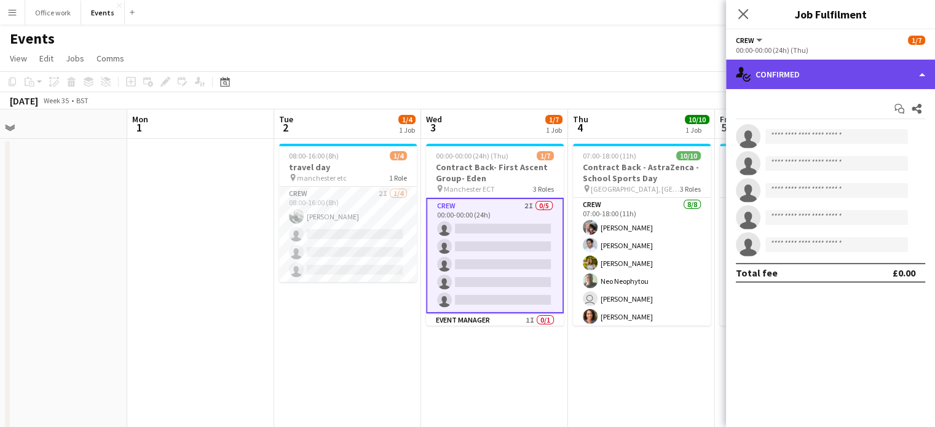
click at [796, 71] on div "single-neutral-actions-check-2 Confirmed" at bounding box center [830, 74] width 209 height 29
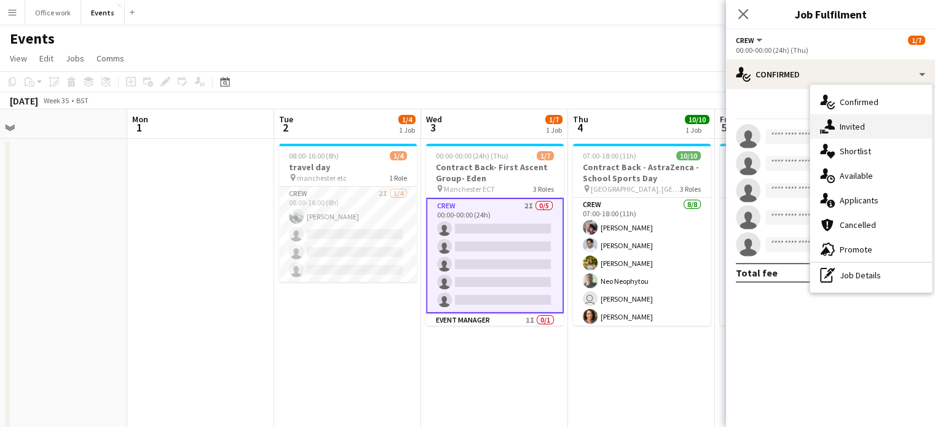
click at [842, 127] on div "single-neutral-actions-share-1 Invited" at bounding box center [871, 126] width 122 height 25
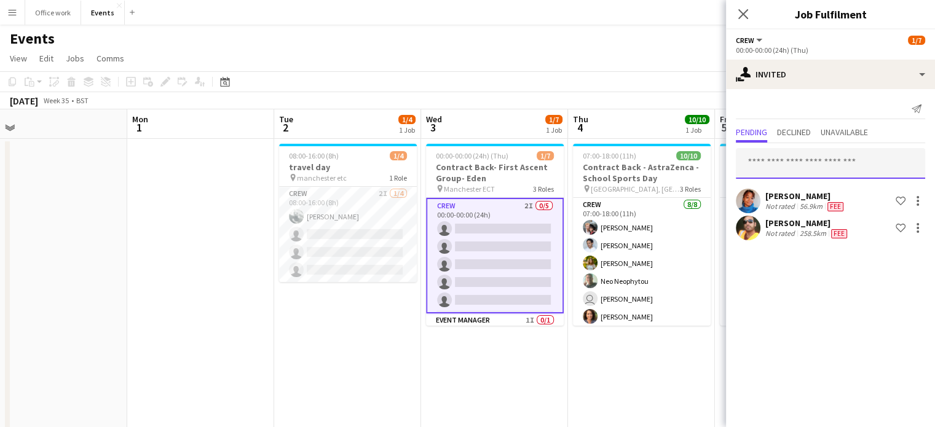
click at [791, 162] on input "text" at bounding box center [830, 163] width 189 height 31
click at [784, 155] on input "text" at bounding box center [830, 163] width 189 height 31
click at [784, 176] on input "text" at bounding box center [830, 163] width 189 height 31
click at [782, 160] on input "text" at bounding box center [830, 163] width 189 height 31
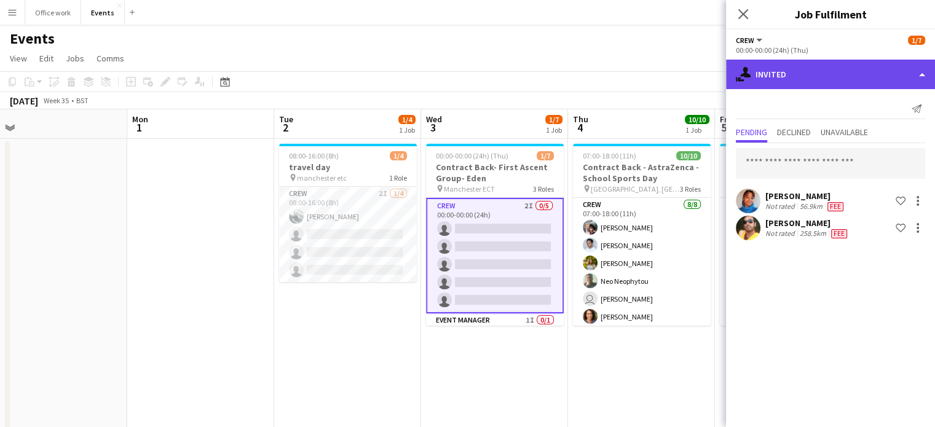
click at [810, 80] on div "single-neutral-actions-share-1 Invited" at bounding box center [830, 74] width 209 height 29
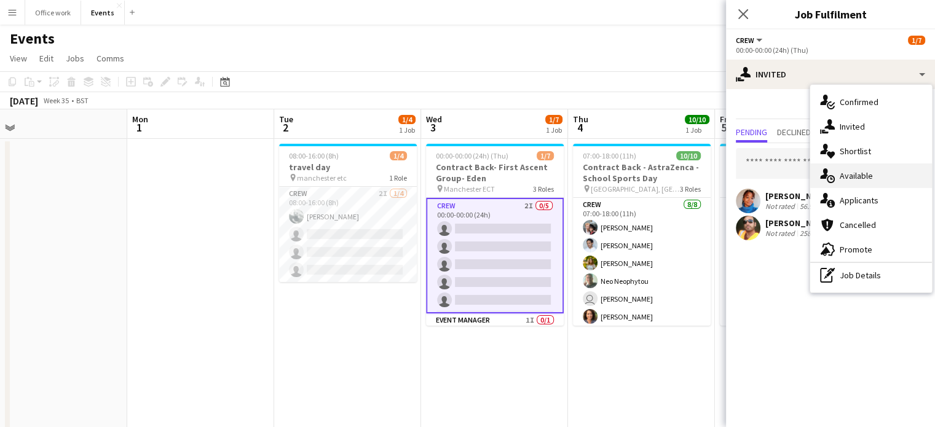
click at [873, 176] on div "single-neutral-actions-upload Available" at bounding box center [871, 175] width 122 height 25
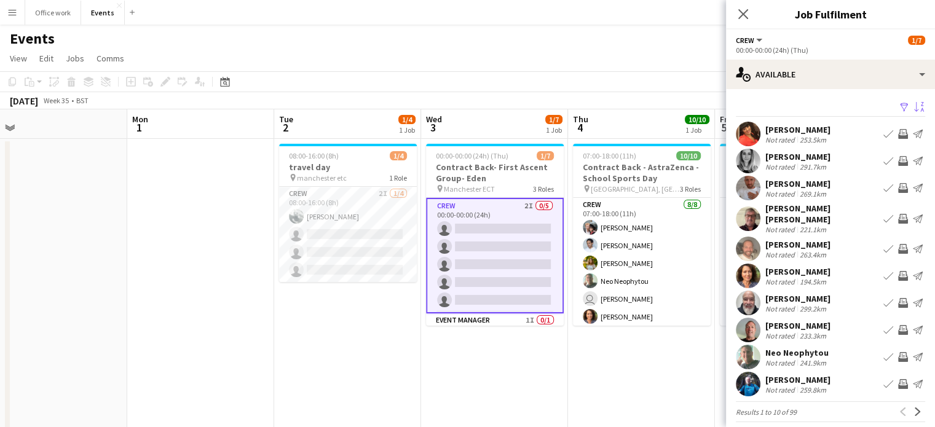
click at [914, 102] on button "Sort asc" at bounding box center [917, 107] width 15 height 15
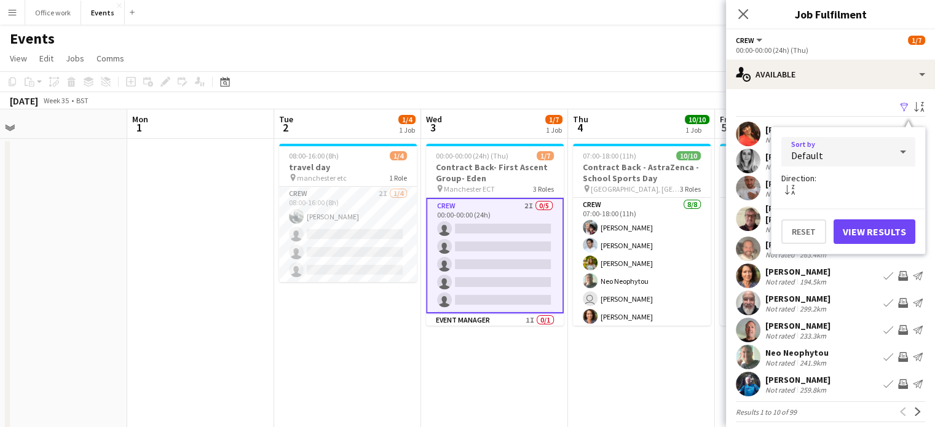
click at [856, 157] on div "Default" at bounding box center [835, 151] width 109 height 29
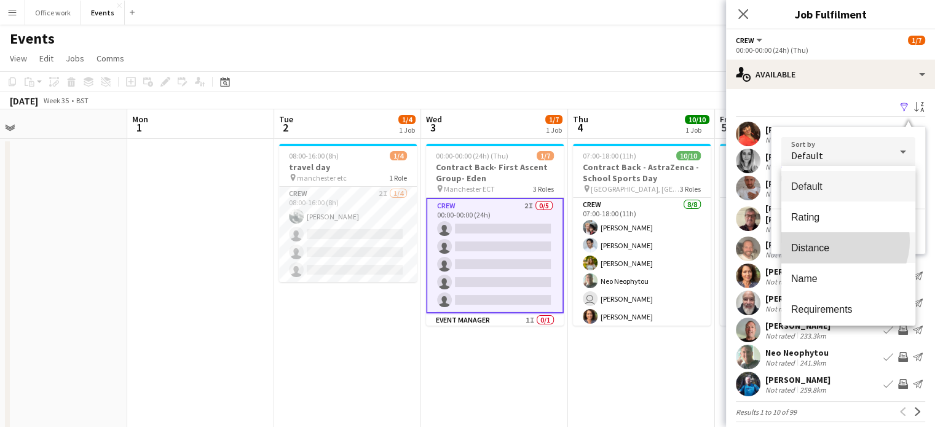
click at [837, 241] on mat-option "Distance" at bounding box center [848, 247] width 134 height 31
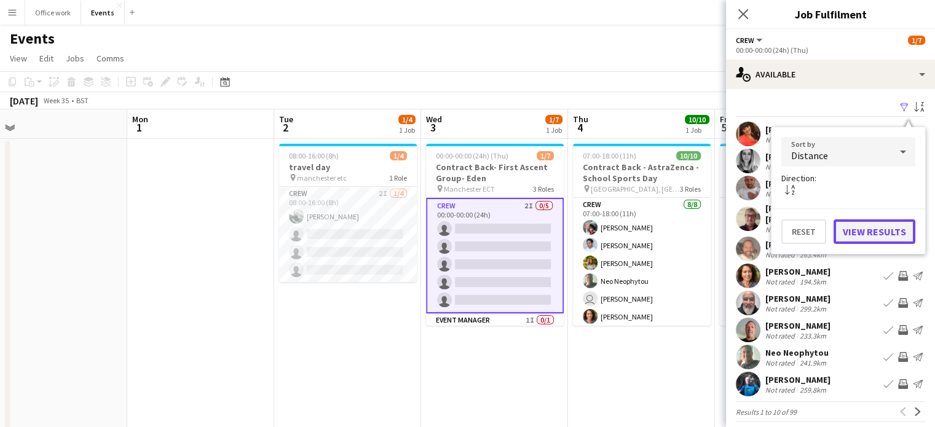
click at [858, 230] on button "View Results" at bounding box center [874, 231] width 82 height 25
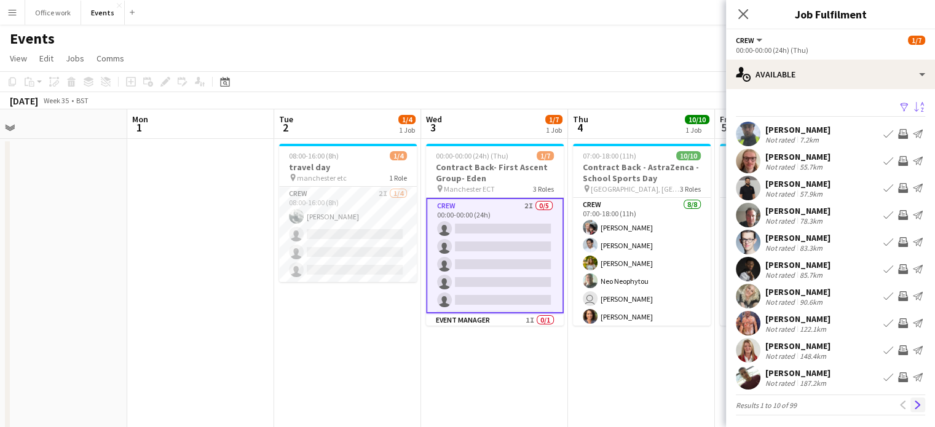
click at [913, 409] on app-icon "Next" at bounding box center [917, 405] width 9 height 9
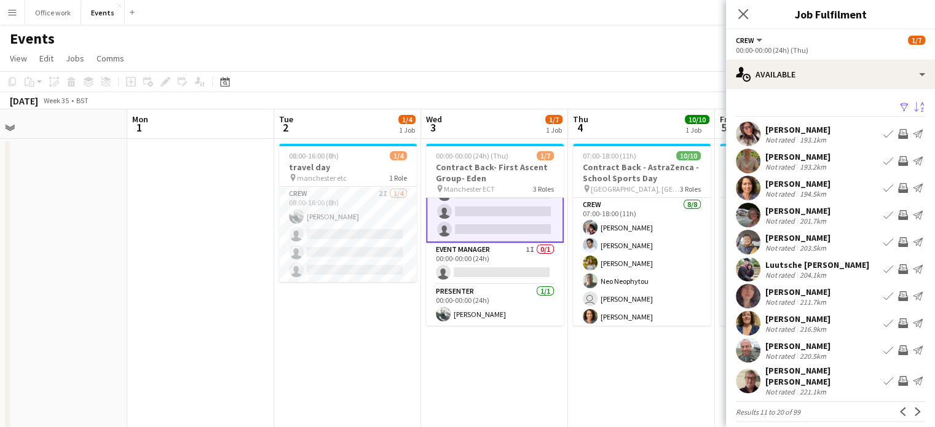
scroll to position [1, 0]
click at [455, 259] on app-card-role "Event Manager 1I 0/1 00:00-00:00 (24h) single-neutral-actions" at bounding box center [495, 266] width 138 height 42
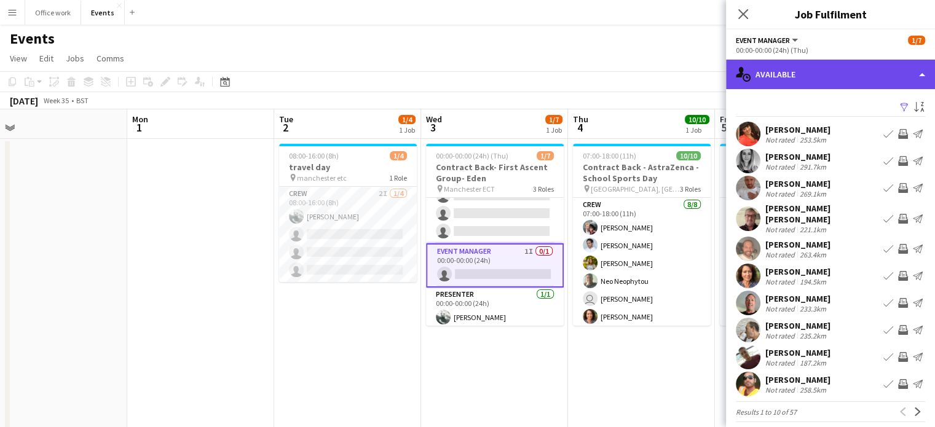
click at [806, 78] on div "single-neutral-actions-upload Available" at bounding box center [830, 74] width 209 height 29
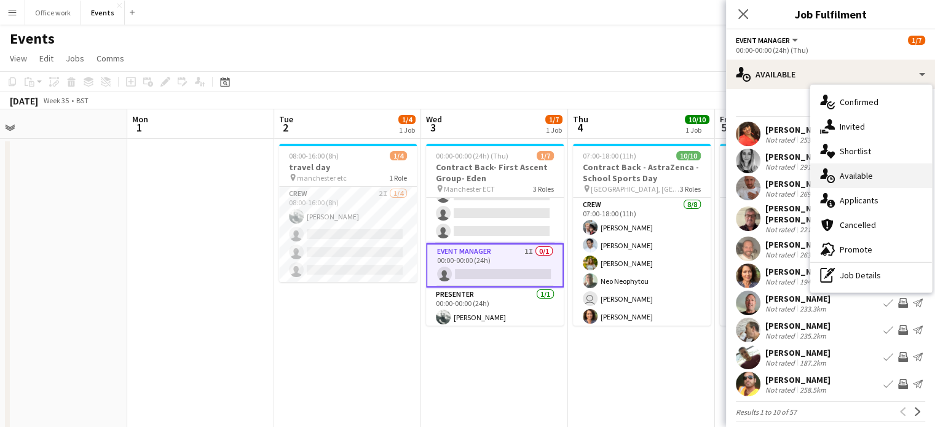
click at [842, 171] on div "single-neutral-actions-upload Available" at bounding box center [871, 175] width 122 height 25
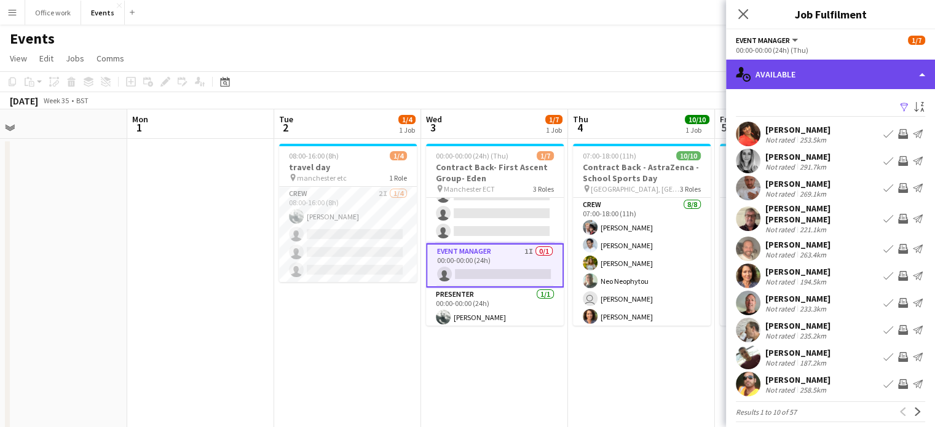
click at [858, 79] on div "single-neutral-actions-upload Available" at bounding box center [830, 74] width 209 height 29
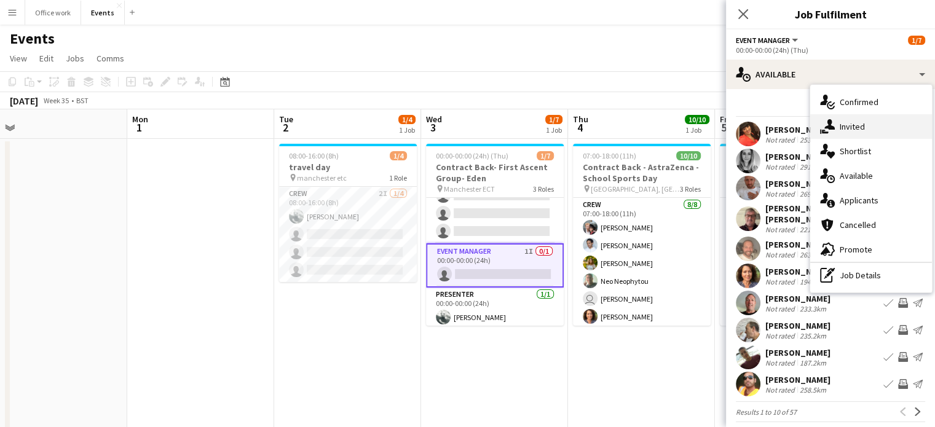
click at [863, 126] on div "single-neutral-actions-share-1 Invited" at bounding box center [871, 126] width 122 height 25
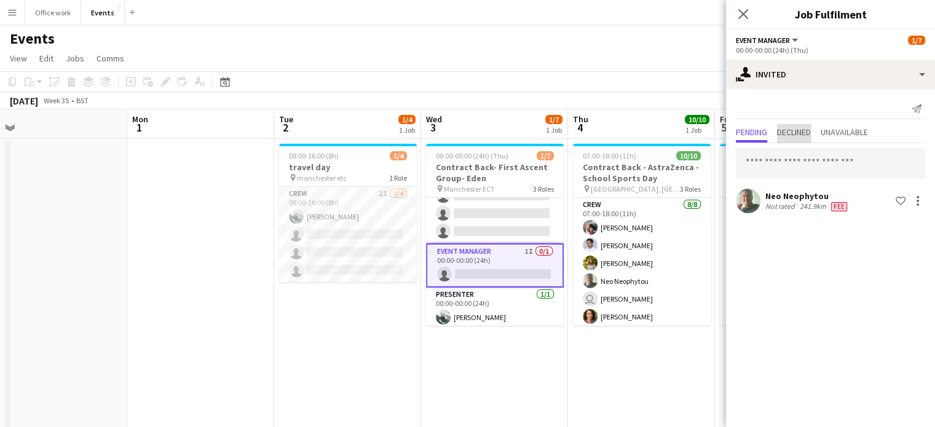
click at [791, 135] on span "Declined" at bounding box center [794, 132] width 34 height 9
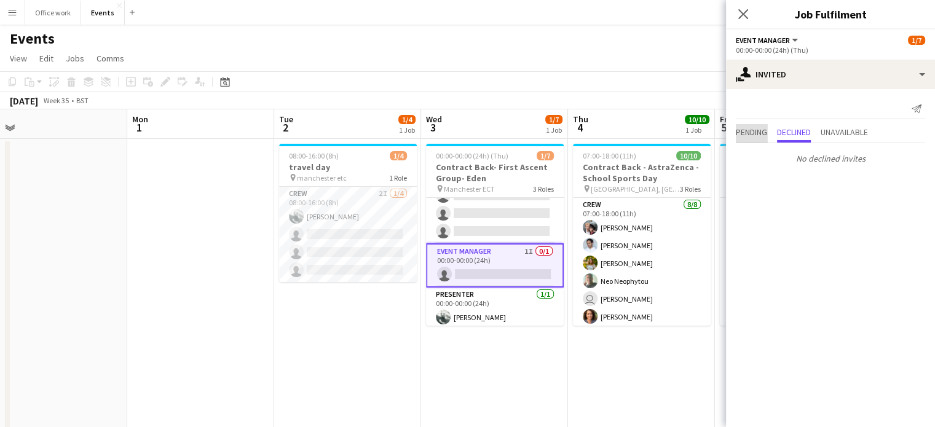
click at [754, 130] on span "Pending" at bounding box center [751, 132] width 31 height 9
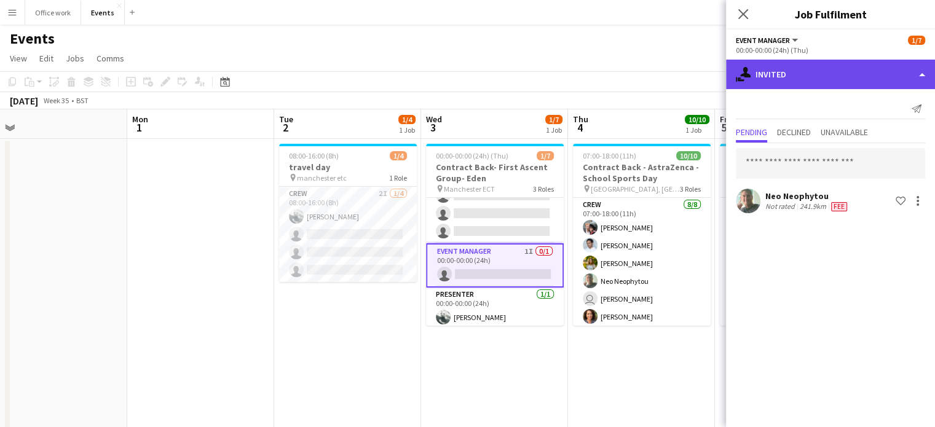
click at [802, 78] on div "single-neutral-actions-share-1 Invited" at bounding box center [830, 74] width 209 height 29
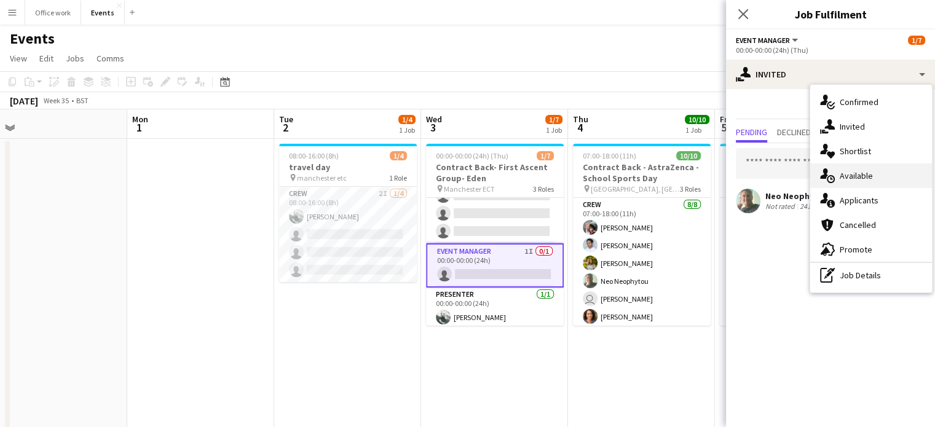
click at [854, 174] on div "single-neutral-actions-upload Available" at bounding box center [871, 175] width 122 height 25
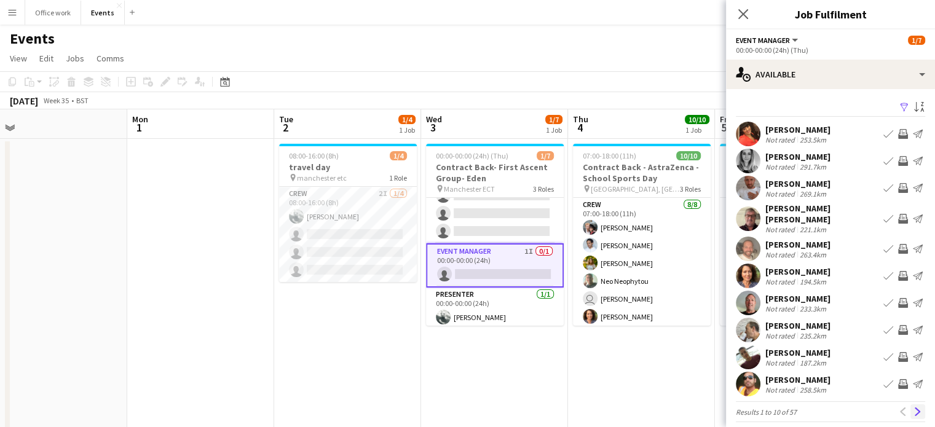
click at [913, 407] on app-icon "Next" at bounding box center [917, 411] width 9 height 9
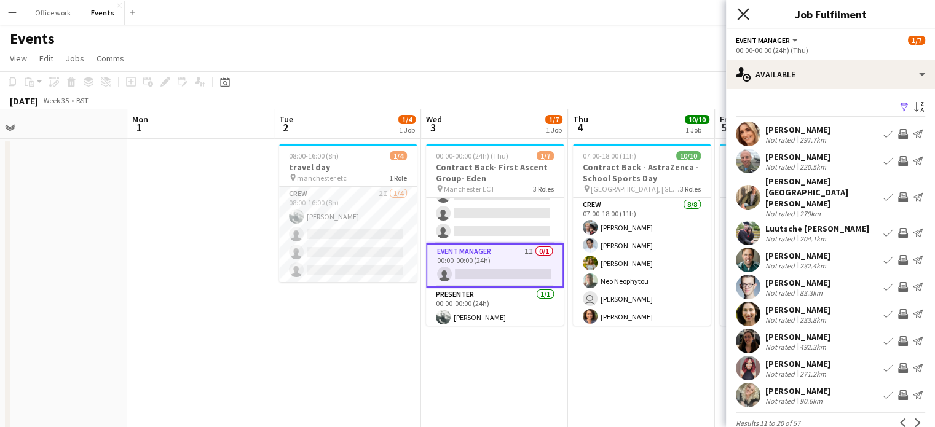
click at [742, 14] on icon at bounding box center [743, 14] width 12 height 12
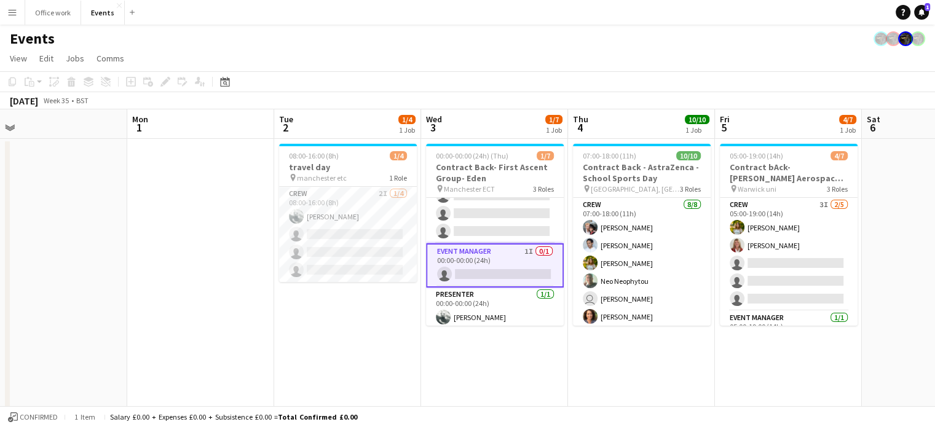
click at [382, 319] on app-date-cell "08:00-16:00 (8h) 1/4 travel day pin manchester etc 1 Role Crew 2I 1/4 08:00-16:…" at bounding box center [347, 431] width 147 height 584
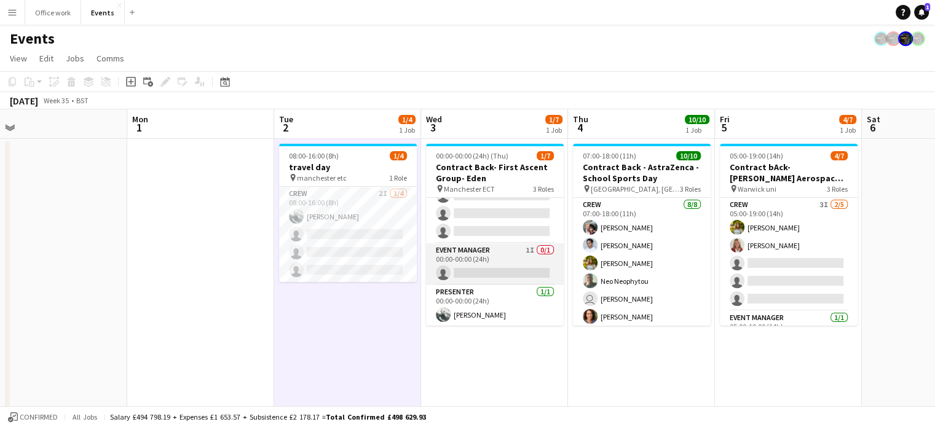
scroll to position [0, 0]
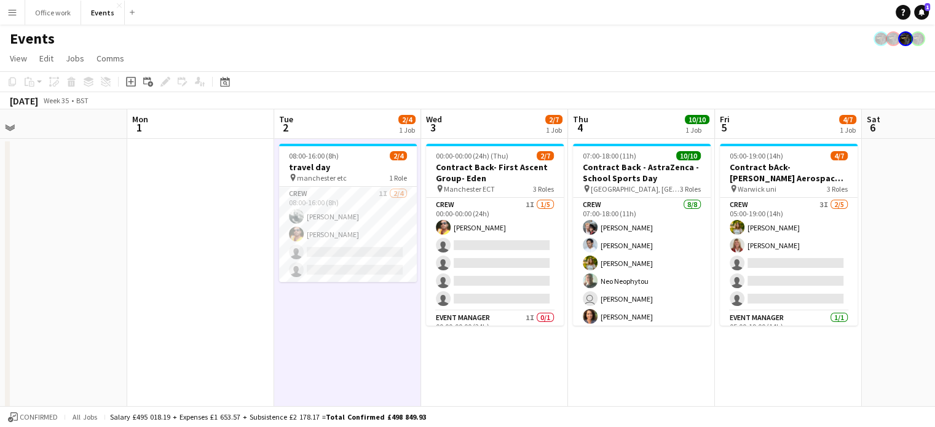
click at [227, 264] on app-date-cell at bounding box center [200, 431] width 147 height 584
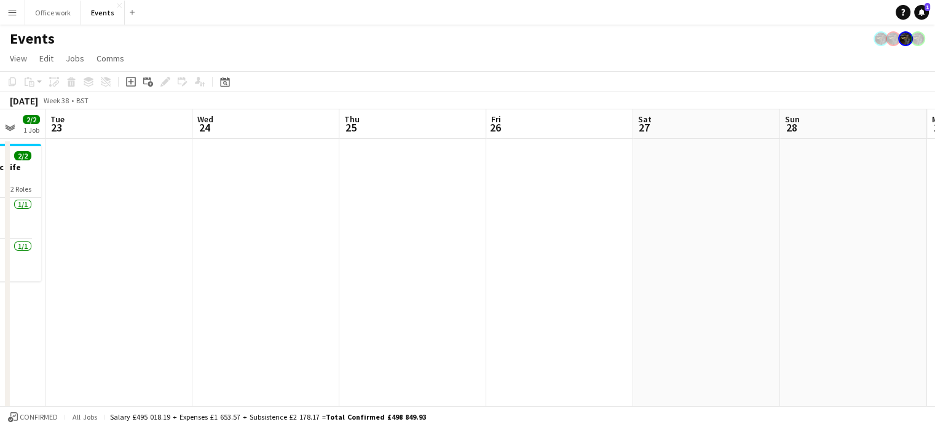
scroll to position [0, 394]
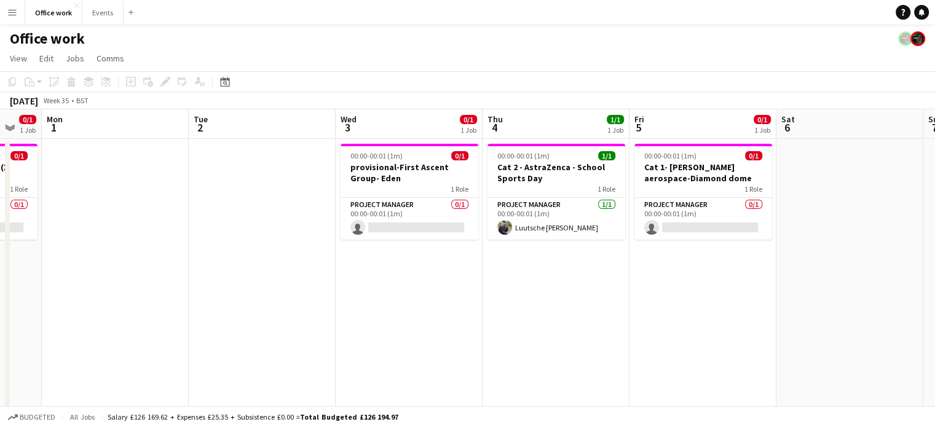
scroll to position [0, 546]
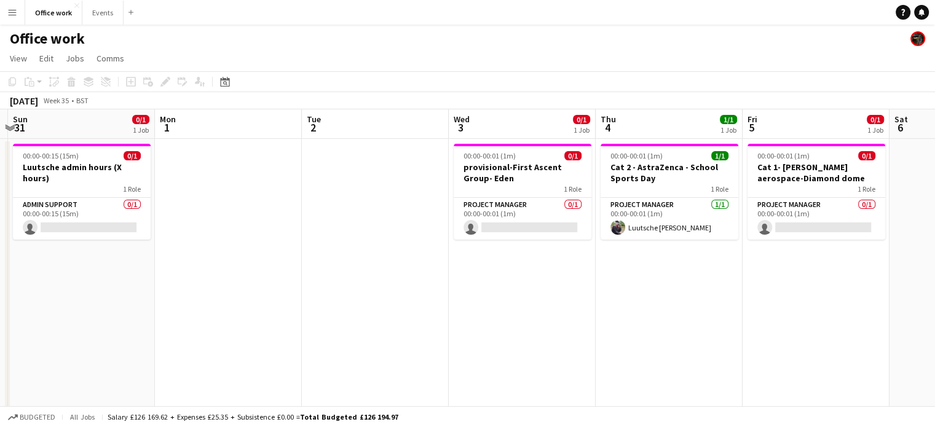
scroll to position [0, 428]
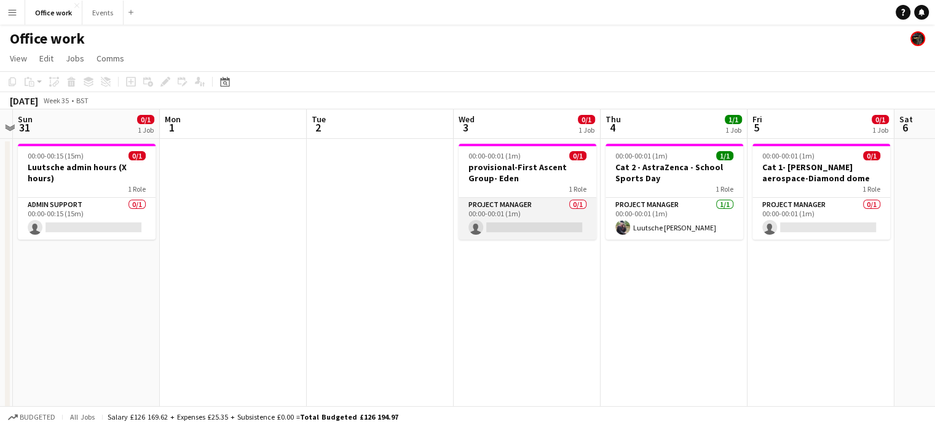
click at [515, 229] on app-card-role "Project Manager 0/1 00:00-00:01 (1m) single-neutral-actions" at bounding box center [527, 219] width 138 height 42
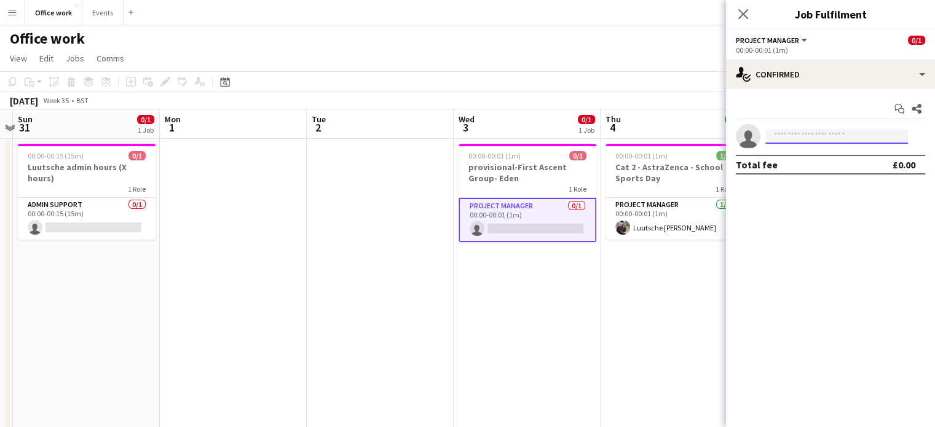
click at [816, 136] on input at bounding box center [836, 136] width 143 height 15
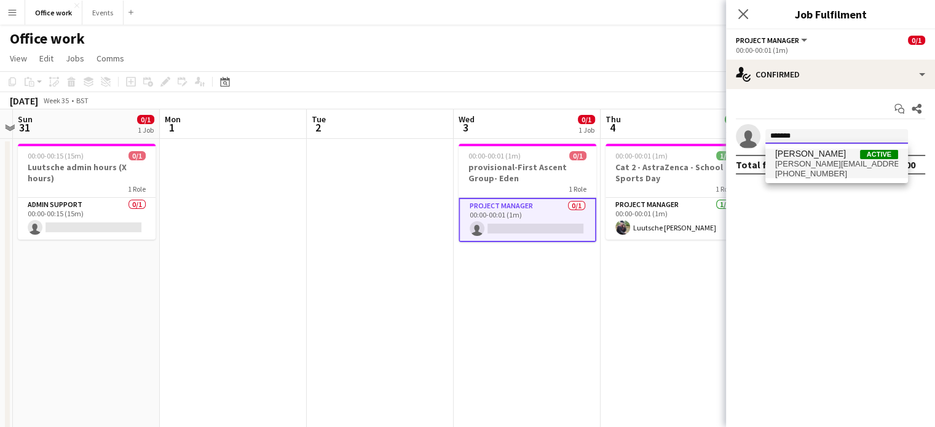
type input "*******"
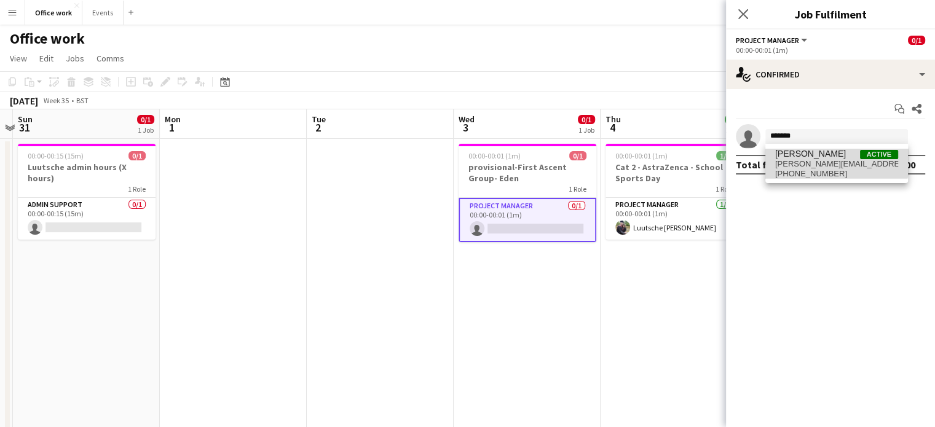
click at [815, 156] on span "[PERSON_NAME]" at bounding box center [810, 154] width 71 height 10
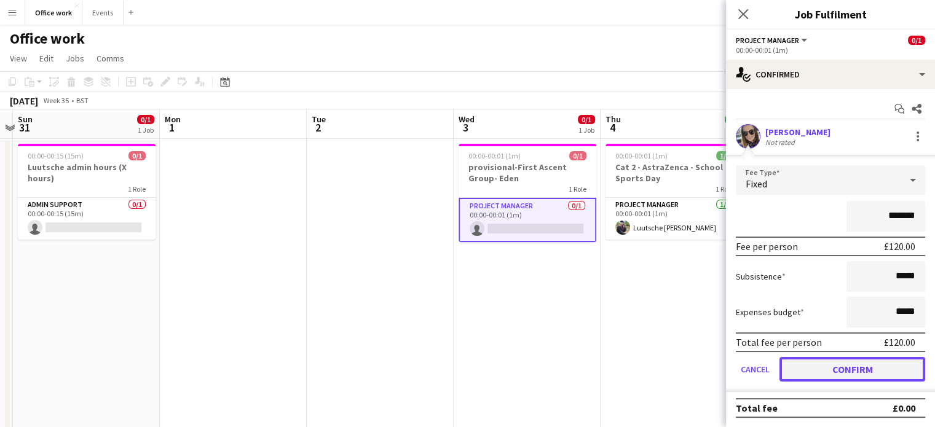
click at [853, 361] on button "Confirm" at bounding box center [852, 369] width 146 height 25
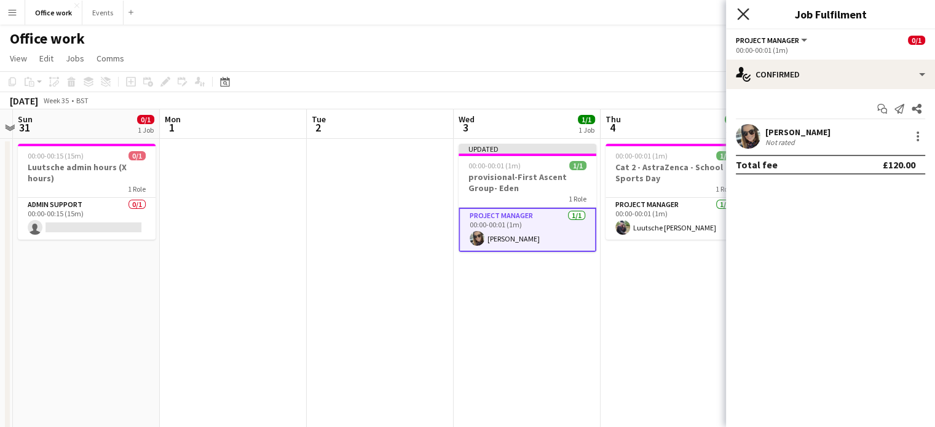
click at [741, 9] on icon "Close pop-in" at bounding box center [743, 14] width 12 height 12
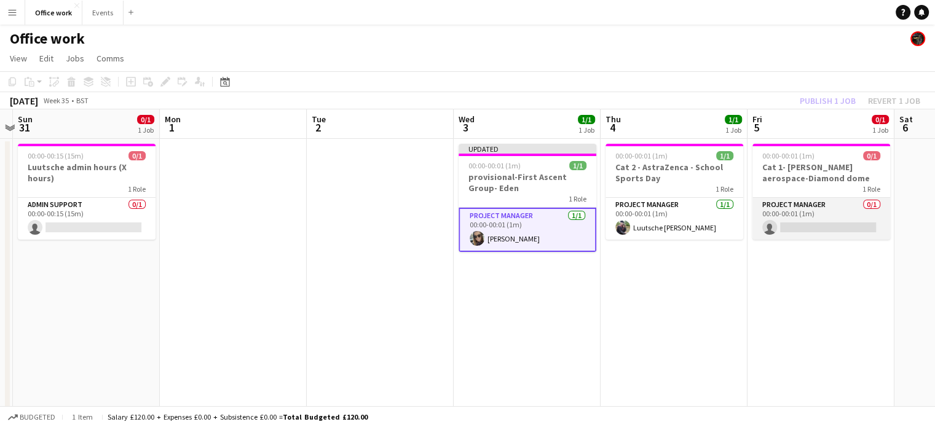
click at [796, 221] on app-card-role "Project Manager 0/1 00:00-00:01 (1m) single-neutral-actions" at bounding box center [821, 219] width 138 height 42
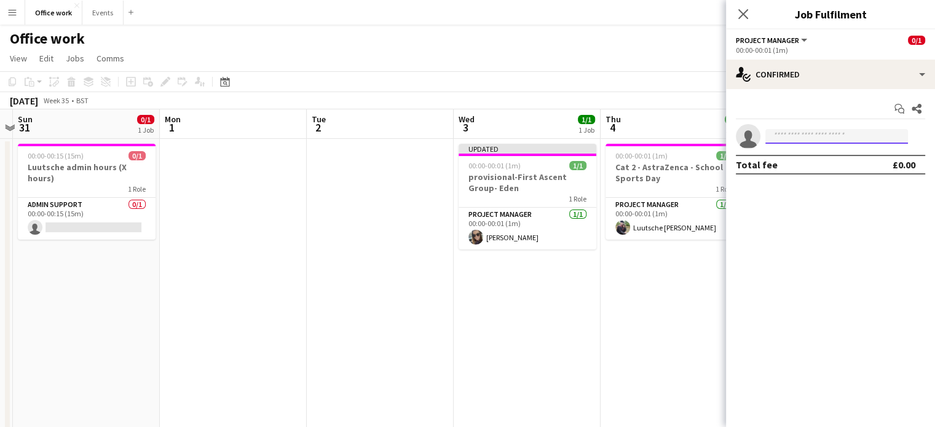
click at [780, 136] on input at bounding box center [836, 136] width 143 height 15
type input "*"
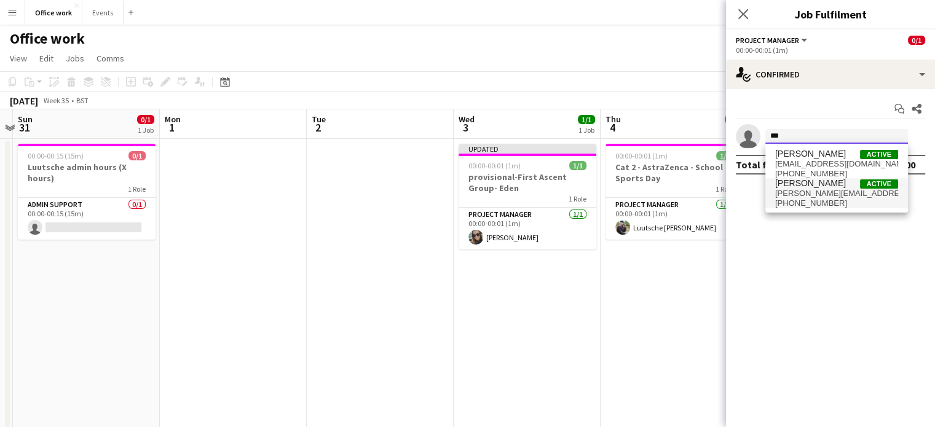
type input "***"
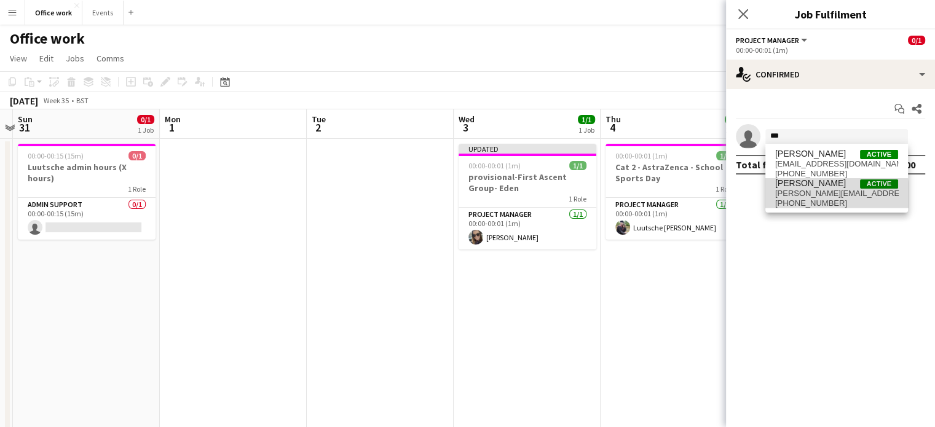
click at [811, 197] on span "[PERSON_NAME][EMAIL_ADDRESS][PERSON_NAME][DOMAIN_NAME]" at bounding box center [836, 194] width 123 height 10
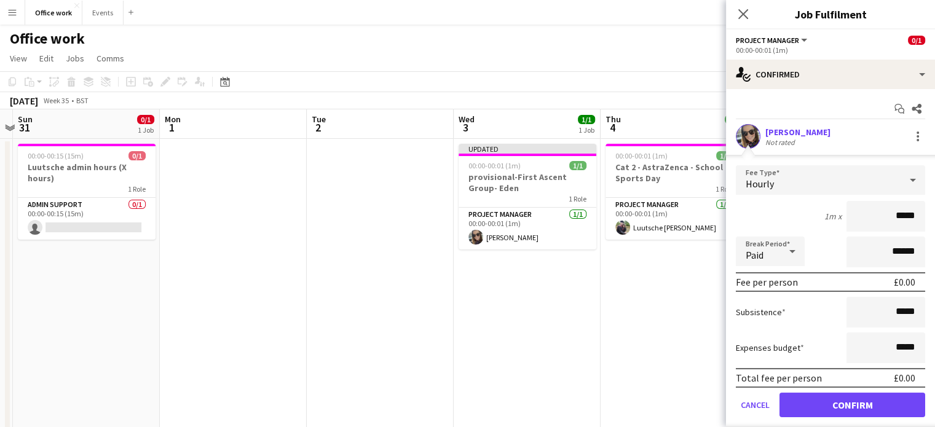
click at [844, 175] on div "Hourly" at bounding box center [818, 179] width 165 height 29
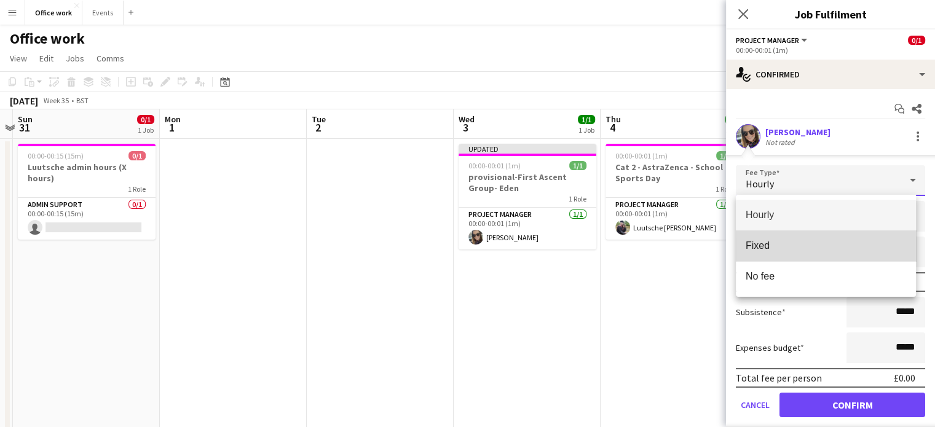
click at [834, 248] on span "Fixed" at bounding box center [825, 246] width 160 height 12
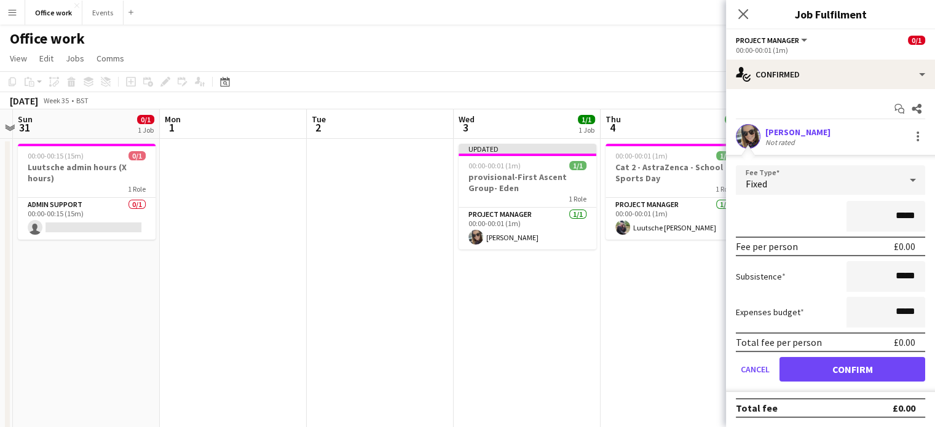
click at [902, 218] on input "*****" at bounding box center [885, 216] width 79 height 31
type input "**"
type input "*******"
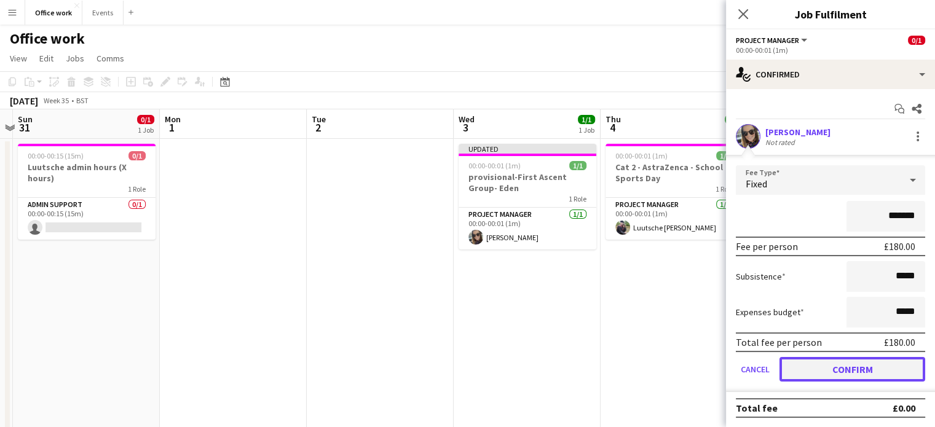
click at [863, 375] on button "Confirm" at bounding box center [852, 369] width 146 height 25
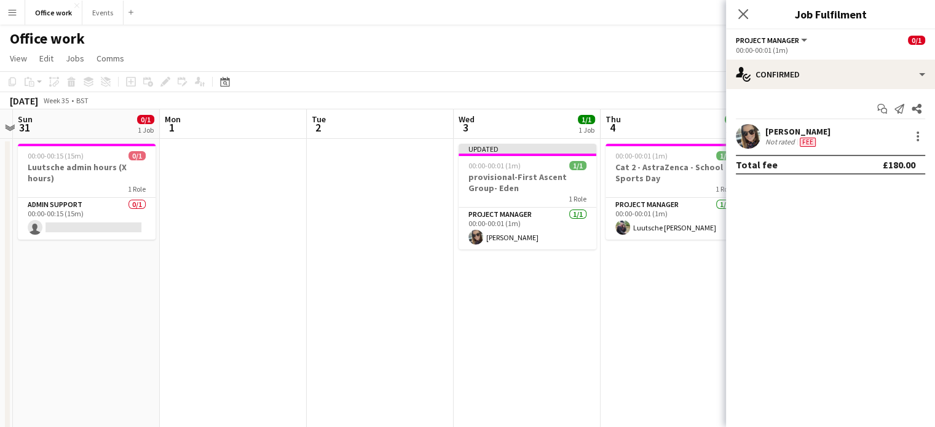
click at [734, 20] on div "Close pop-in" at bounding box center [743, 14] width 34 height 28
click at [740, 17] on icon "Close pop-in" at bounding box center [743, 14] width 12 height 12
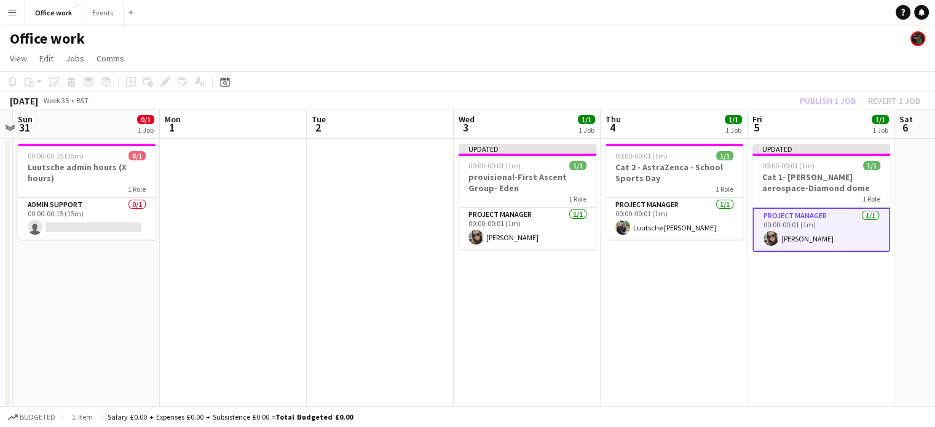
click at [837, 98] on div "Publish 1 job Revert 1 job" at bounding box center [860, 101] width 150 height 16
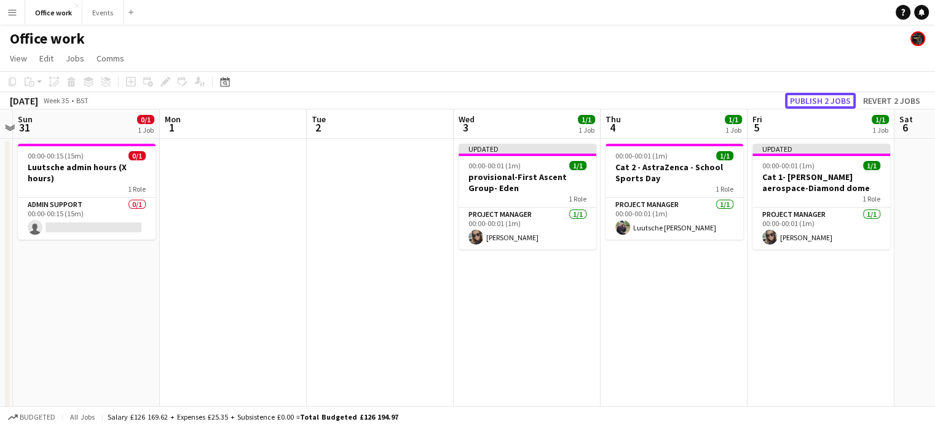
click at [837, 98] on button "Publish 2 jobs" at bounding box center [820, 101] width 71 height 16
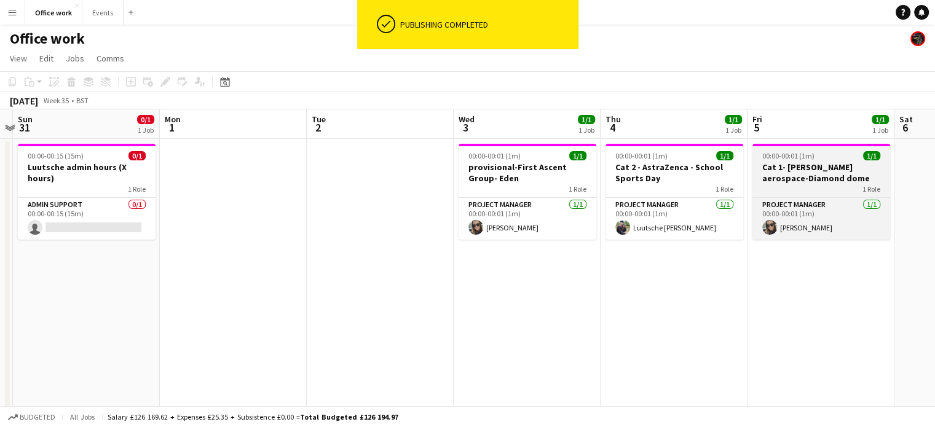
click at [780, 171] on h3 "Cat 1- [PERSON_NAME] aerospace-Diamond dome" at bounding box center [821, 173] width 138 height 22
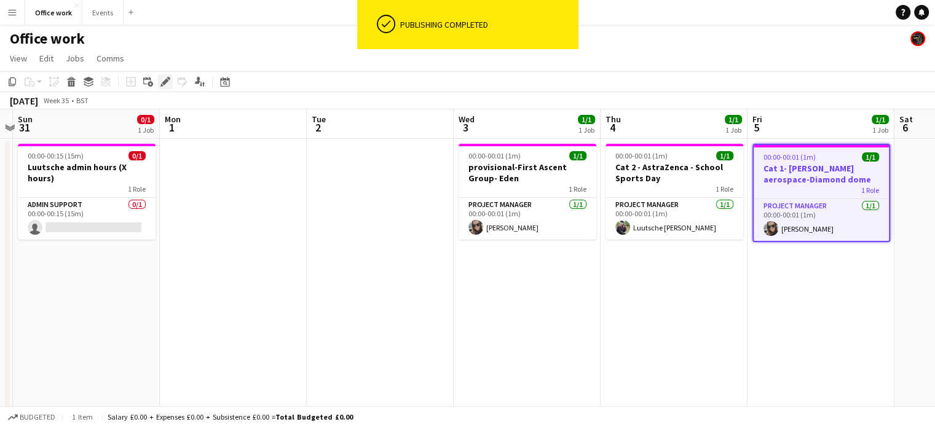
click at [167, 83] on icon "Edit" at bounding box center [165, 82] width 10 height 10
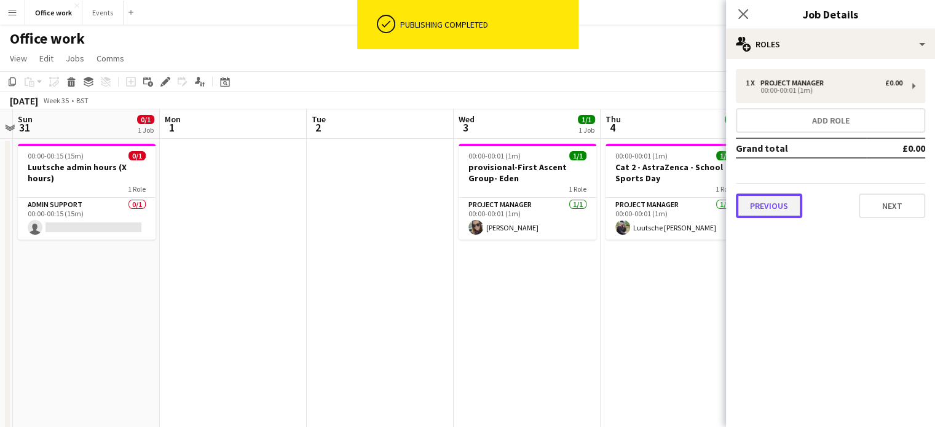
click at [760, 209] on button "Previous" at bounding box center [769, 206] width 66 height 25
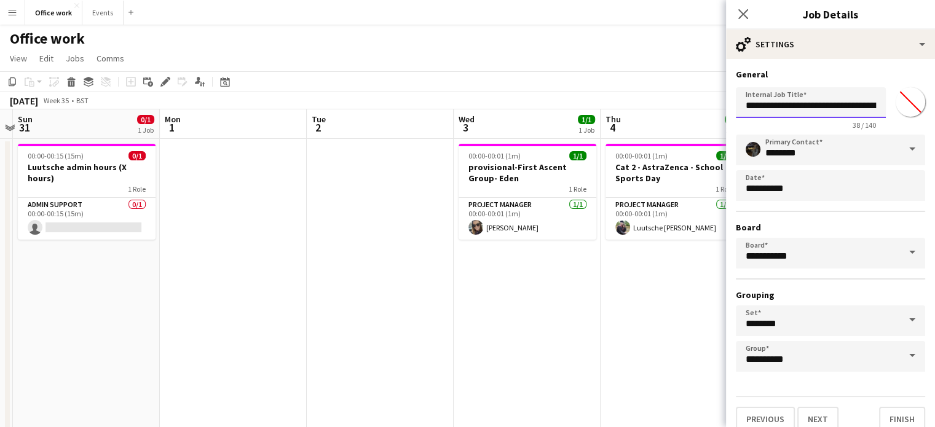
click at [766, 109] on input "**********" at bounding box center [811, 102] width 150 height 31
type input "**********"
click at [882, 412] on button "Finish" at bounding box center [902, 419] width 46 height 25
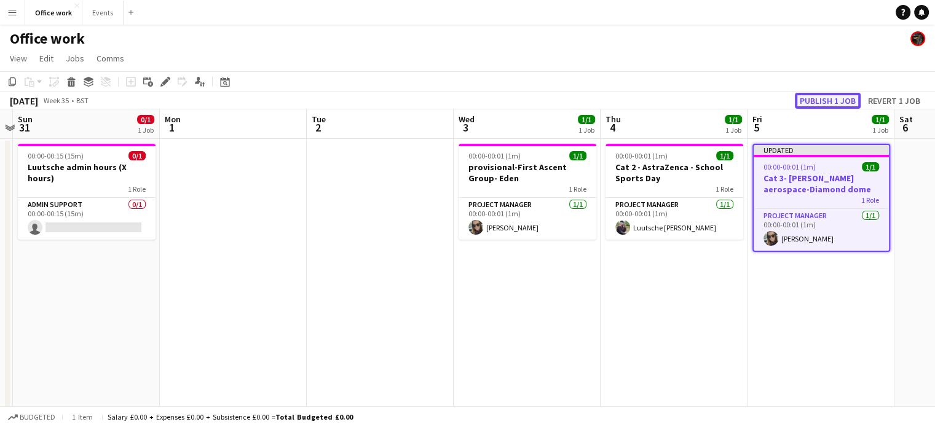
click at [820, 105] on button "Publish 1 job" at bounding box center [827, 101] width 66 height 16
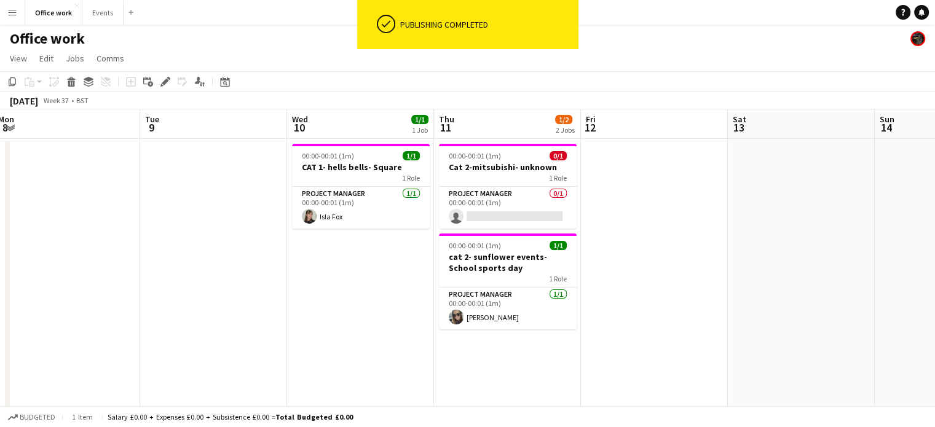
scroll to position [0, 447]
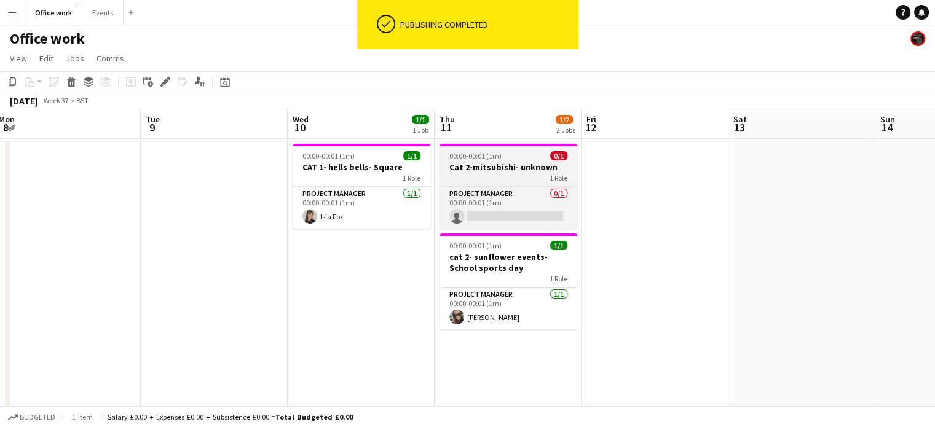
click at [489, 175] on div "1 Role" at bounding box center [508, 178] width 138 height 10
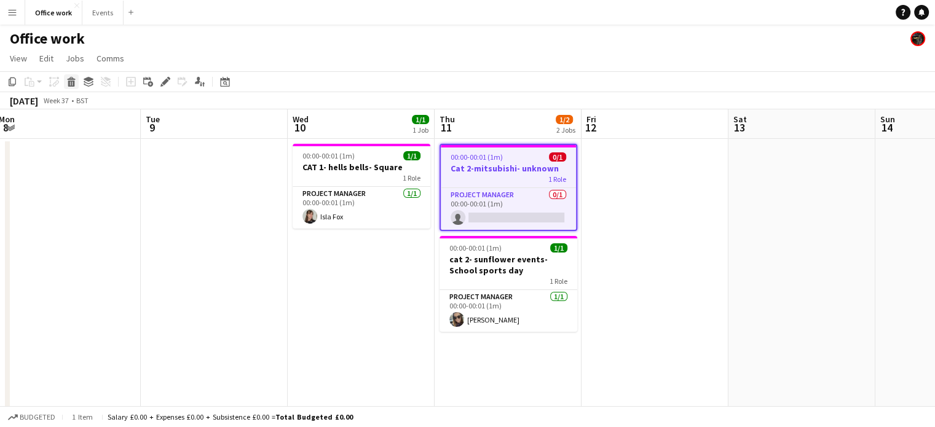
click at [65, 83] on div "Delete" at bounding box center [71, 81] width 15 height 15
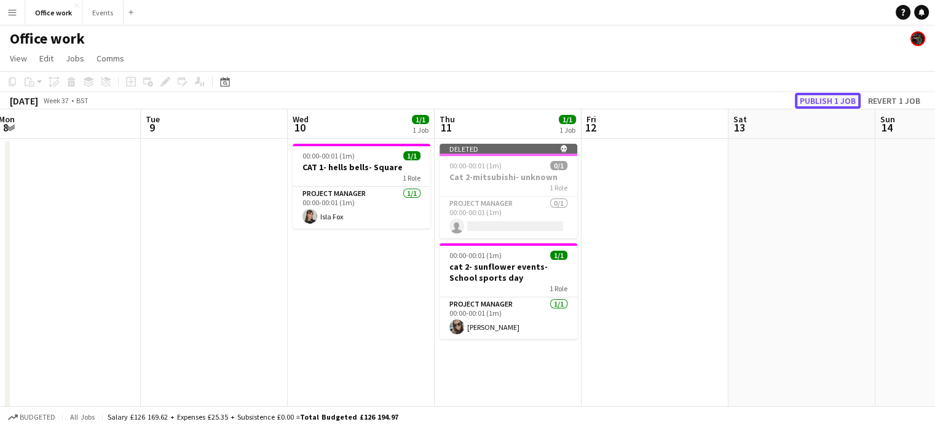
click at [835, 98] on button "Publish 1 job" at bounding box center [827, 101] width 66 height 16
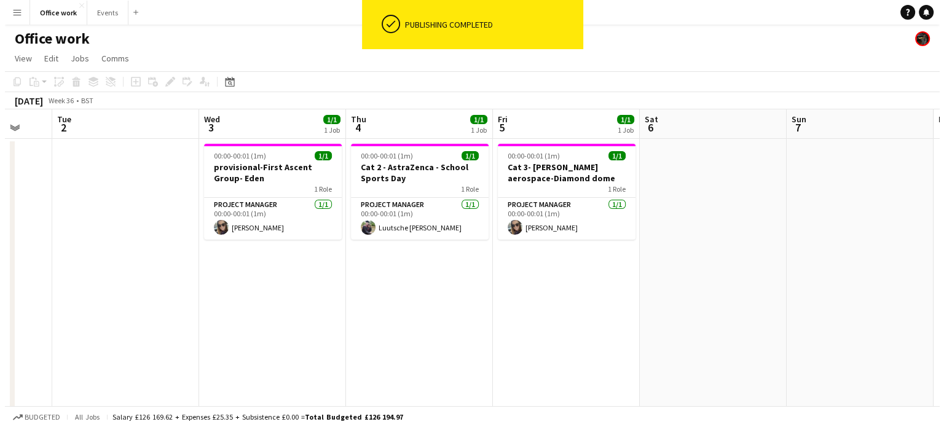
scroll to position [0, 391]
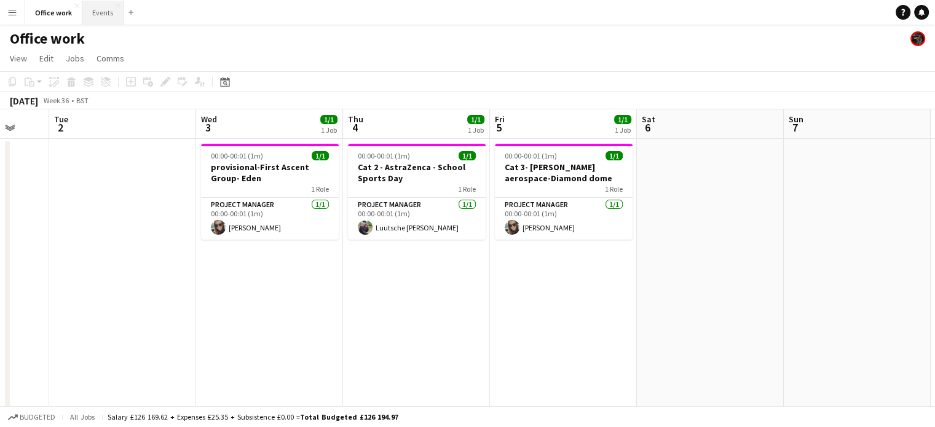
click at [92, 9] on button "Events Close" at bounding box center [102, 13] width 41 height 24
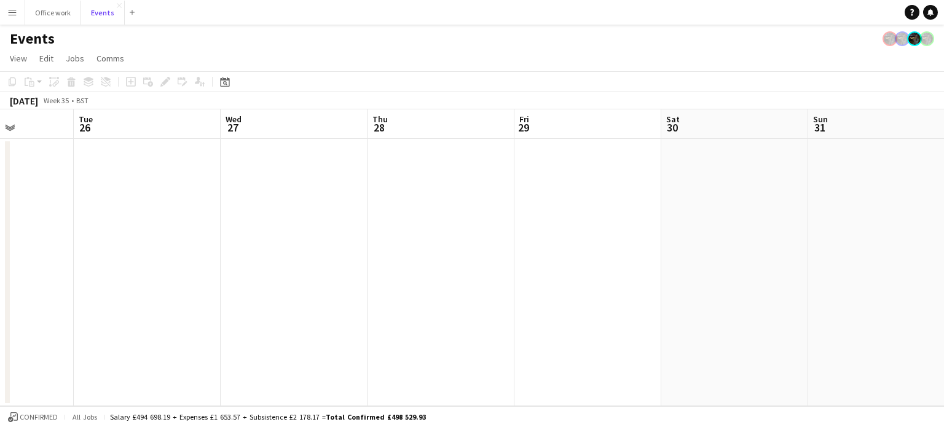
scroll to position [0, 515]
